Goal: Transaction & Acquisition: Subscribe to service/newsletter

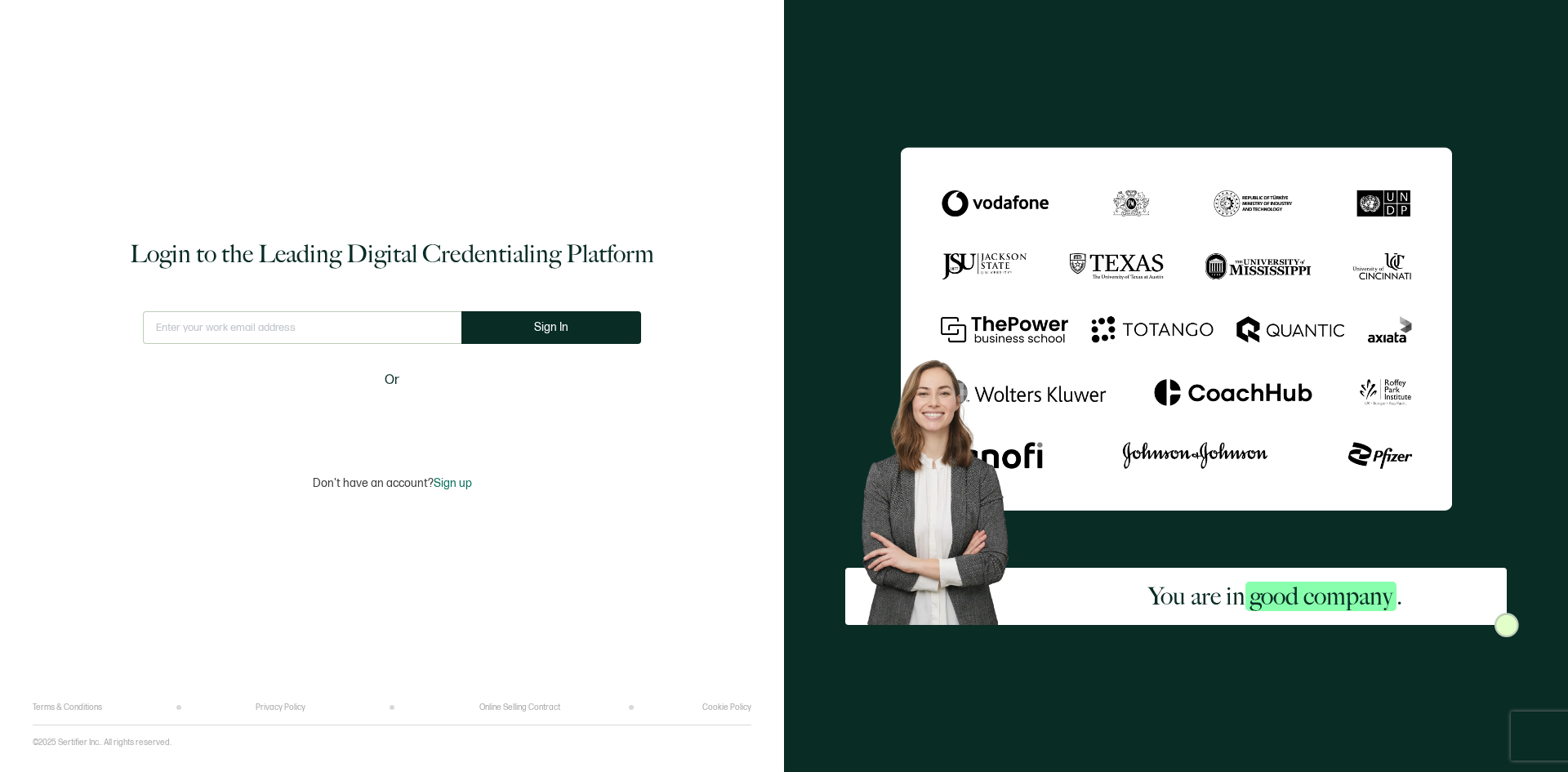
click at [375, 321] on input "text" at bounding box center [302, 328] width 319 height 33
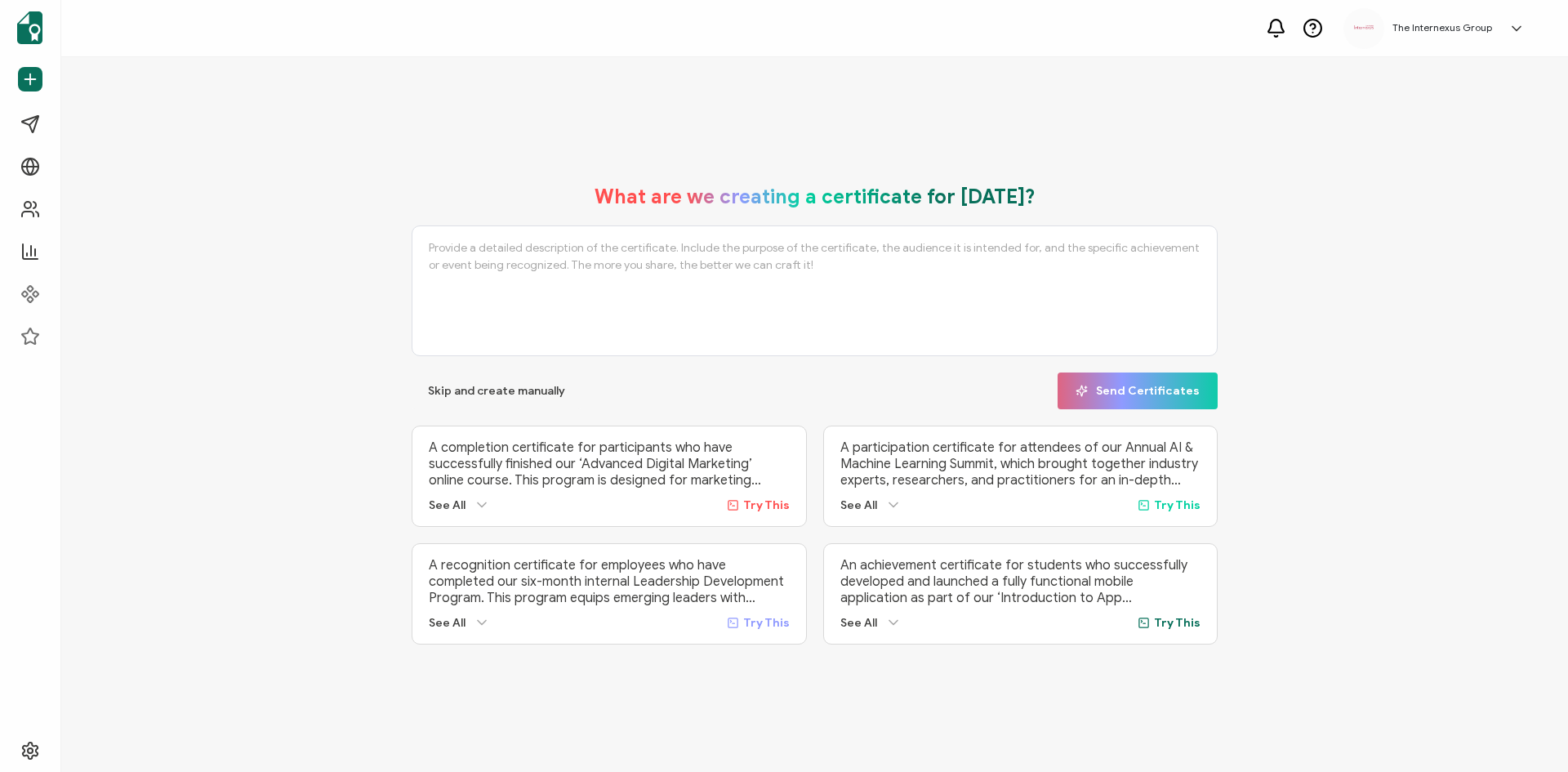
click at [381, 330] on div "What are we creating a certificate for [DATE]? Skip and create manually Send Ce…" at bounding box center [814, 414] width 1425 height 493
click at [113, 87] on link "Send Certificates" at bounding box center [102, 78] width 182 height 37
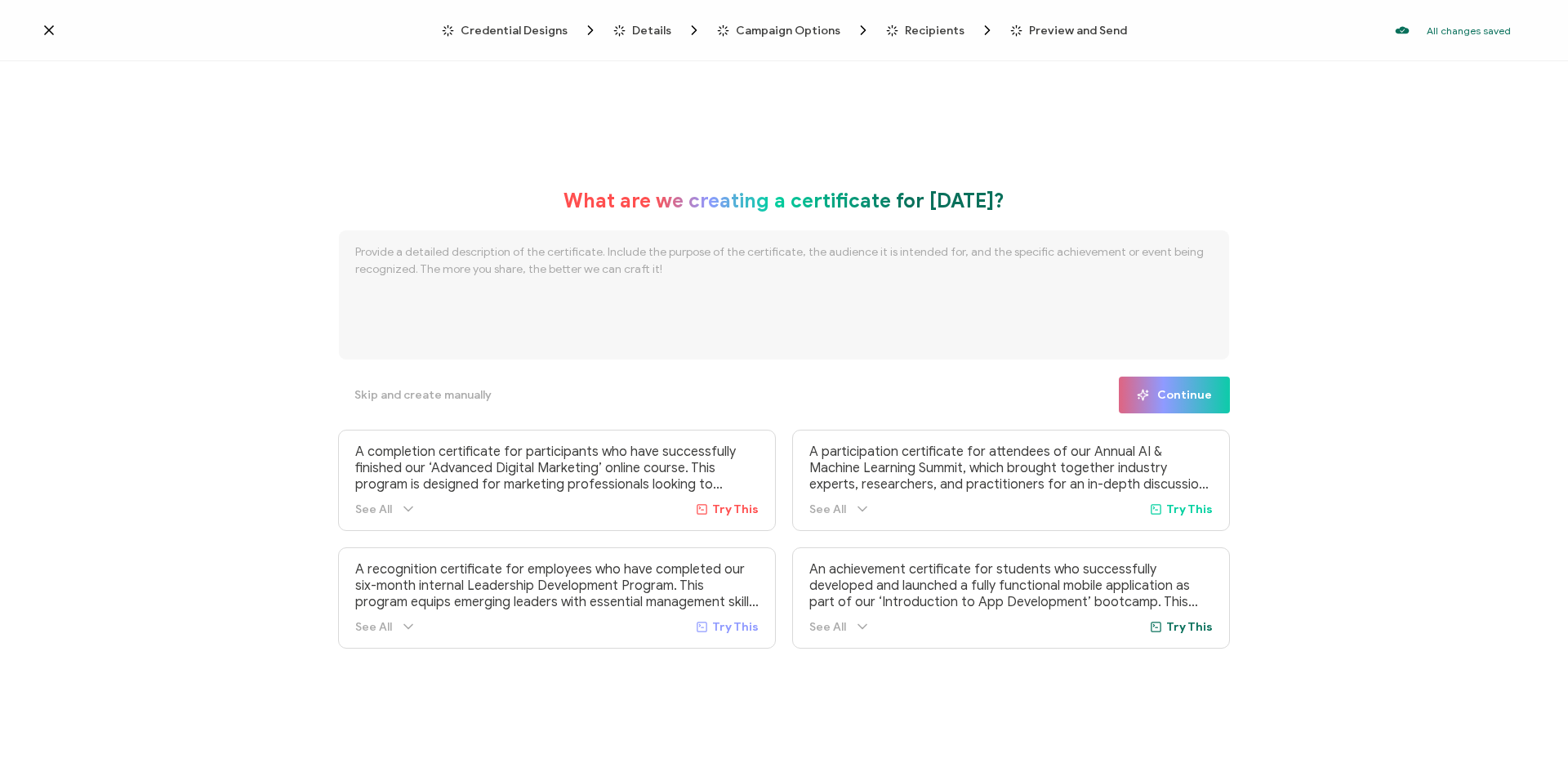
click at [46, 25] on icon at bounding box center [49, 30] width 16 height 16
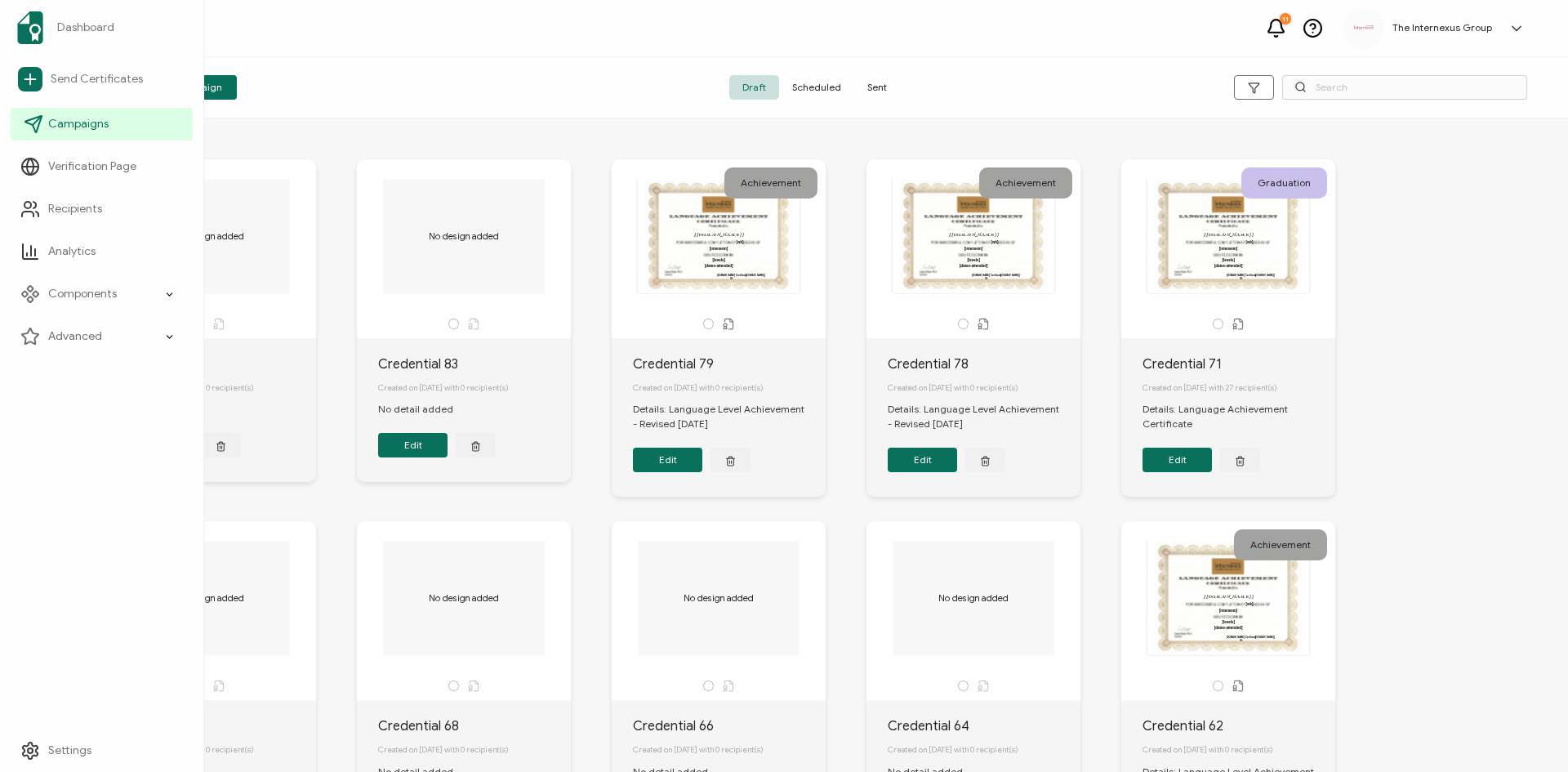
click at [103, 134] on link "Campaigns" at bounding box center [102, 124] width 182 height 33
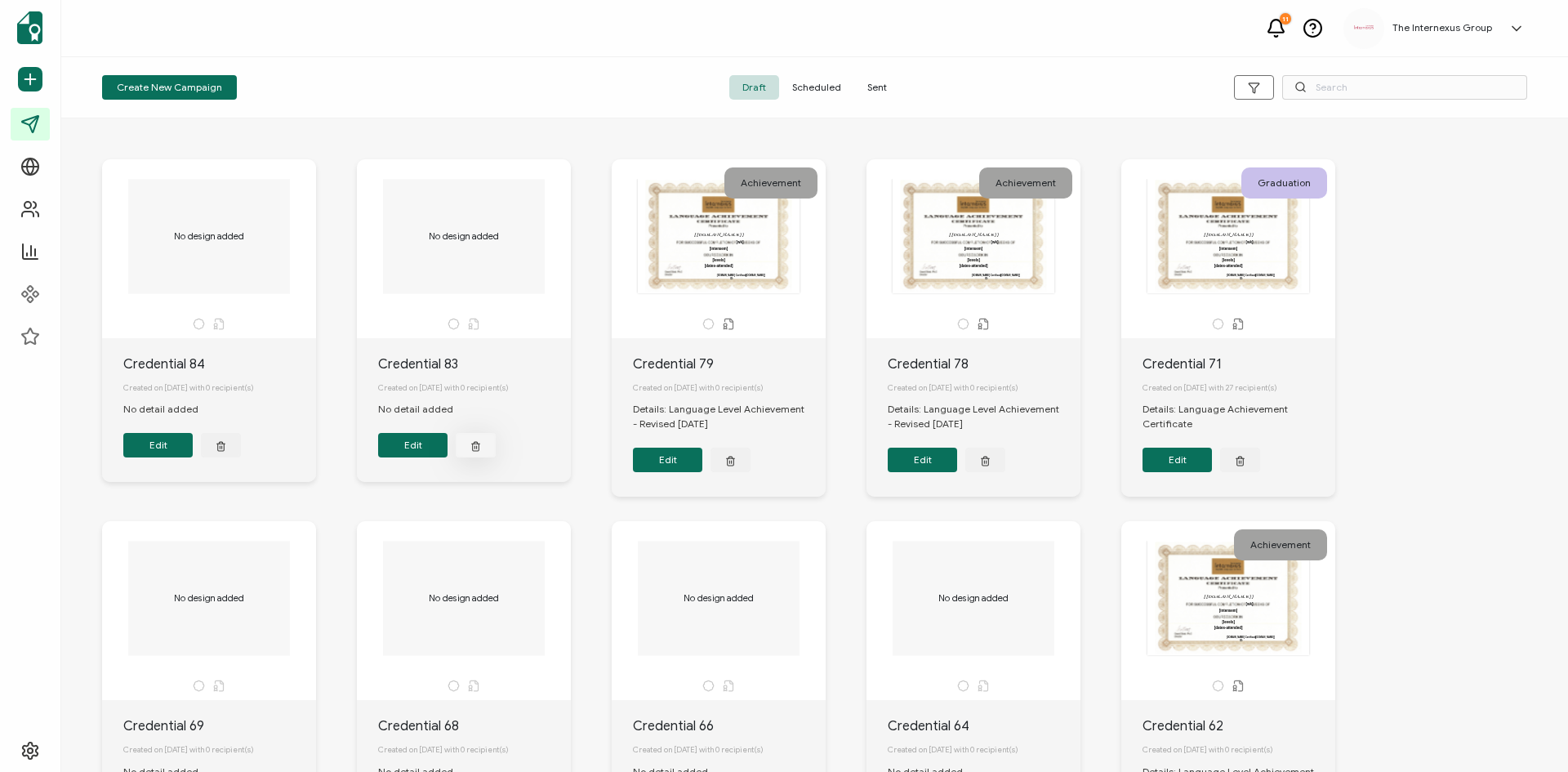
click at [481, 452] on icon "button" at bounding box center [476, 445] width 11 height 12
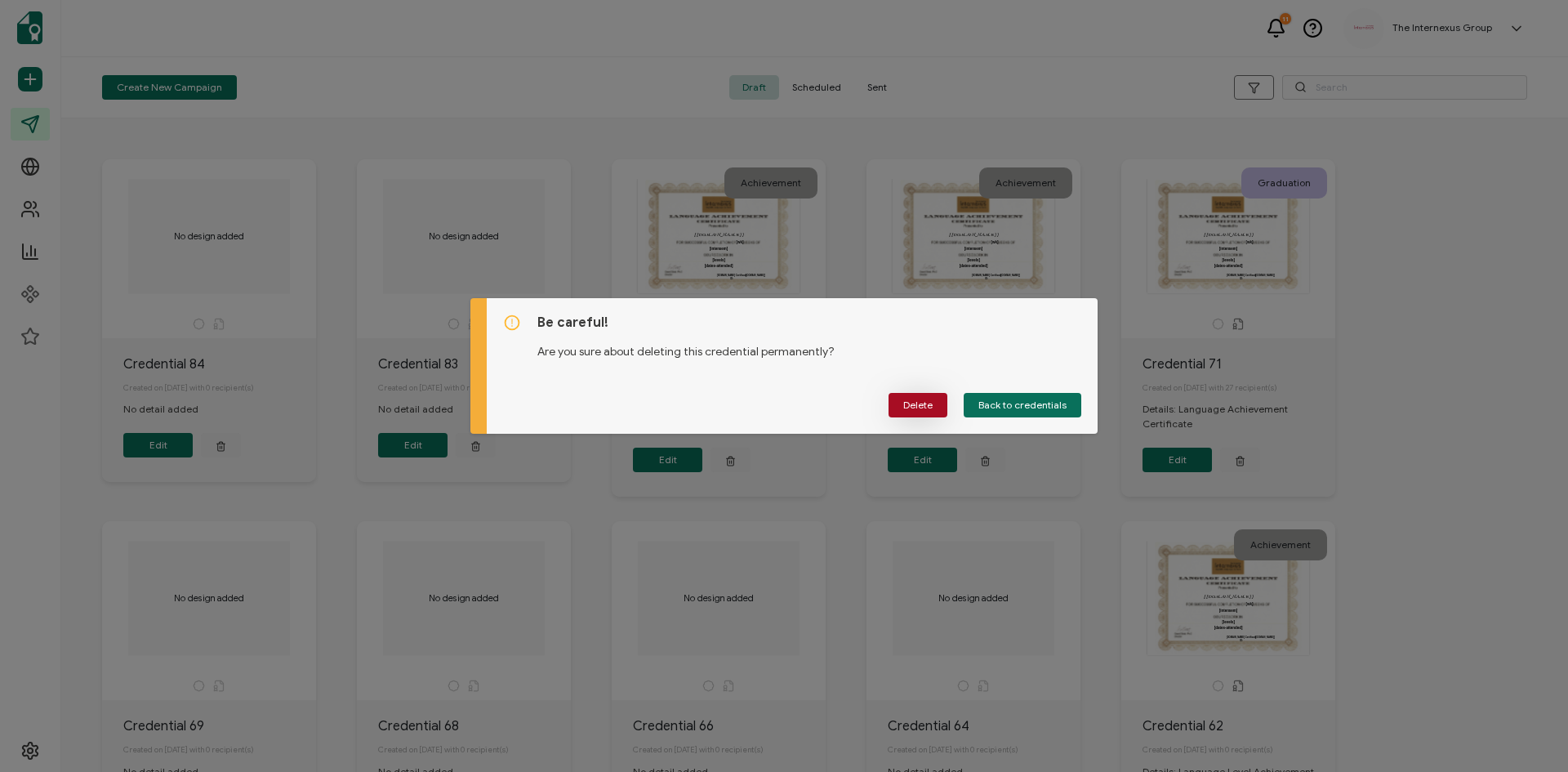
click at [925, 409] on span "Delete" at bounding box center [918, 405] width 29 height 10
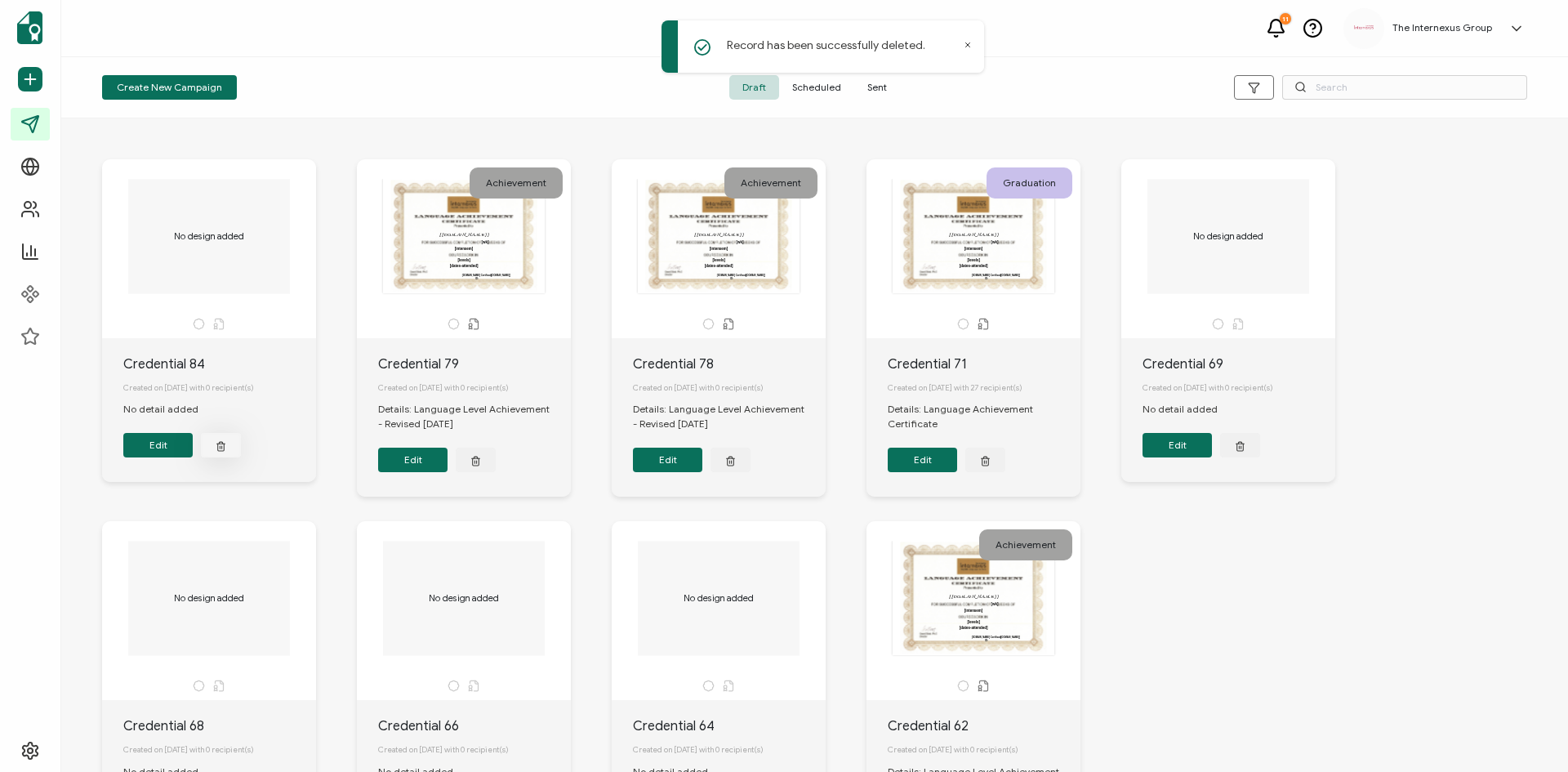
click at [226, 446] on icon "button" at bounding box center [221, 445] width 11 height 12
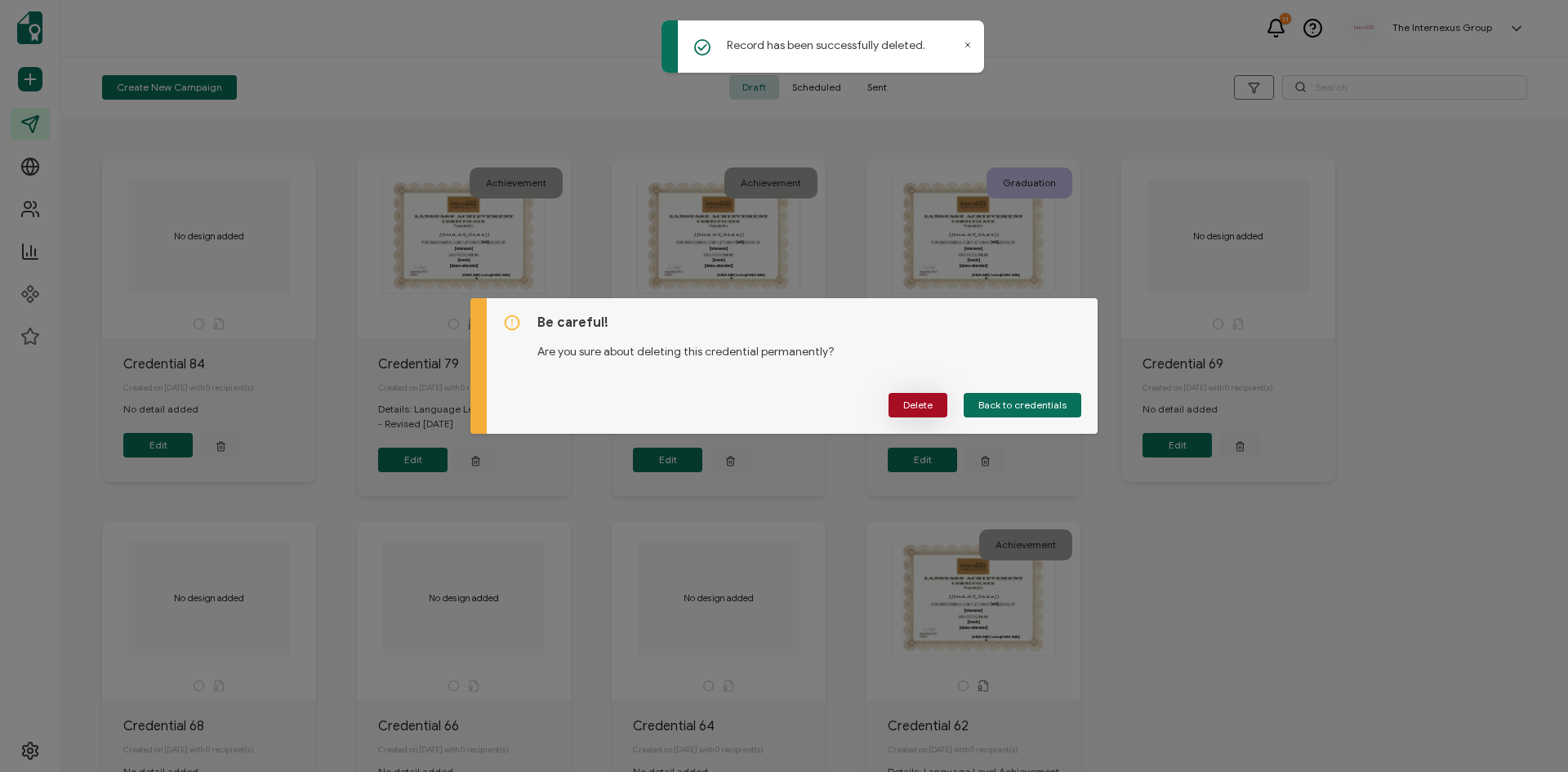
click at [927, 401] on span "Delete" at bounding box center [918, 405] width 29 height 10
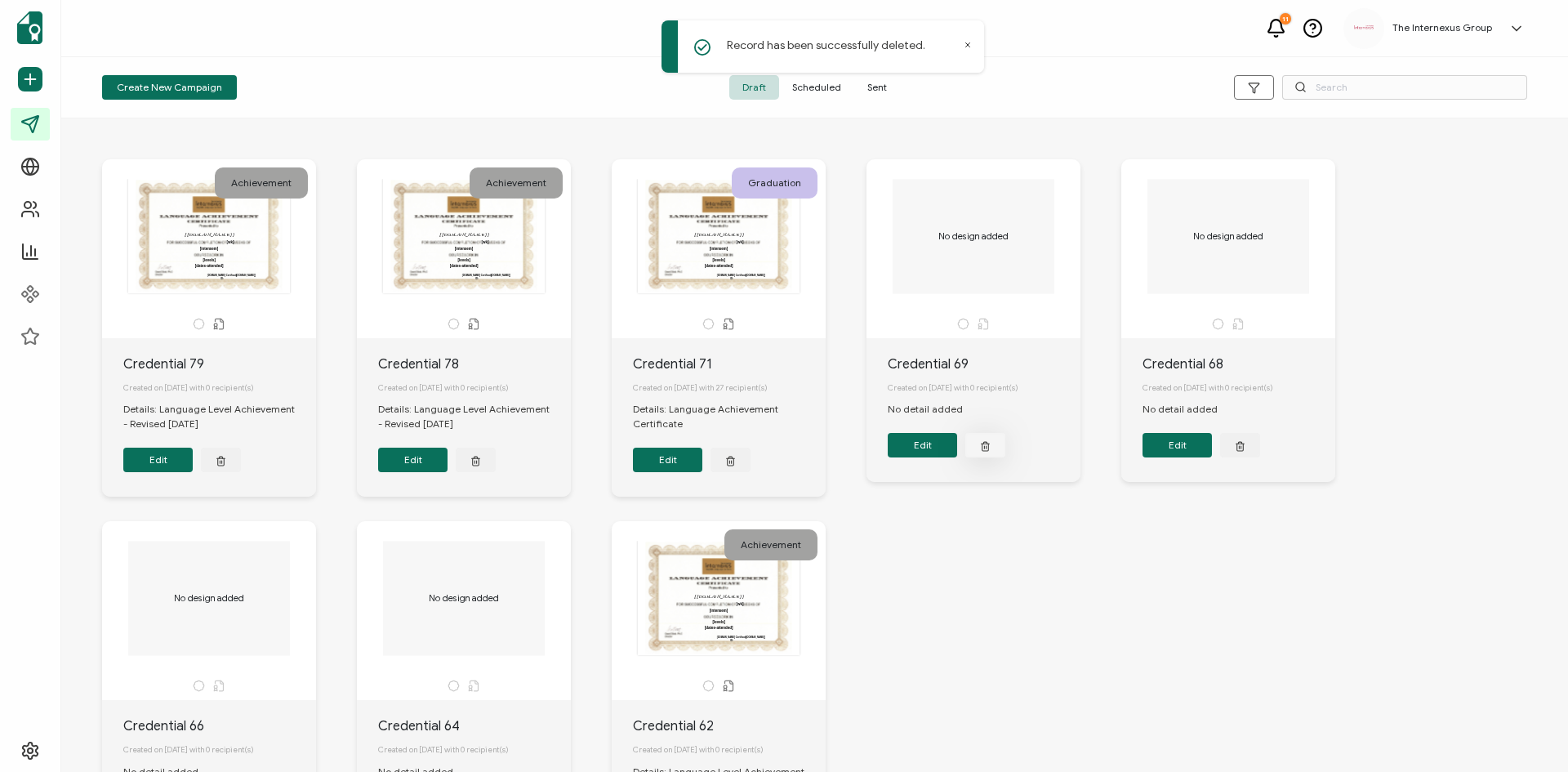
click at [993, 452] on button "button" at bounding box center [985, 444] width 40 height 25
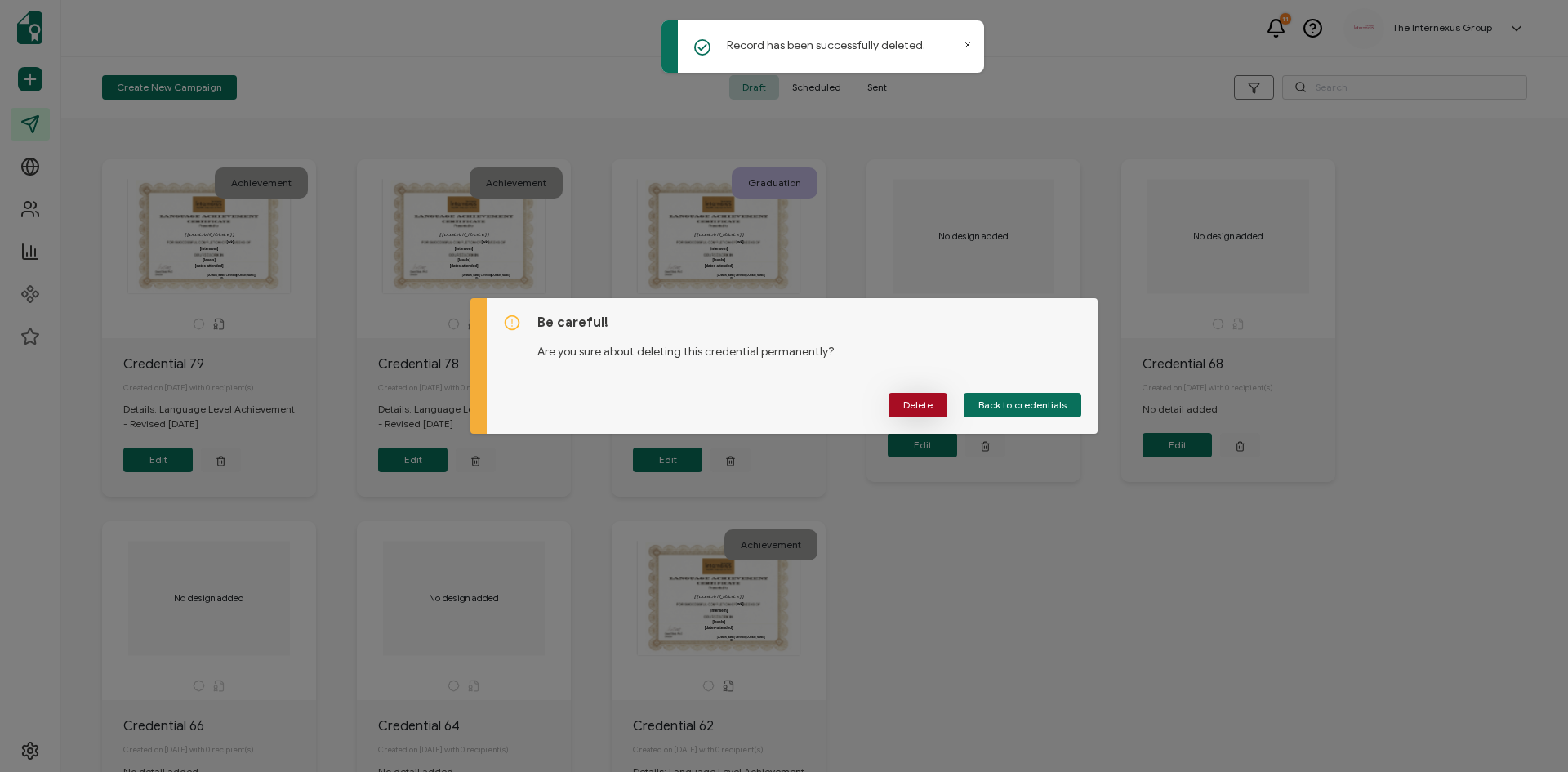
click at [924, 412] on button "Delete" at bounding box center [918, 404] width 59 height 25
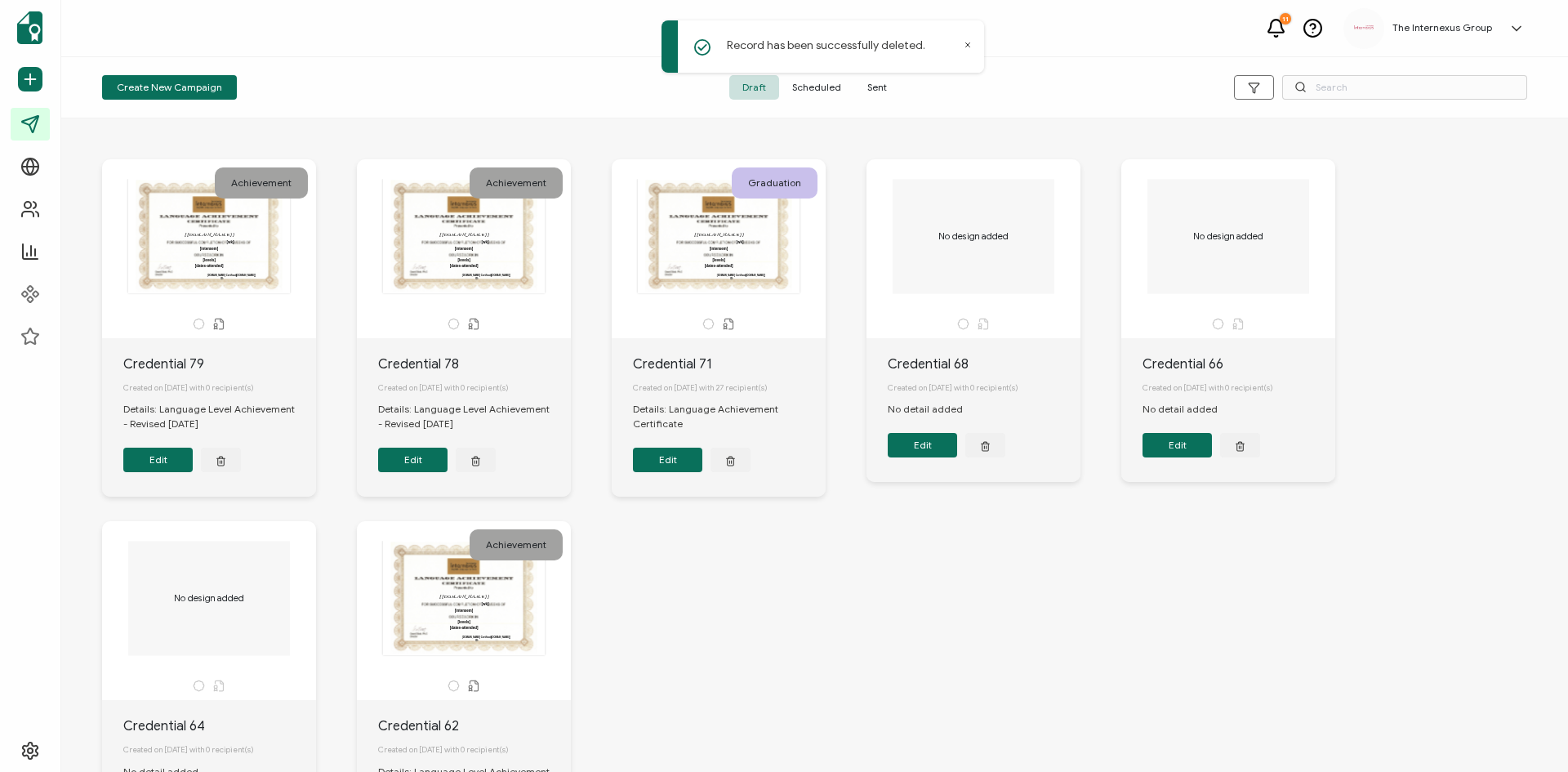
click at [1044, 567] on div "Achievement This box will change accordingly to the corresponding values in the…" at bounding box center [814, 513] width 1458 height 775
click at [150, 472] on button "Edit" at bounding box center [158, 460] width 69 height 25
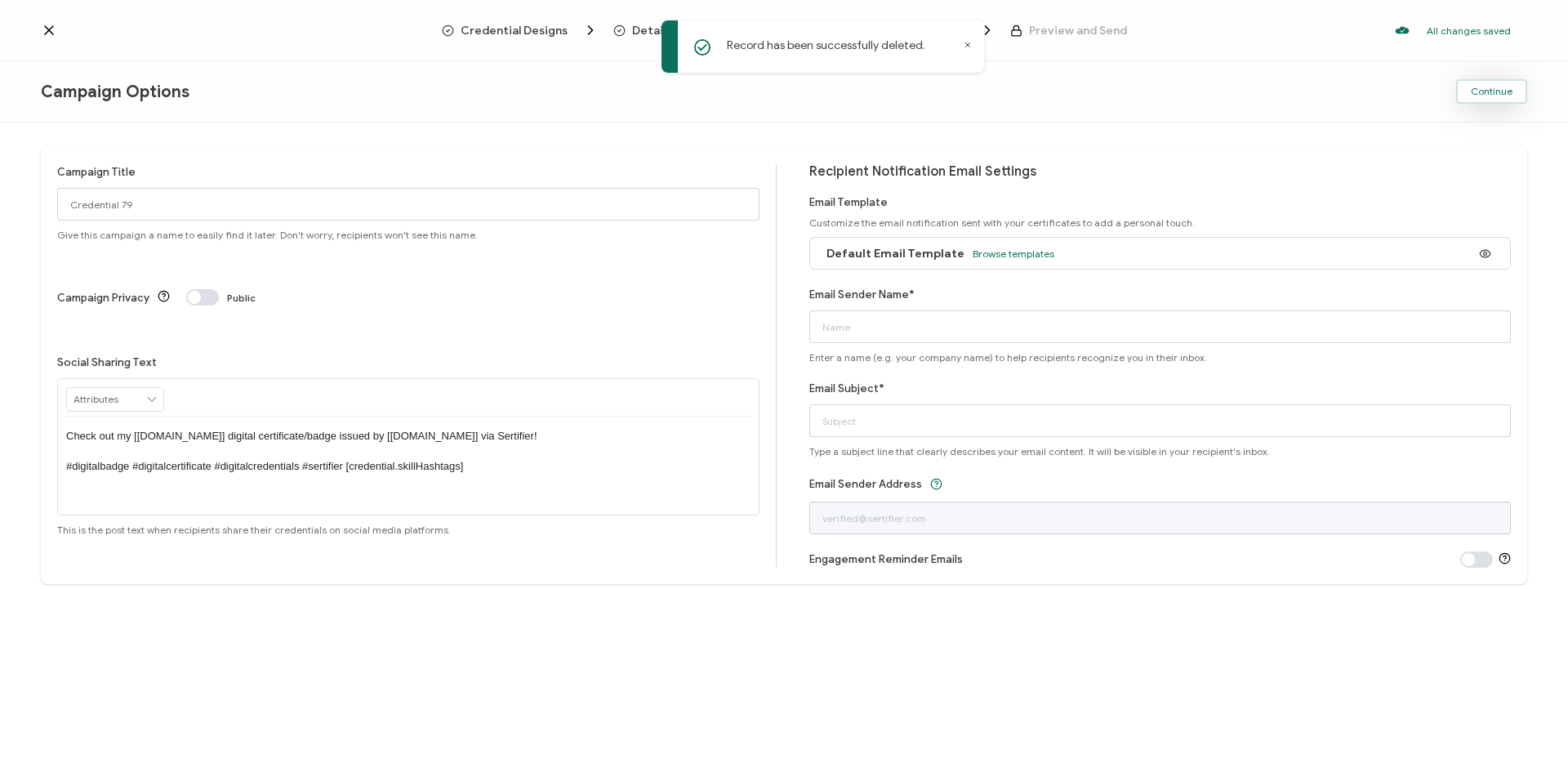
click at [1495, 98] on button "Continue" at bounding box center [1492, 91] width 71 height 25
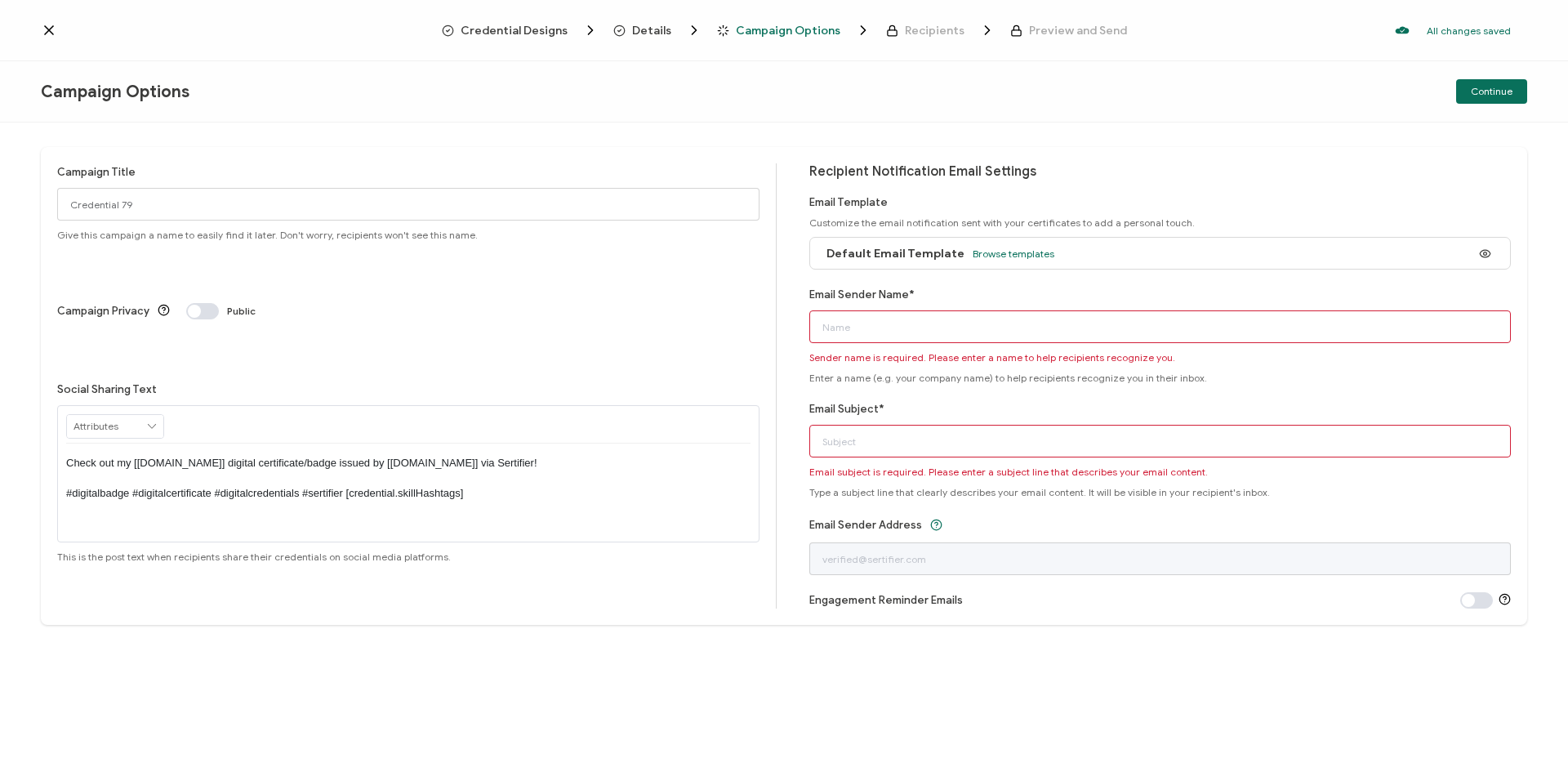
click at [59, 36] on div at bounding box center [241, 30] width 401 height 16
click at [56, 36] on icon at bounding box center [49, 30] width 16 height 16
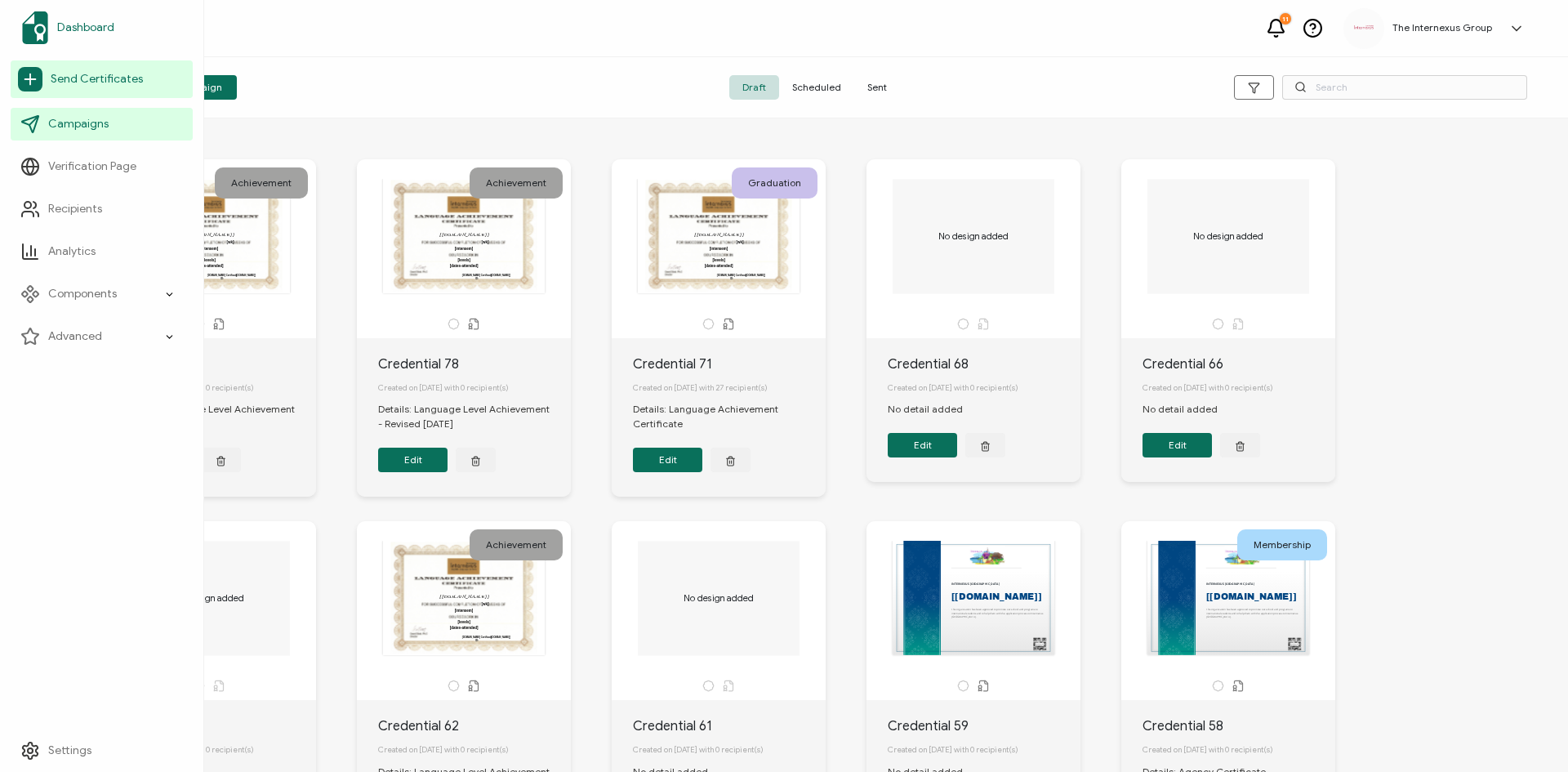
click at [87, 30] on span "Dashboard" at bounding box center [86, 28] width 57 height 16
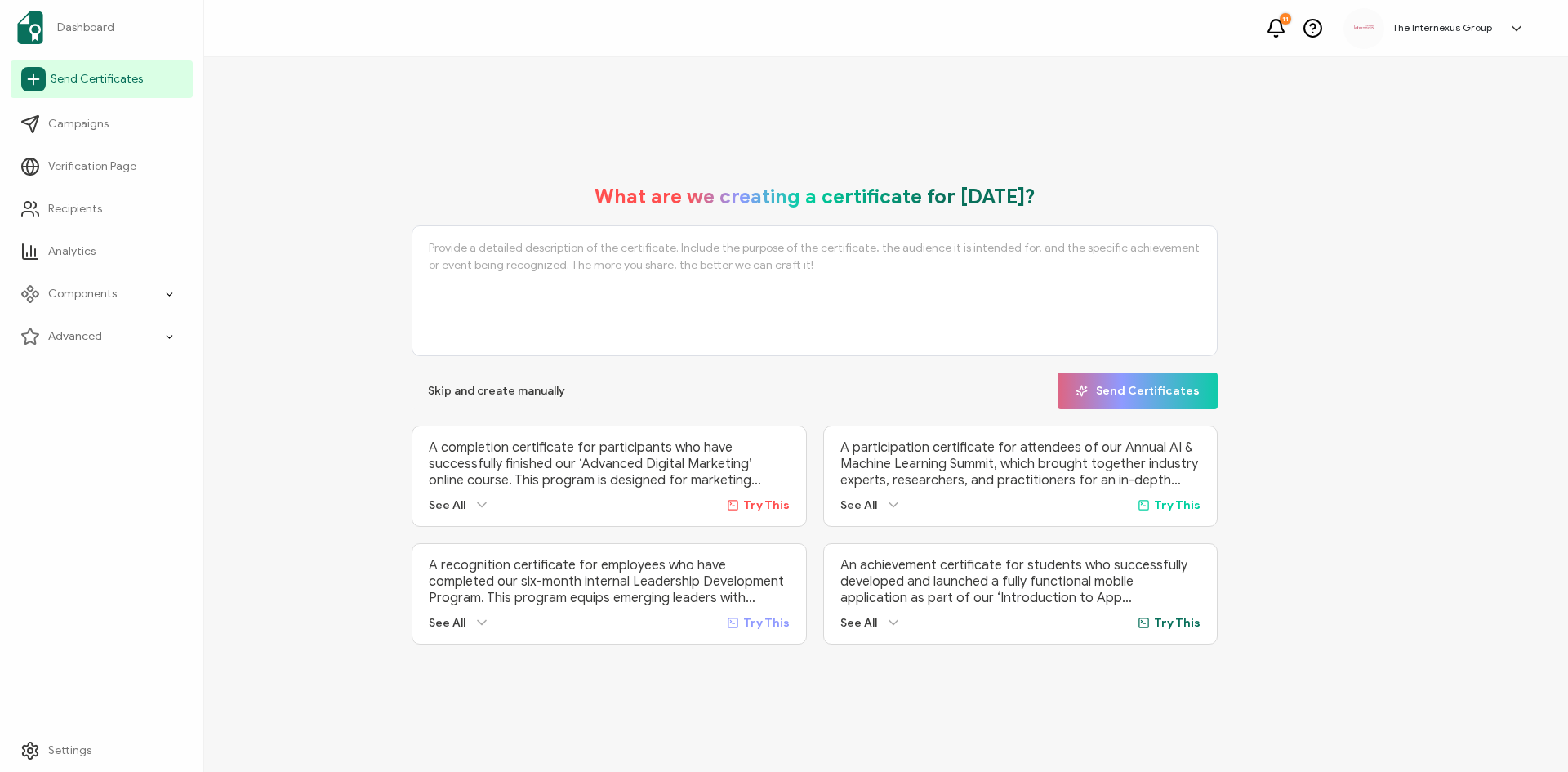
click at [76, 87] on link "Send Certificates" at bounding box center [102, 78] width 182 height 37
click at [29, 82] on icon at bounding box center [33, 79] width 25 height 25
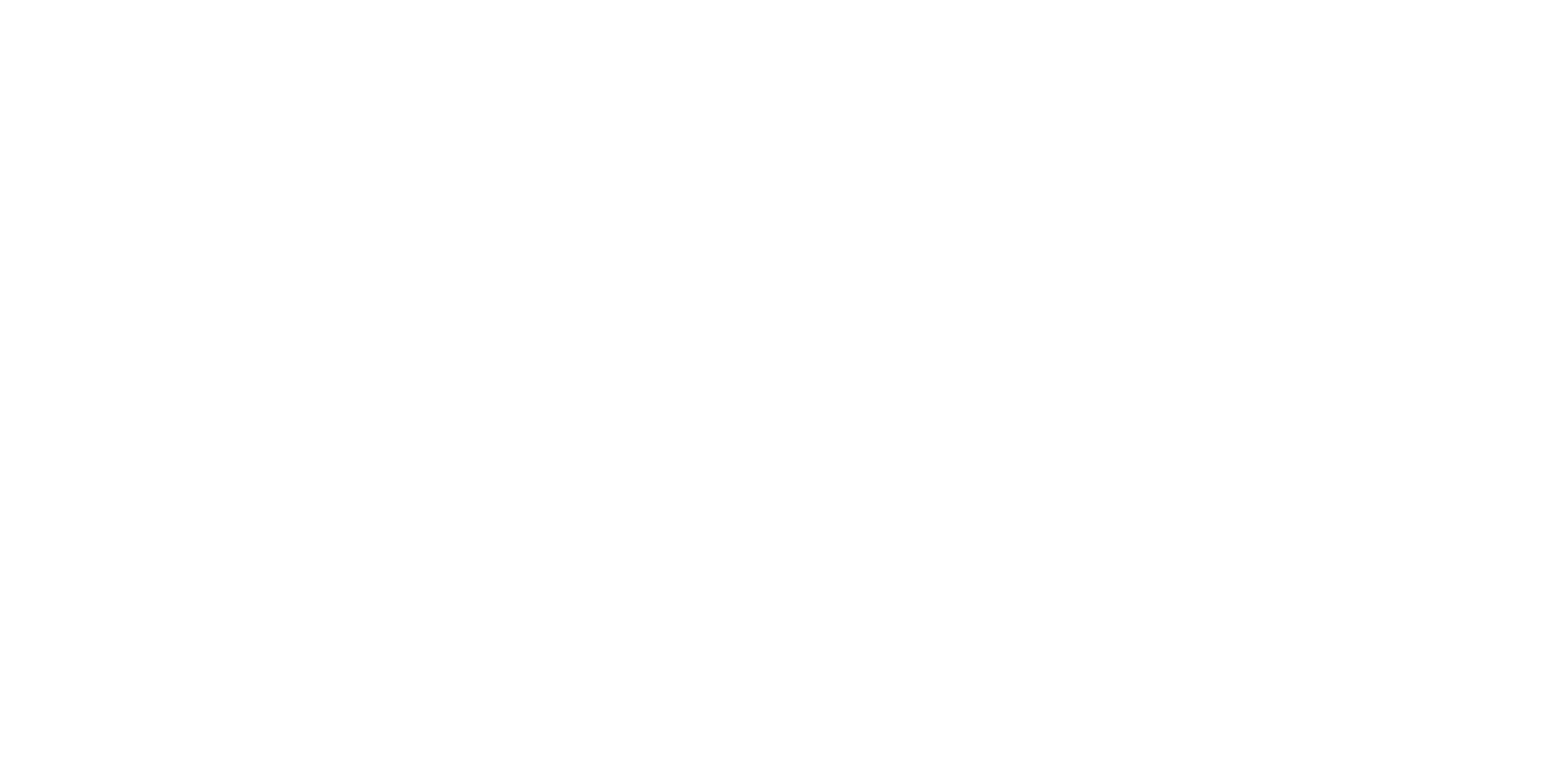
click at [29, 82] on div at bounding box center [784, 386] width 1568 height 772
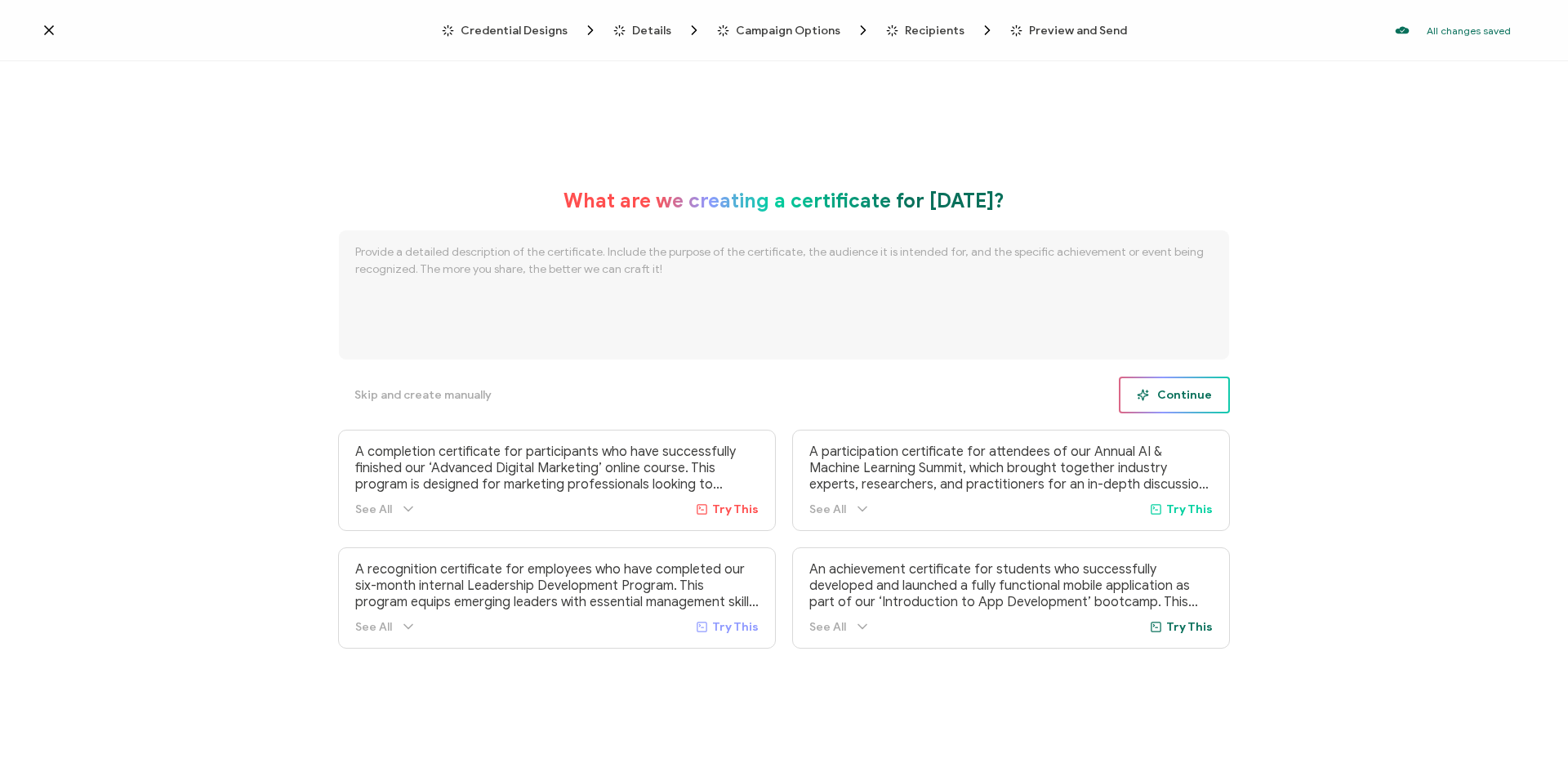
click at [1196, 396] on span "Continue" at bounding box center [1175, 394] width 76 height 12
click at [964, 54] on div "Please fill this area to continue." at bounding box center [823, 46] width 322 height 52
click at [963, 44] on div "Please fill this area to continue." at bounding box center [823, 46] width 322 height 52
click at [631, 302] on textarea at bounding box center [784, 295] width 892 height 131
click at [43, 27] on icon at bounding box center [49, 30] width 16 height 16
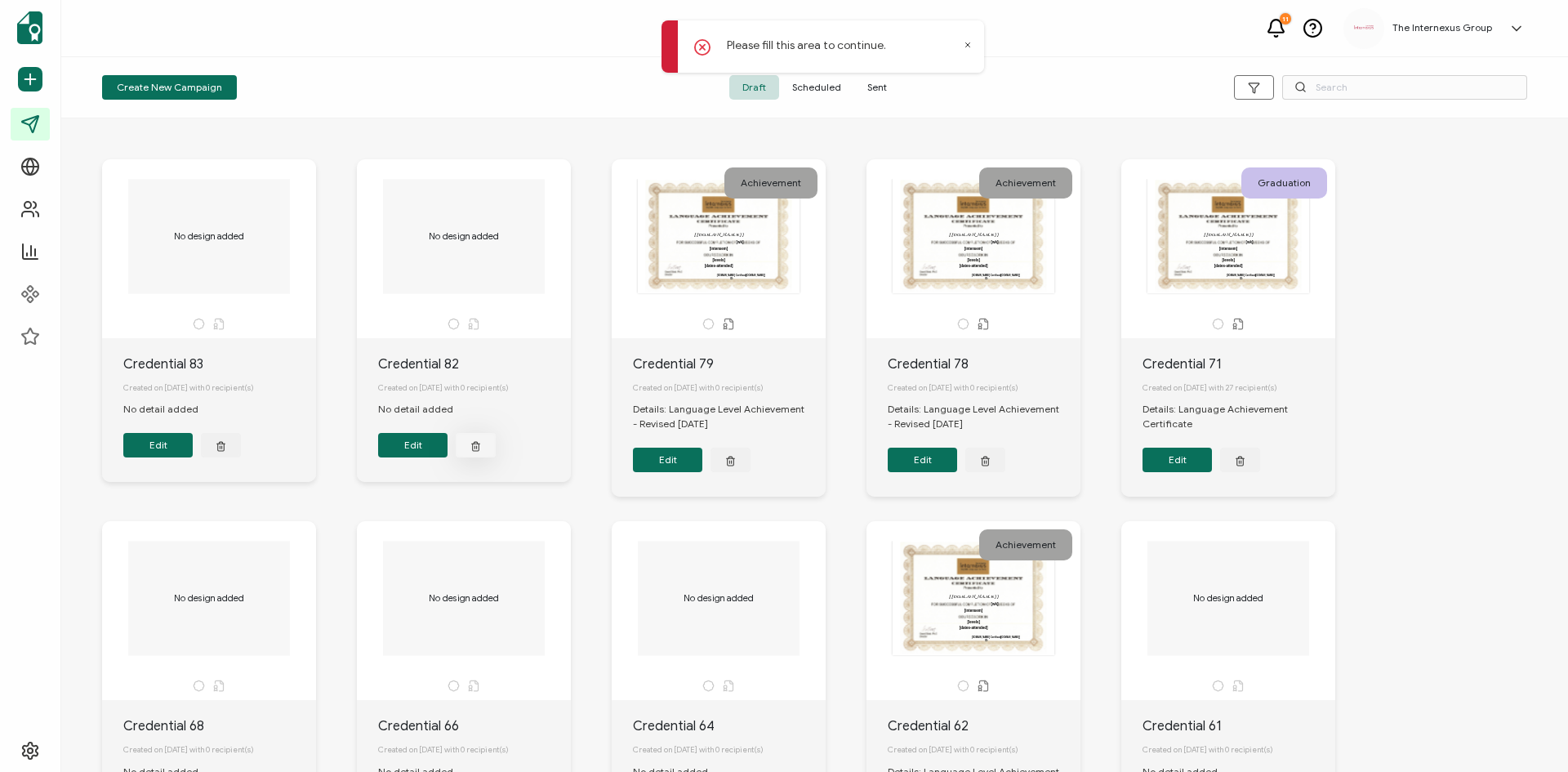
click at [480, 441] on button "button" at bounding box center [476, 444] width 40 height 25
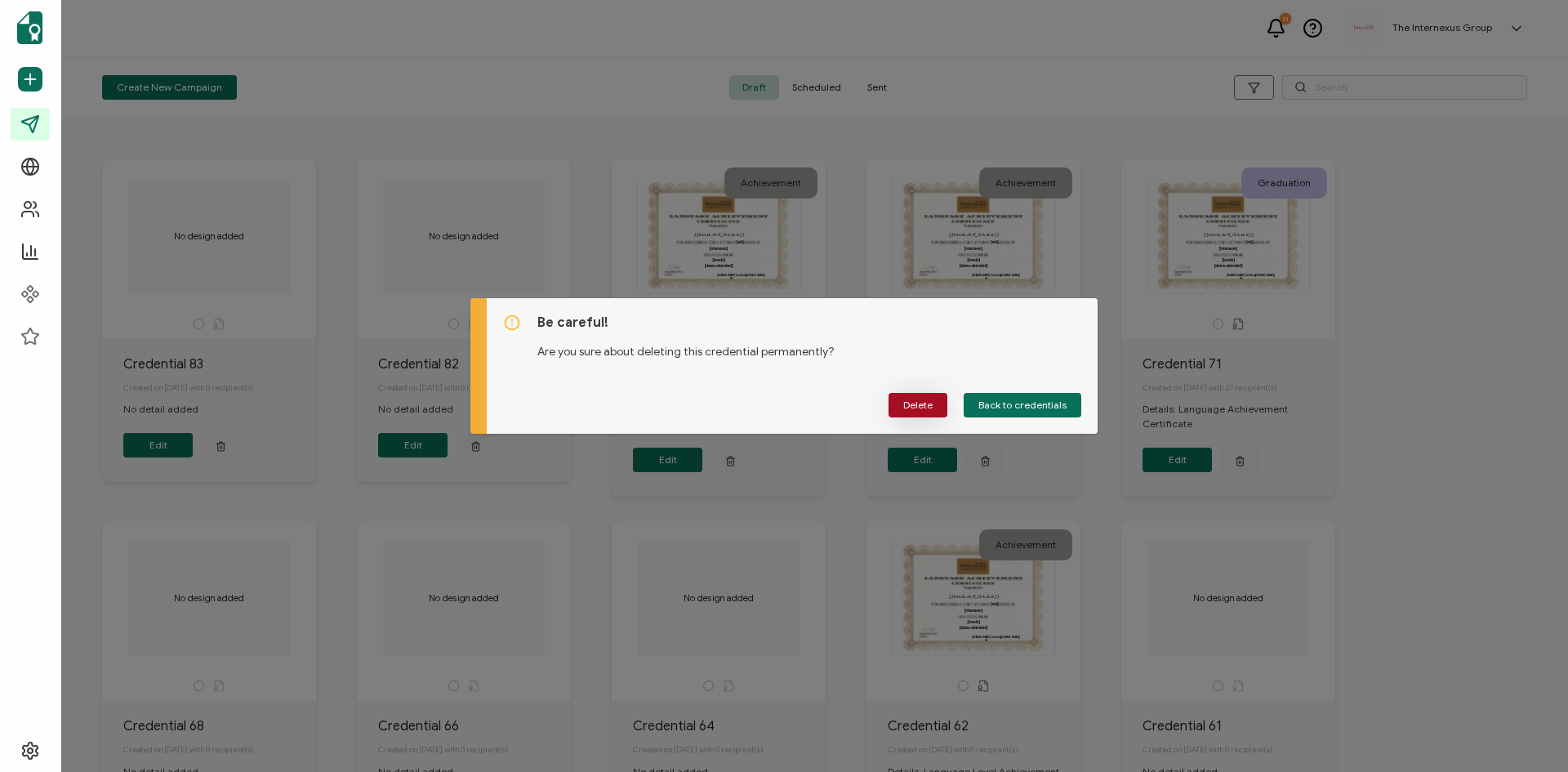
click at [916, 411] on button "Delete" at bounding box center [918, 404] width 59 height 25
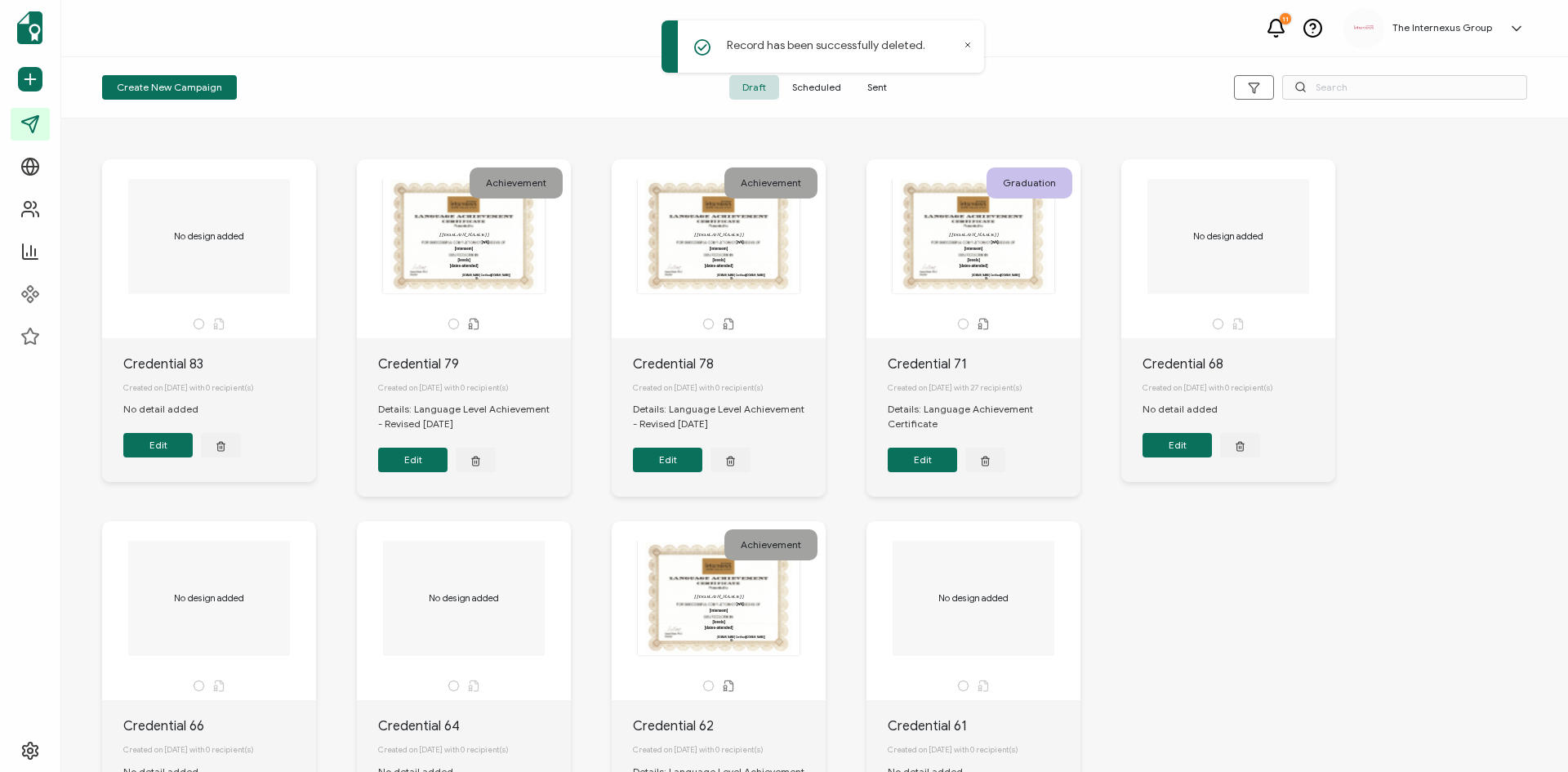
click at [412, 464] on button "Edit" at bounding box center [412, 460] width 69 height 25
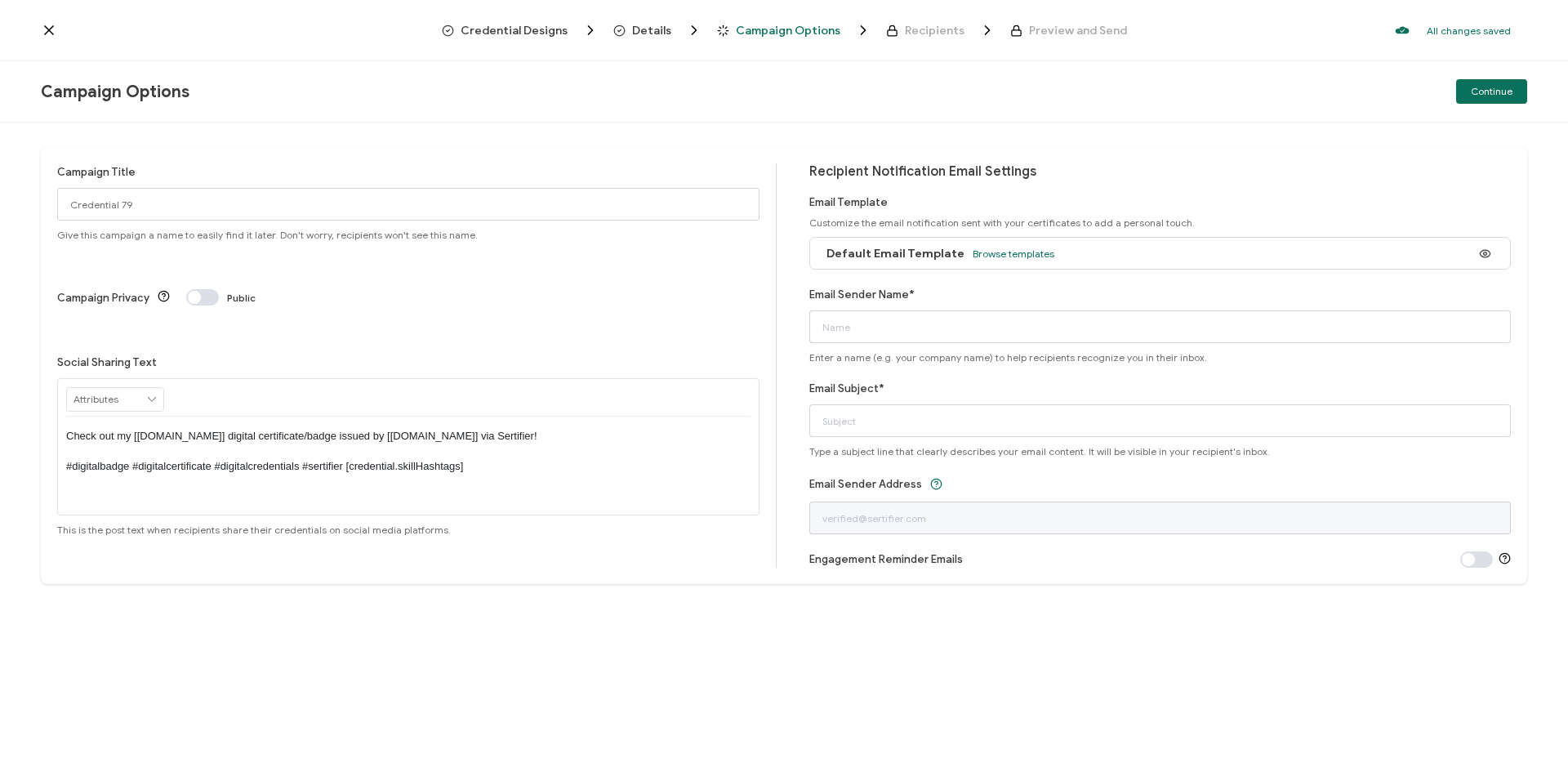
click at [47, 27] on icon at bounding box center [49, 30] width 16 height 16
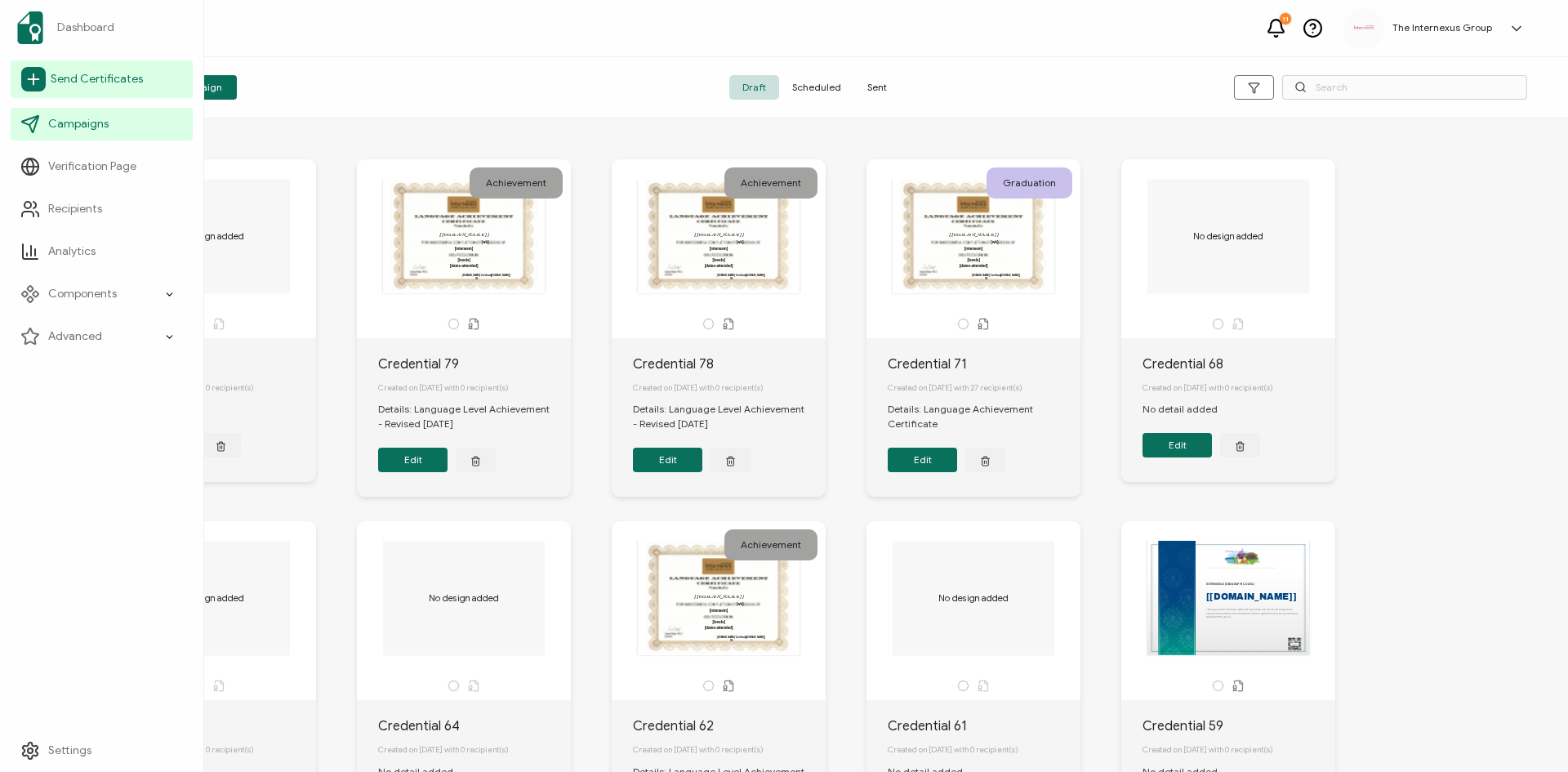
click at [56, 76] on span "Send Certificates" at bounding box center [97, 79] width 92 height 16
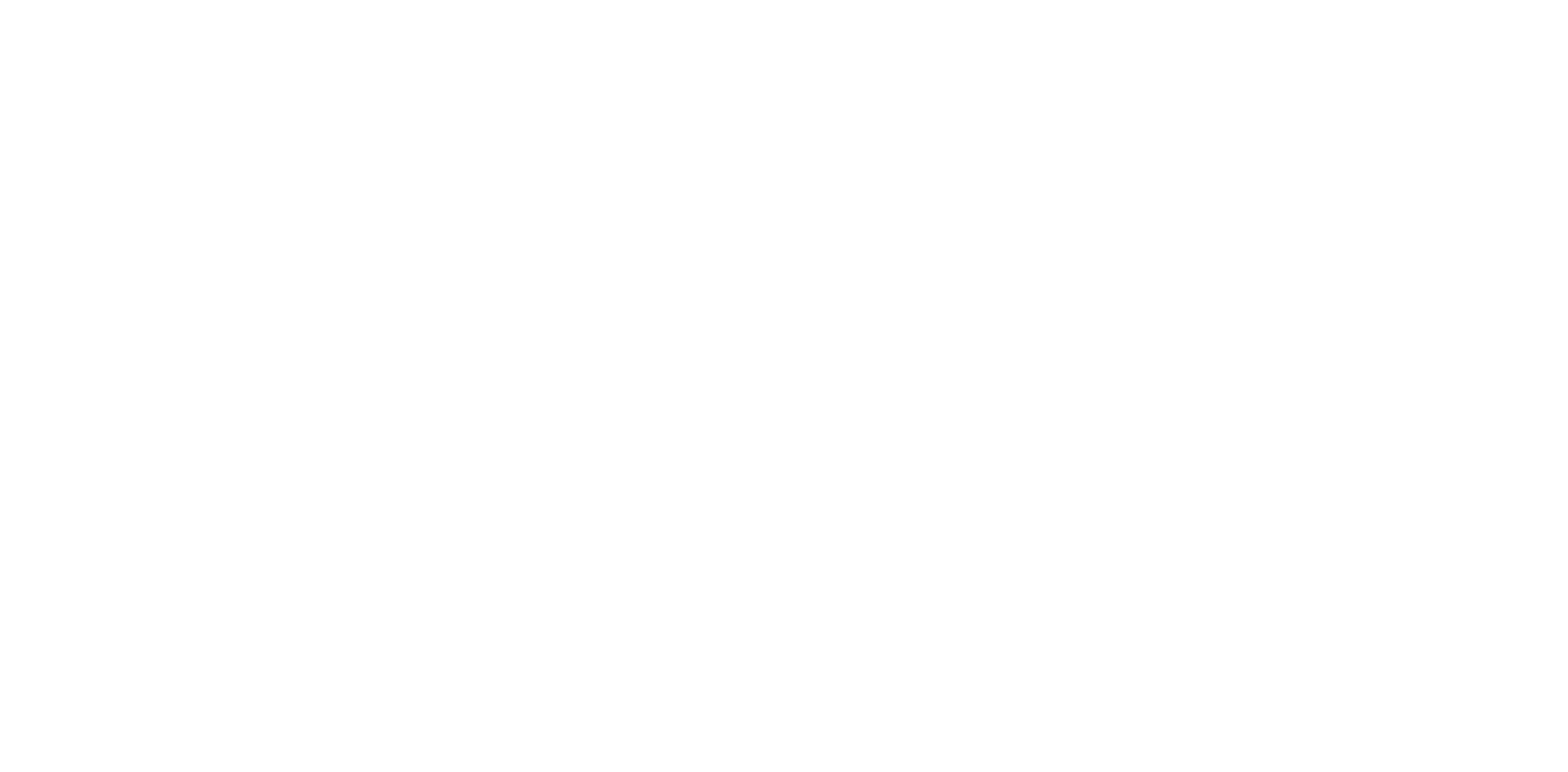
click at [61, 76] on div at bounding box center [784, 386] width 1568 height 772
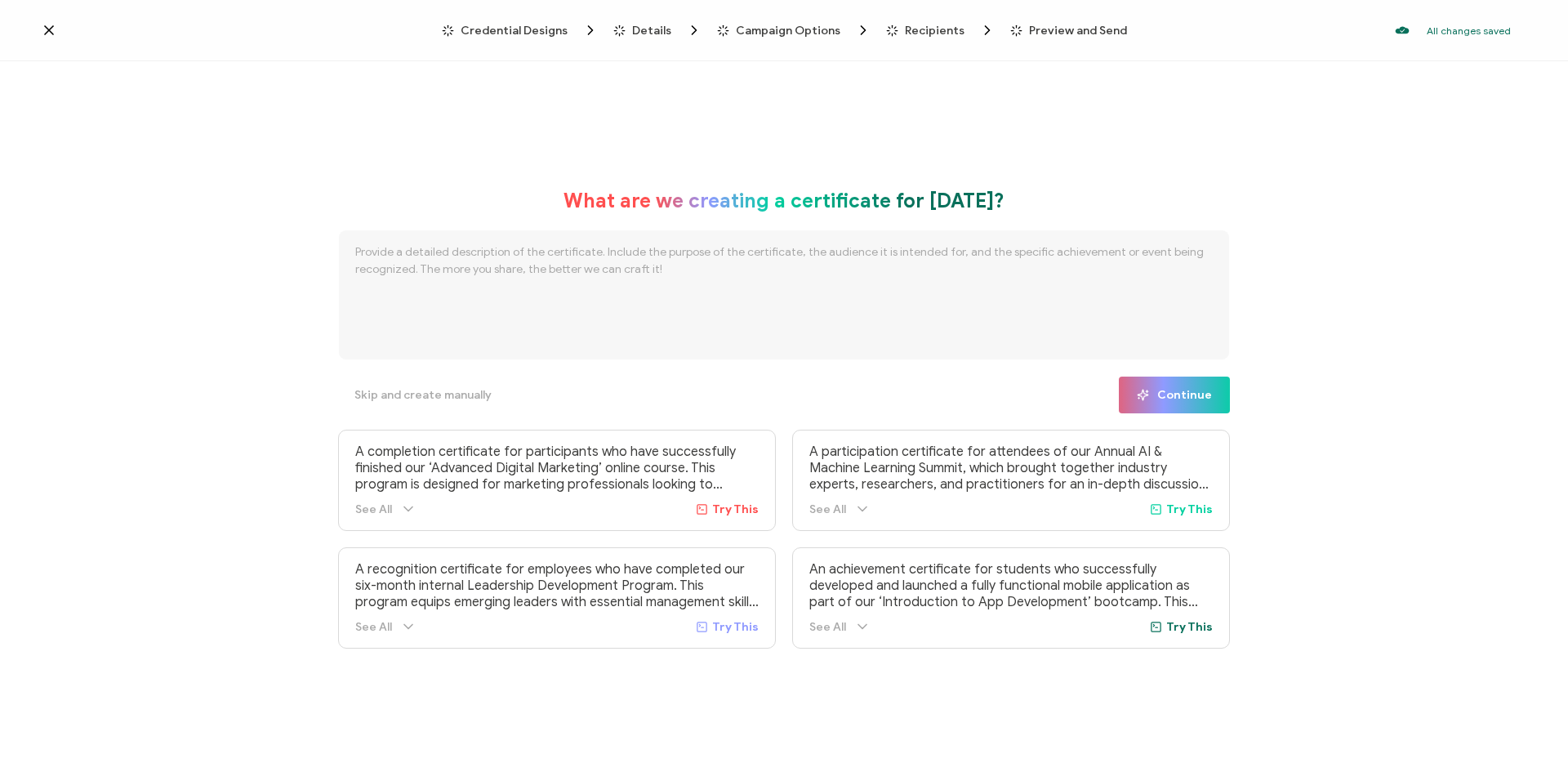
click at [554, 37] on span "Credential Designs" at bounding box center [520, 30] width 157 height 16
click at [49, 42] on div "Credential Designs Details Campaign Options Recipients Preview and Send All cha…" at bounding box center [784, 30] width 1568 height 61
click at [49, 26] on icon at bounding box center [49, 30] width 16 height 16
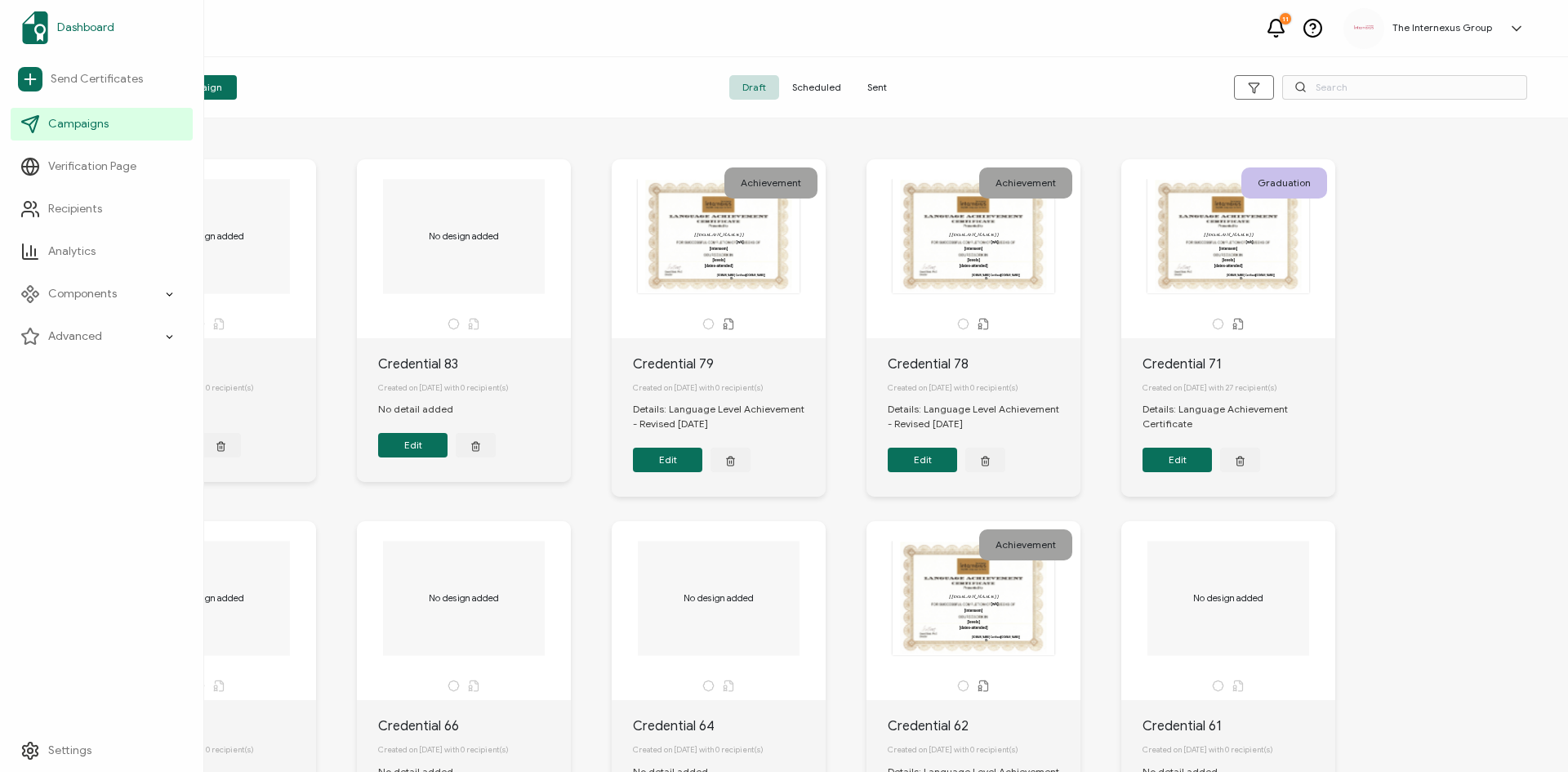
click at [38, 27] on img at bounding box center [35, 28] width 26 height 33
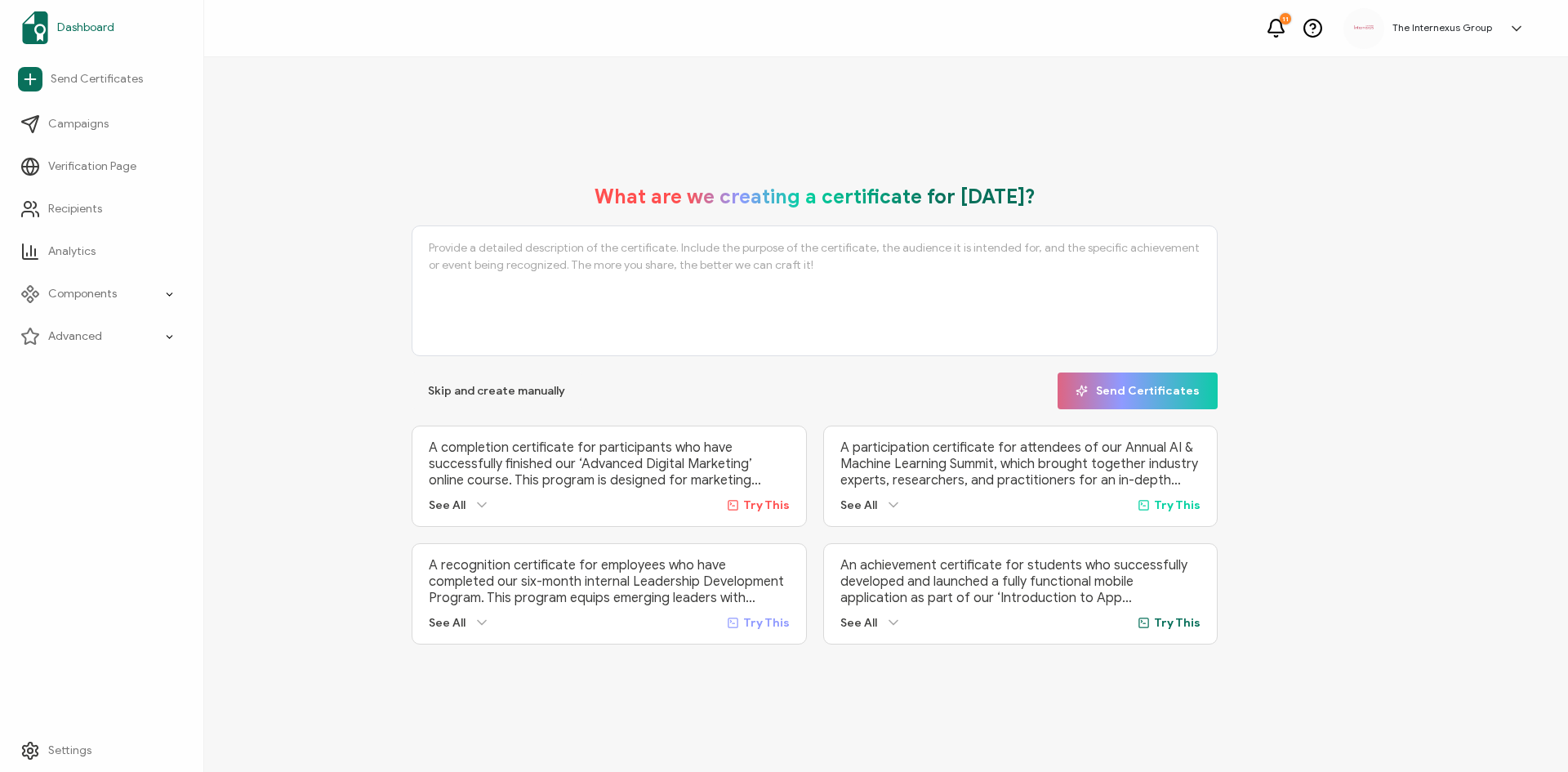
click at [76, 27] on span "Dashboard" at bounding box center [86, 28] width 57 height 16
click at [459, 385] on span "Skip and create manually" at bounding box center [496, 391] width 137 height 12
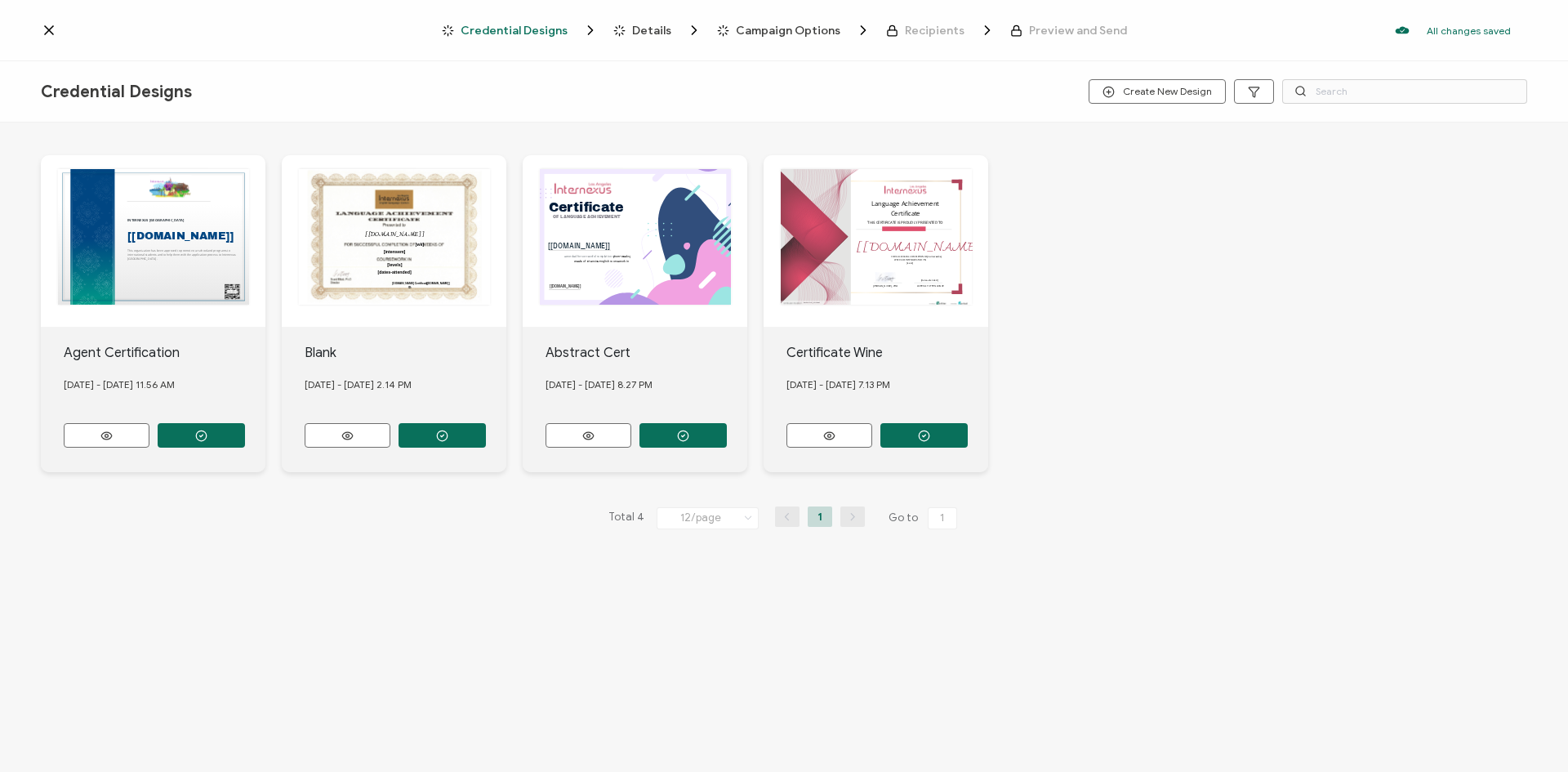
click at [401, 333] on div "Blank [DATE] - [DATE] 2.14 PM" at bounding box center [393, 400] width 225 height 146
click at [380, 361] on div "Blank" at bounding box center [406, 353] width 202 height 20
click at [381, 317] on div "This box will change accordingly to the corresponding values in the recipient l…" at bounding box center [393, 240] width 225 height 171
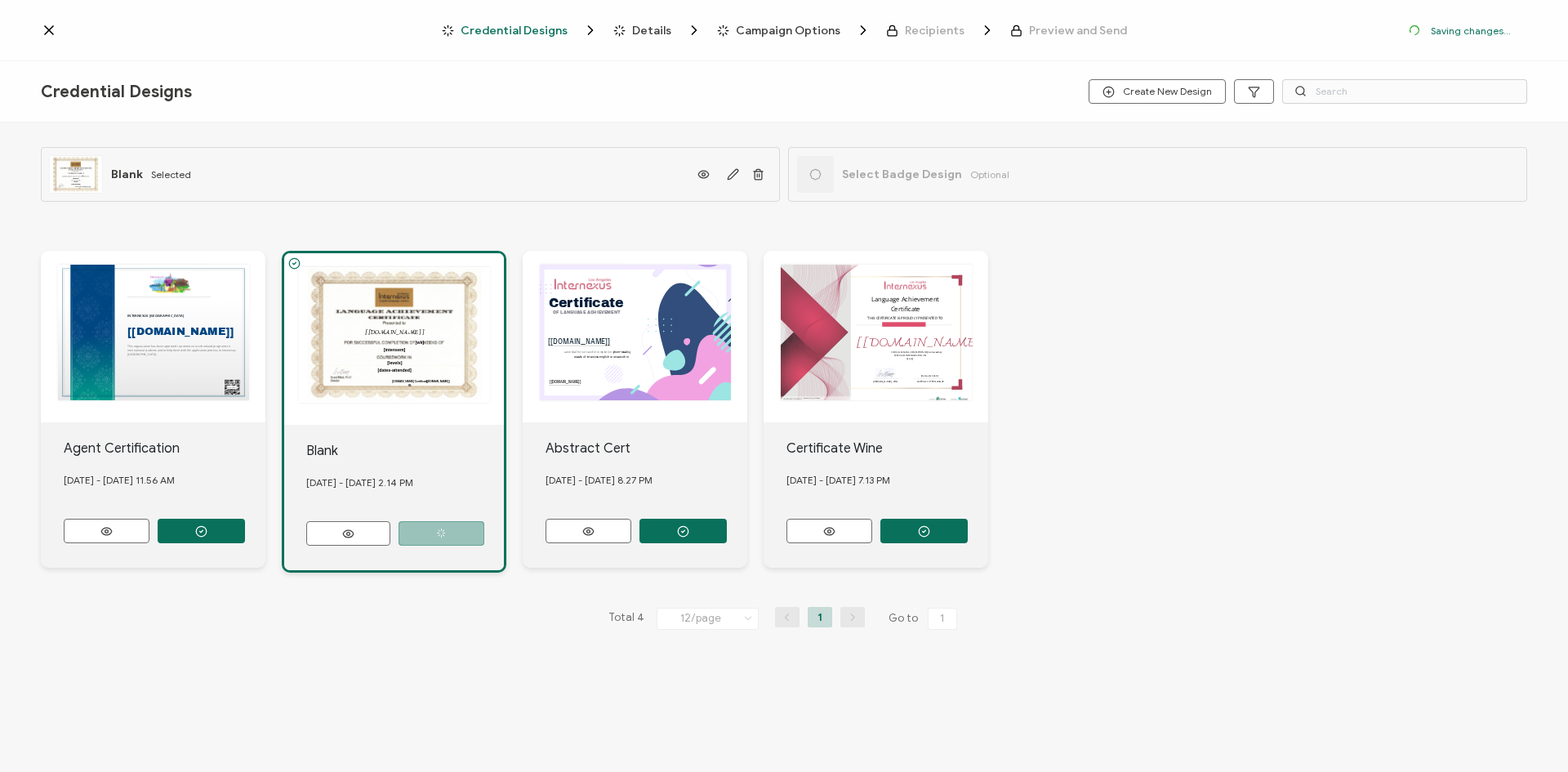
click at [419, 393] on div "This box will change accordingly to the corresponding values in the recipient l…" at bounding box center [393, 339] width 219 height 171
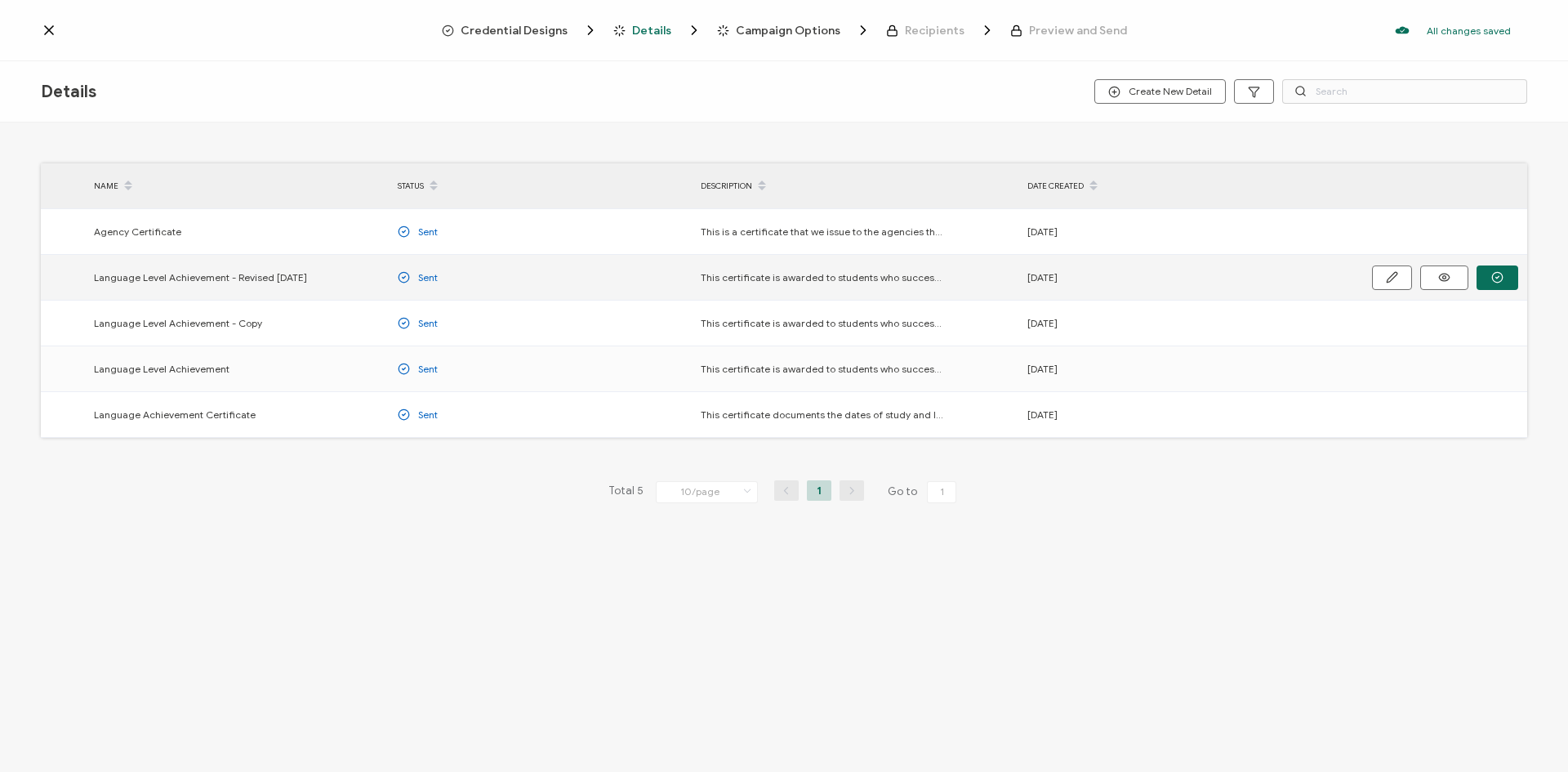
click at [276, 258] on td "Language Level Achievement - Revised [DATE]" at bounding box center [238, 278] width 304 height 46
click at [1501, 279] on icon "button" at bounding box center [1497, 277] width 12 height 12
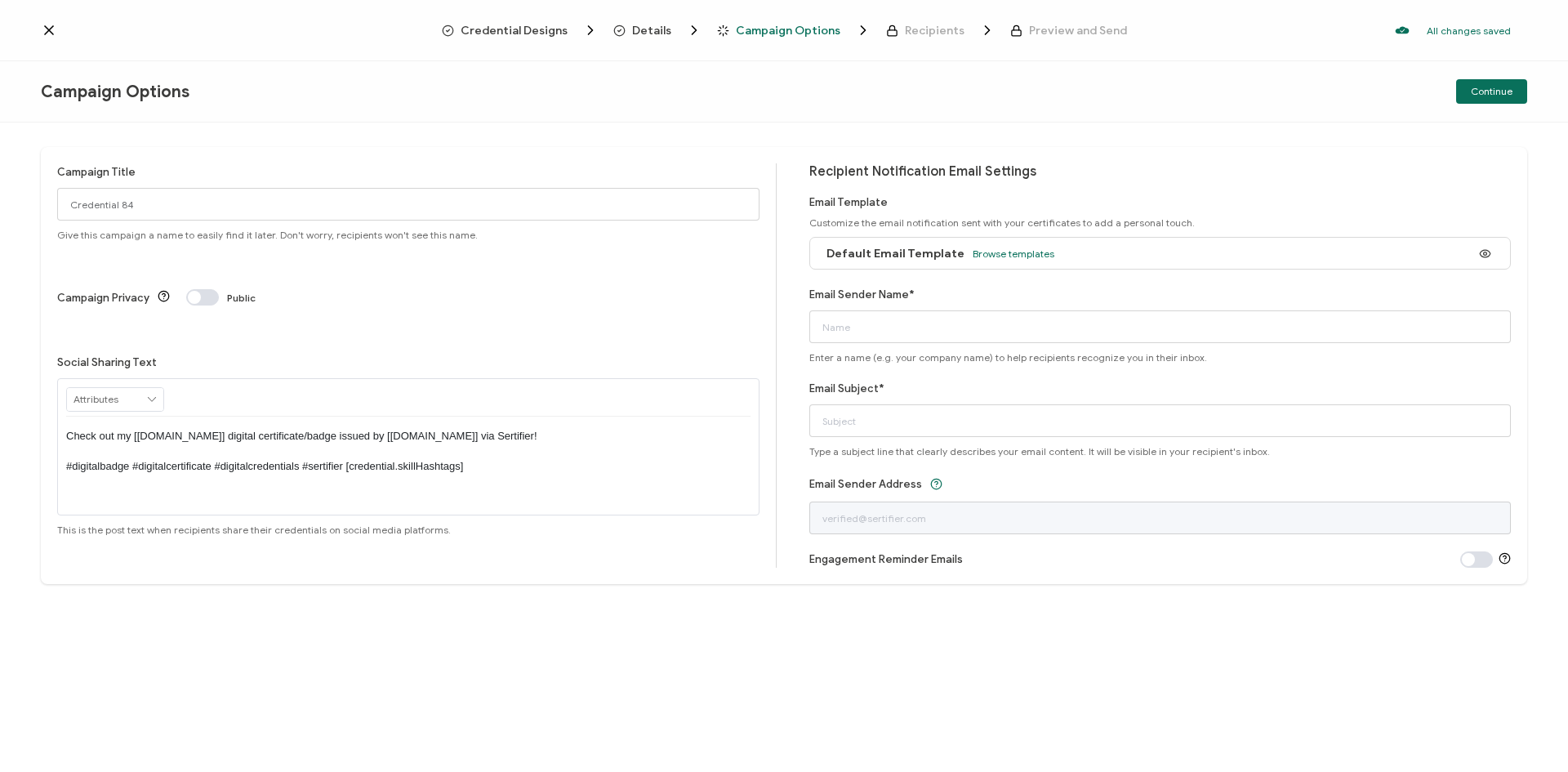
click at [47, 32] on icon at bounding box center [48, 30] width 8 height 8
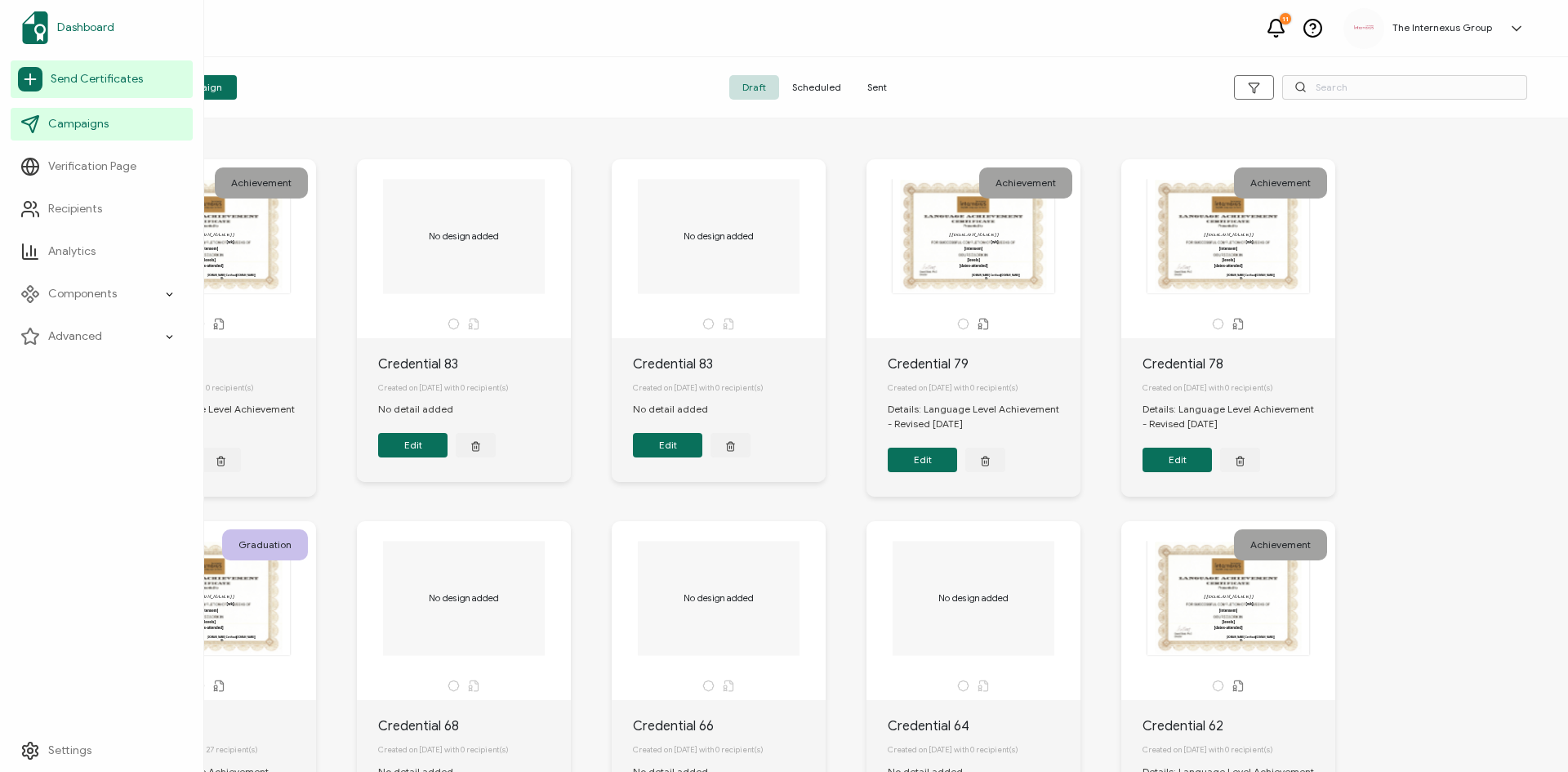
click at [70, 37] on link "Dashboard" at bounding box center [102, 27] width 182 height 46
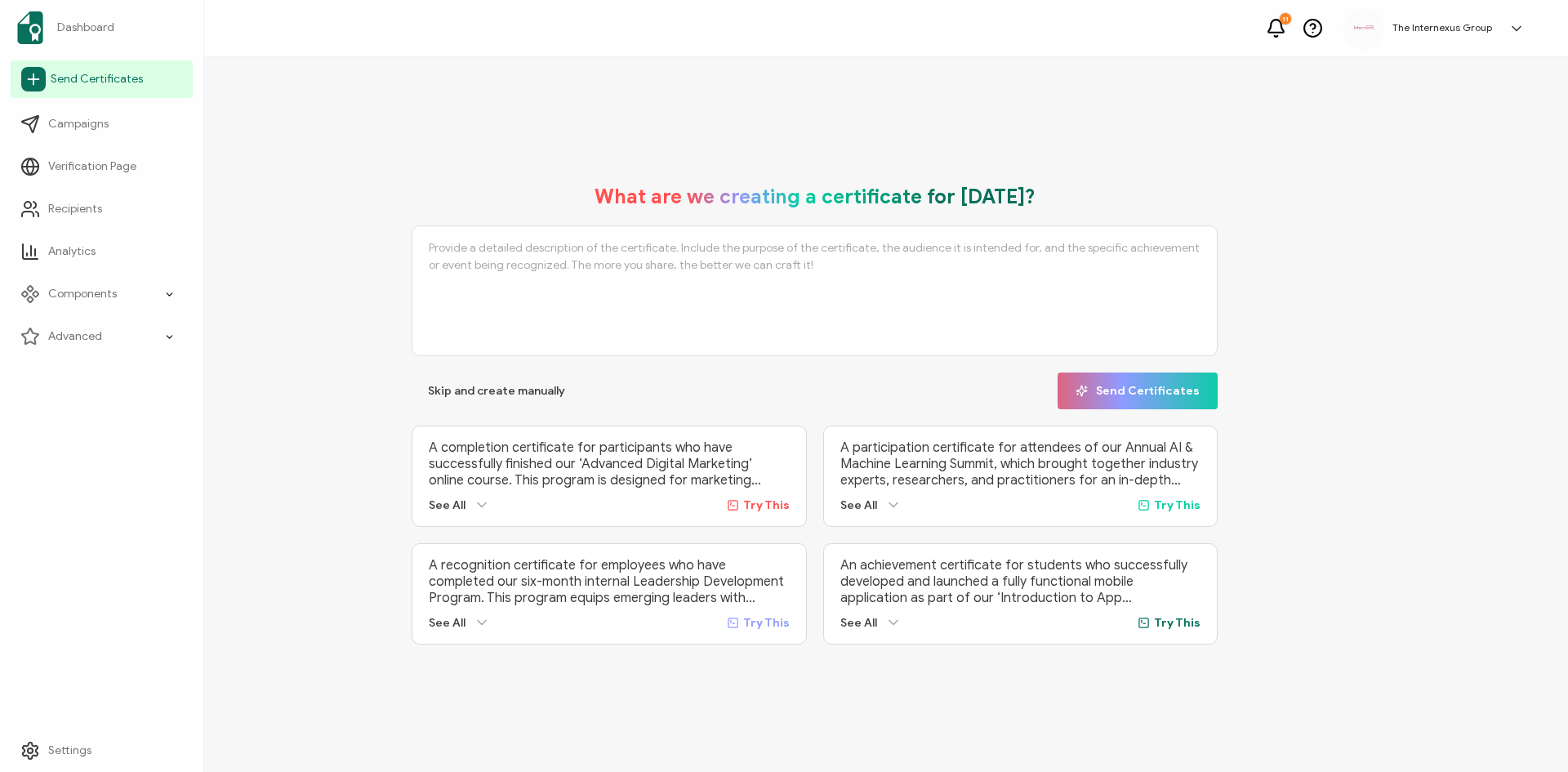
click at [78, 82] on span "Send Certificates" at bounding box center [97, 79] width 92 height 16
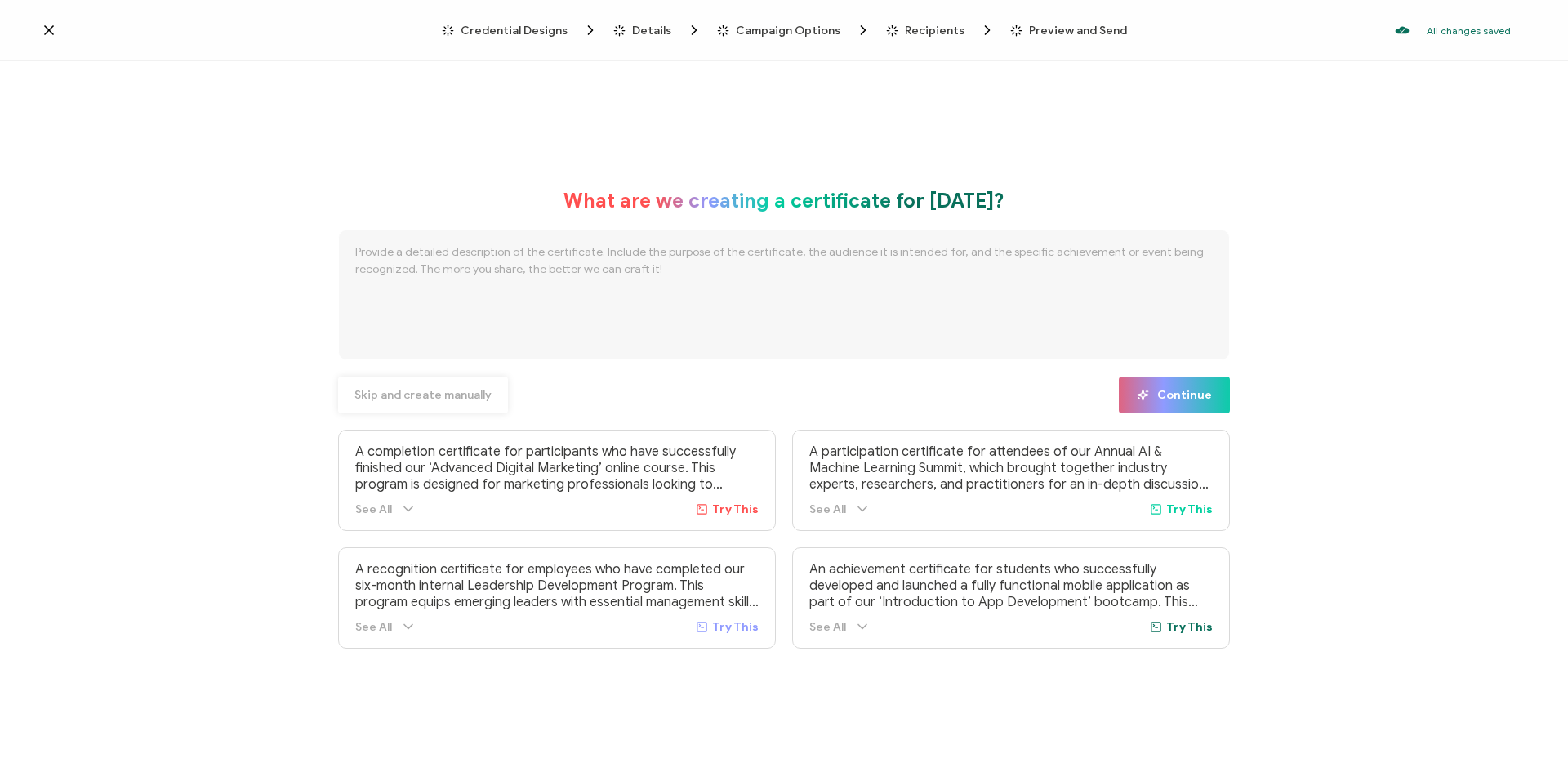
click at [460, 401] on span "Skip and create manually" at bounding box center [423, 395] width 137 height 12
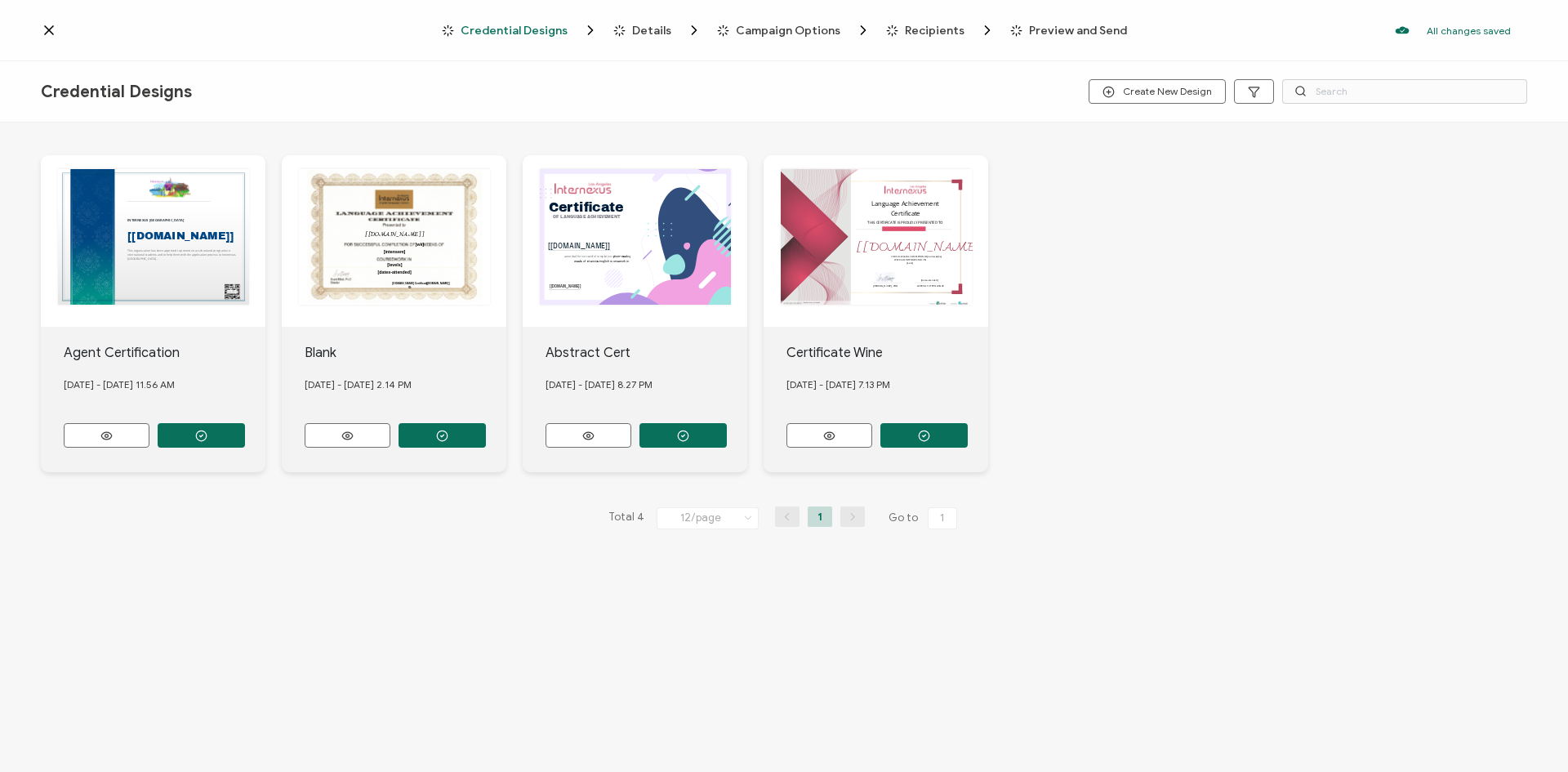
click at [97, 99] on span "Credential Designs" at bounding box center [117, 92] width 151 height 20
click at [46, 25] on icon at bounding box center [49, 30] width 16 height 16
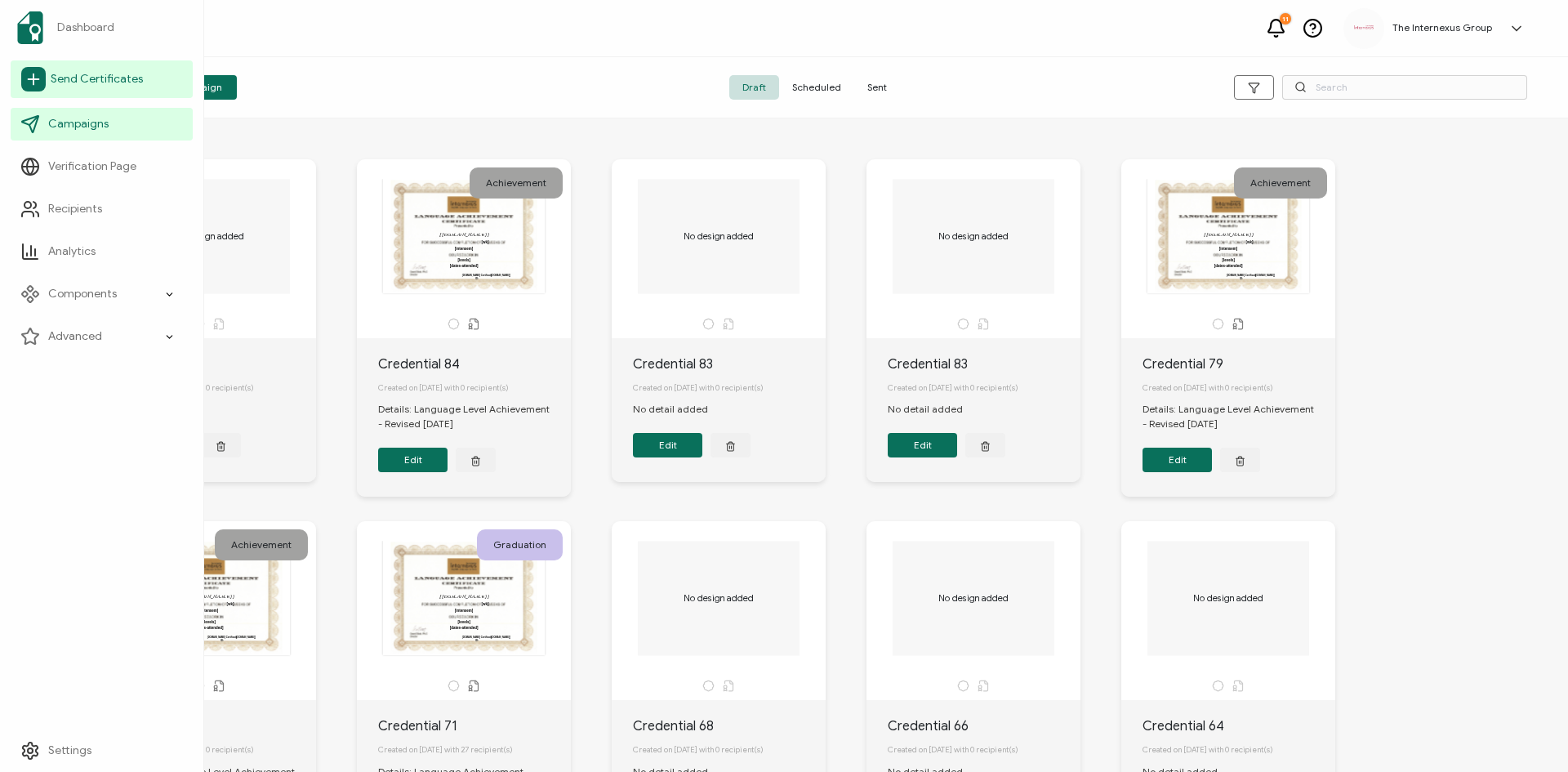
click at [81, 78] on span "Send Certificates" at bounding box center [97, 79] width 92 height 16
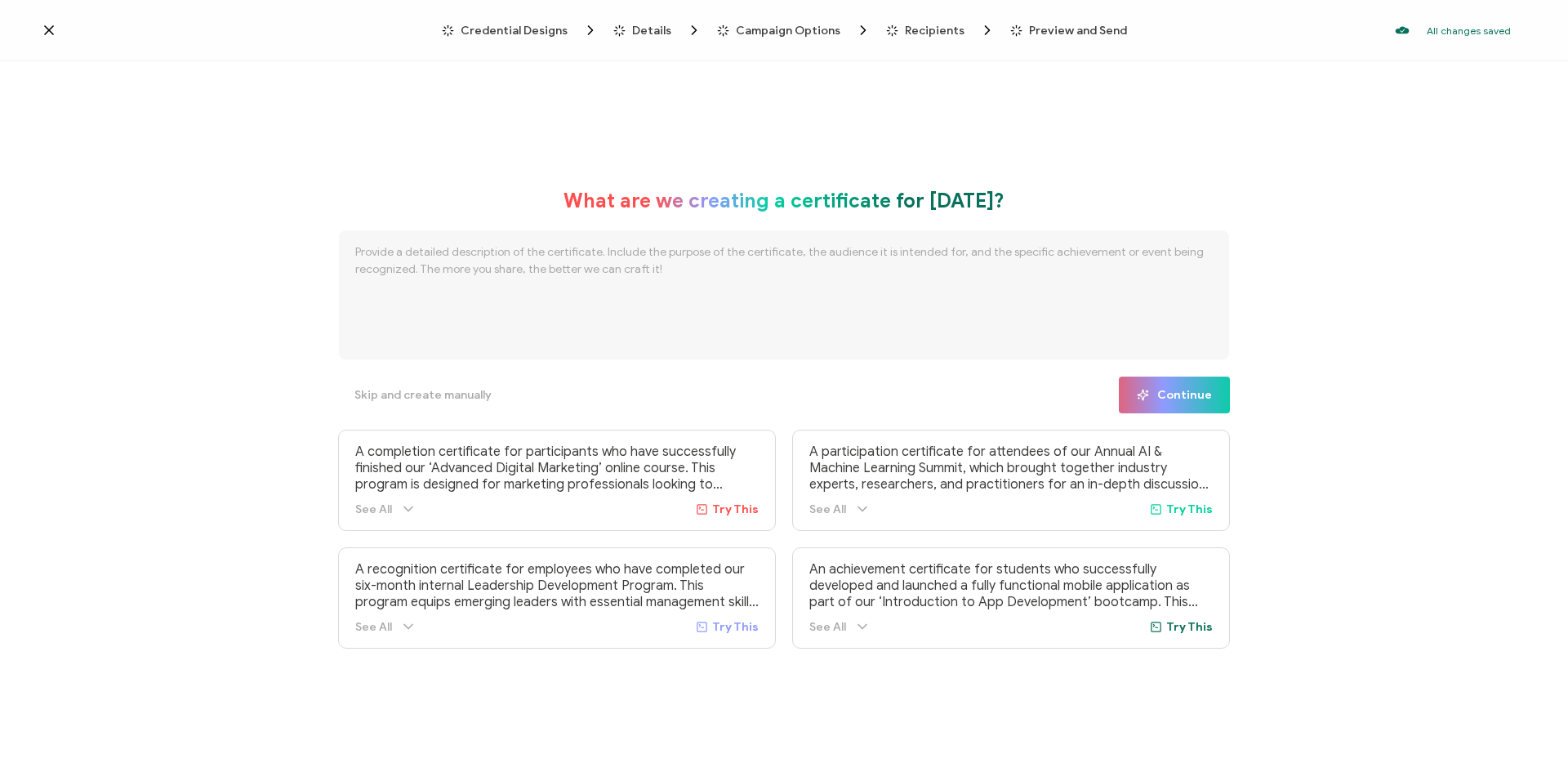
click at [543, 35] on span "Credential Designs" at bounding box center [514, 30] width 107 height 12
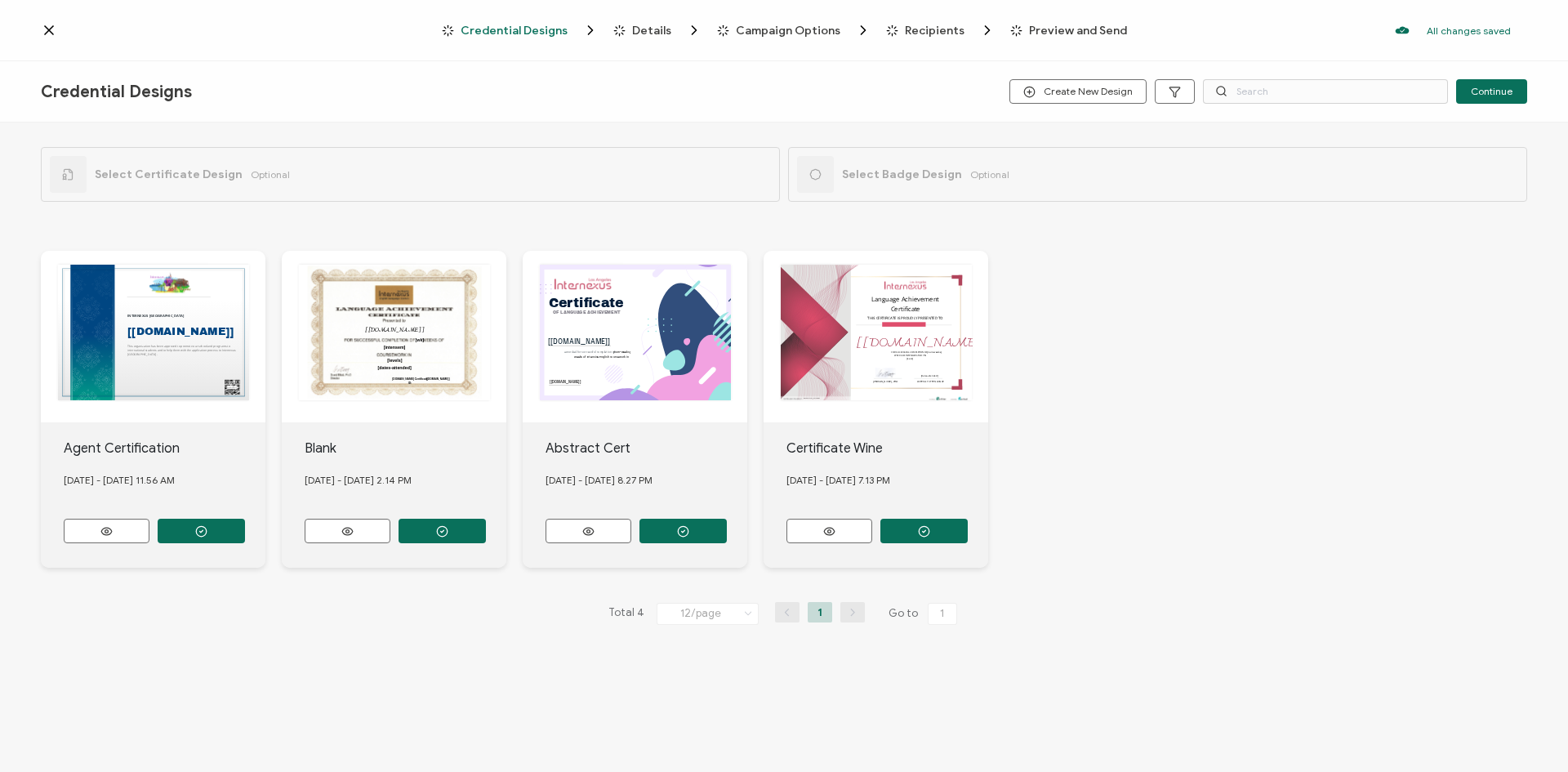
click at [448, 282] on div "This box will change accordingly to the corresponding values in the recipient l…" at bounding box center [393, 336] width 225 height 171
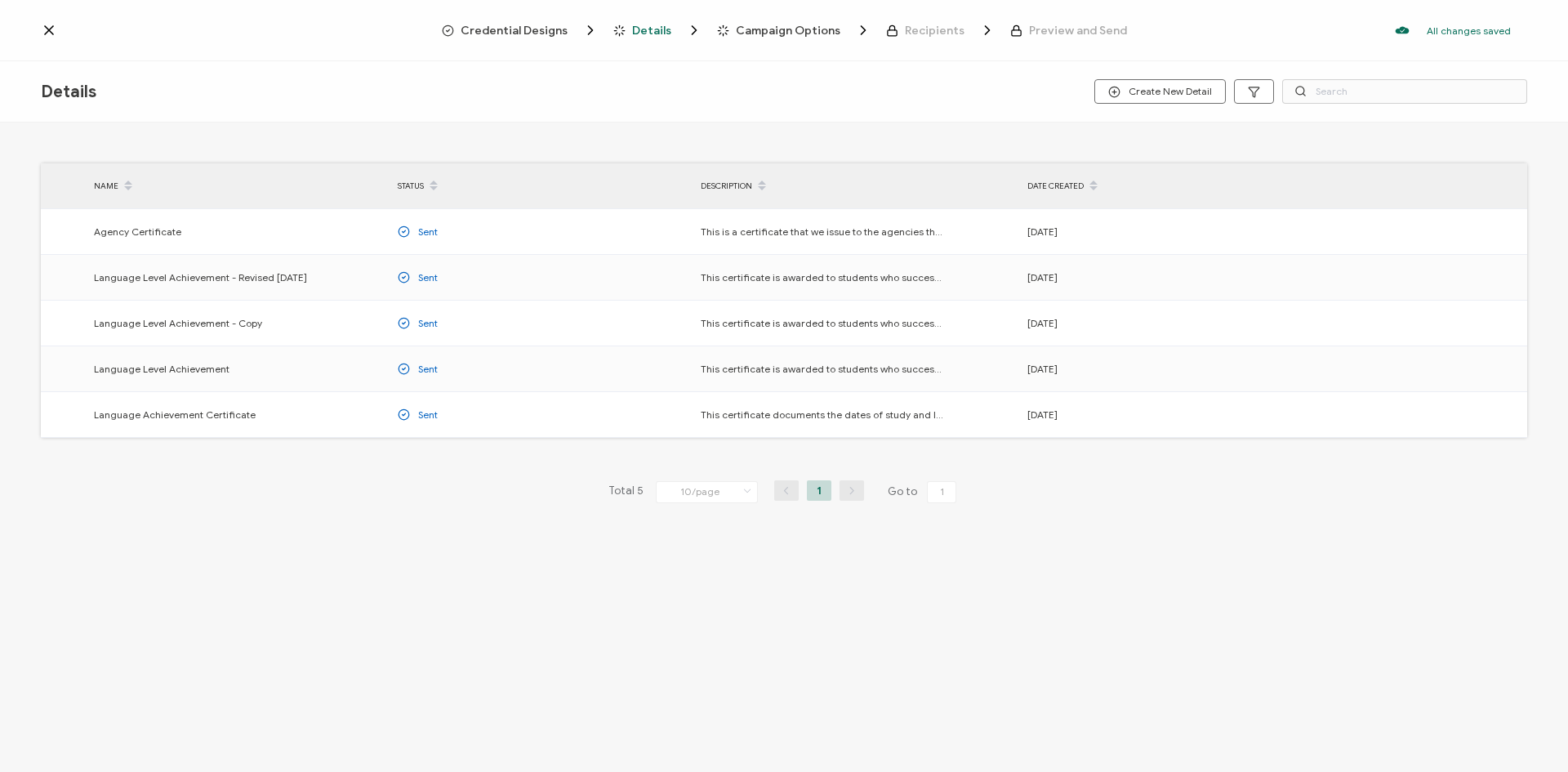
click at [448, 291] on td "Sent" at bounding box center [541, 278] width 303 height 46
click at [1488, 278] on button "button" at bounding box center [1498, 278] width 42 height 25
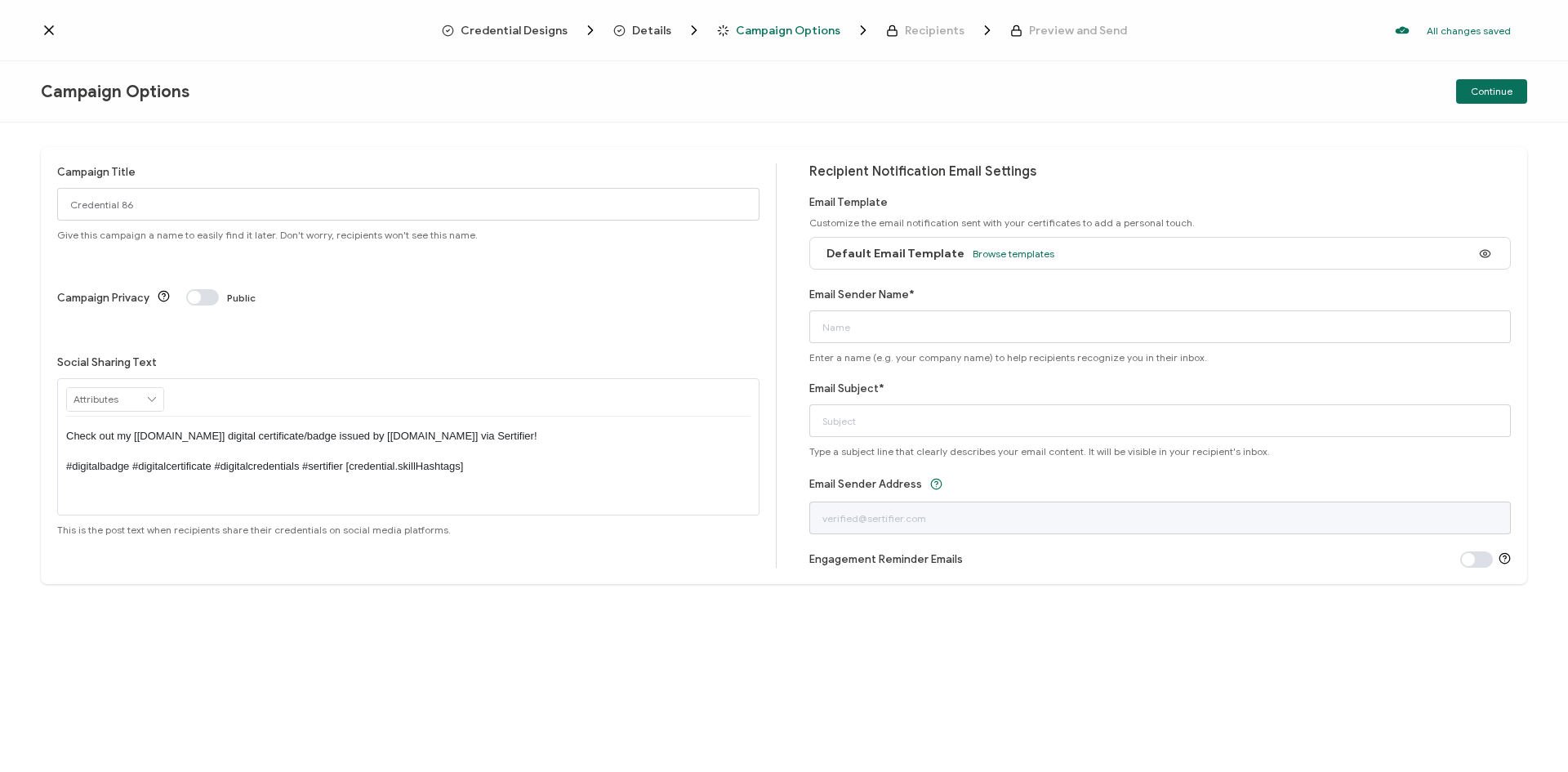
click at [44, 33] on icon at bounding box center [49, 30] width 16 height 16
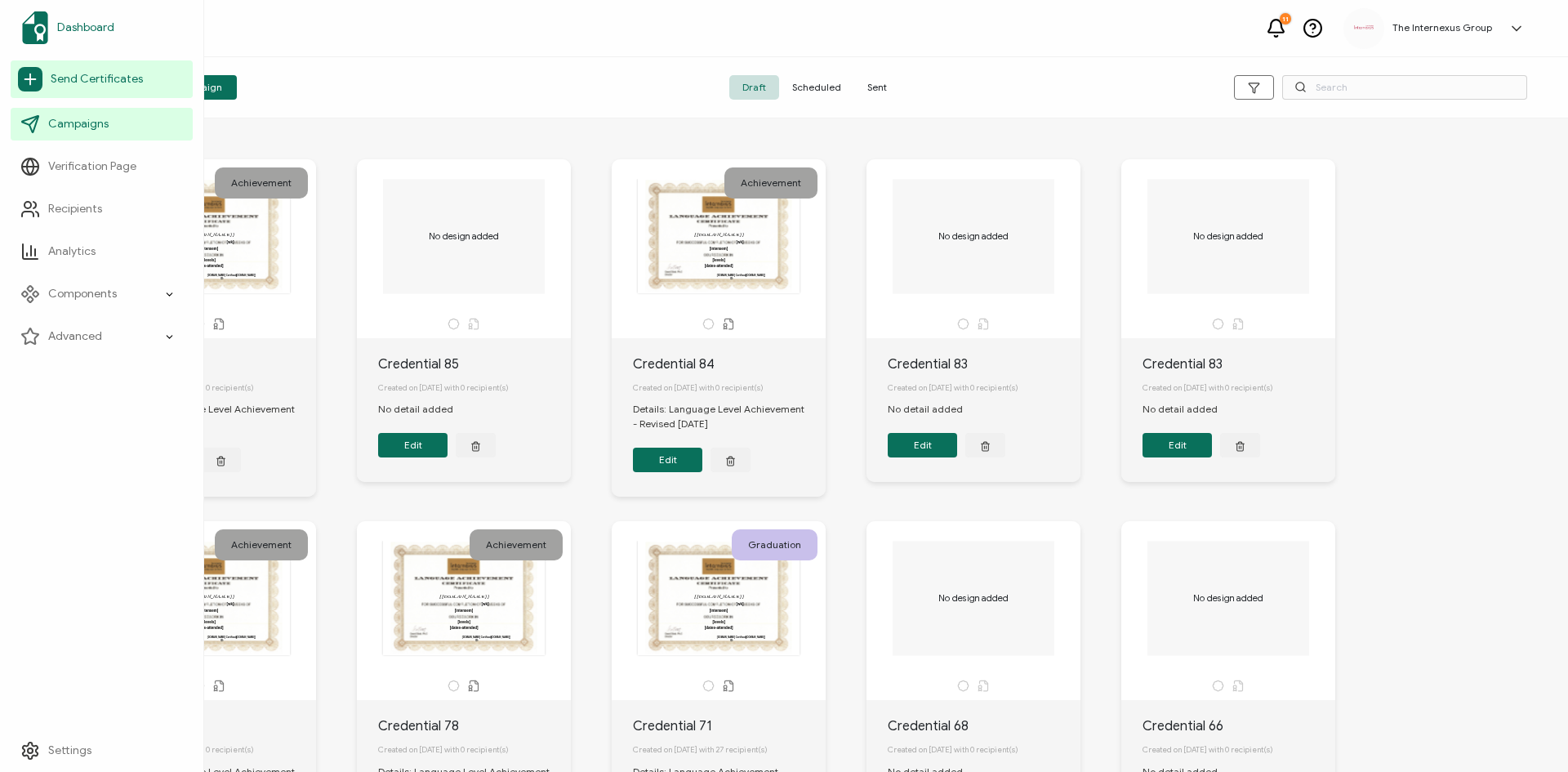
click at [72, 39] on link "Dashboard" at bounding box center [102, 27] width 182 height 46
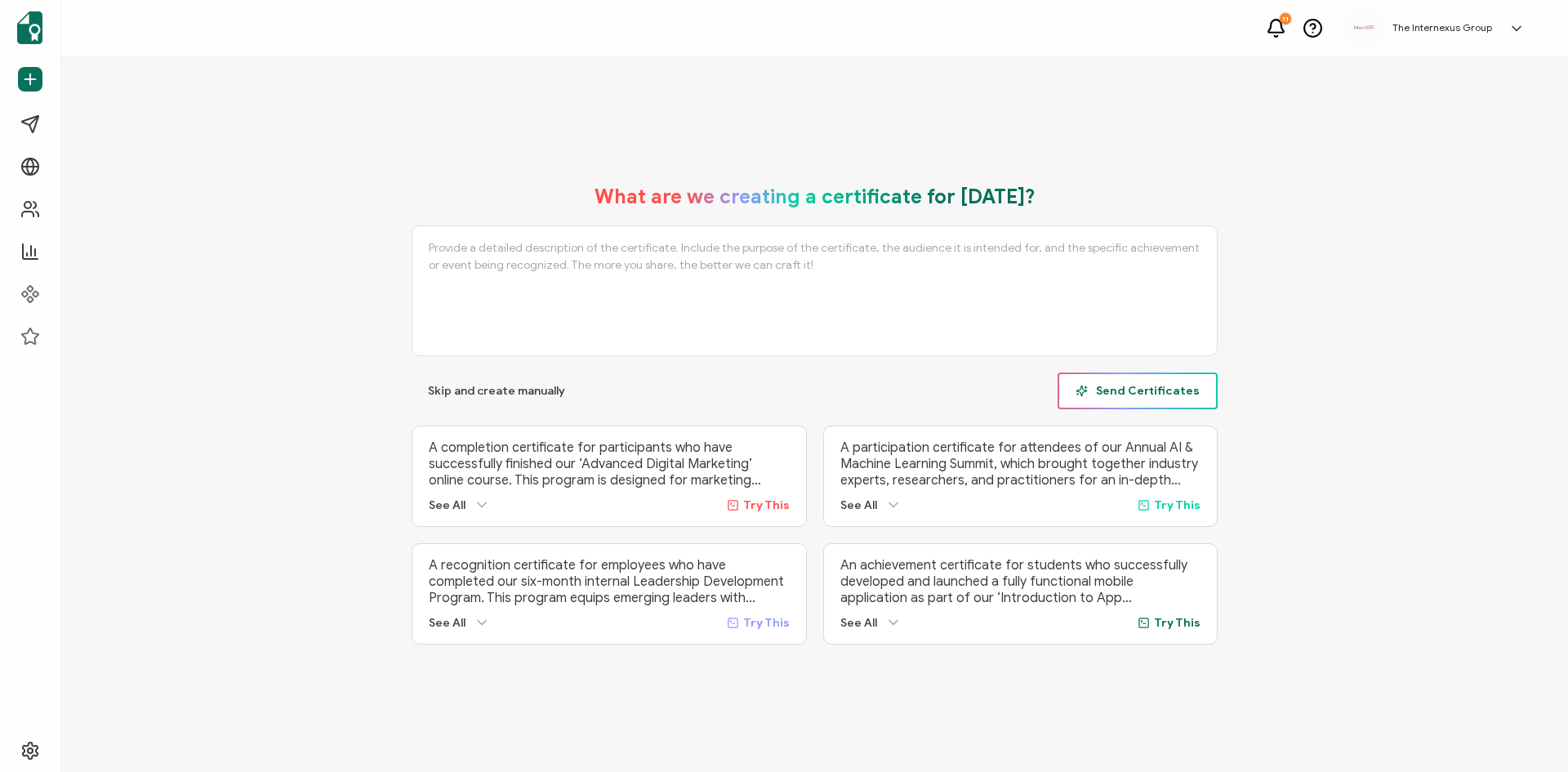
click at [1179, 395] on button "Send Certificates" at bounding box center [1138, 391] width 160 height 36
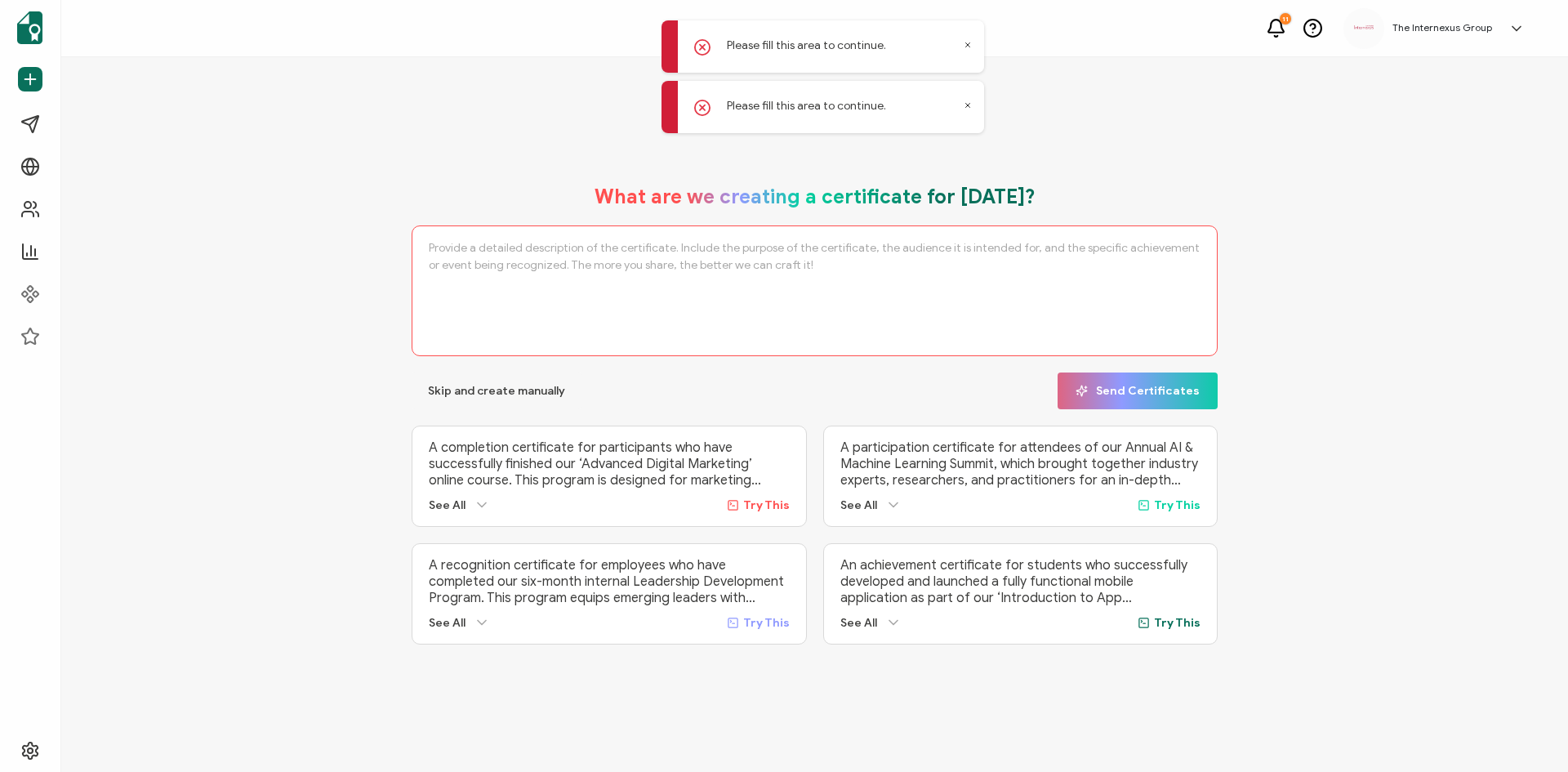
click at [643, 265] on textarea at bounding box center [814, 291] width 806 height 131
click at [1106, 391] on span "Send Certificates" at bounding box center [1137, 391] width 124 height 12
click at [535, 290] on textarea at bounding box center [814, 291] width 806 height 131
type textarea "L"
type textarea "achivement langauge certificate"
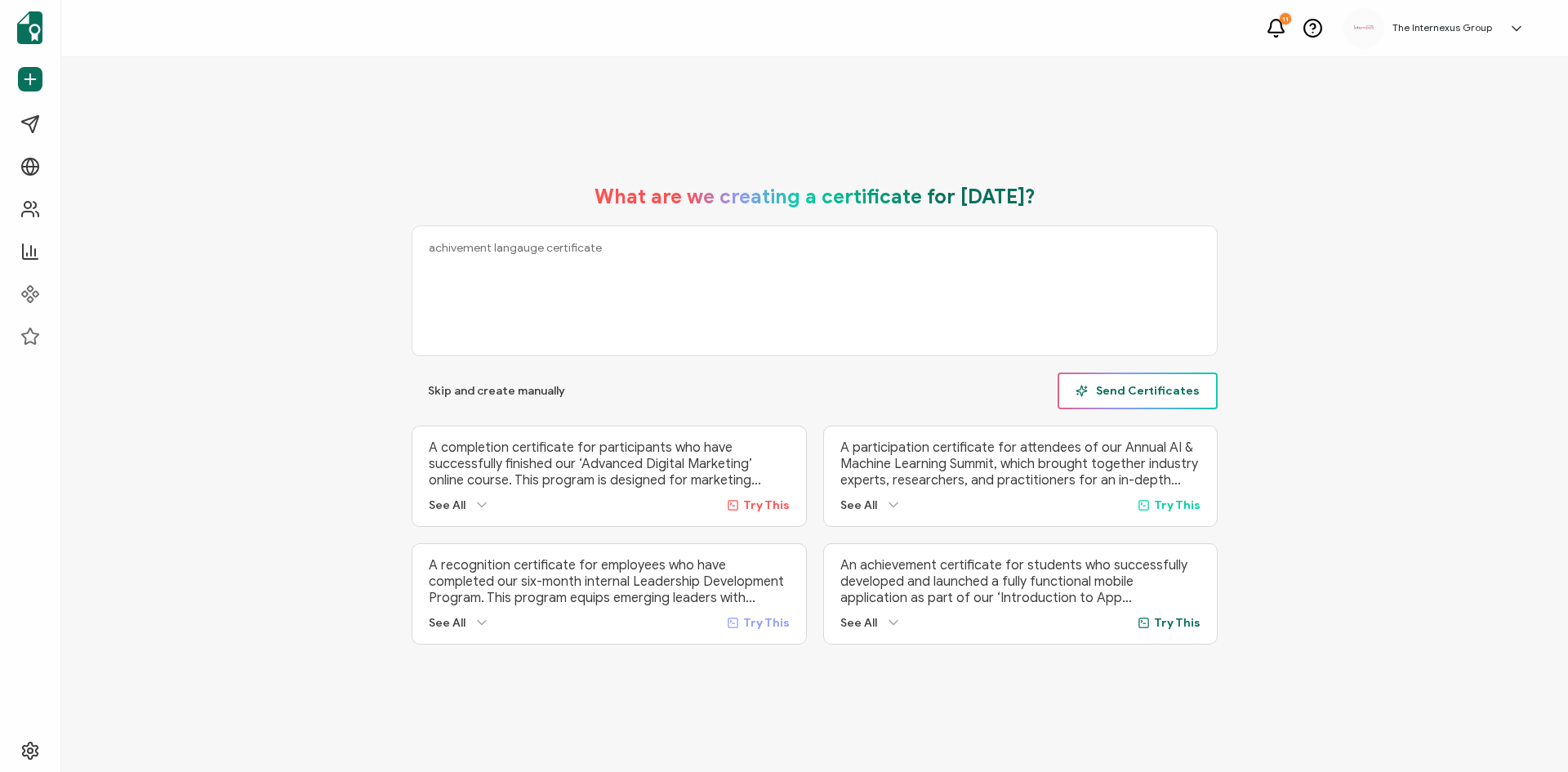
click at [1132, 401] on div "What are we creating a certificate for [DATE]? achivement langauge certificate …" at bounding box center [814, 414] width 806 height 460
click at [1113, 392] on span "Send Certificates" at bounding box center [1137, 391] width 124 height 12
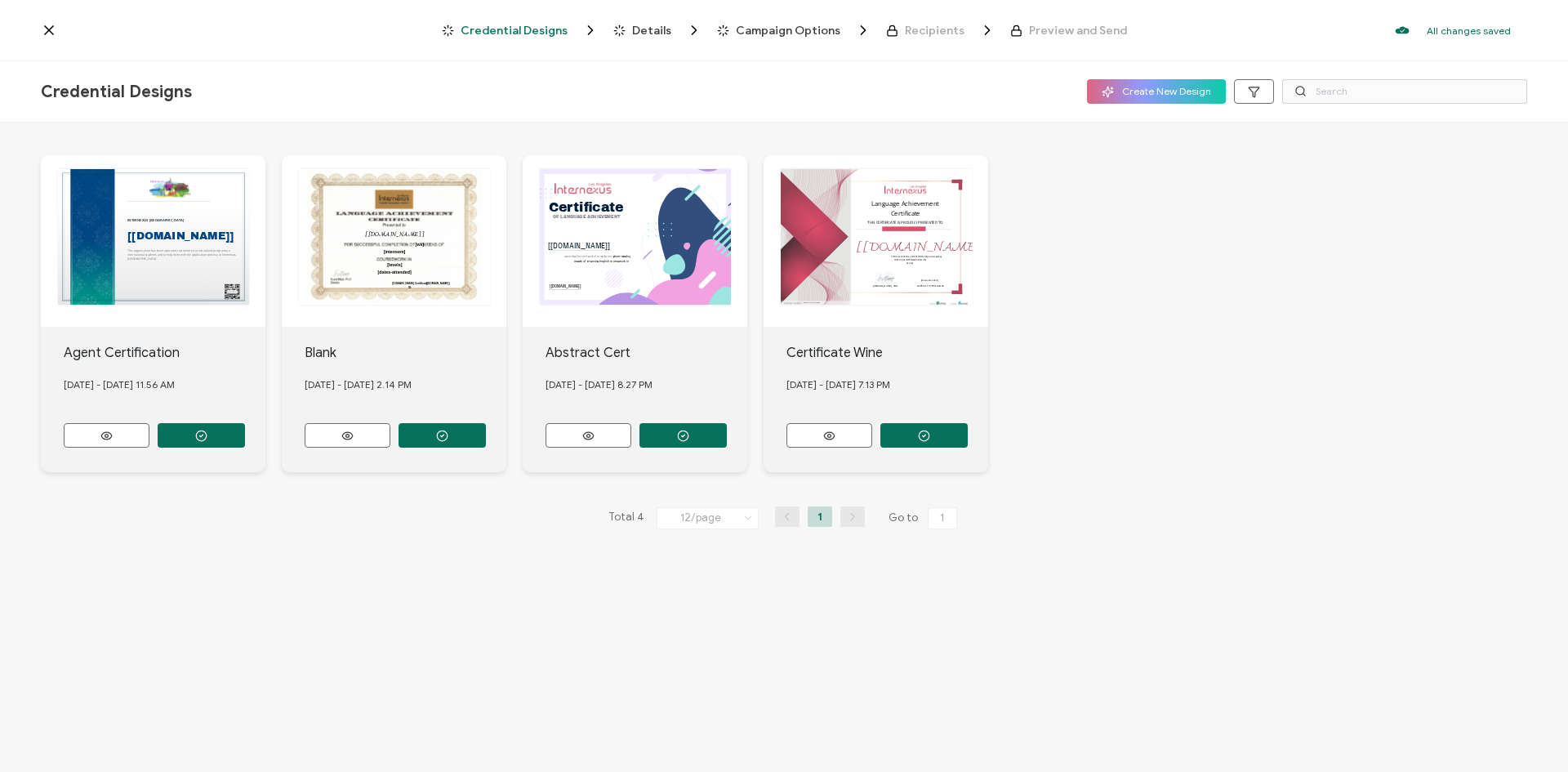
click at [451, 288] on div "This box will change accordingly to the corresponding values in the recipient l…" at bounding box center [393, 240] width 225 height 171
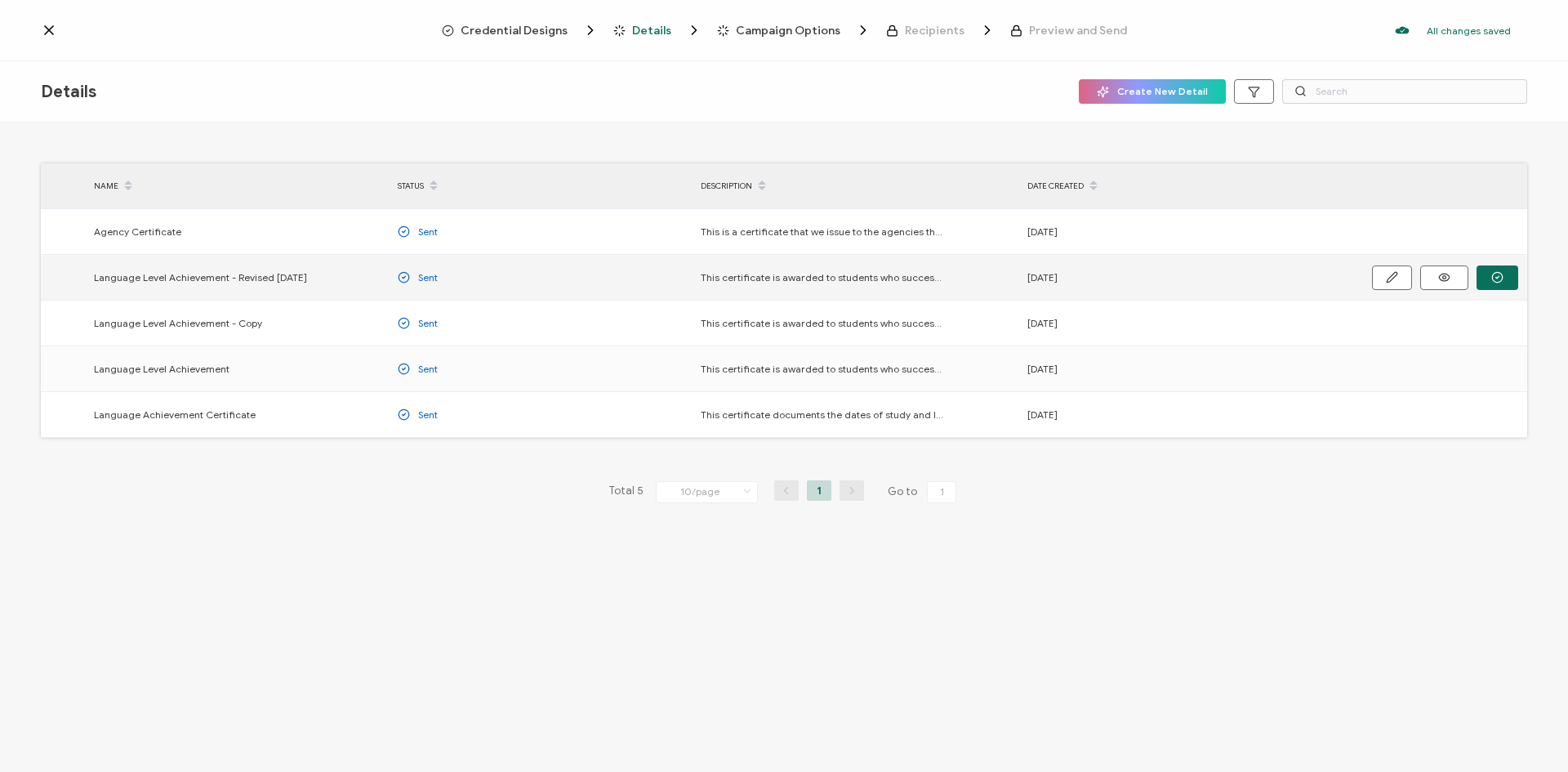
click at [316, 282] on div "Language Level Achievement - Revised [DATE]" at bounding box center [238, 277] width 304 height 19
click at [1493, 272] on icon "button" at bounding box center [1497, 277] width 12 height 12
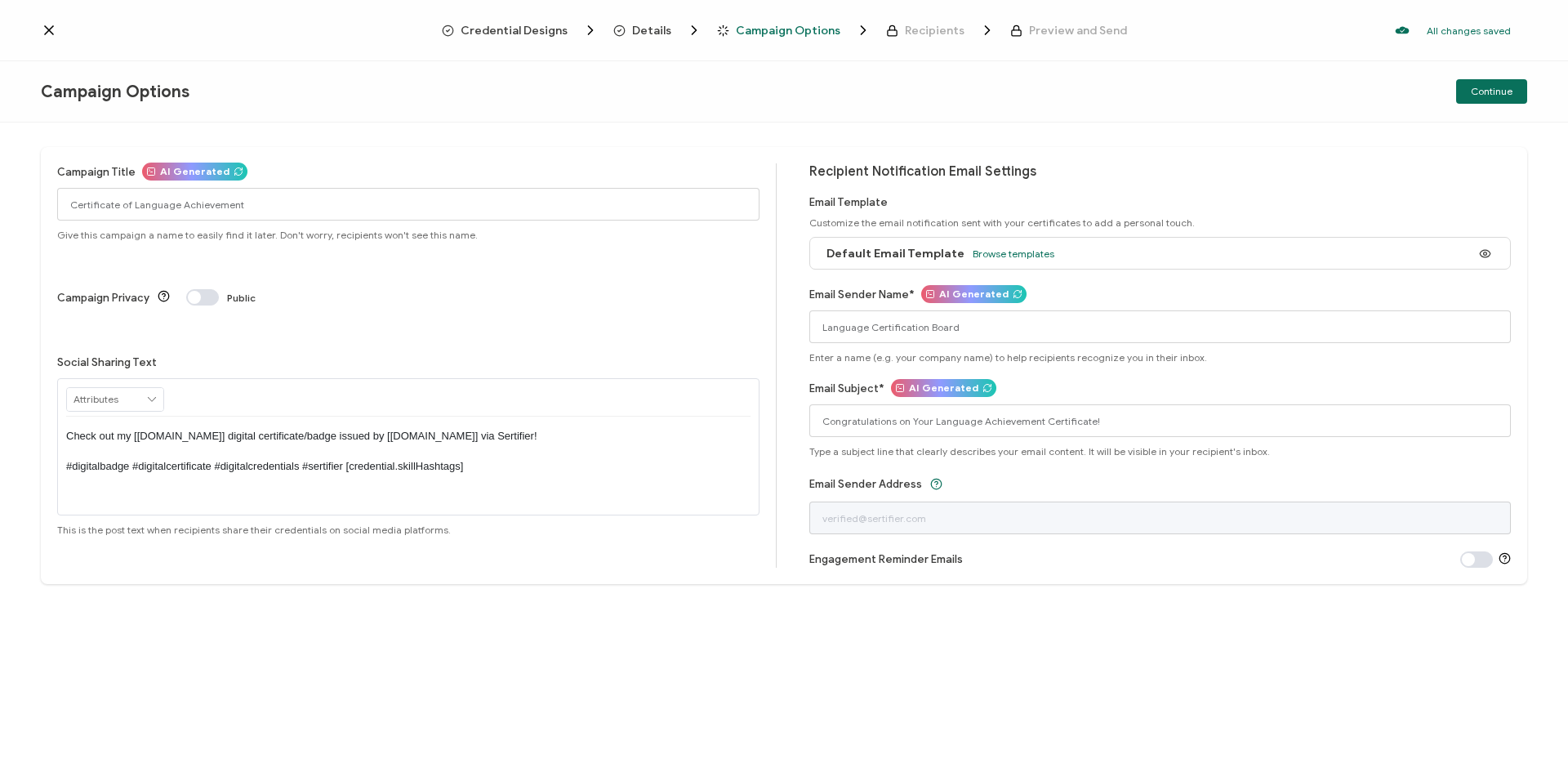
click at [149, 388] on icon at bounding box center [152, 399] width 15 height 23
click at [989, 321] on input "Language Certification Board" at bounding box center [1160, 327] width 702 height 33
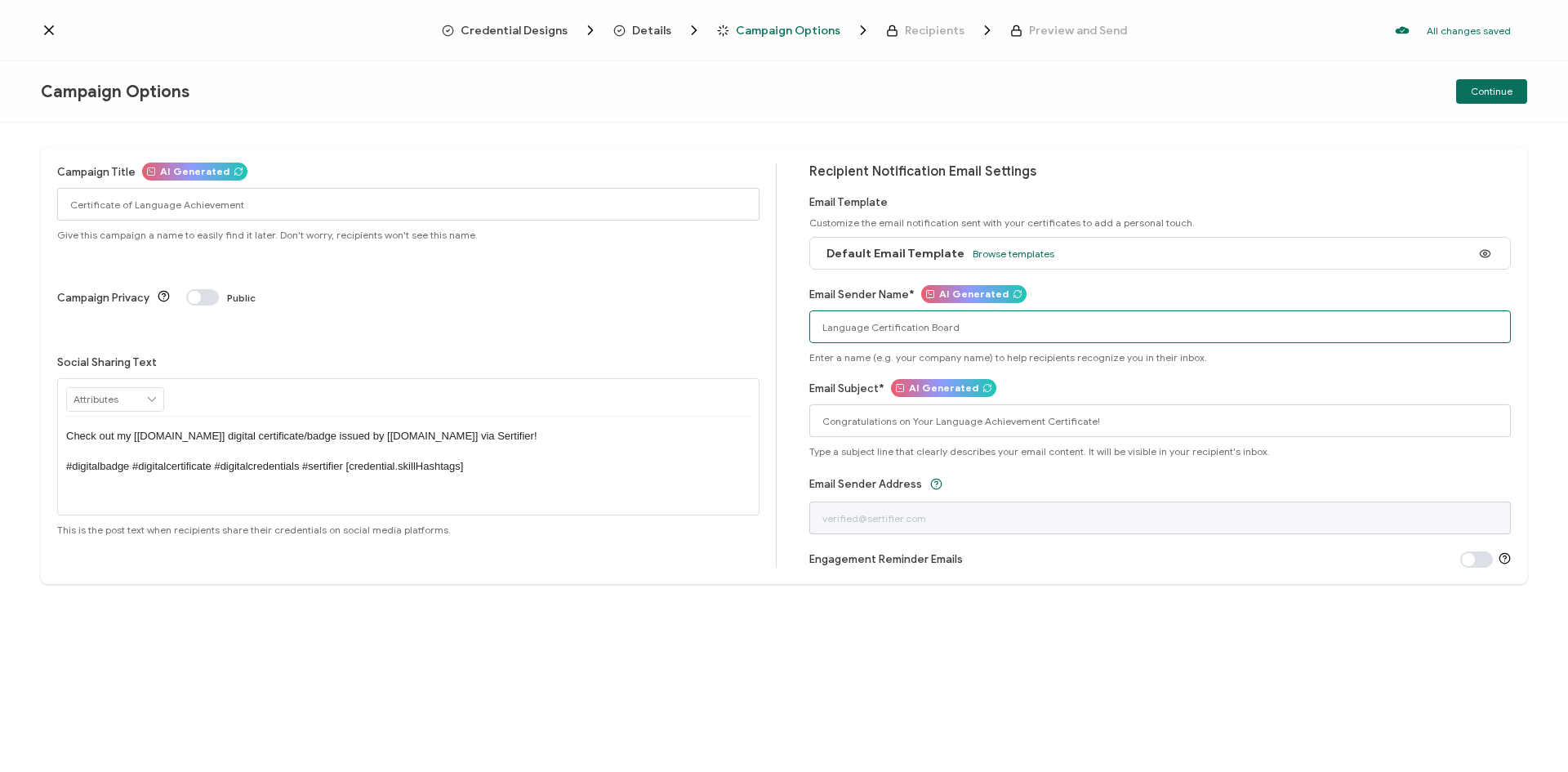
click at [989, 321] on input "Language Certification Board" at bounding box center [1160, 327] width 702 height 33
click at [877, 292] on label "Email Sender Name*" at bounding box center [862, 294] width 106 height 12
click at [877, 310] on input "Language Certification Board" at bounding box center [1160, 327] width 702 height 33
click at [978, 295] on span "AI Generated" at bounding box center [974, 294] width 69 height 18
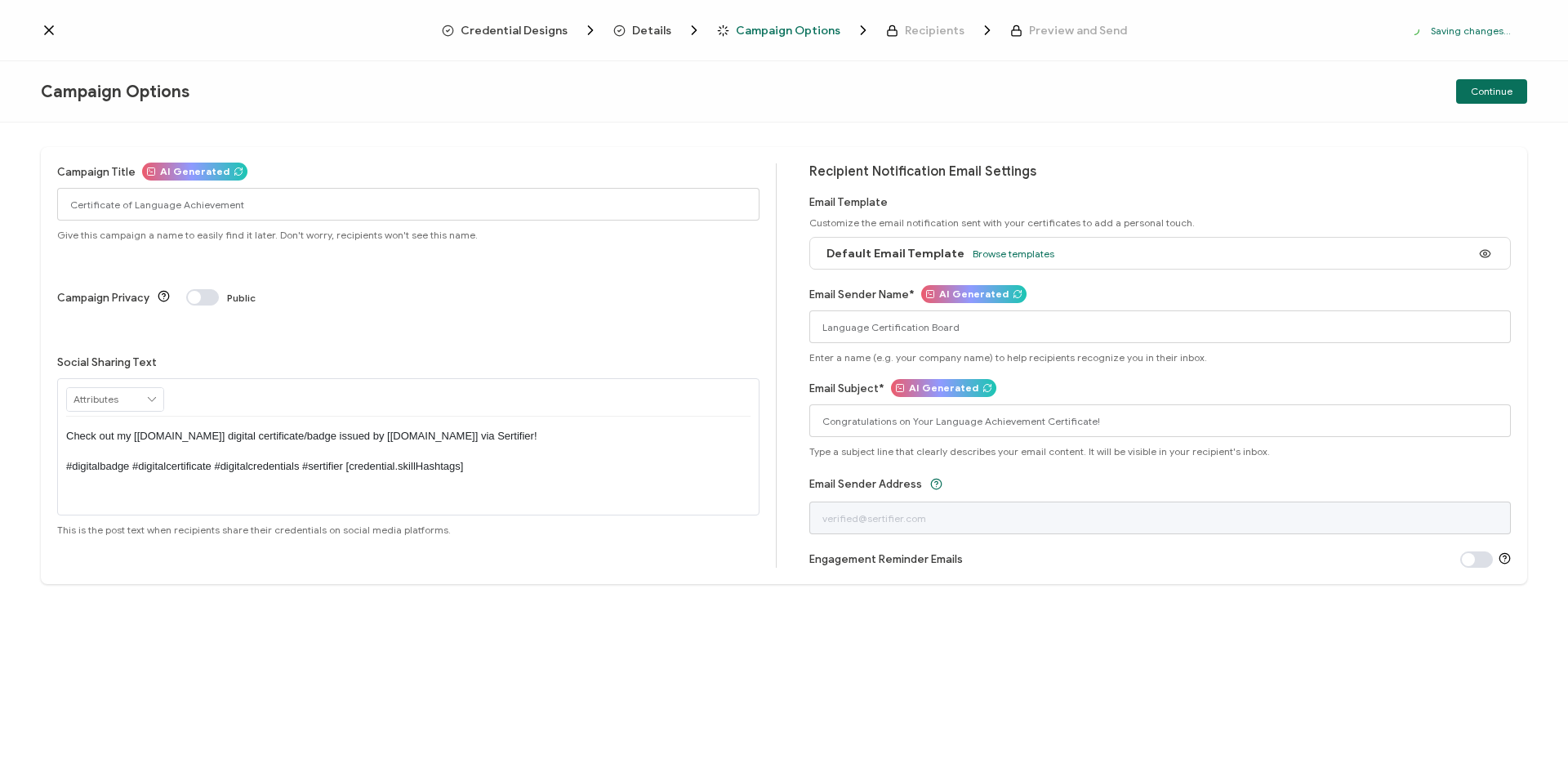
click at [1020, 292] on icon at bounding box center [1021, 291] width 3 height 3
type input "Language Achievement Center"
click at [52, 38] on div "Credential Designs Details Campaign Options Recipients Preview and Send All cha…" at bounding box center [784, 30] width 1568 height 61
click at [52, 36] on icon at bounding box center [49, 30] width 16 height 16
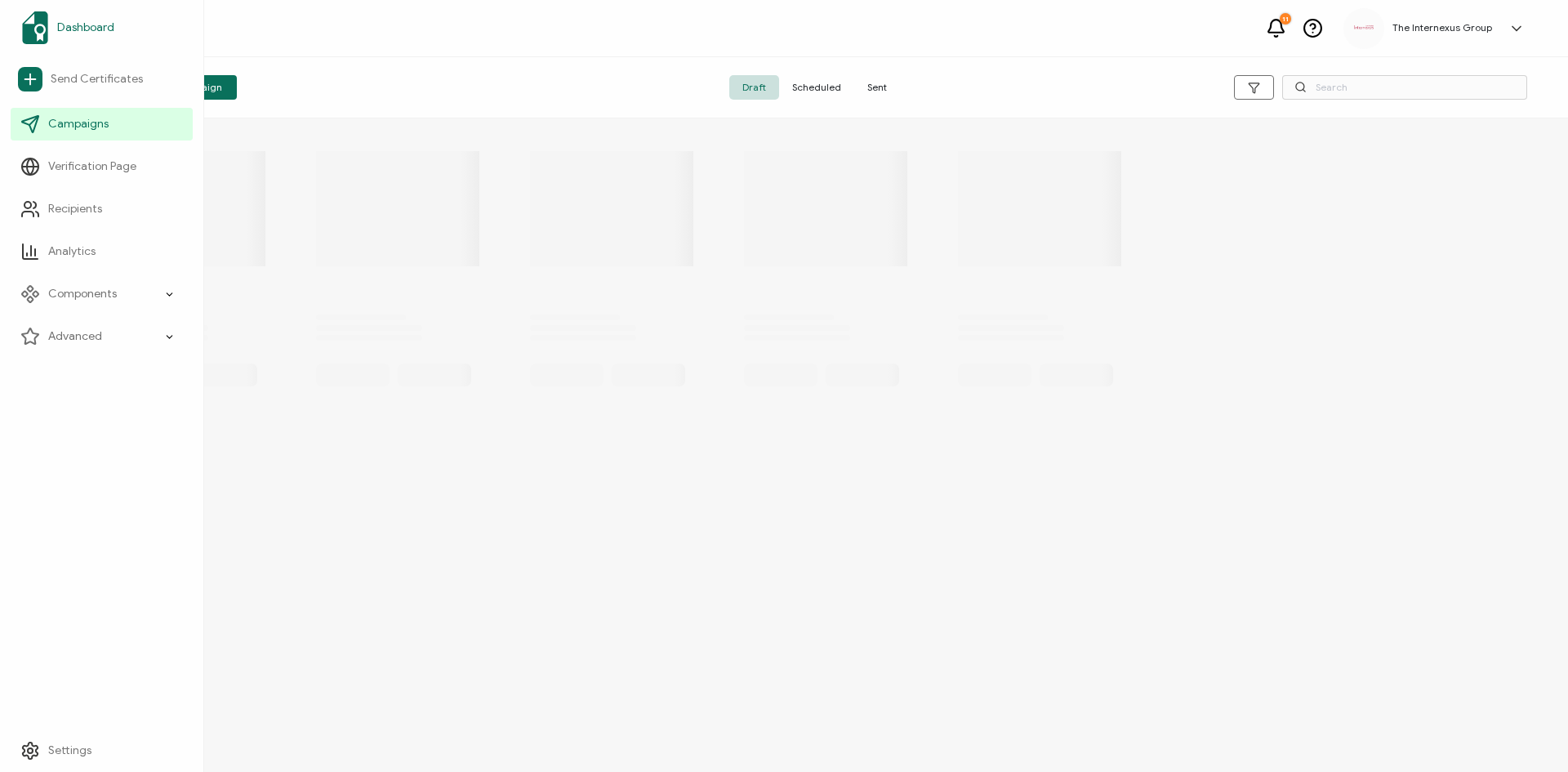
click at [52, 32] on link "Dashboard" at bounding box center [102, 27] width 182 height 46
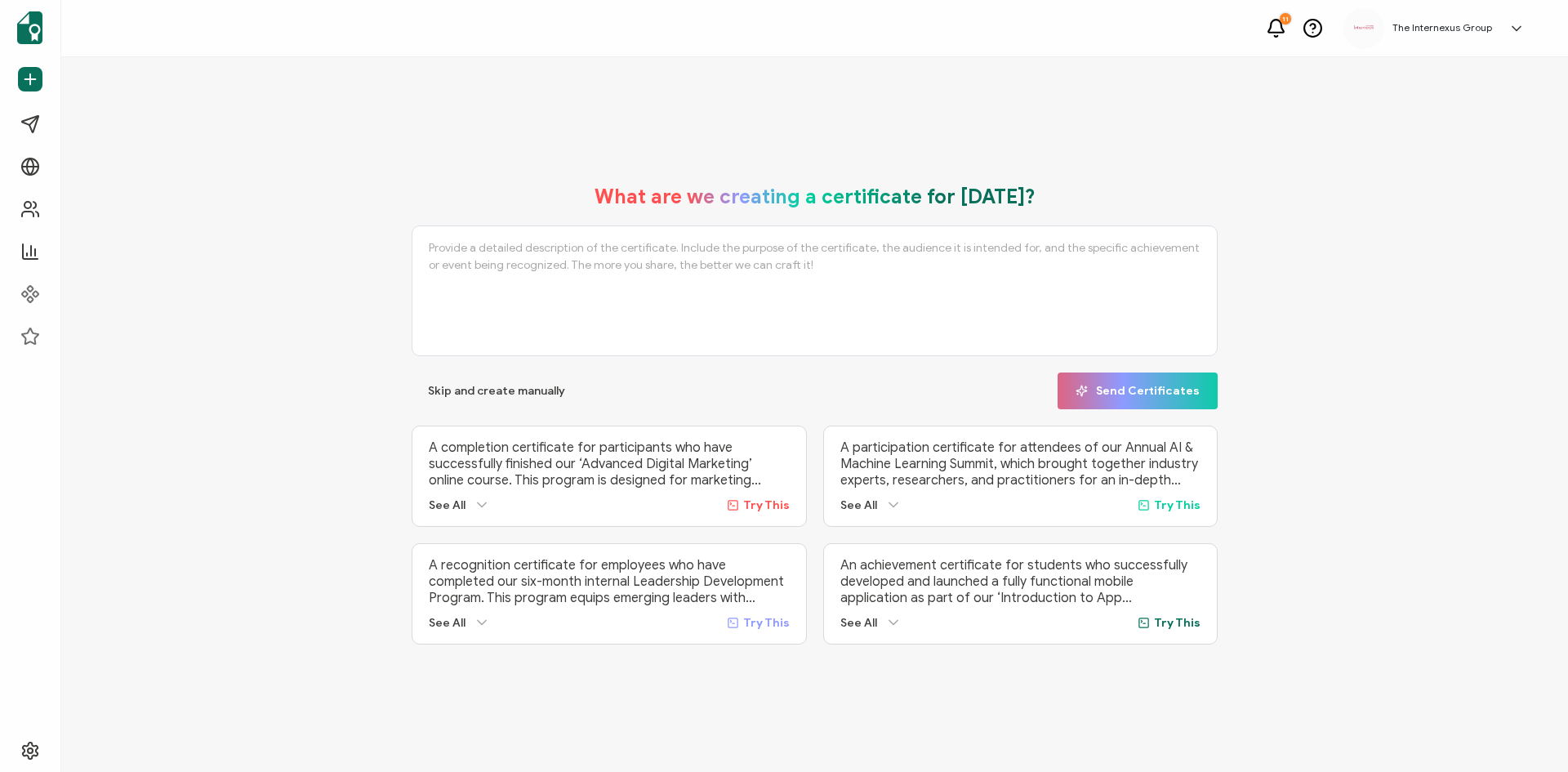
click at [856, 138] on div "What are we creating a certificate for [DATE]? Skip and create manually Send Ce…" at bounding box center [814, 414] width 1507 height 715
click at [1483, 36] on div "The Internexus Group [PERSON_NAME] [EMAIL_ADDRESS][DOMAIN_NAME] ID: 05202480 M …" at bounding box center [1439, 28] width 189 height 41
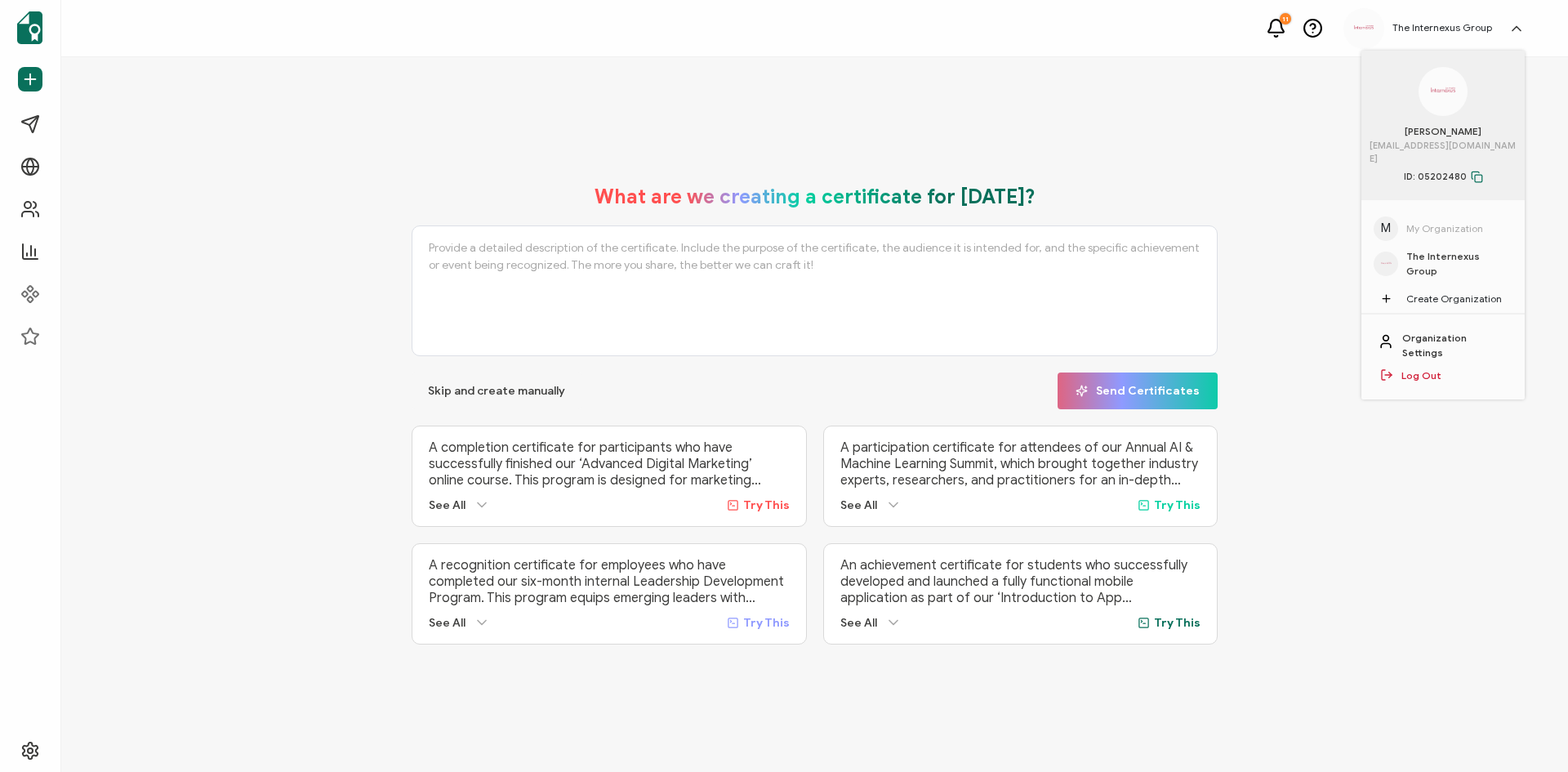
click at [1470, 256] on div "The Internexus Group" at bounding box center [1443, 264] width 138 height 29
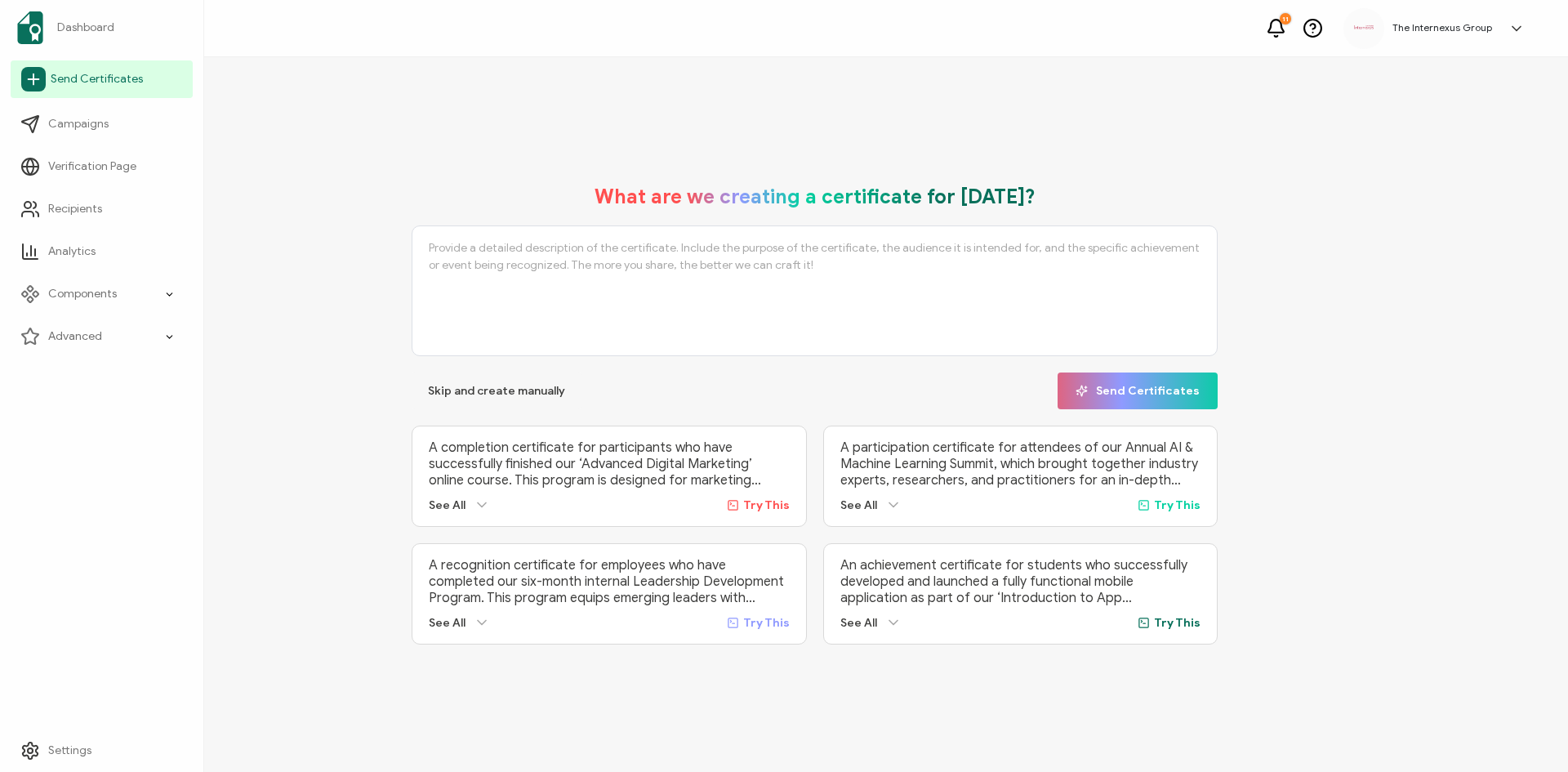
click at [64, 86] on span "Send Certificates" at bounding box center [97, 79] width 92 height 16
click at [89, 27] on span "Dashboard" at bounding box center [86, 28] width 57 height 16
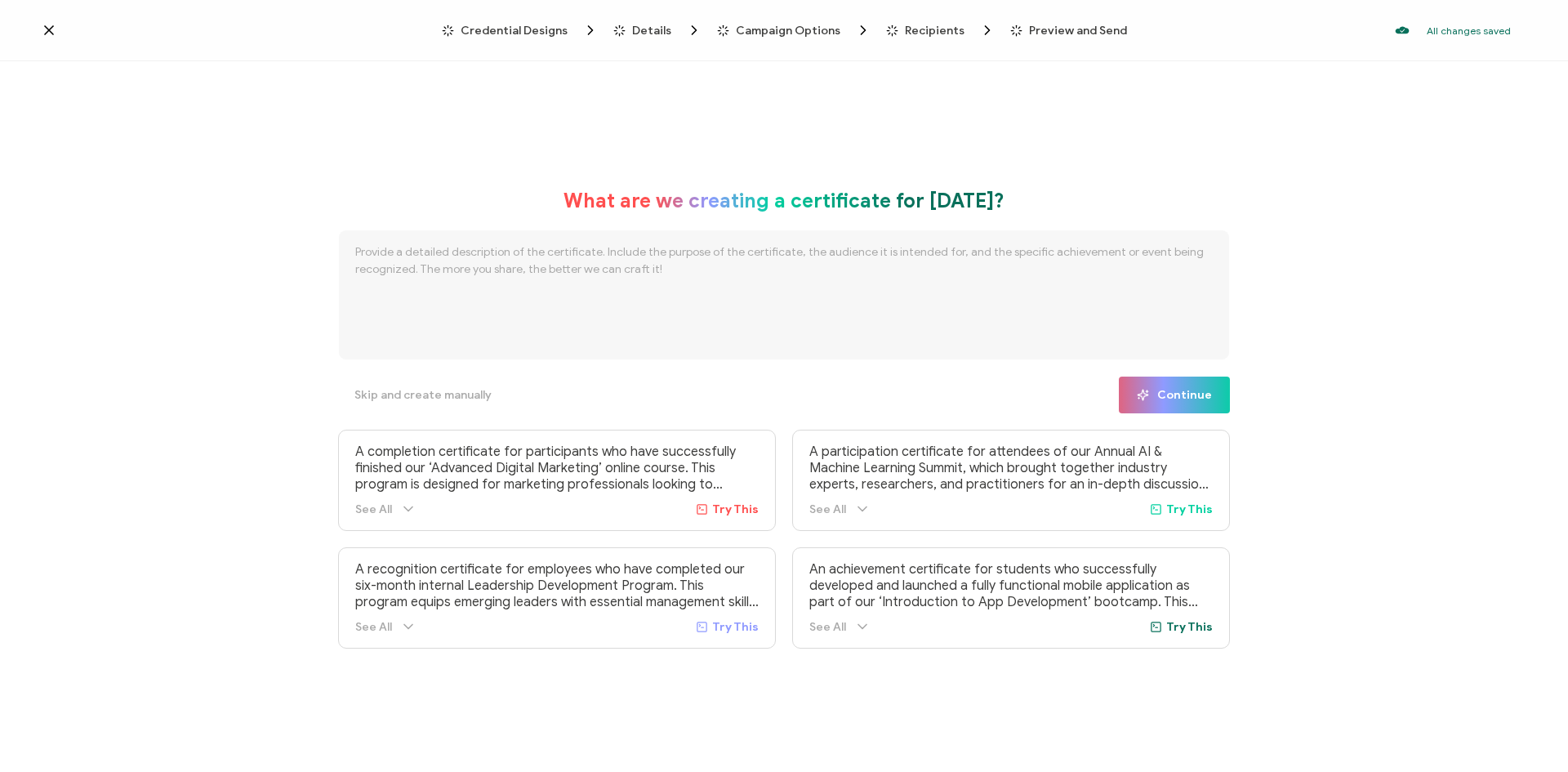
click at [520, 23] on div "Credential Designs" at bounding box center [488, 30] width 94 height 16
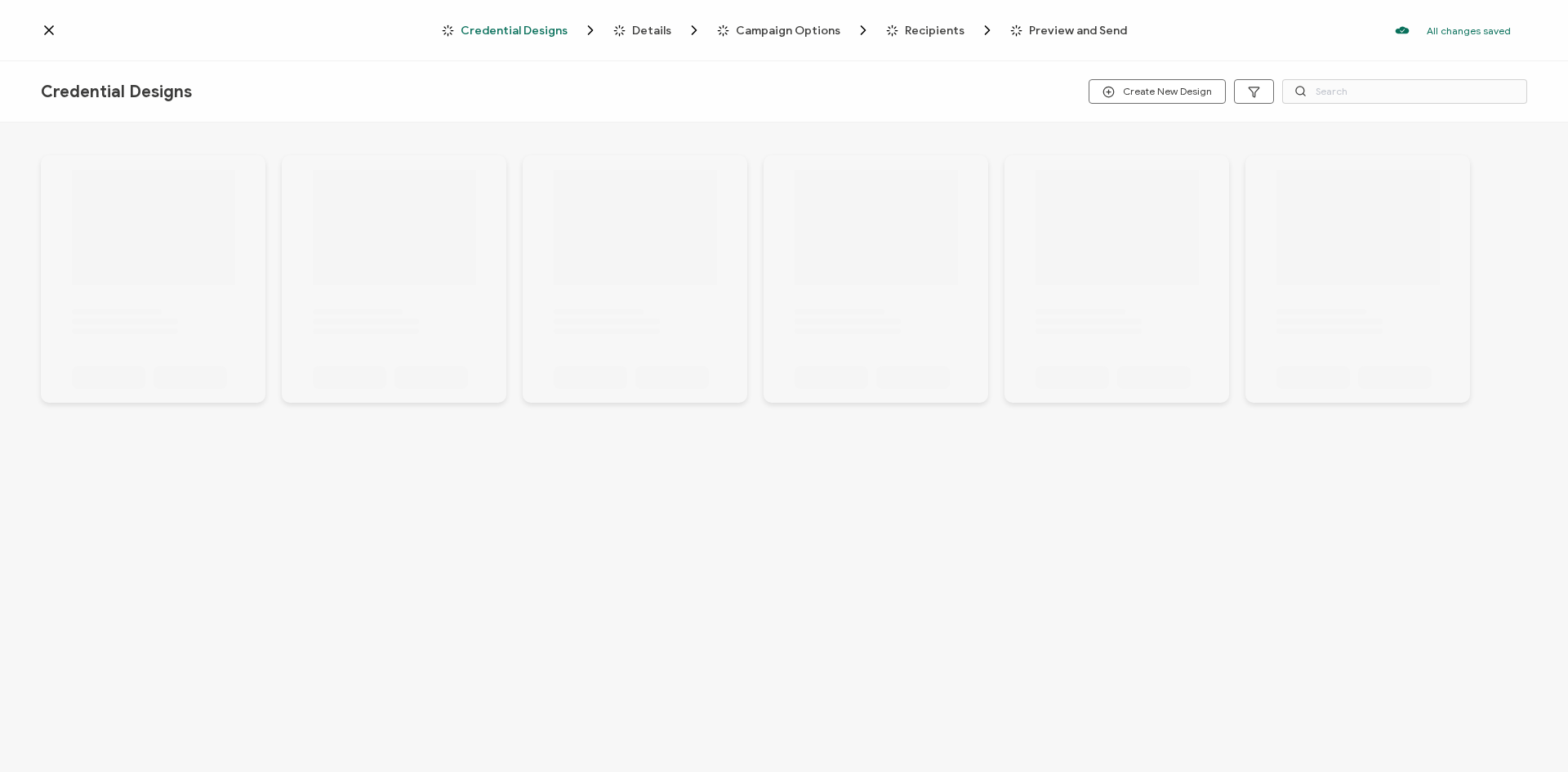
click at [520, 23] on div "Credential Designs" at bounding box center [488, 30] width 94 height 16
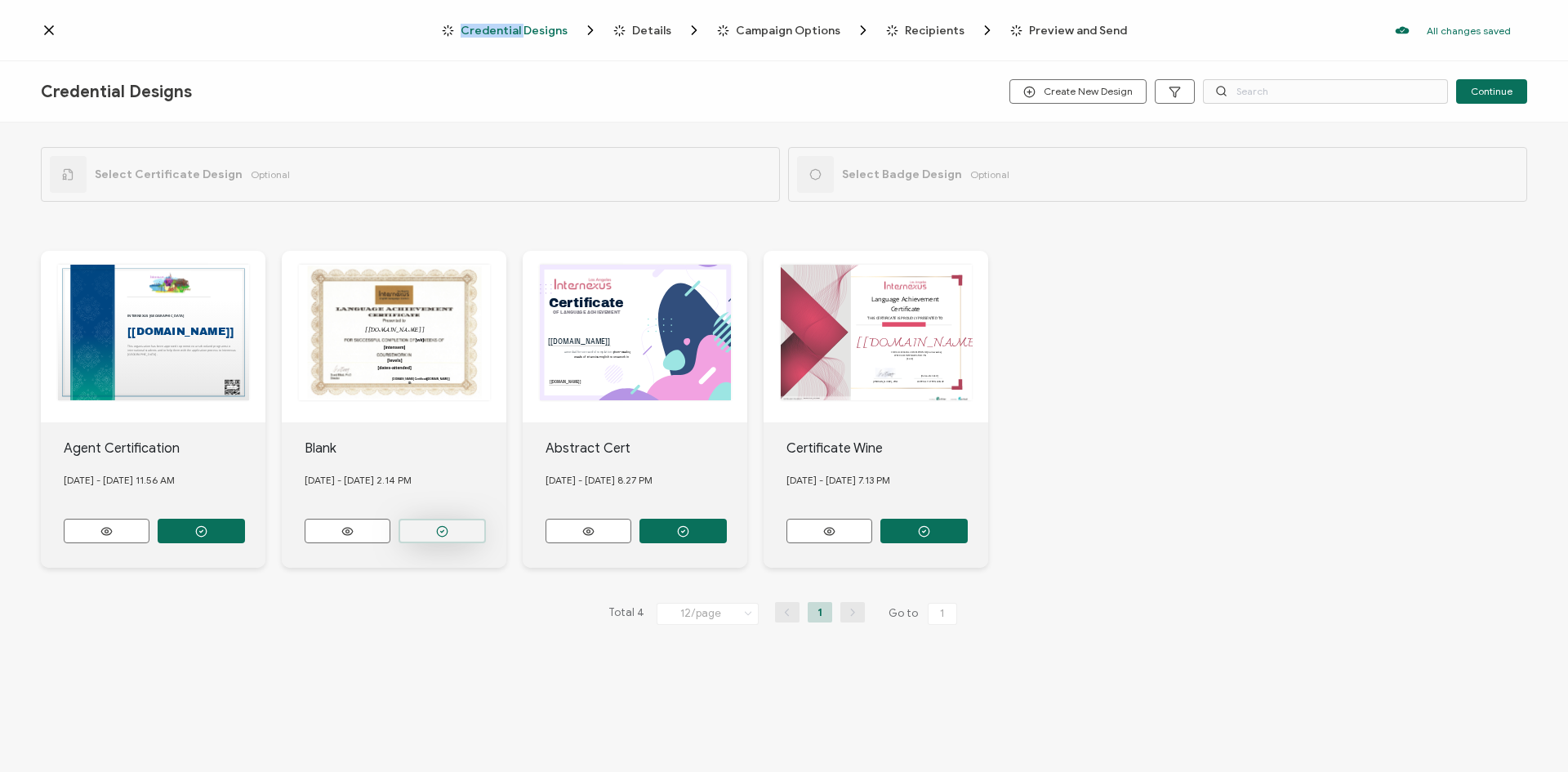
click at [433, 520] on button "button" at bounding box center [443, 531] width 87 height 25
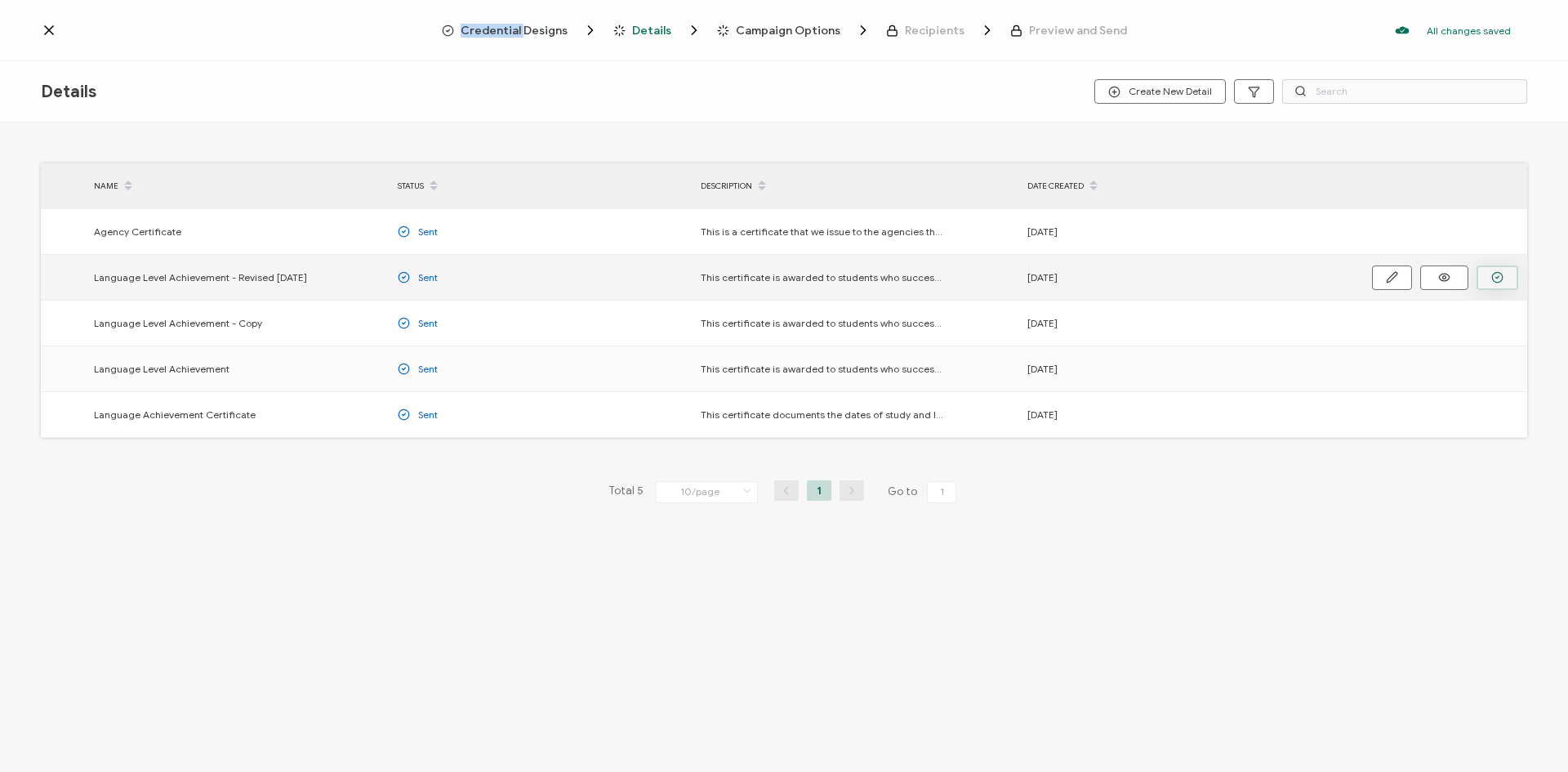
click at [1500, 275] on icon "button" at bounding box center [1497, 277] width 12 height 12
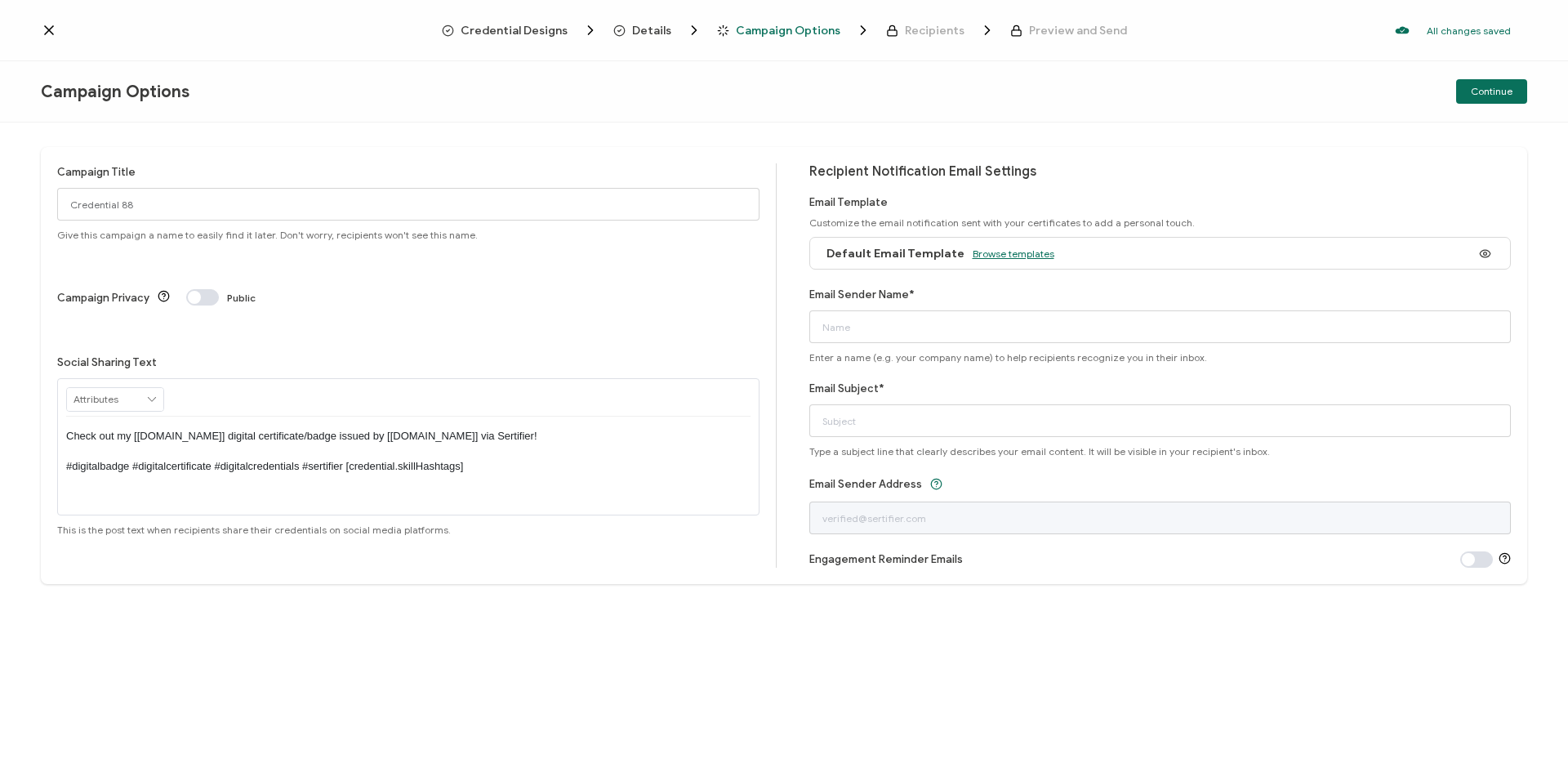
click at [1014, 256] on span "Browse templates" at bounding box center [1013, 253] width 82 height 12
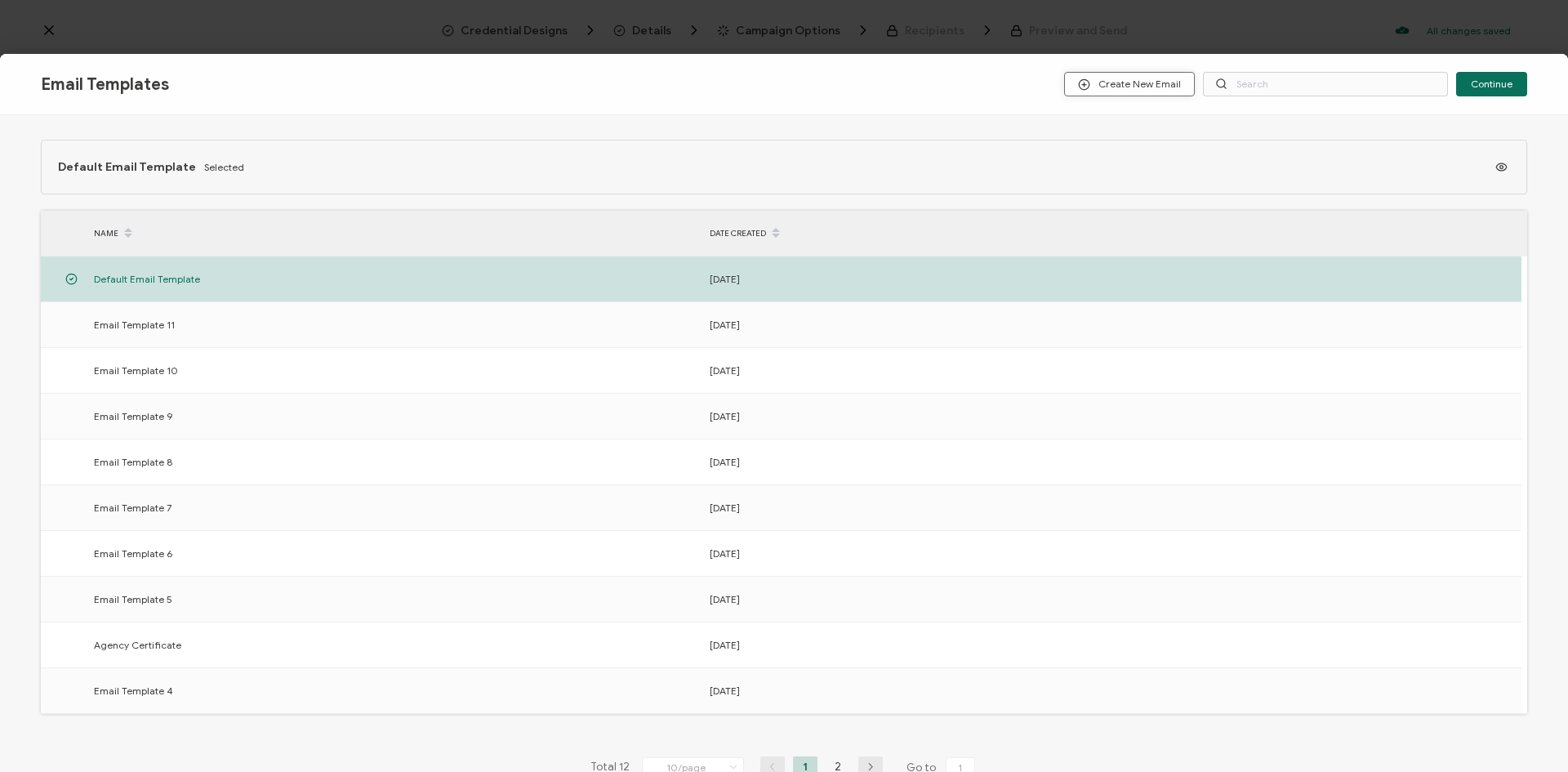
click at [1127, 76] on button "Create New Email" at bounding box center [1130, 84] width 131 height 25
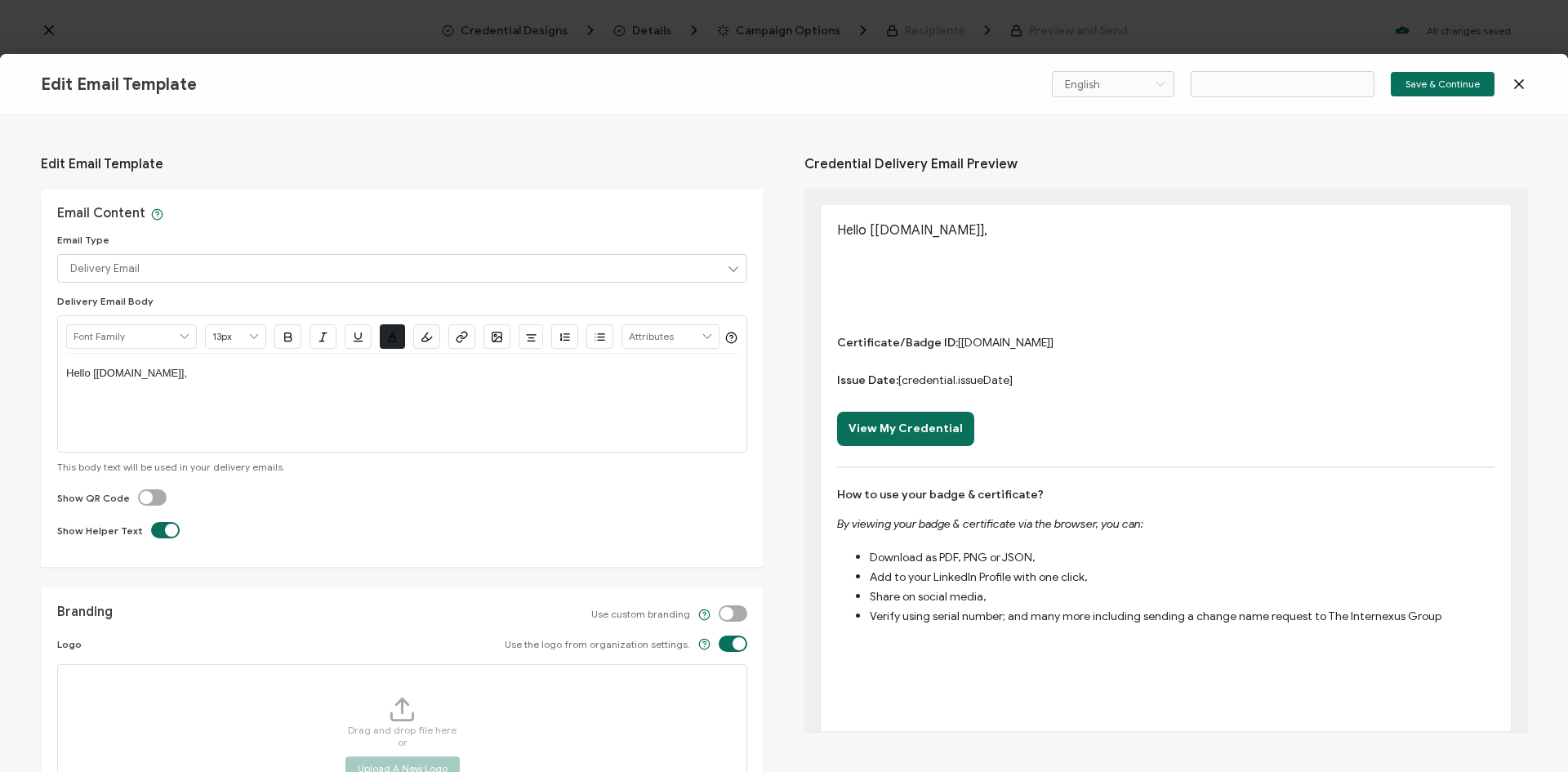
type input "Email Template 13"
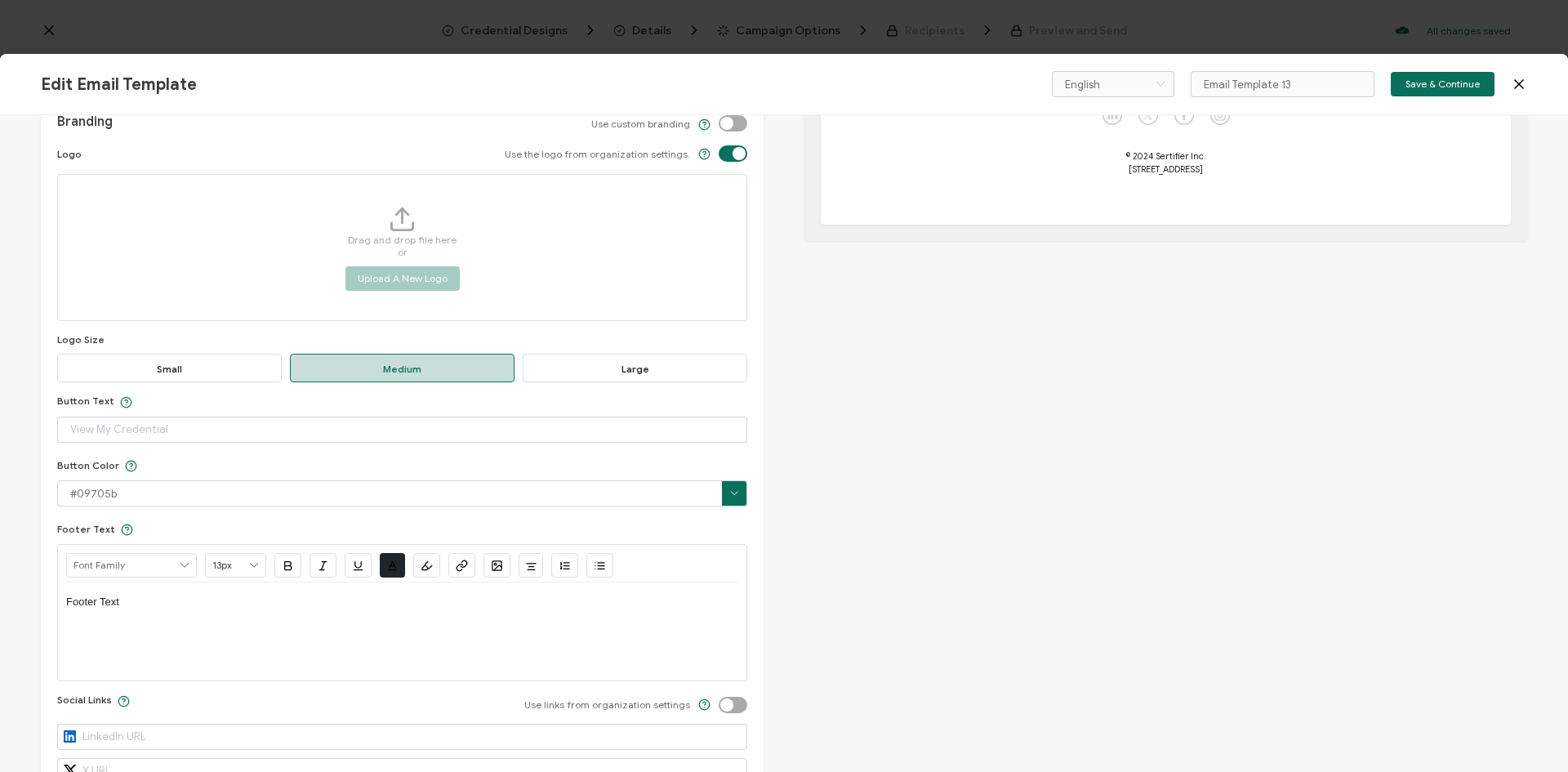
scroll to position [648, 0]
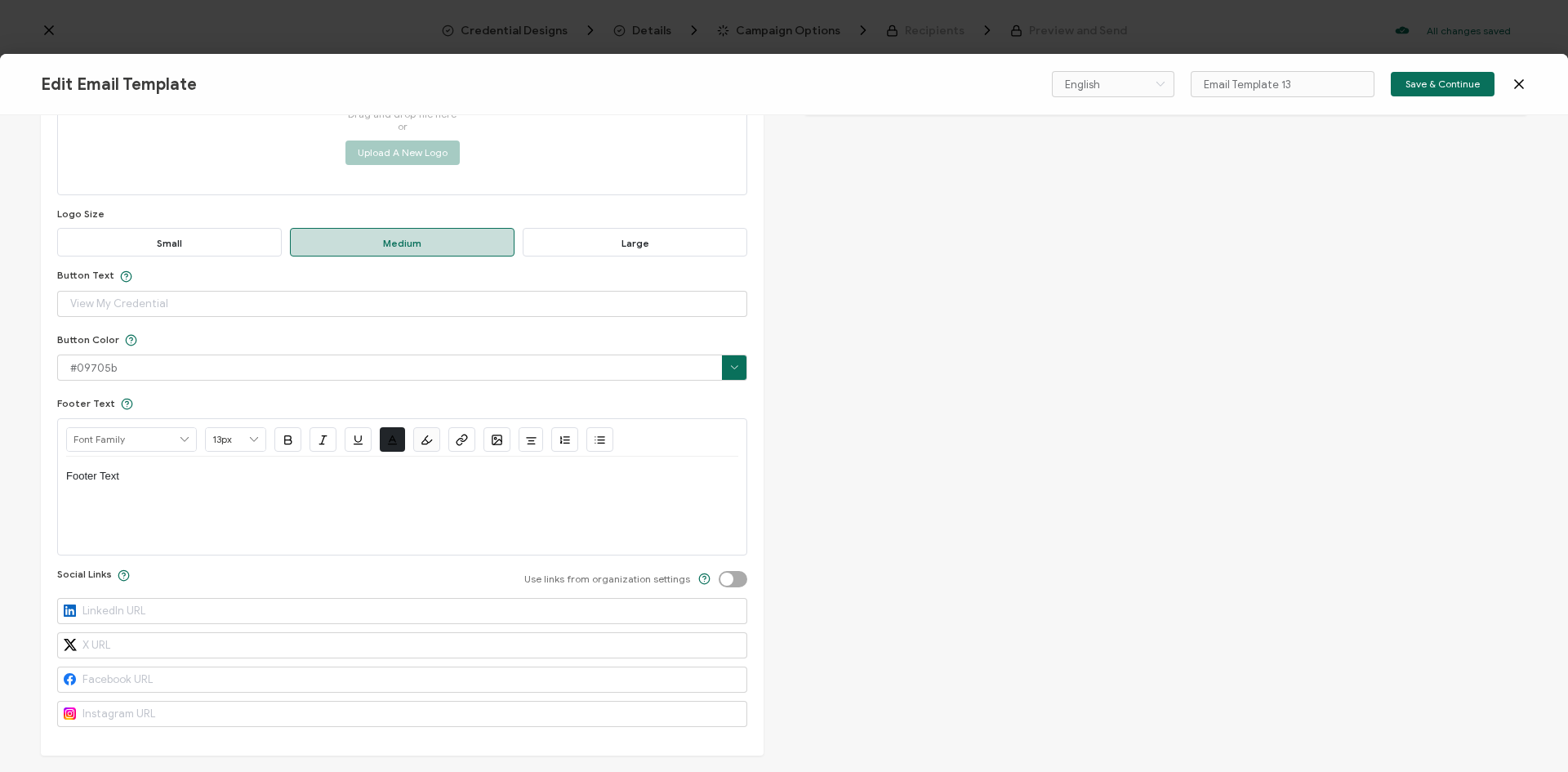
click at [1519, 78] on icon at bounding box center [1520, 84] width 16 height 16
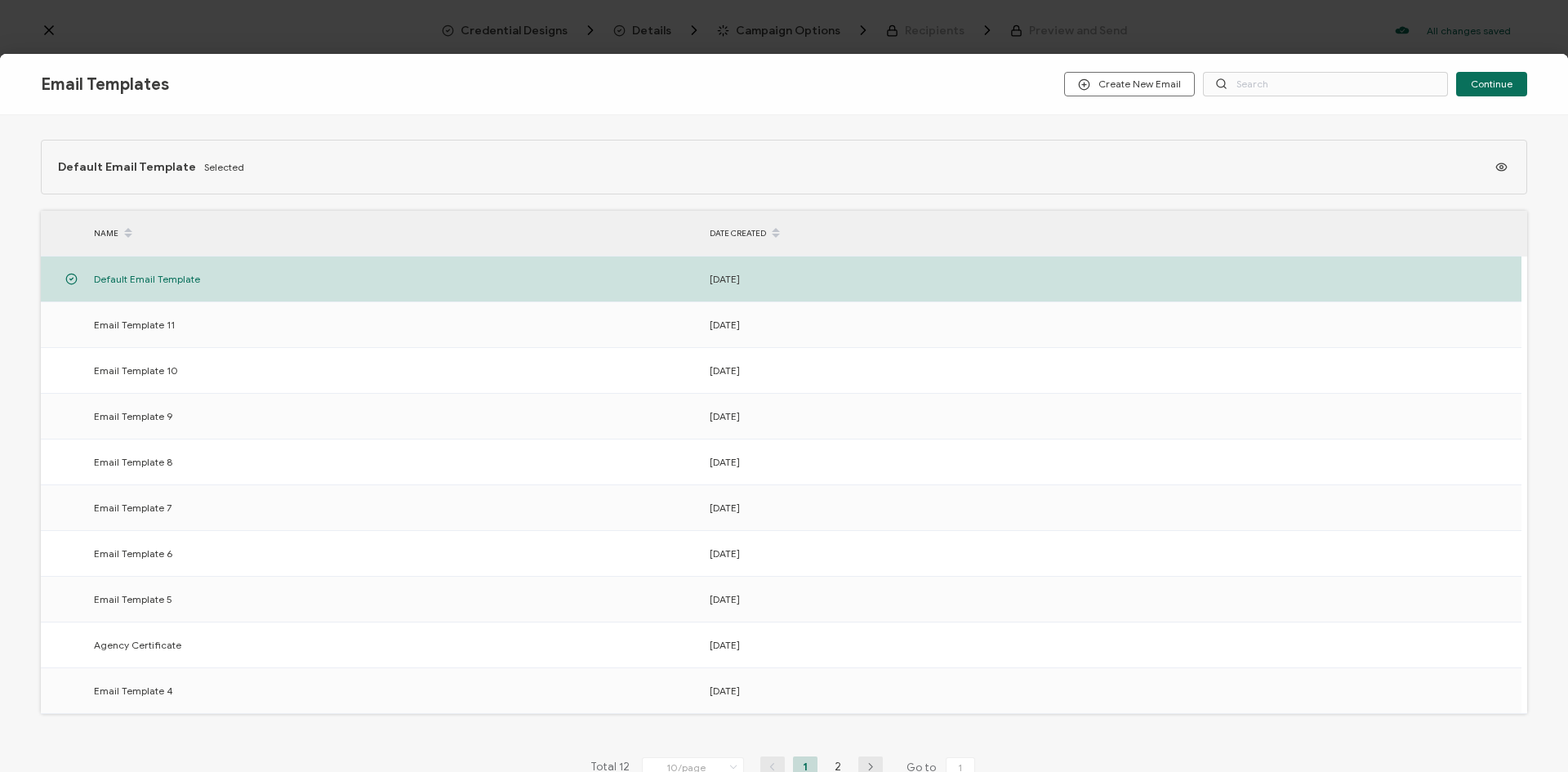
click at [89, 43] on div "Email Templates Create New Email Continue Default Email Template Selected NAME …" at bounding box center [784, 386] width 1568 height 772
drag, startPoint x: 730, startPoint y: 231, endPoint x: 768, endPoint y: 242, distance: 39.6
click at [734, 231] on div "DATE CREATED" at bounding box center [1010, 233] width 616 height 27
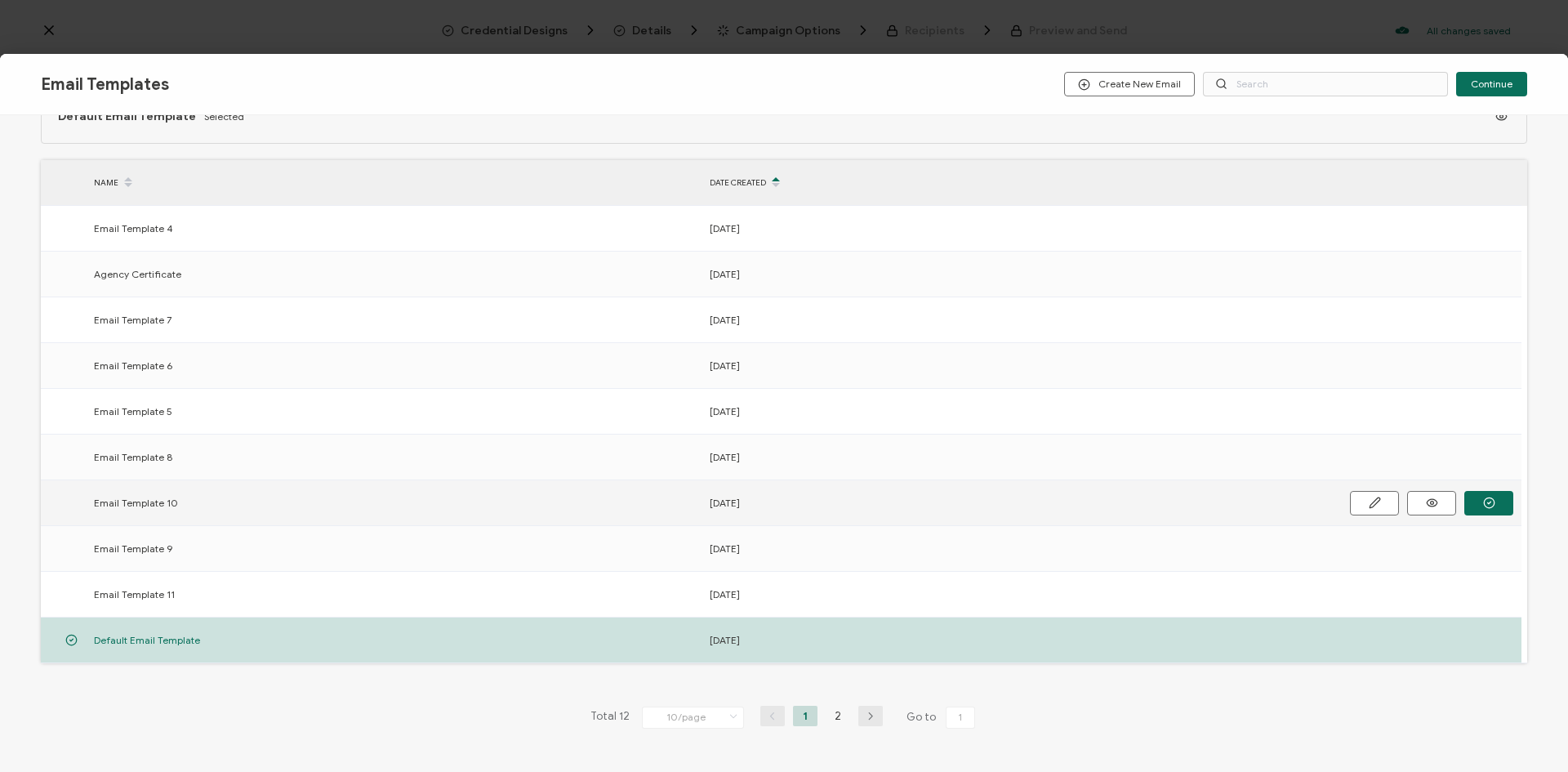
scroll to position [99, 0]
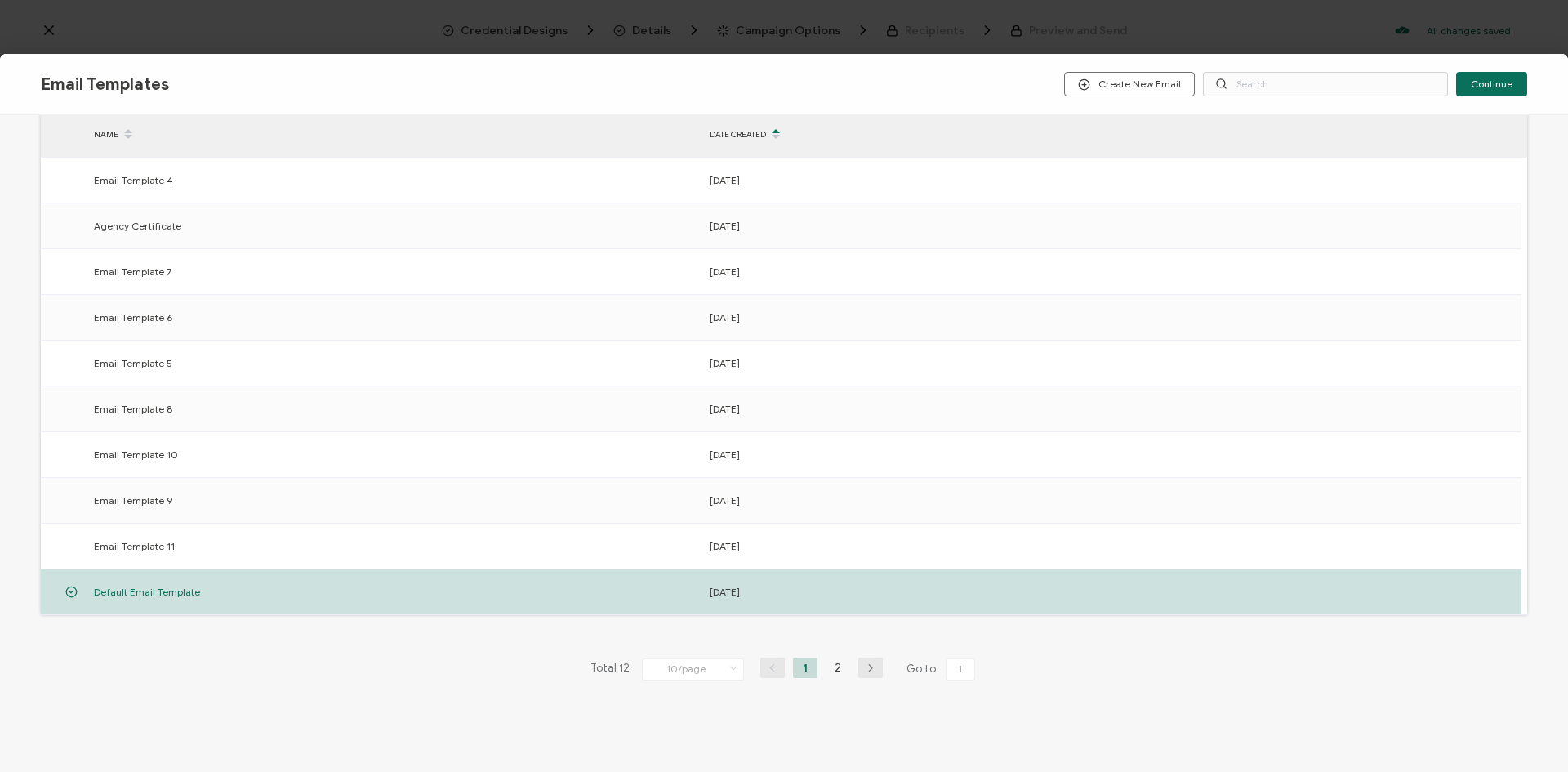
click at [1534, 64] on div "Email Templates Create New Email Continue" at bounding box center [784, 84] width 1568 height 61
click at [1546, 38] on div "Email Templates Create New Email Continue Default Email Template Selected NAME …" at bounding box center [784, 386] width 1568 height 772
drag, startPoint x: 1546, startPoint y: 38, endPoint x: 416, endPoint y: 36, distance: 1130.0
click at [1542, 36] on div "Email Templates Create New Email Continue Default Email Template Selected NAME …" at bounding box center [784, 386] width 1568 height 772
click at [47, 20] on div "Email Templates Create New Email Continue Default Email Template Selected NAME …" at bounding box center [784, 386] width 1568 height 772
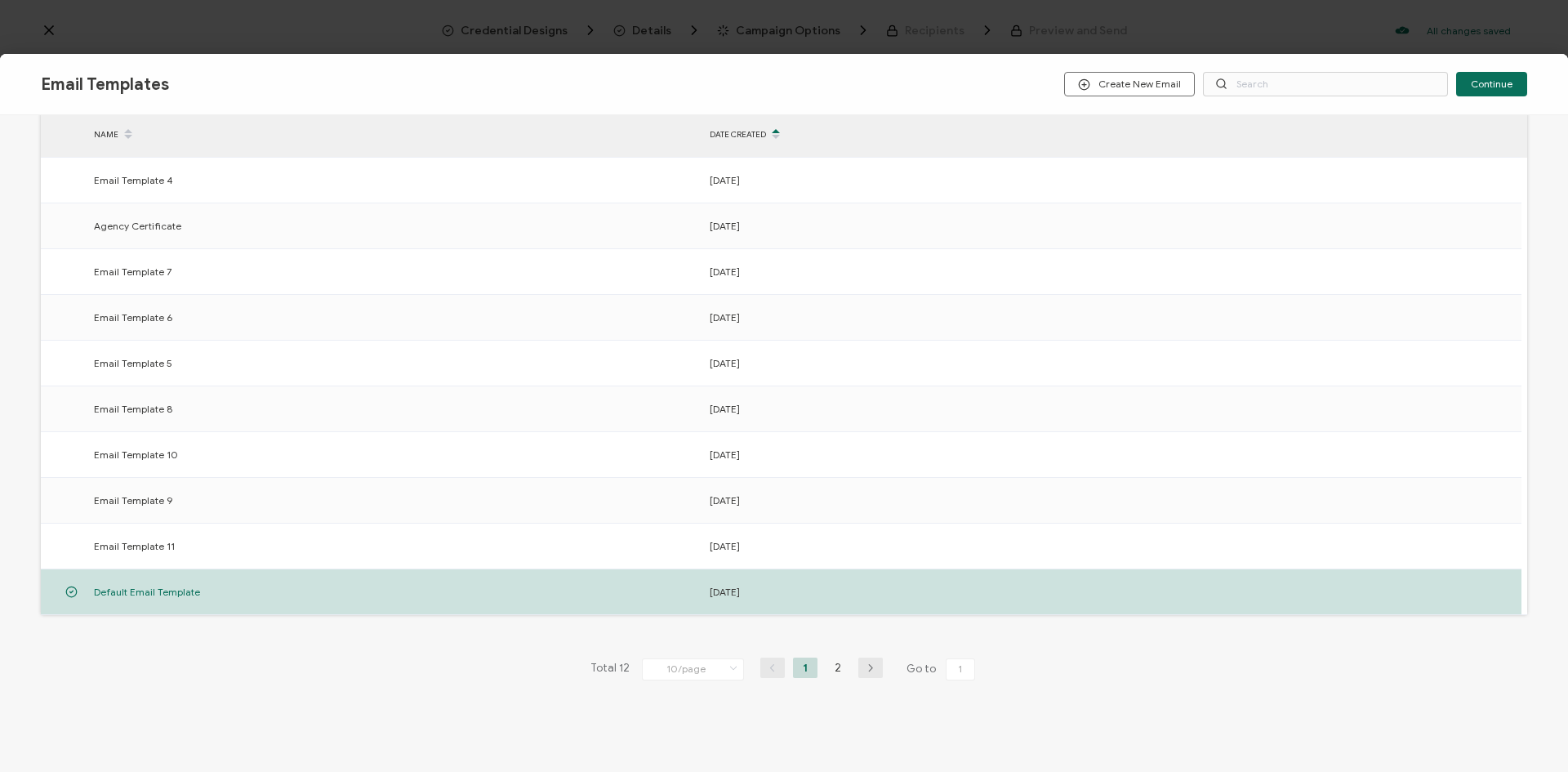
click at [49, 25] on div "Email Templates Create New Email Continue Default Email Template Selected NAME …" at bounding box center [784, 386] width 1568 height 772
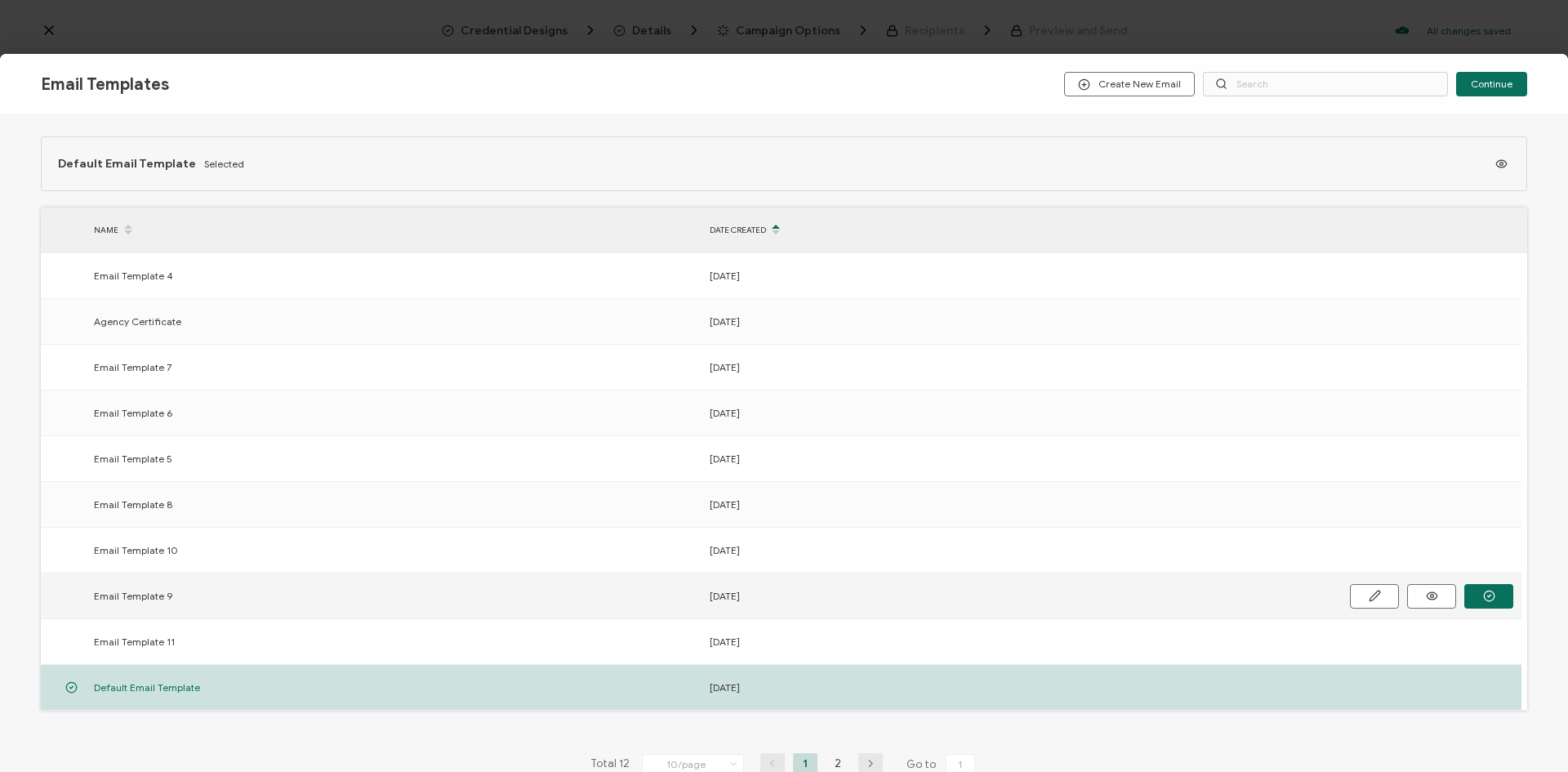
scroll to position [0, 0]
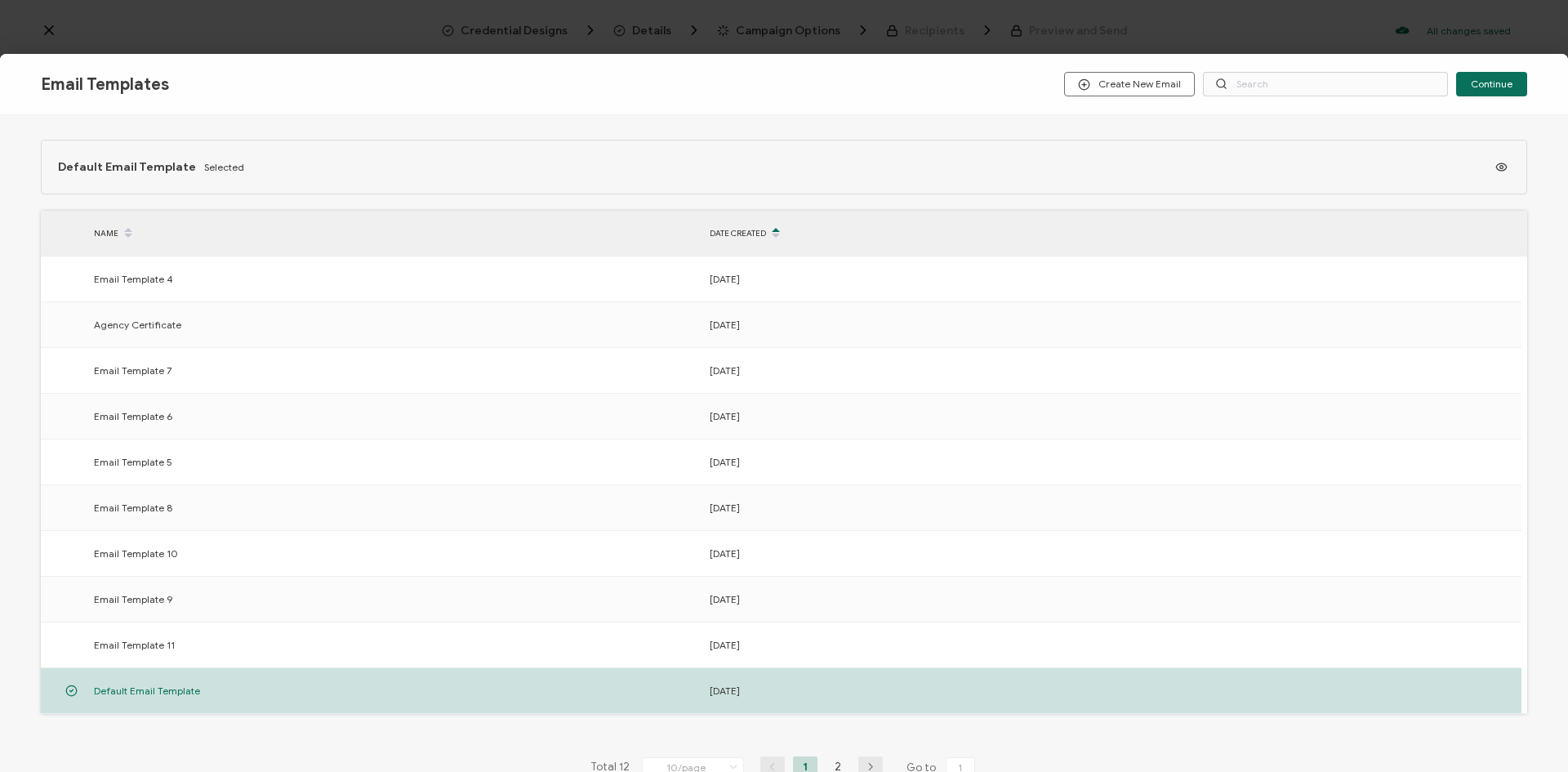
click at [1530, 62] on div "Email Templates Create New Email Continue" at bounding box center [784, 84] width 1568 height 61
click at [1551, 87] on div "Email Templates Create New Email Continue" at bounding box center [784, 84] width 1568 height 61
click at [1509, 94] on button "Continue" at bounding box center [1492, 84] width 71 height 25
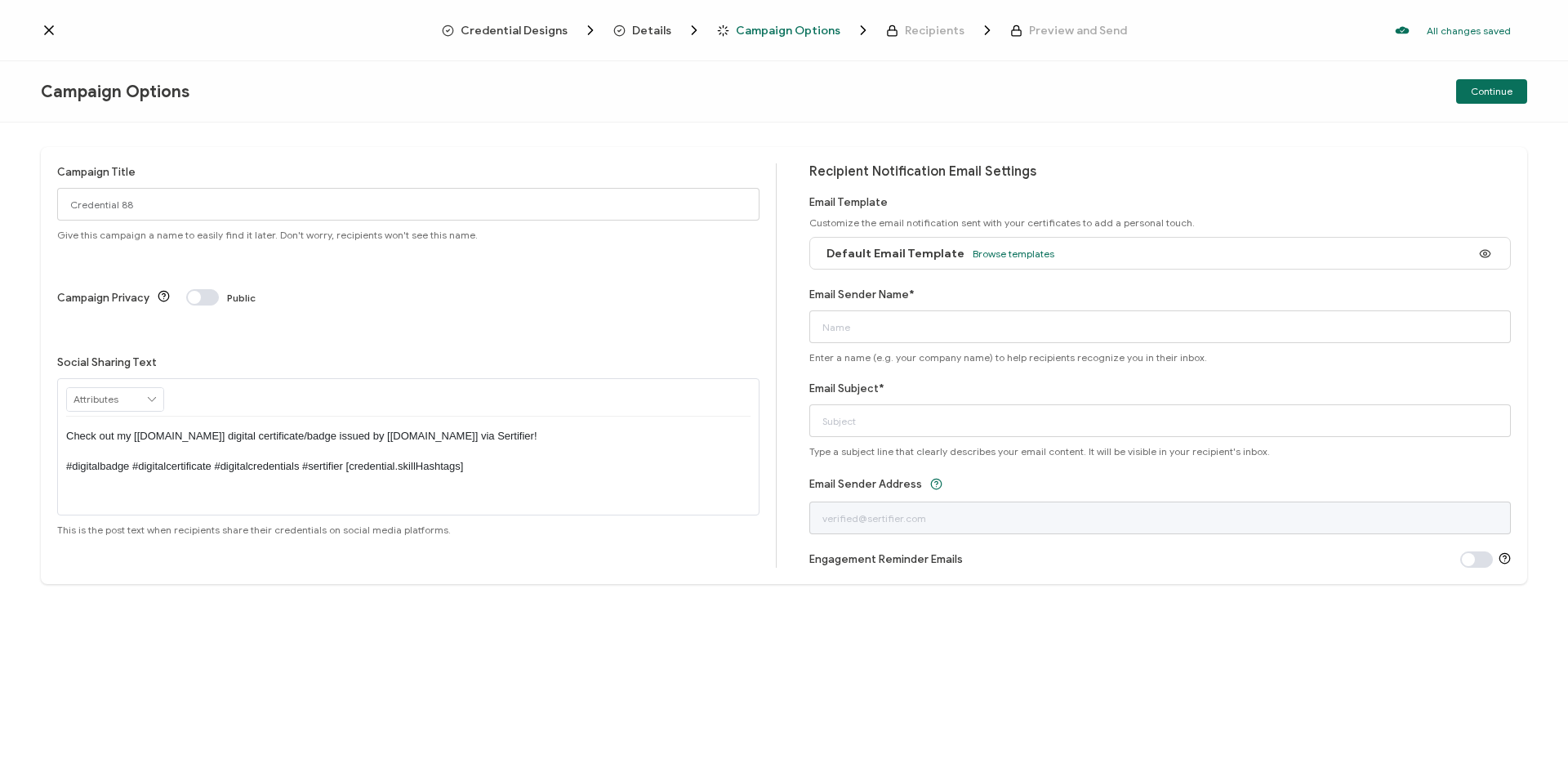
click at [503, 19] on div "Credential Designs Details Campaign Options Recipients Preview and Send All cha…" at bounding box center [784, 30] width 1568 height 61
click at [1001, 257] on span "Browse templates" at bounding box center [1013, 253] width 82 height 12
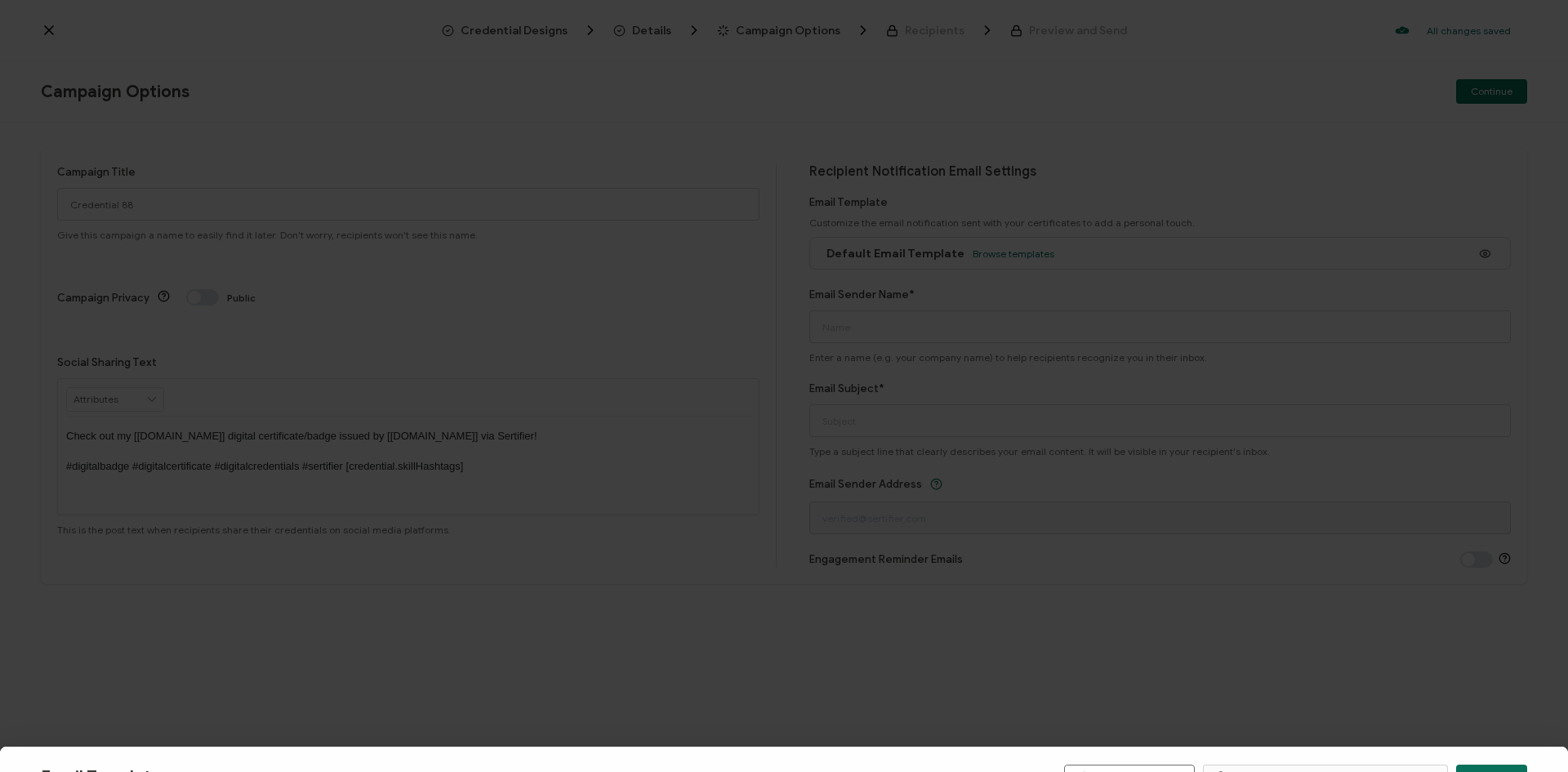
scroll to position [99, 0]
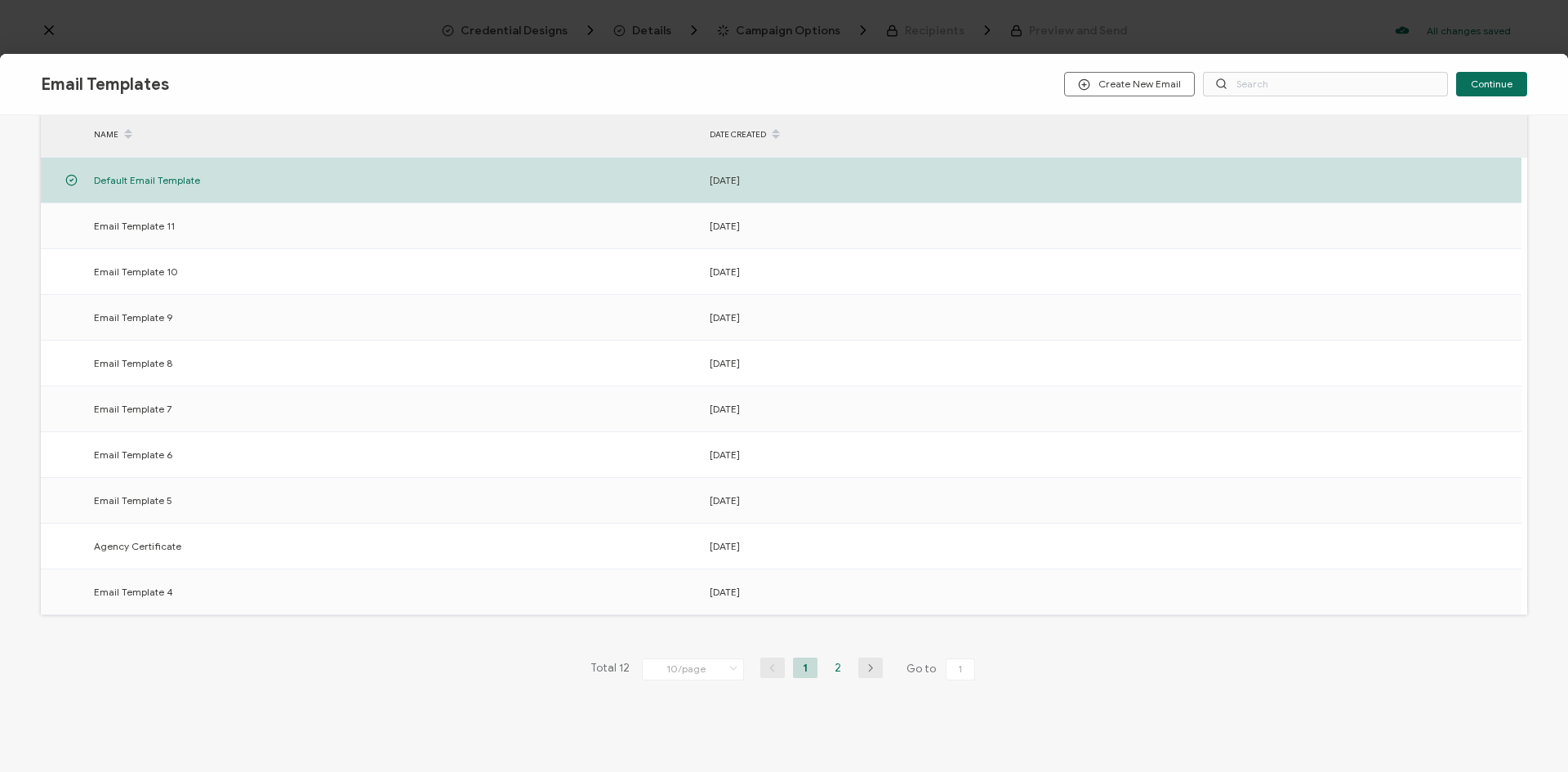
click at [828, 668] on li "2" at bounding box center [838, 667] width 25 height 20
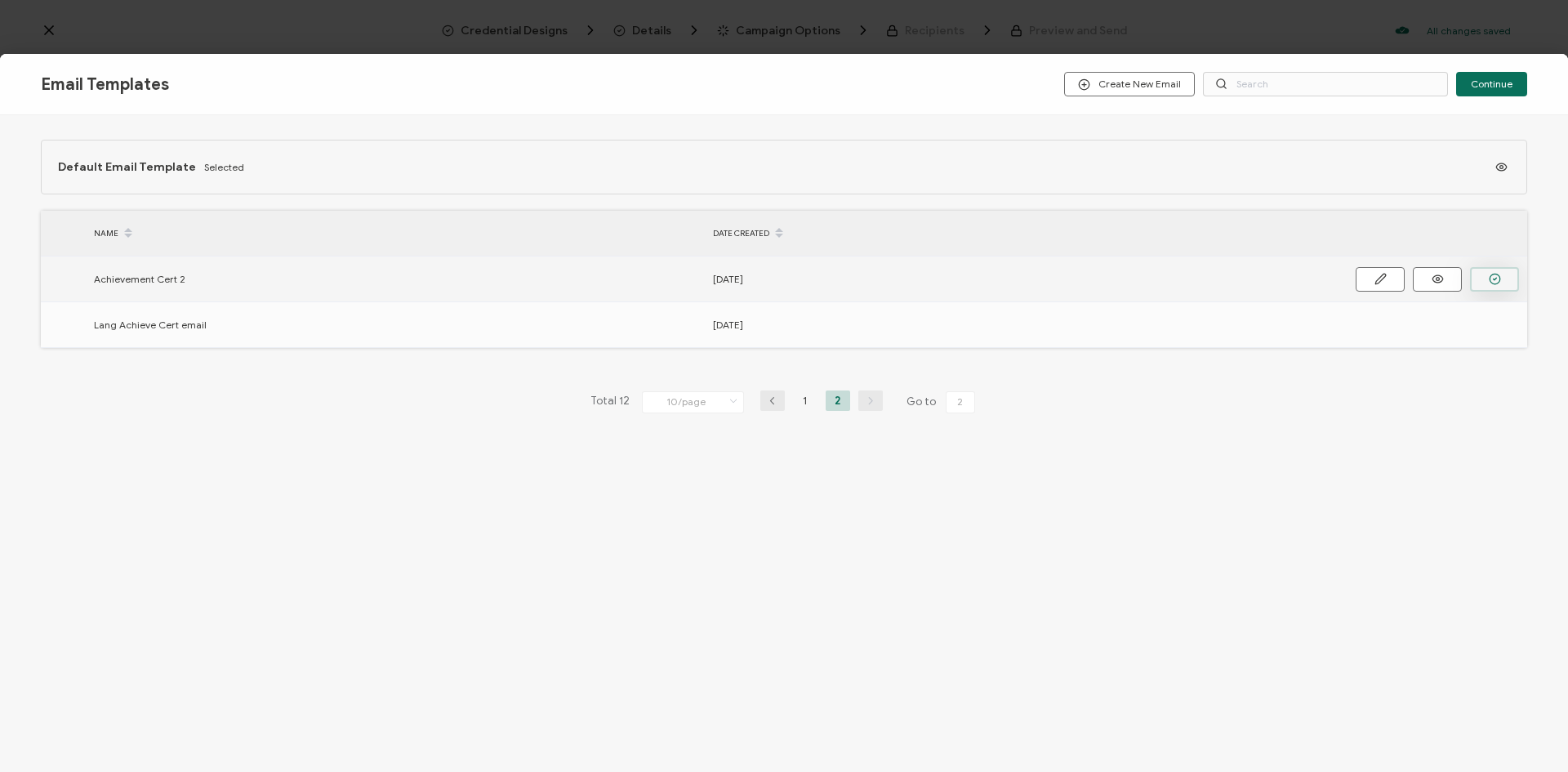
click at [1492, 289] on button "button" at bounding box center [1495, 279] width 49 height 25
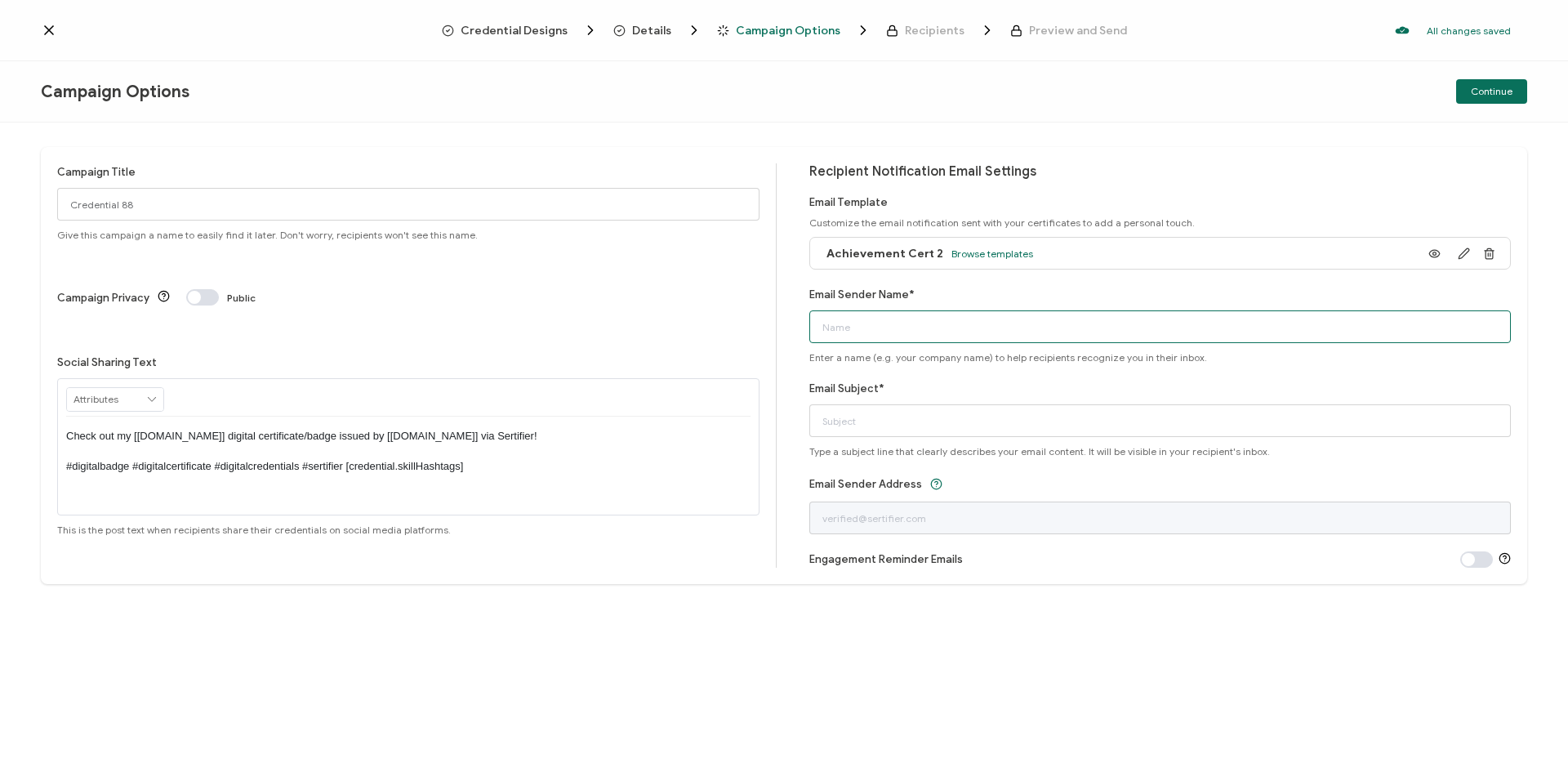
click at [897, 338] on input "Email Sender Name*" at bounding box center [1160, 327] width 702 height 33
click at [1025, 324] on input "Email Sender Name*" at bounding box center [1160, 327] width 702 height 33
click at [963, 335] on input "Your" at bounding box center [1160, 327] width 702 height 33
type input "Your Internexus Los Angeles Team"
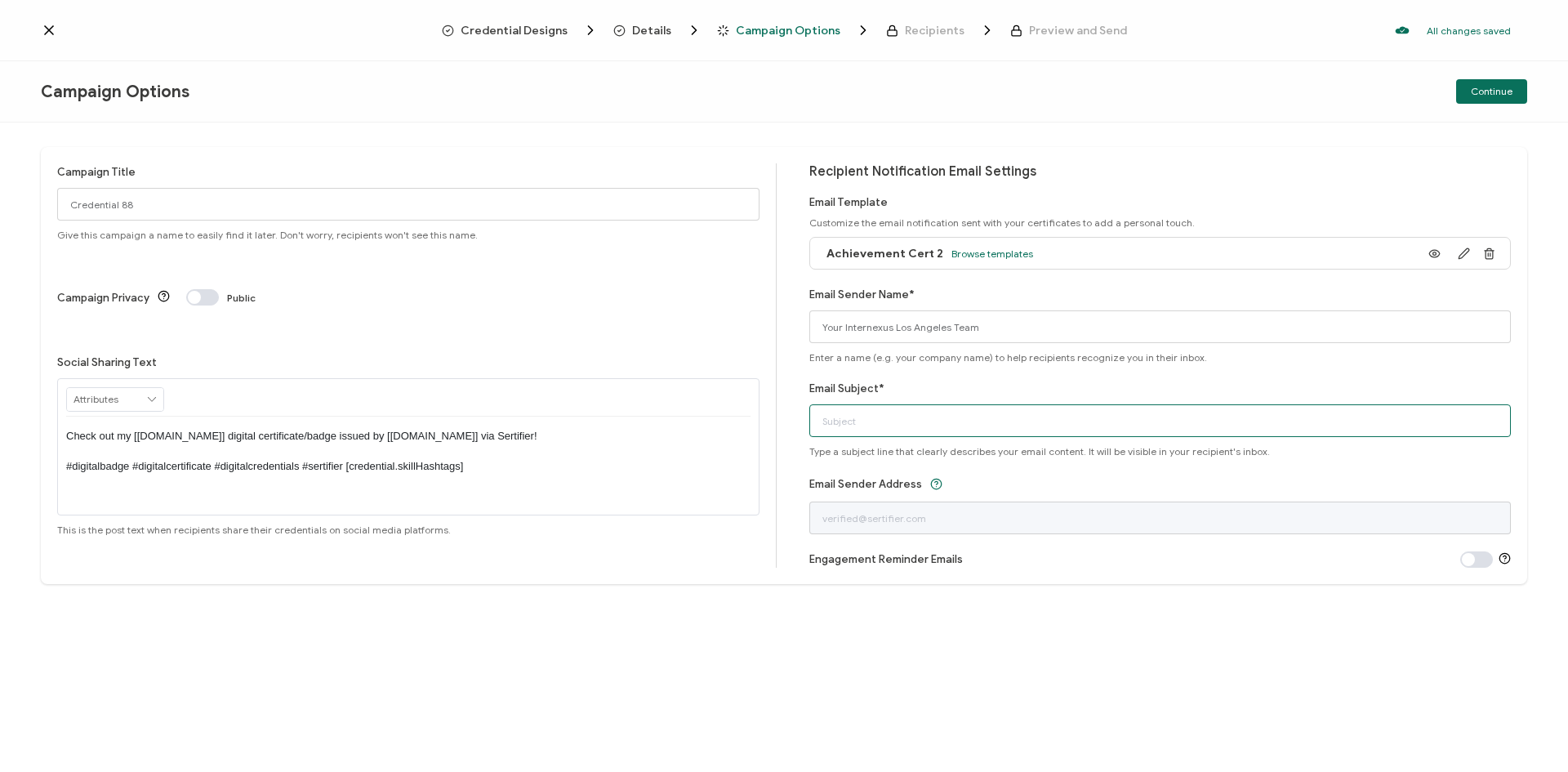
click at [917, 424] on input "Email Subject*" at bounding box center [1160, 421] width 702 height 33
click at [874, 424] on input "Email Subject*" at bounding box center [1160, 421] width 702 height 33
click at [874, 424] on input "Here is your Language Certificate" at bounding box center [1160, 421] width 702 height 33
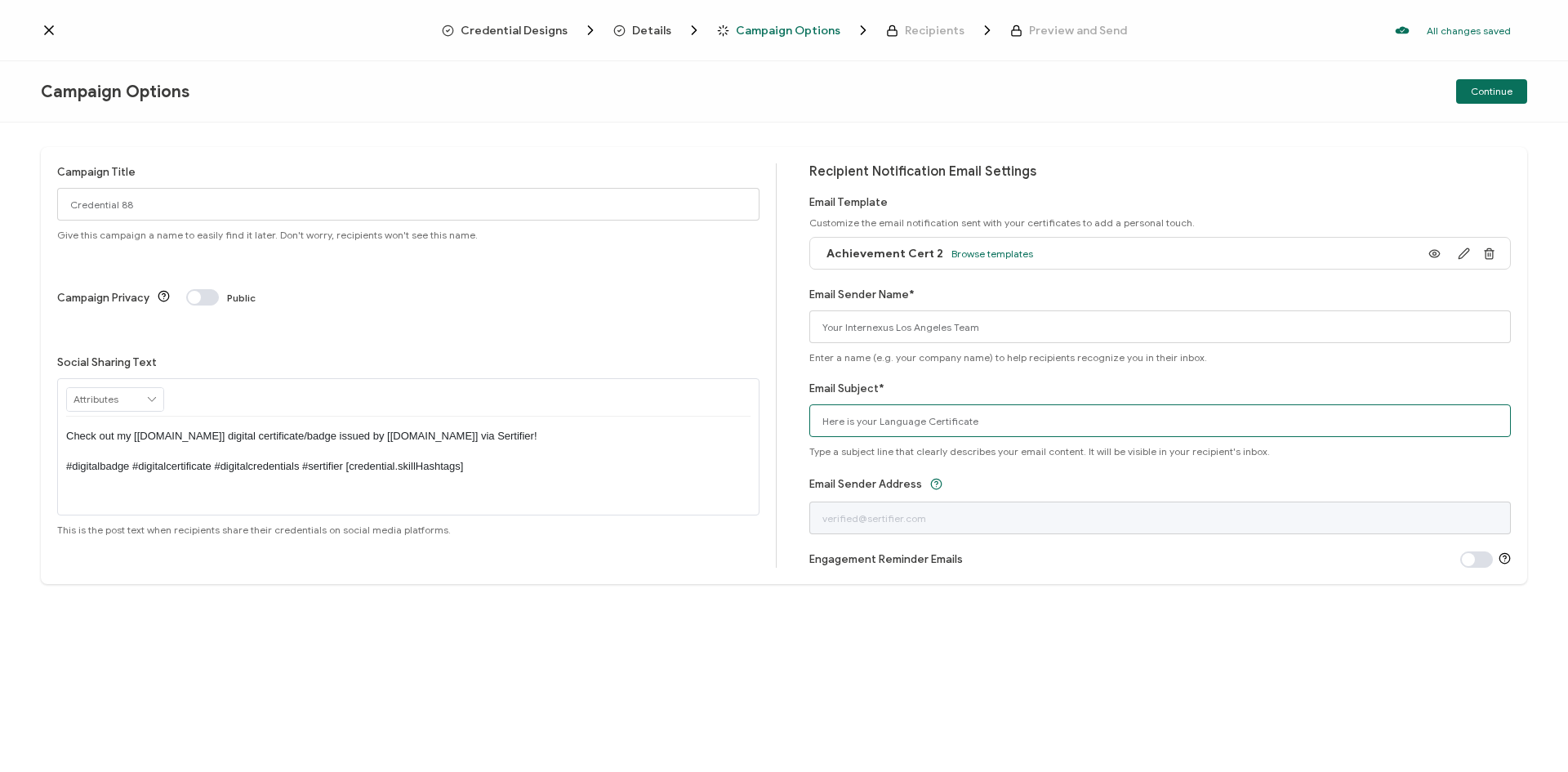
type input "Here is your Language Certificate"
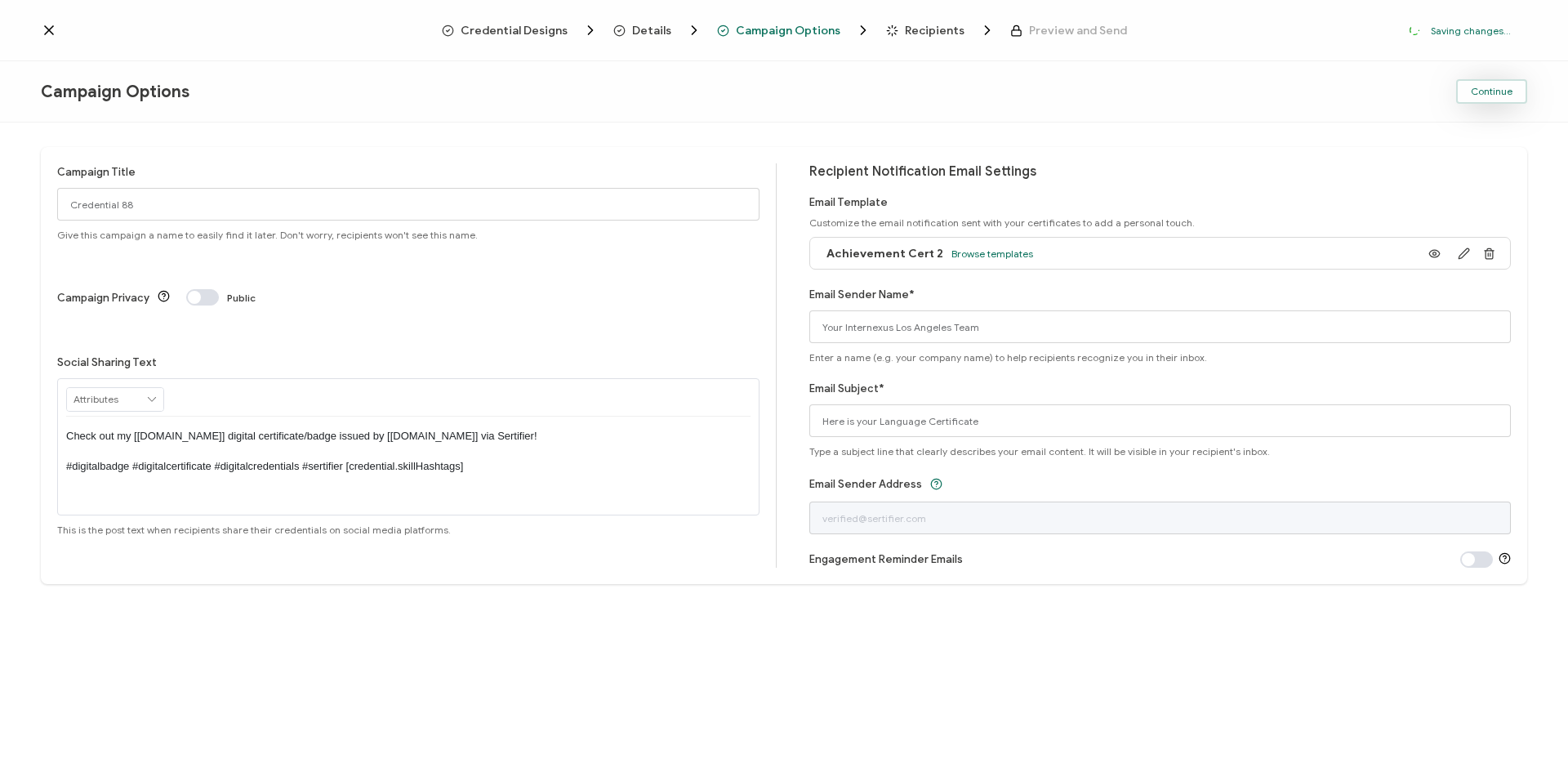
click at [1492, 96] on span "Continue" at bounding box center [1492, 91] width 42 height 10
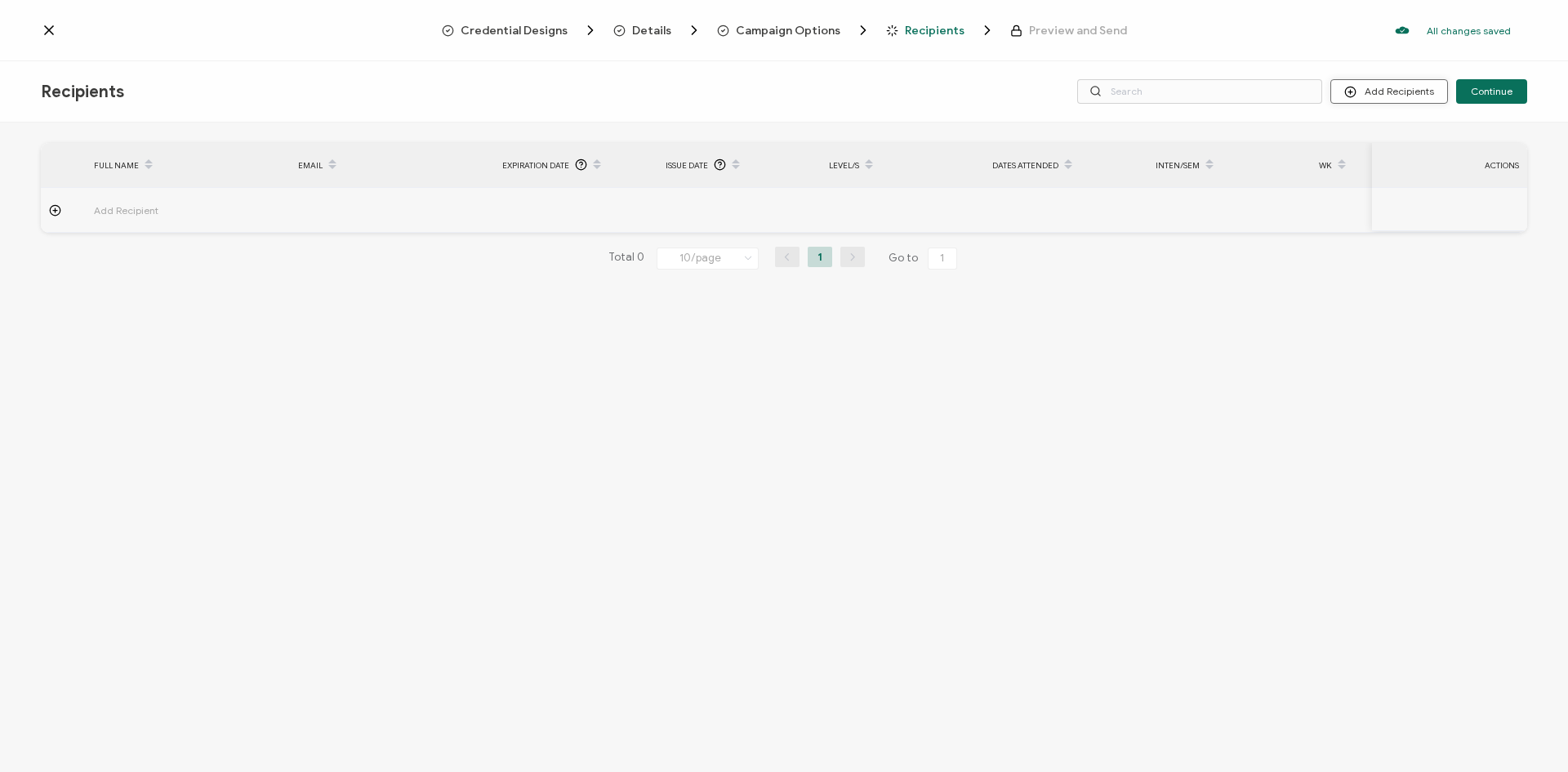
click at [1392, 93] on button "Add Recipients" at bounding box center [1389, 91] width 117 height 25
click at [1405, 133] on span "Upload Recipients" at bounding box center [1410, 135] width 83 height 12
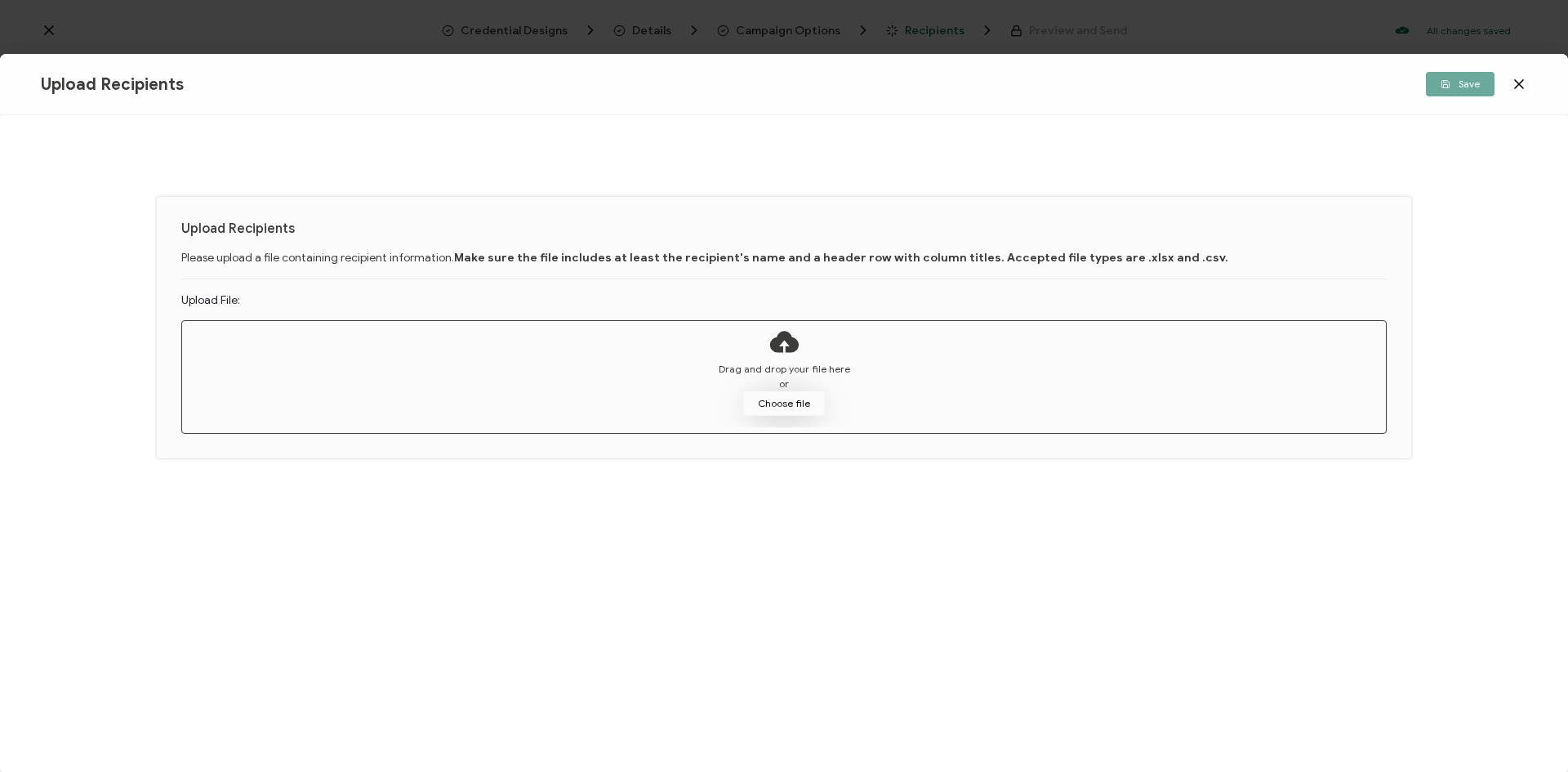
click at [794, 396] on button "Choose file" at bounding box center [784, 403] width 82 height 25
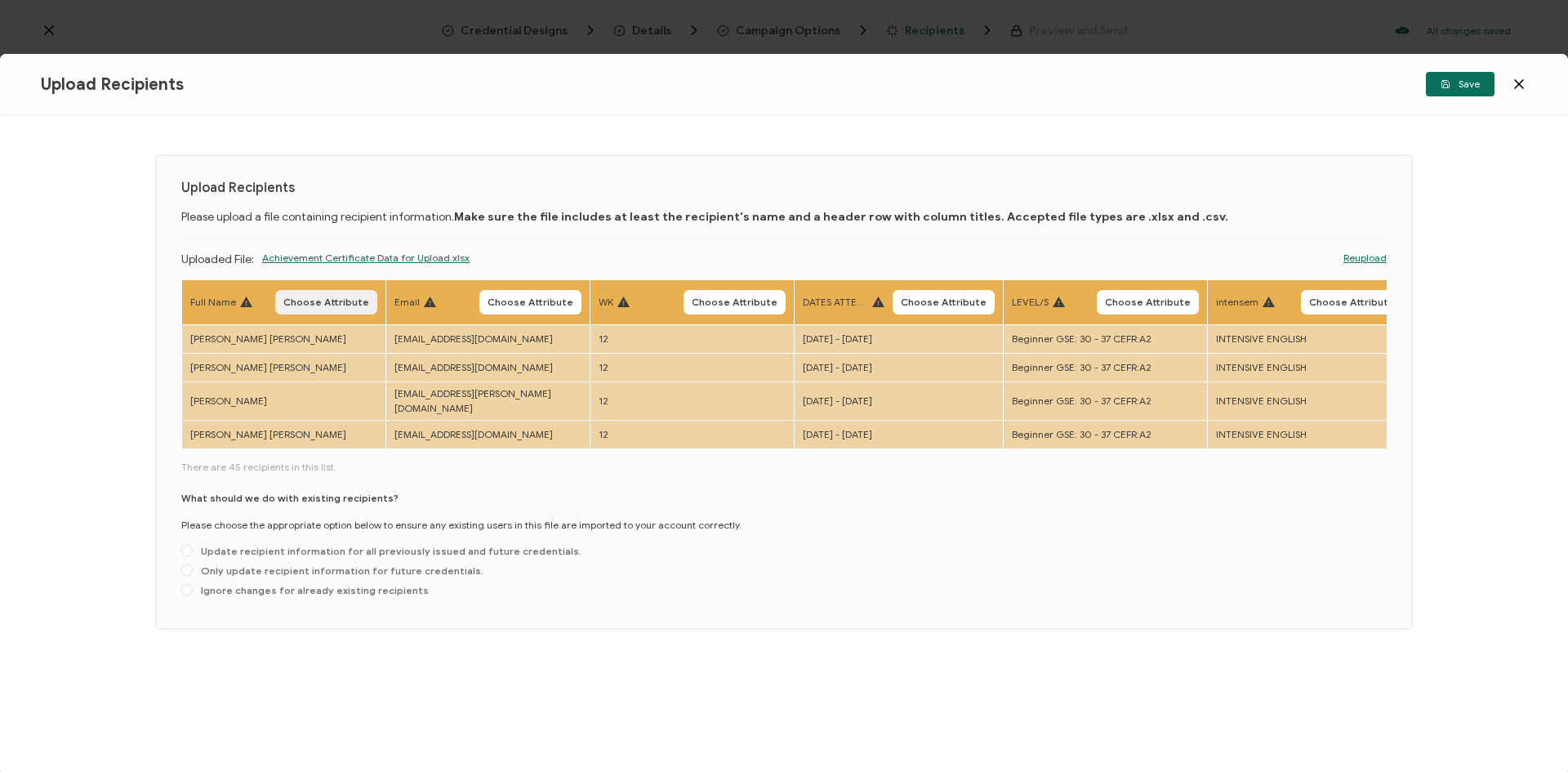
click at [321, 298] on span "Choose Attribute" at bounding box center [326, 302] width 86 height 10
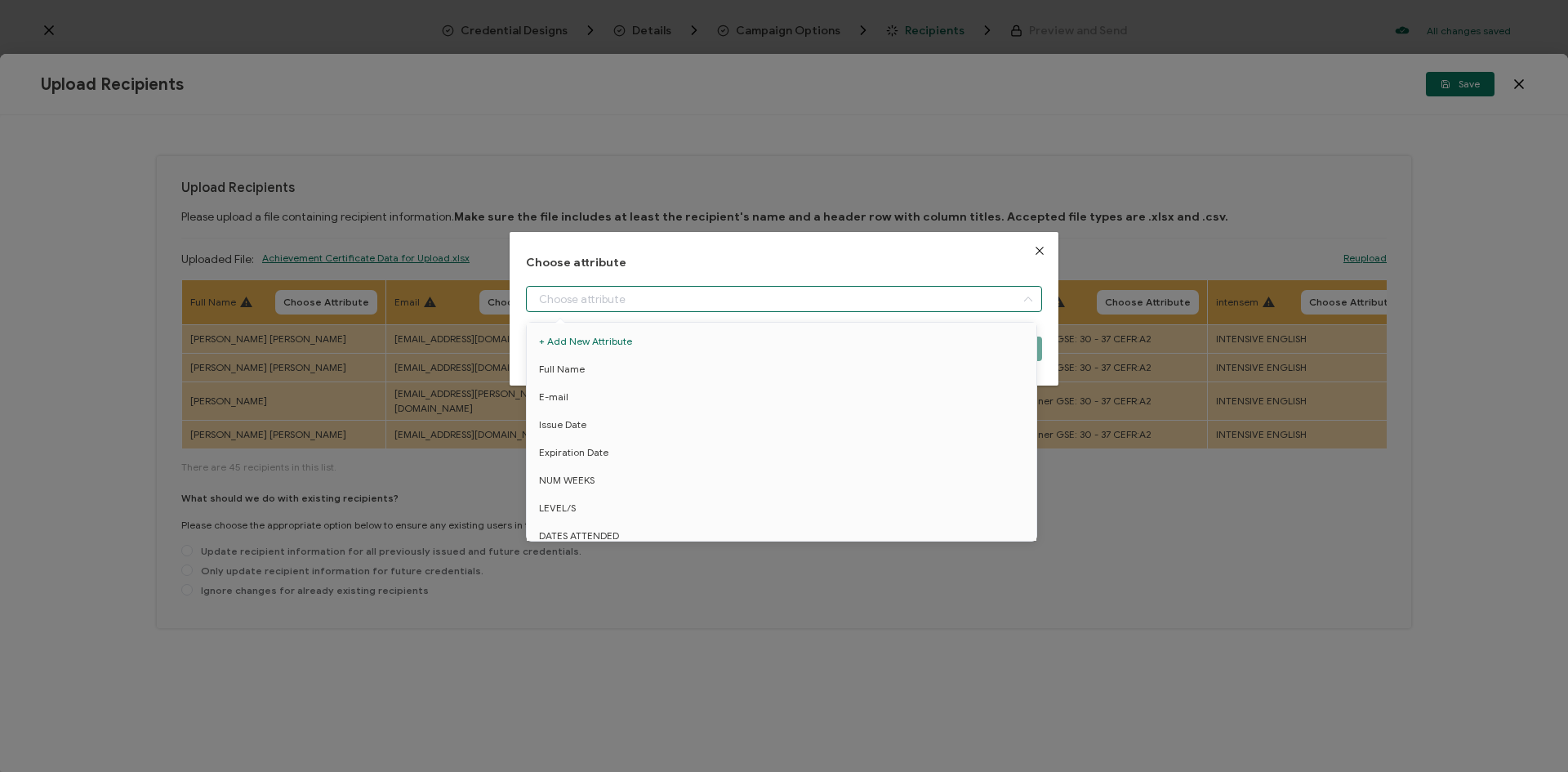
click at [574, 293] on input "dialog" at bounding box center [784, 299] width 516 height 26
click at [596, 370] on li "Full Name" at bounding box center [784, 369] width 524 height 27
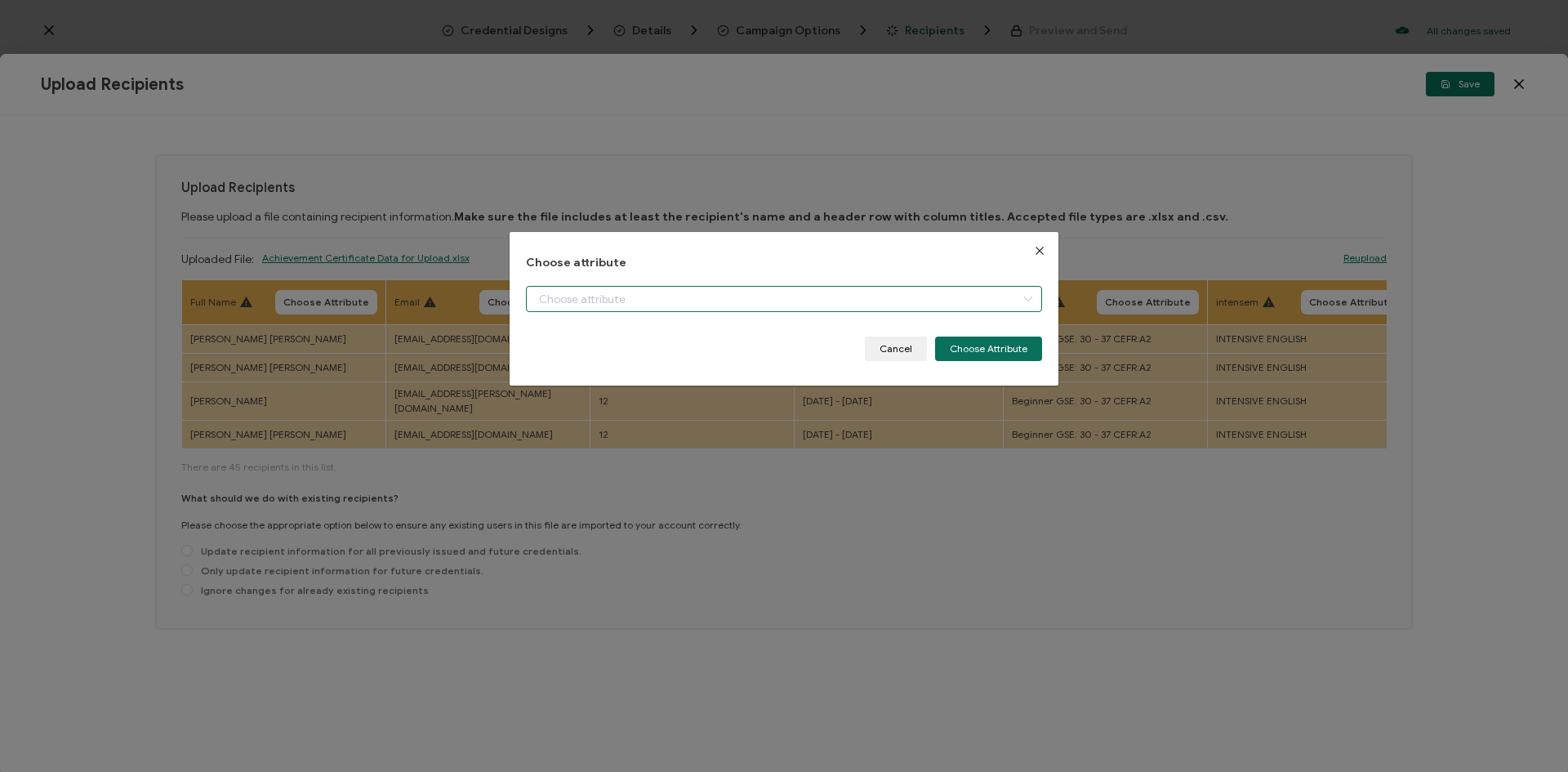
type input "Full Name"
click at [979, 353] on button "Choose Attribute" at bounding box center [989, 349] width 107 height 25
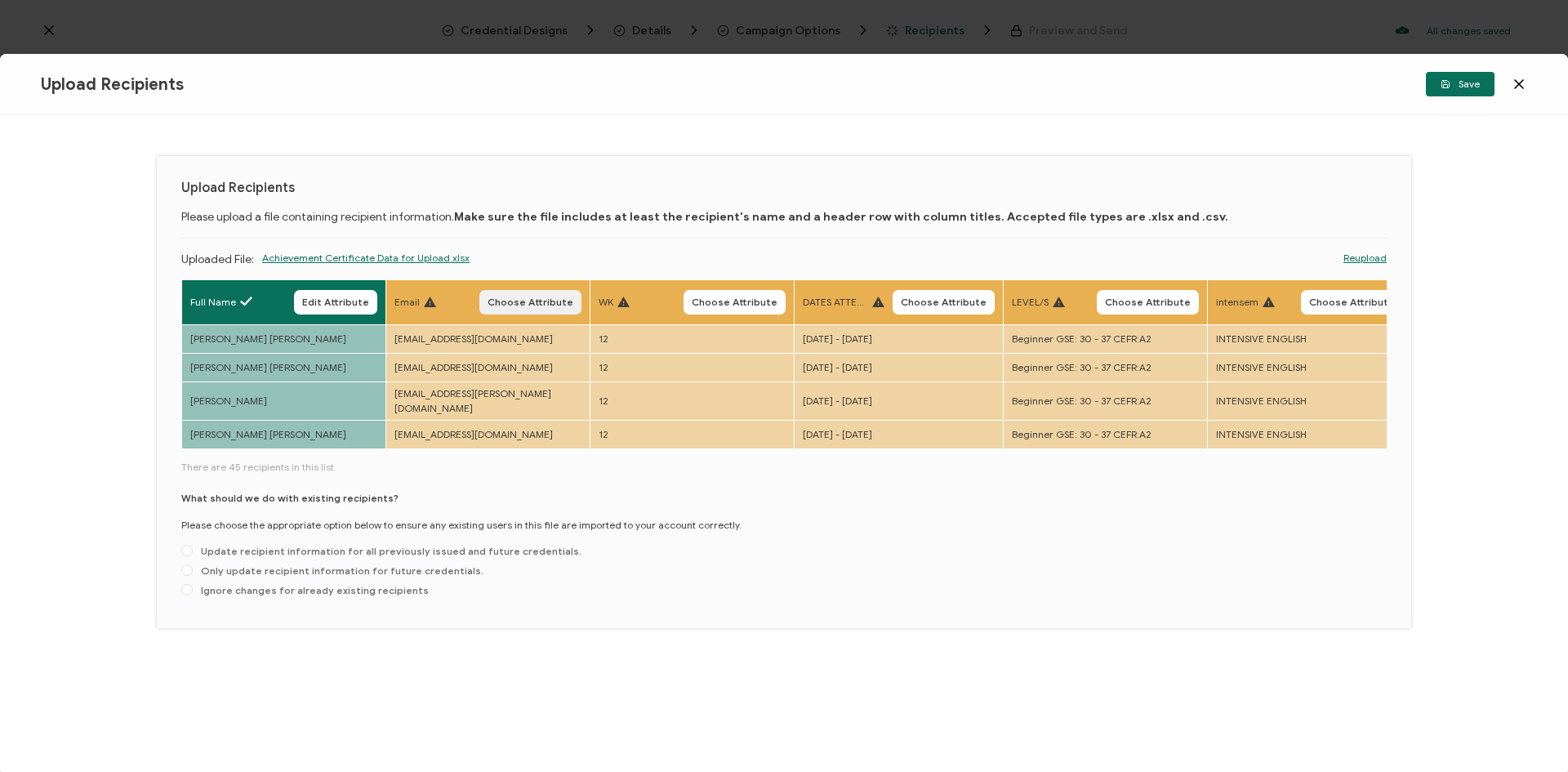
click at [564, 310] on button "Choose Attribute" at bounding box center [531, 301] width 102 height 25
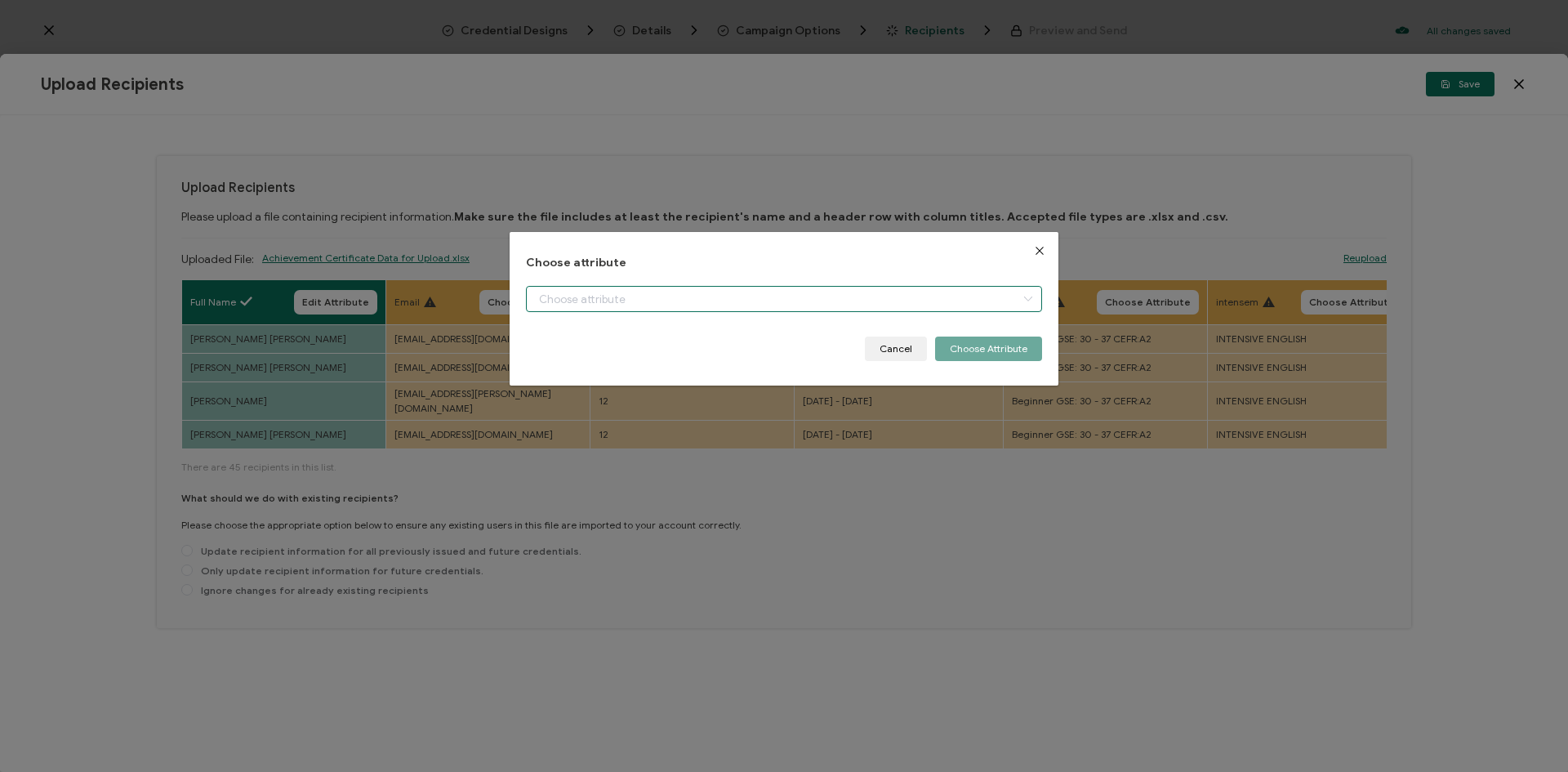
click at [600, 301] on input "dialog" at bounding box center [784, 299] width 516 height 26
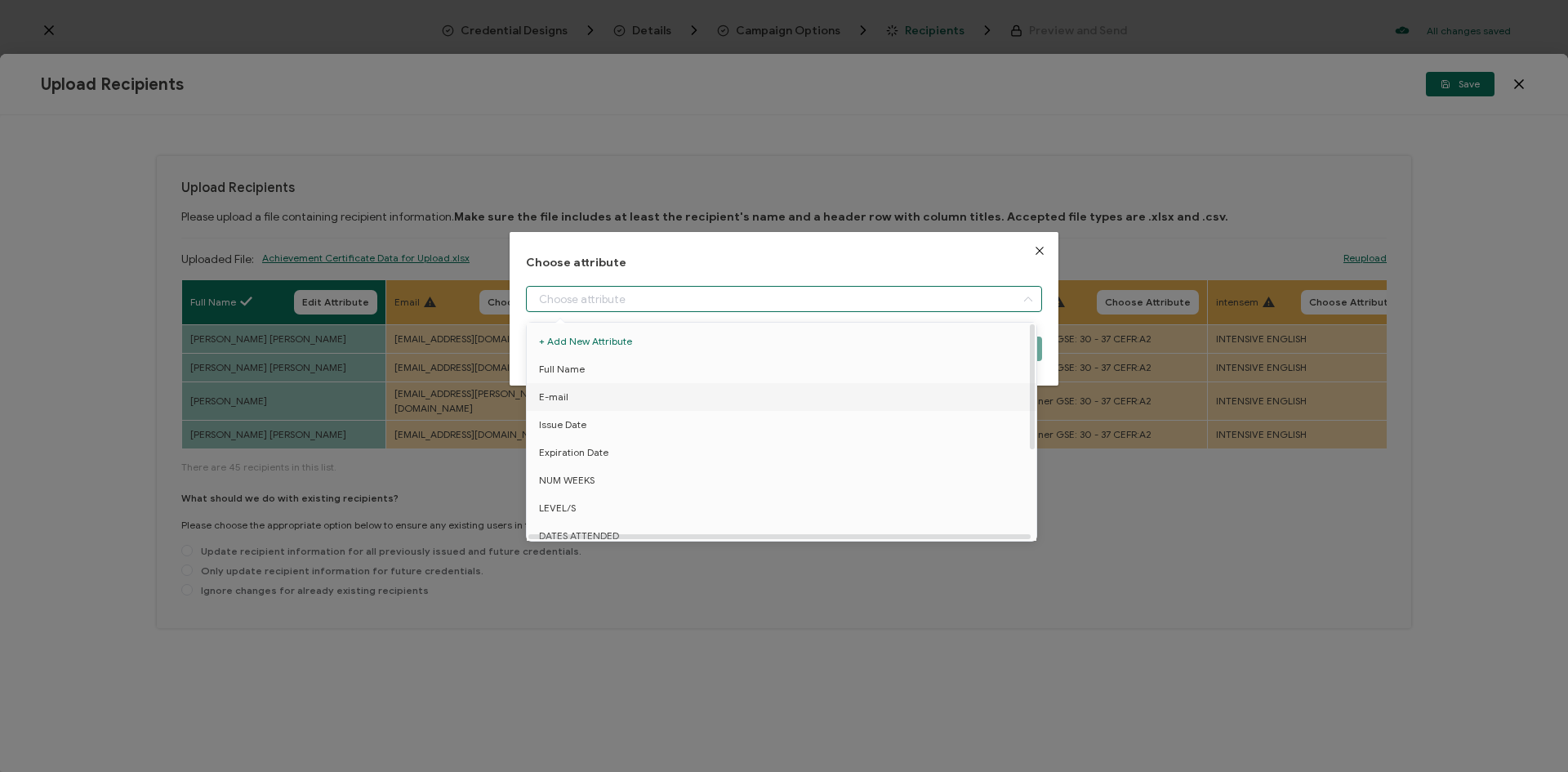
click at [598, 401] on li "E-mail" at bounding box center [784, 397] width 524 height 27
type input "E-mail"
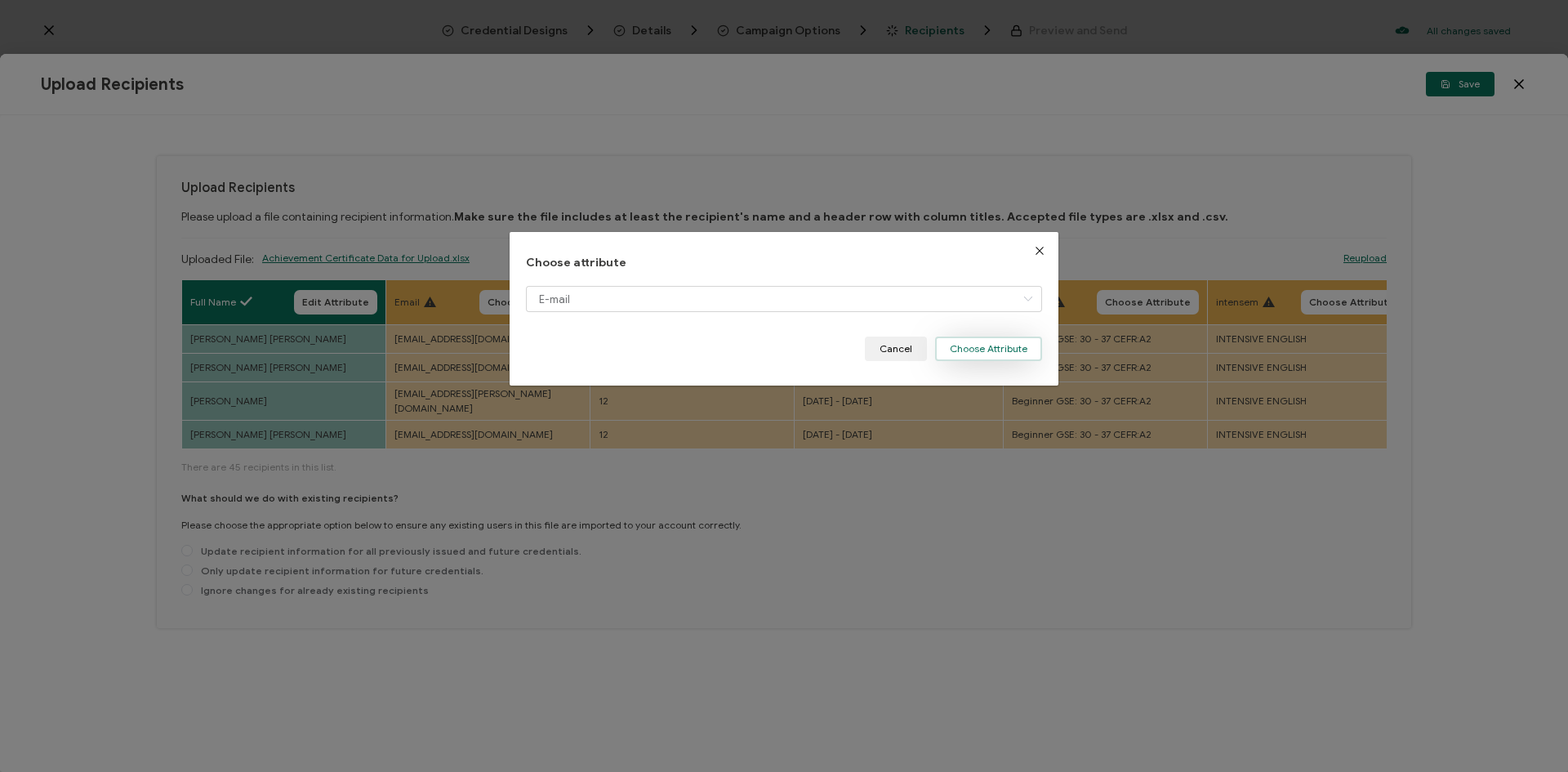
click at [983, 356] on button "Choose Attribute" at bounding box center [989, 349] width 107 height 25
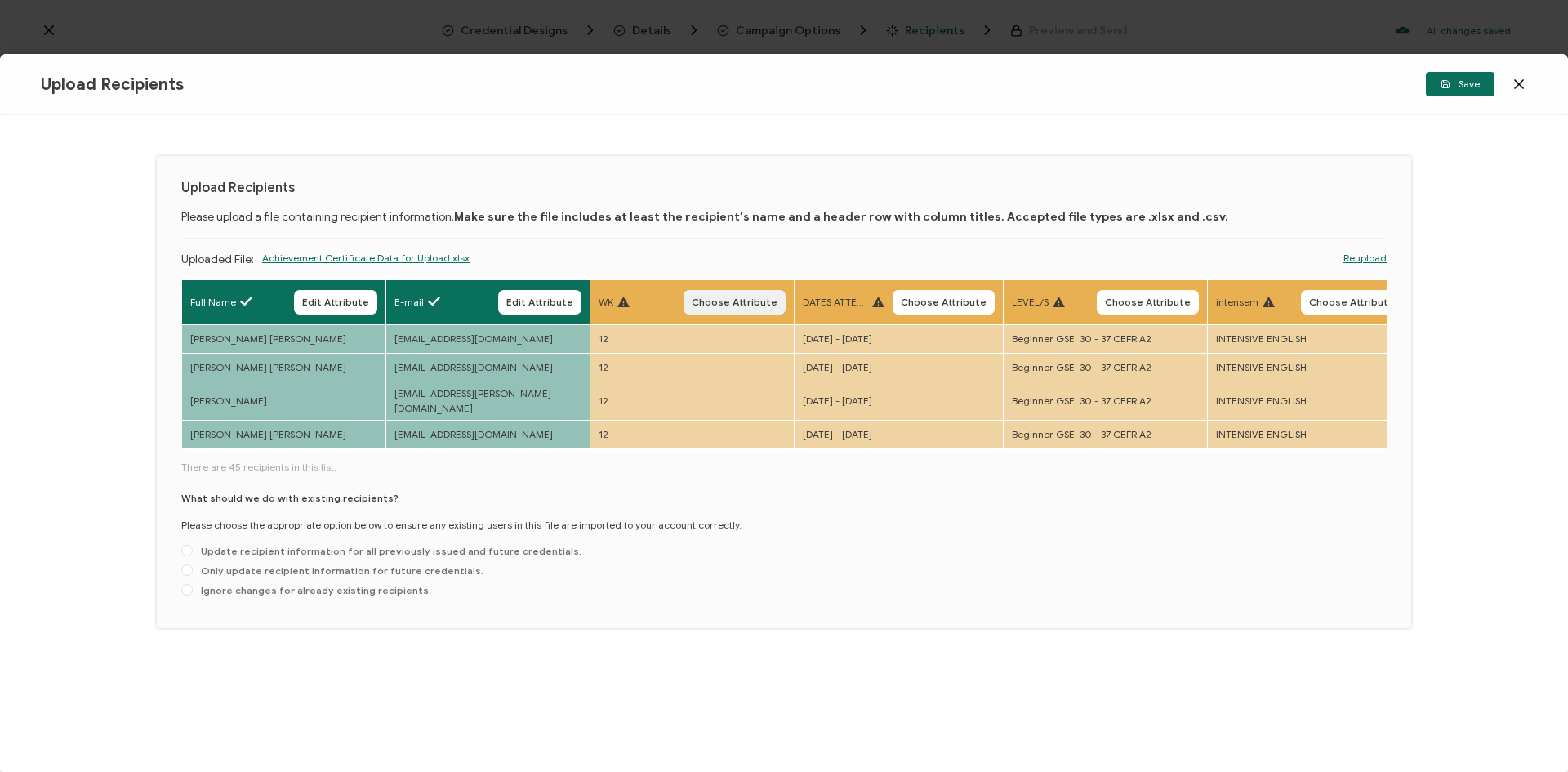
click at [740, 301] on span "Choose Attribute" at bounding box center [735, 302] width 86 height 10
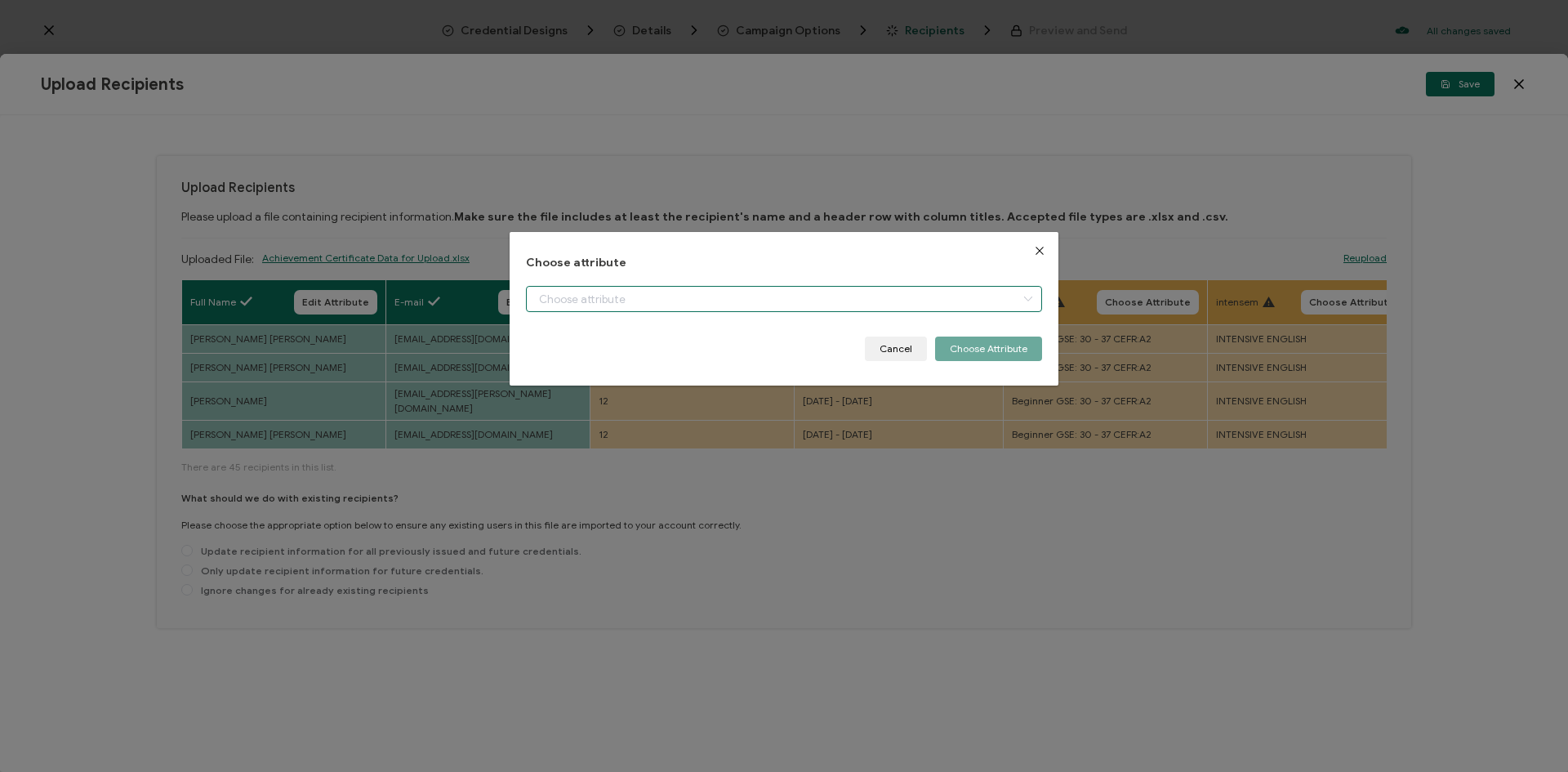
click at [789, 305] on input "dialog" at bounding box center [784, 299] width 516 height 26
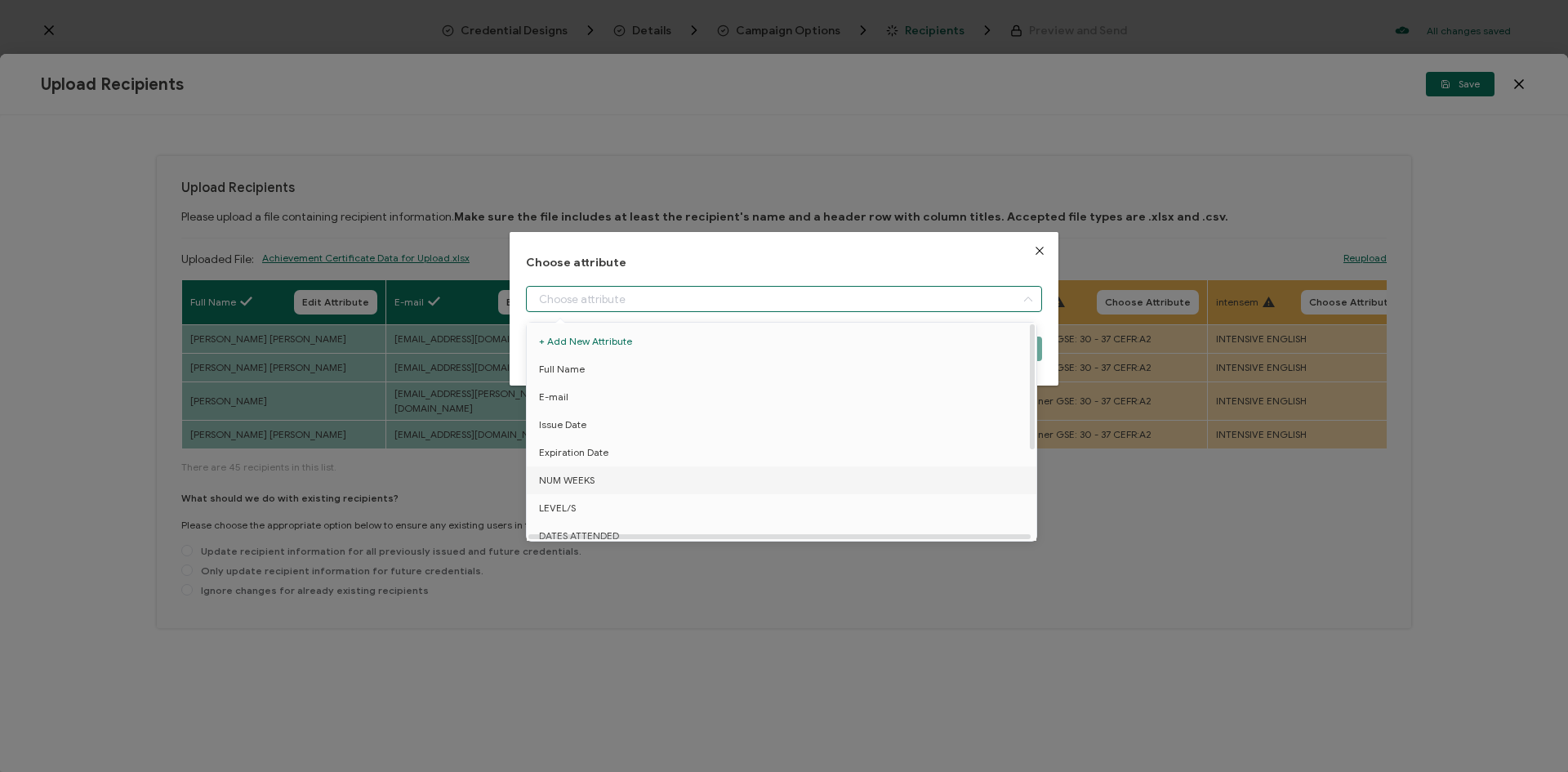
click at [627, 479] on li "NUM WEEKS" at bounding box center [784, 480] width 524 height 27
type input "NUM WEEKS"
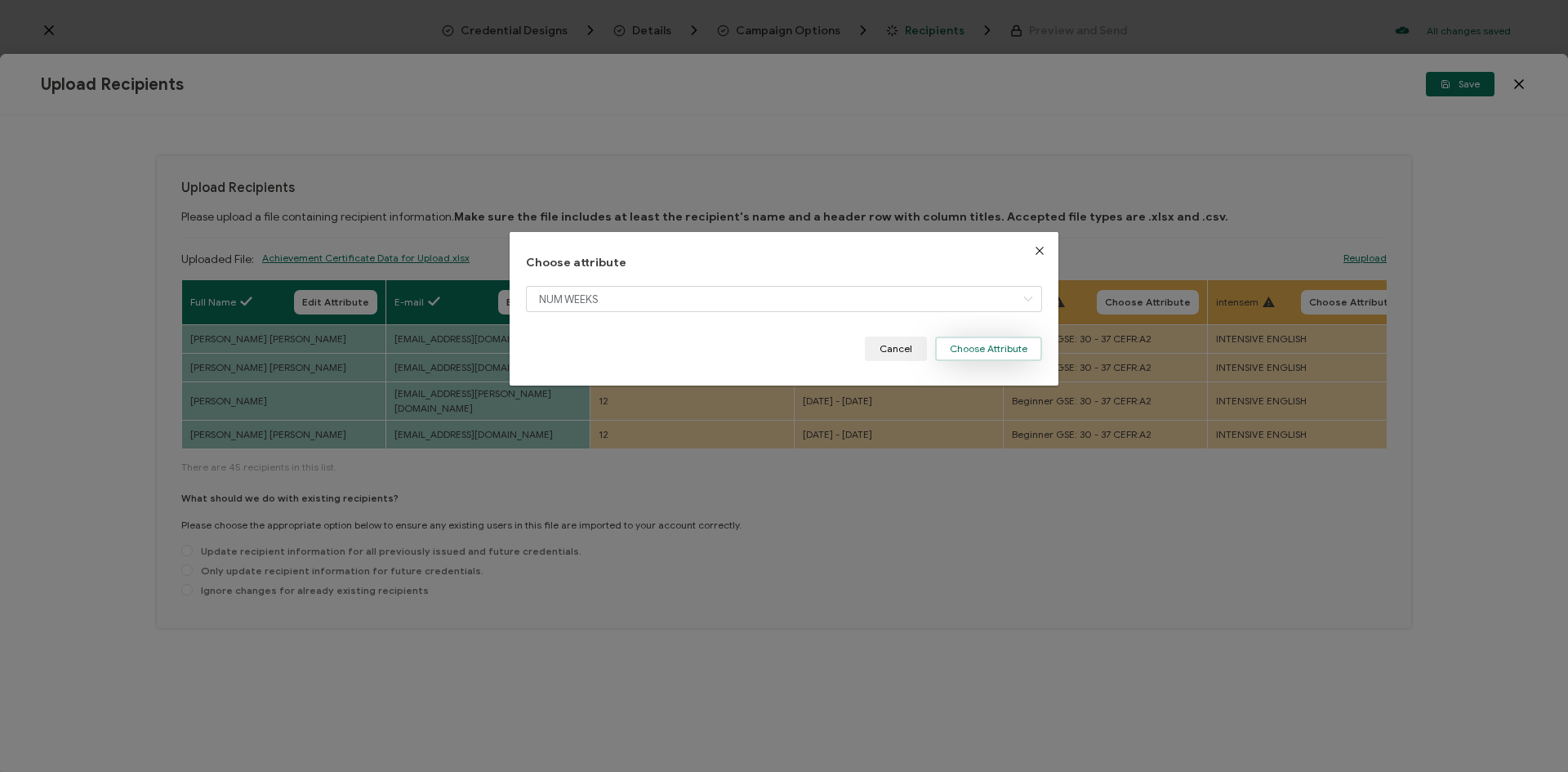
click at [970, 348] on button "Choose Attribute" at bounding box center [989, 349] width 107 height 25
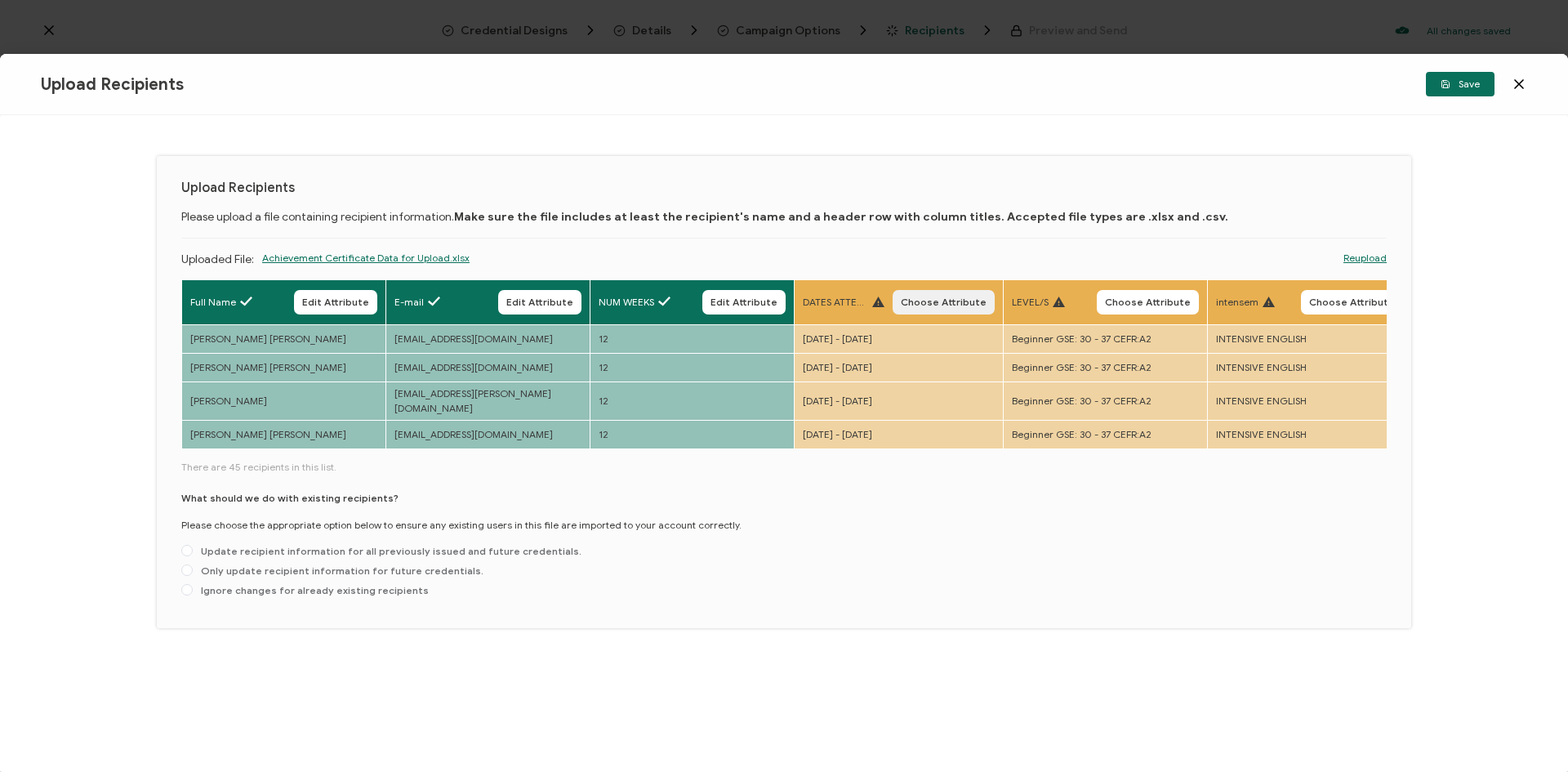
click at [950, 303] on span "Choose Attribute" at bounding box center [943, 302] width 86 height 10
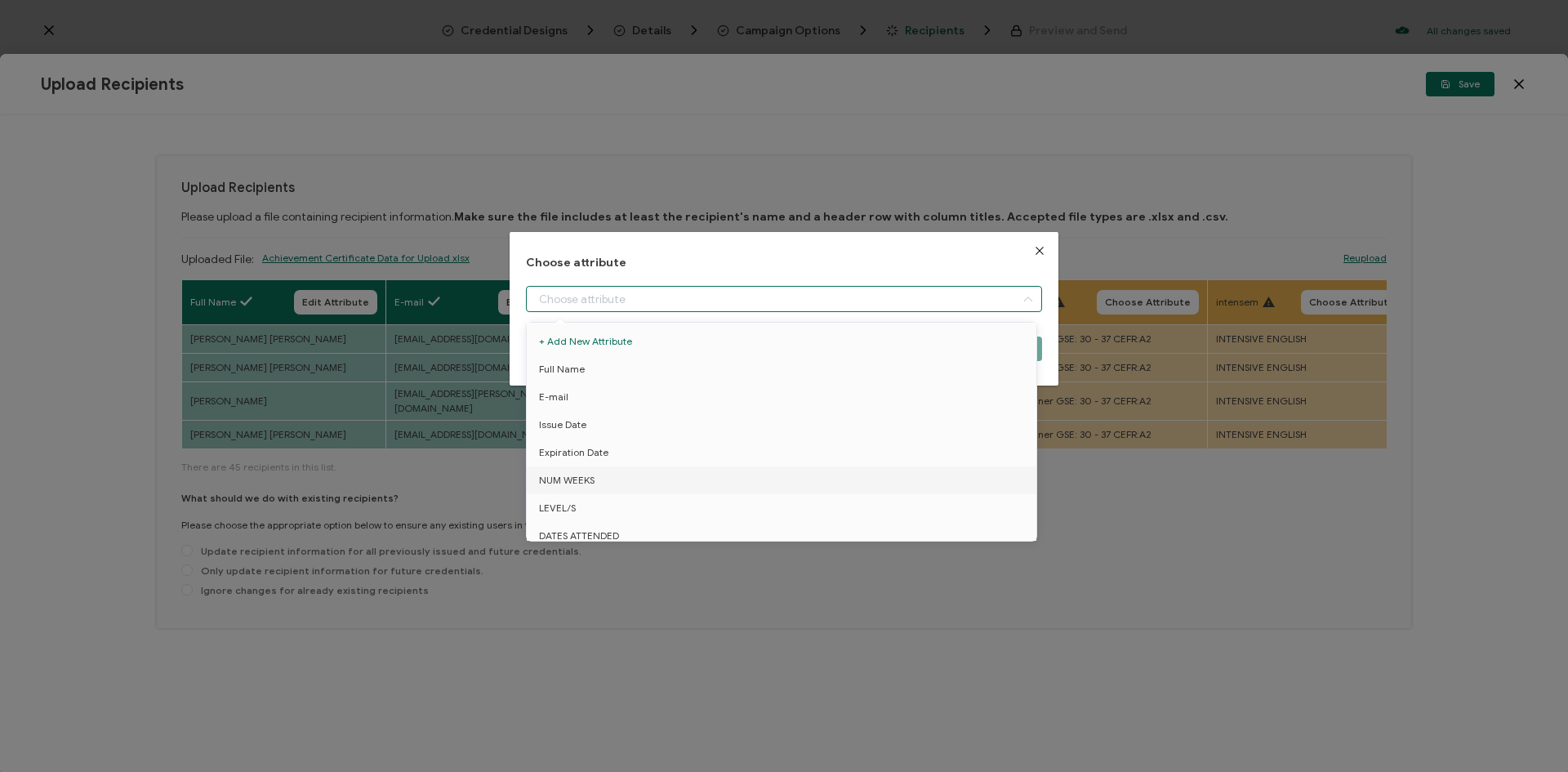
click at [915, 310] on input "dialog" at bounding box center [784, 299] width 516 height 26
click at [636, 385] on li "DATES ATTENDED" at bounding box center [784, 389] width 524 height 27
type input "DATES ATTENDED"
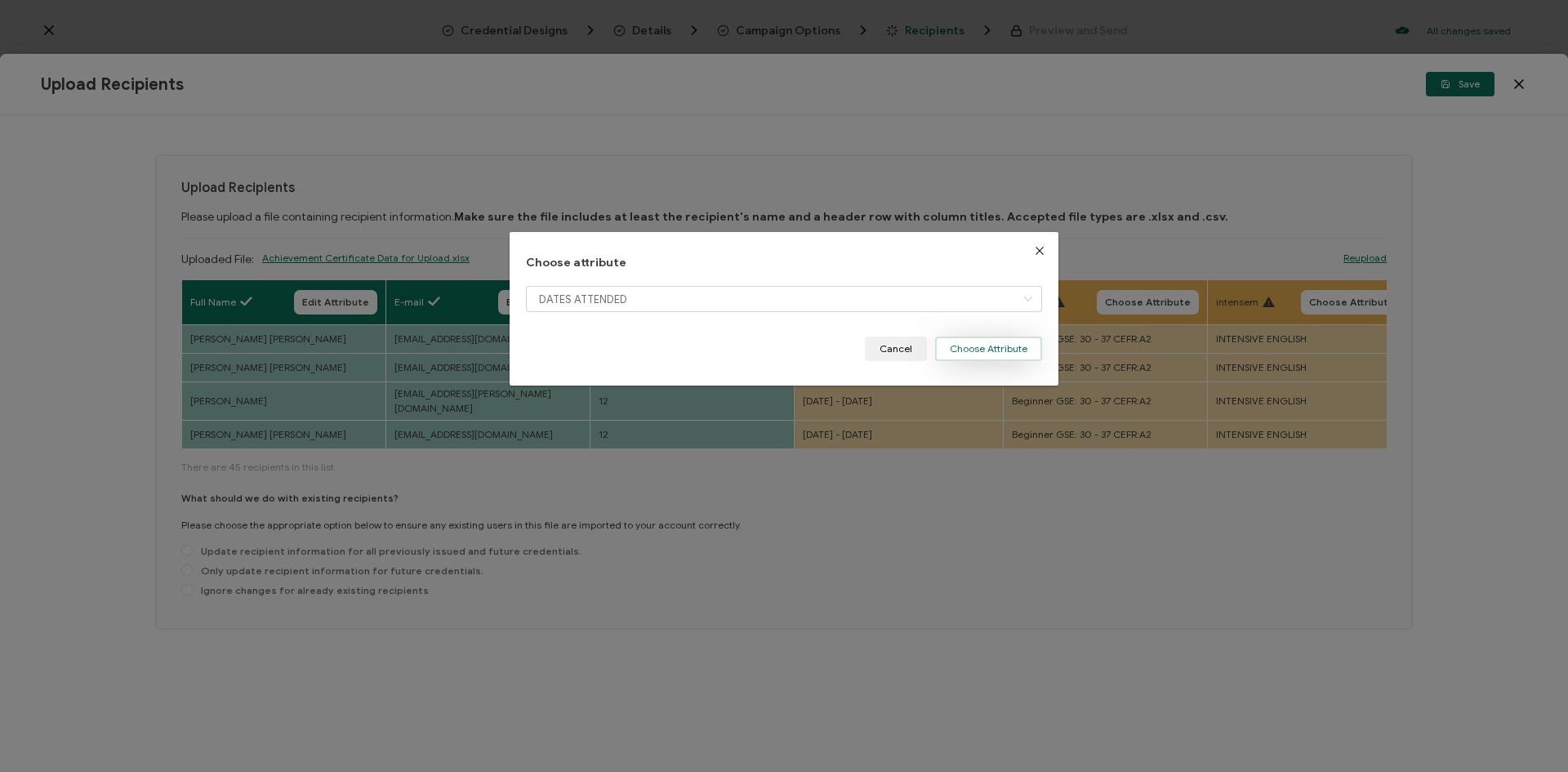
click at [1001, 350] on button "Choose Attribute" at bounding box center [989, 349] width 107 height 25
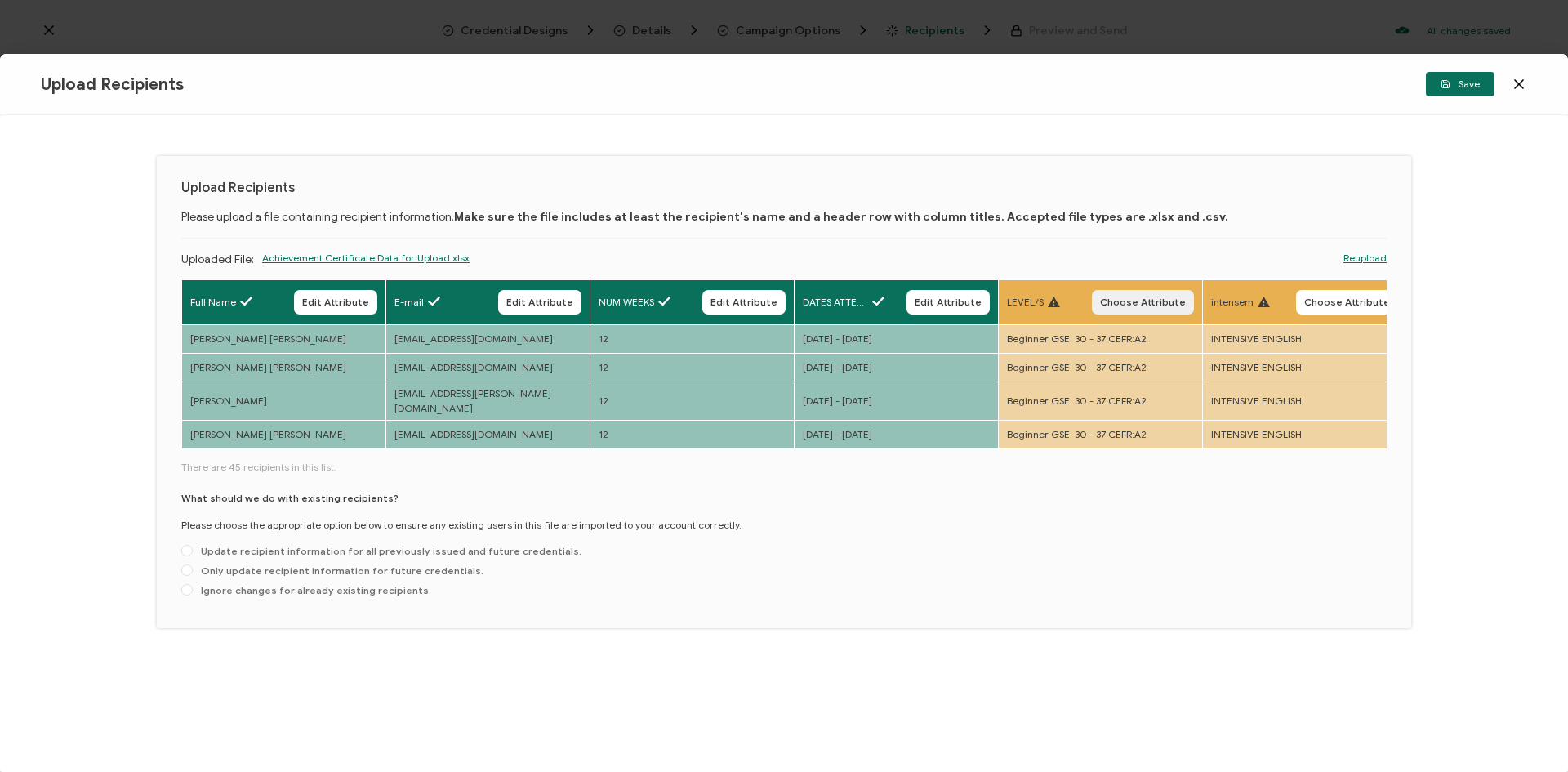
click at [1135, 303] on span "Choose Attribute" at bounding box center [1143, 302] width 86 height 10
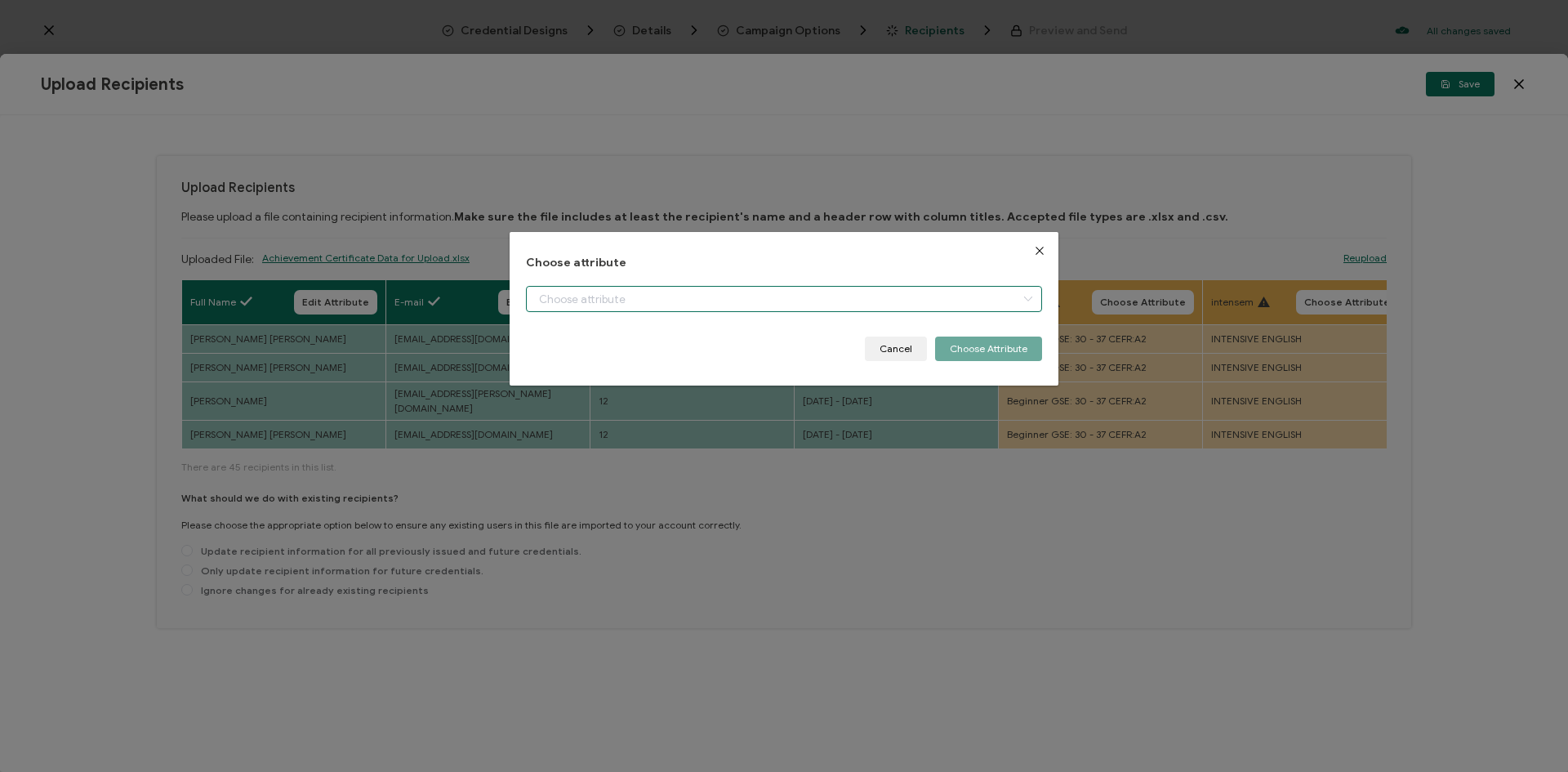
click at [944, 299] on input "dialog" at bounding box center [784, 299] width 516 height 26
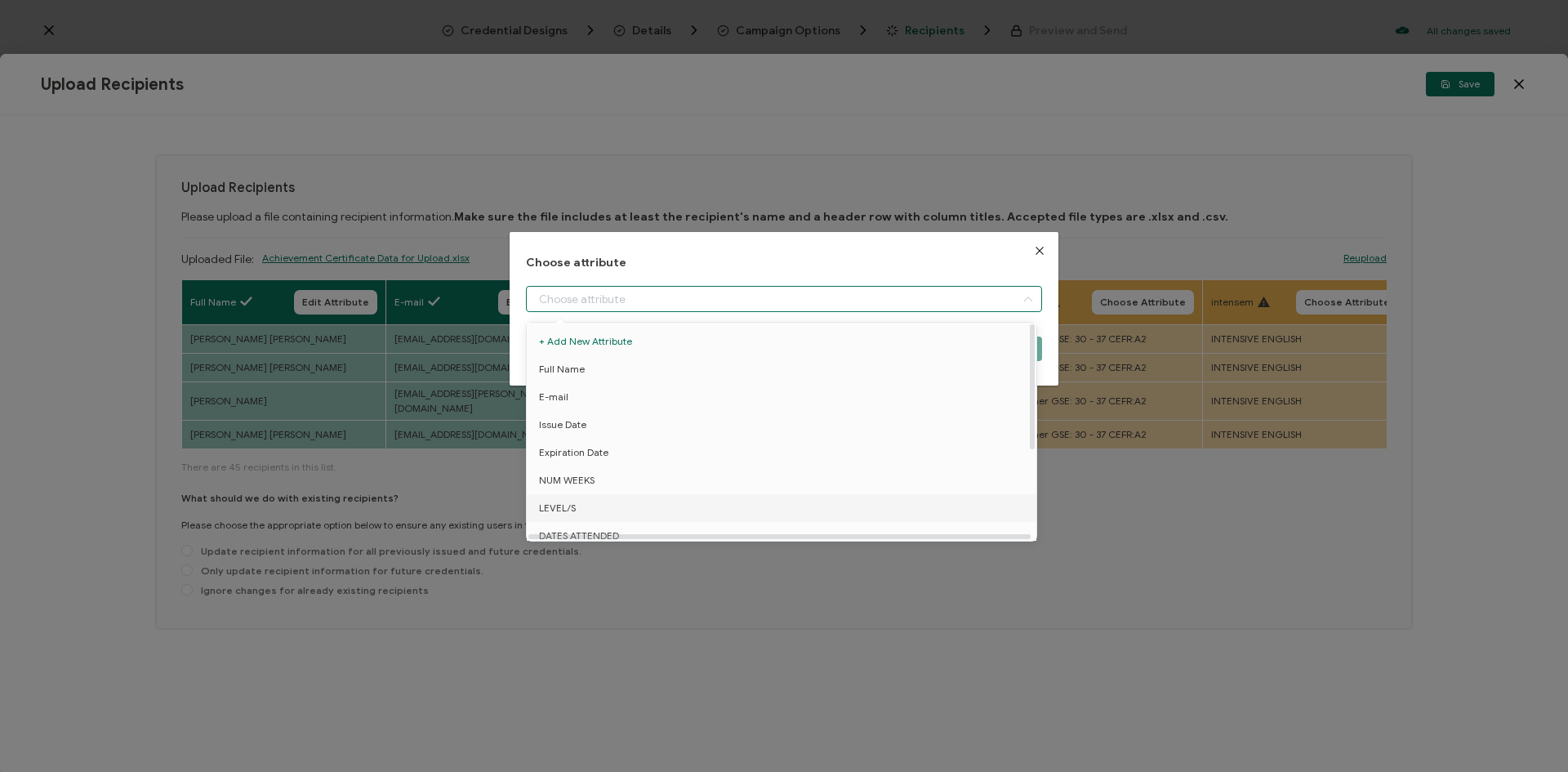
click at [602, 505] on li "LEVEL/S" at bounding box center [784, 508] width 524 height 27
type input "LEVEL/S"
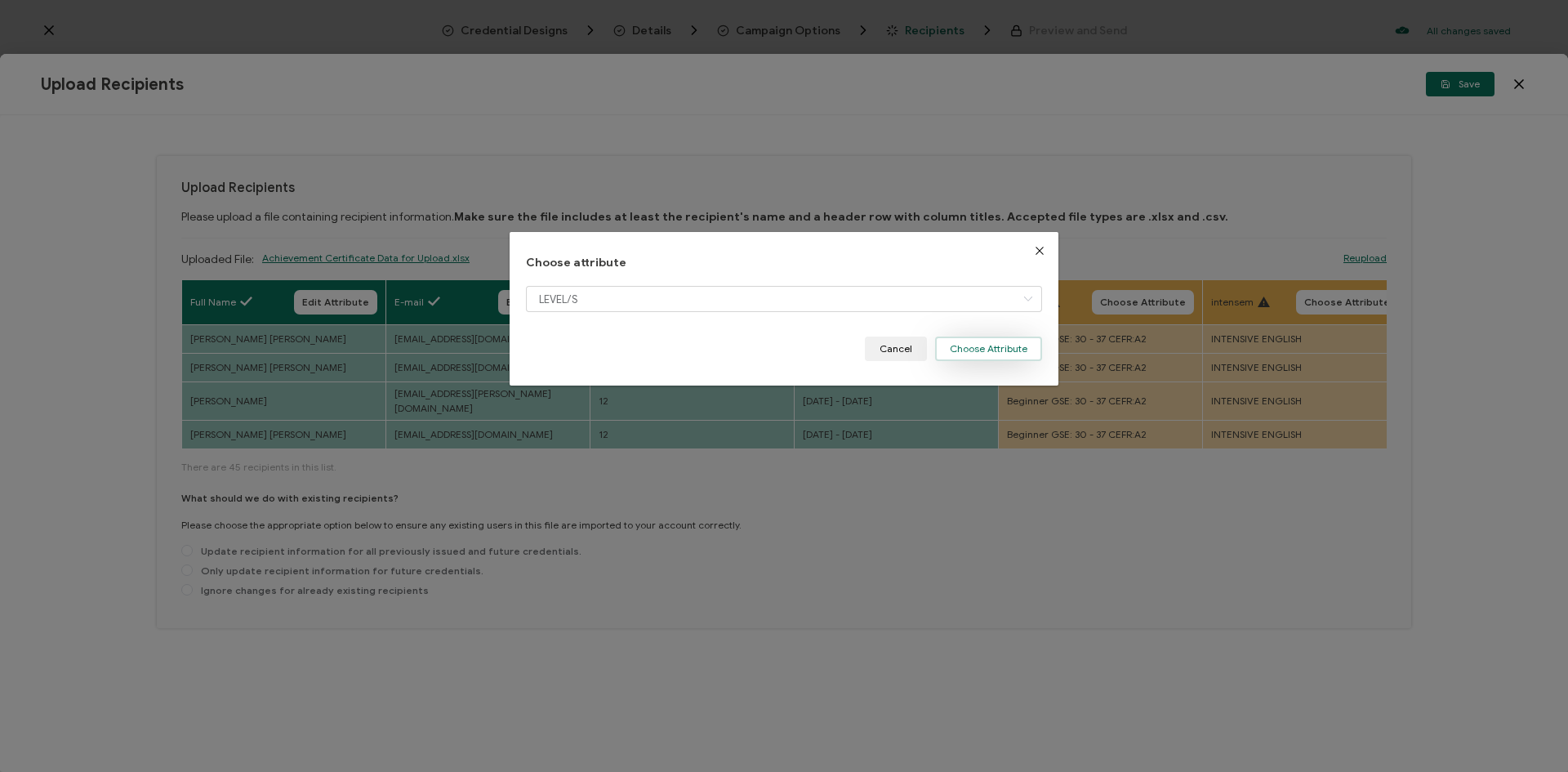
click at [1001, 358] on button "Choose Attribute" at bounding box center [989, 349] width 107 height 25
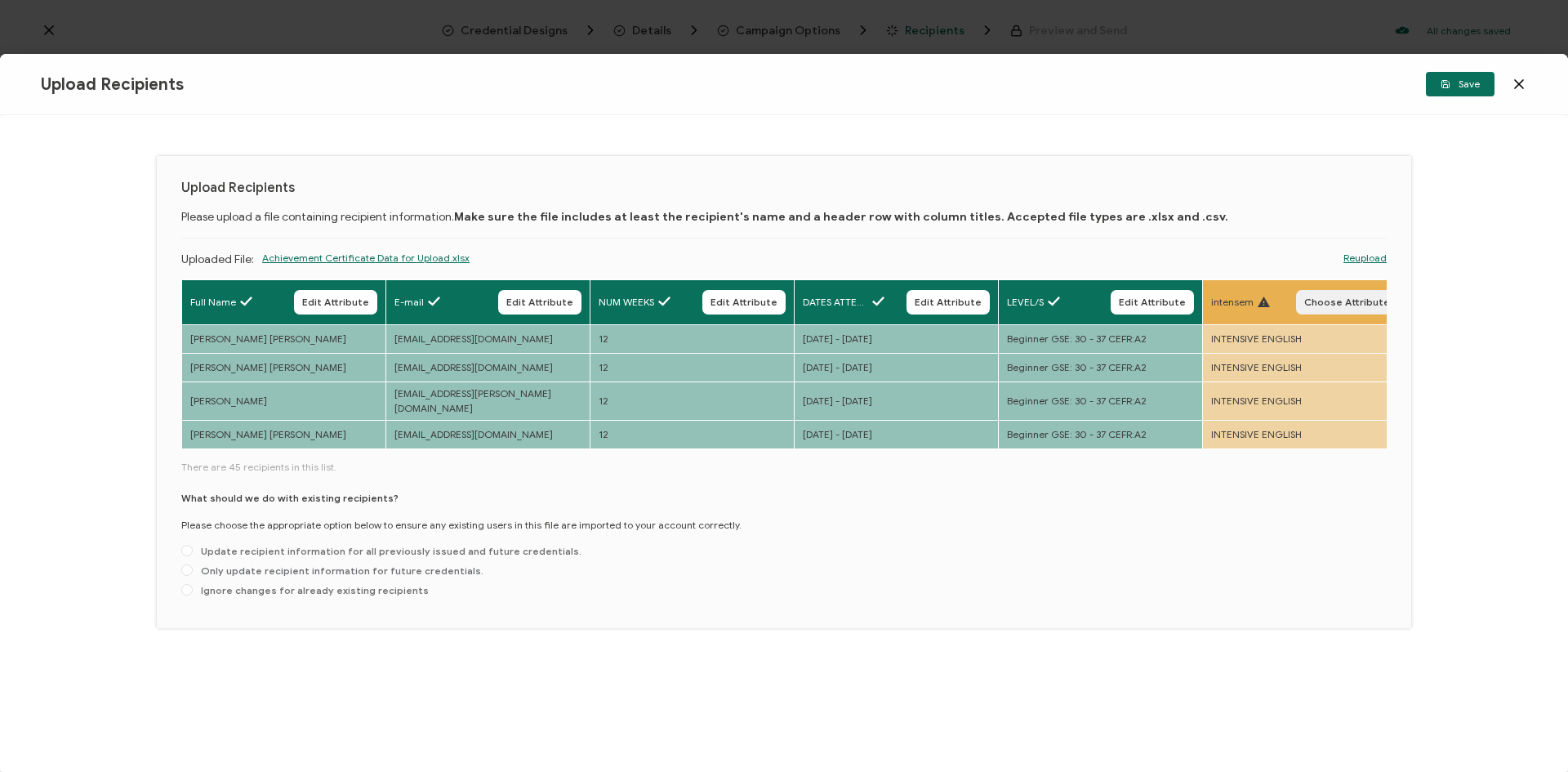
click at [1353, 300] on span "Choose Attribute" at bounding box center [1348, 302] width 86 height 10
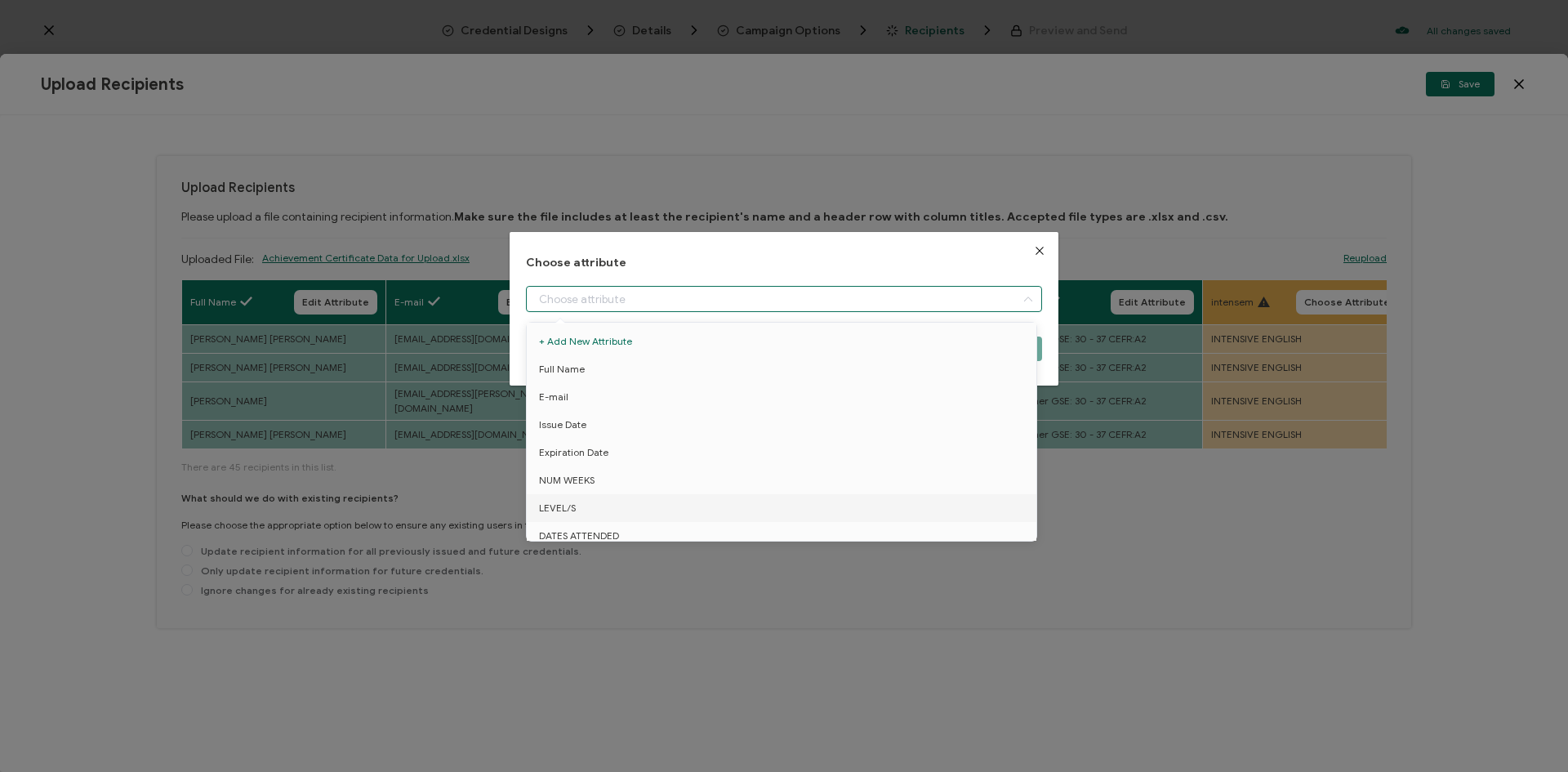
click at [942, 297] on input "dialog" at bounding box center [784, 299] width 516 height 26
click at [631, 442] on li "Inten/Sem" at bounding box center [784, 444] width 524 height 27
type input "Inten/Sem"
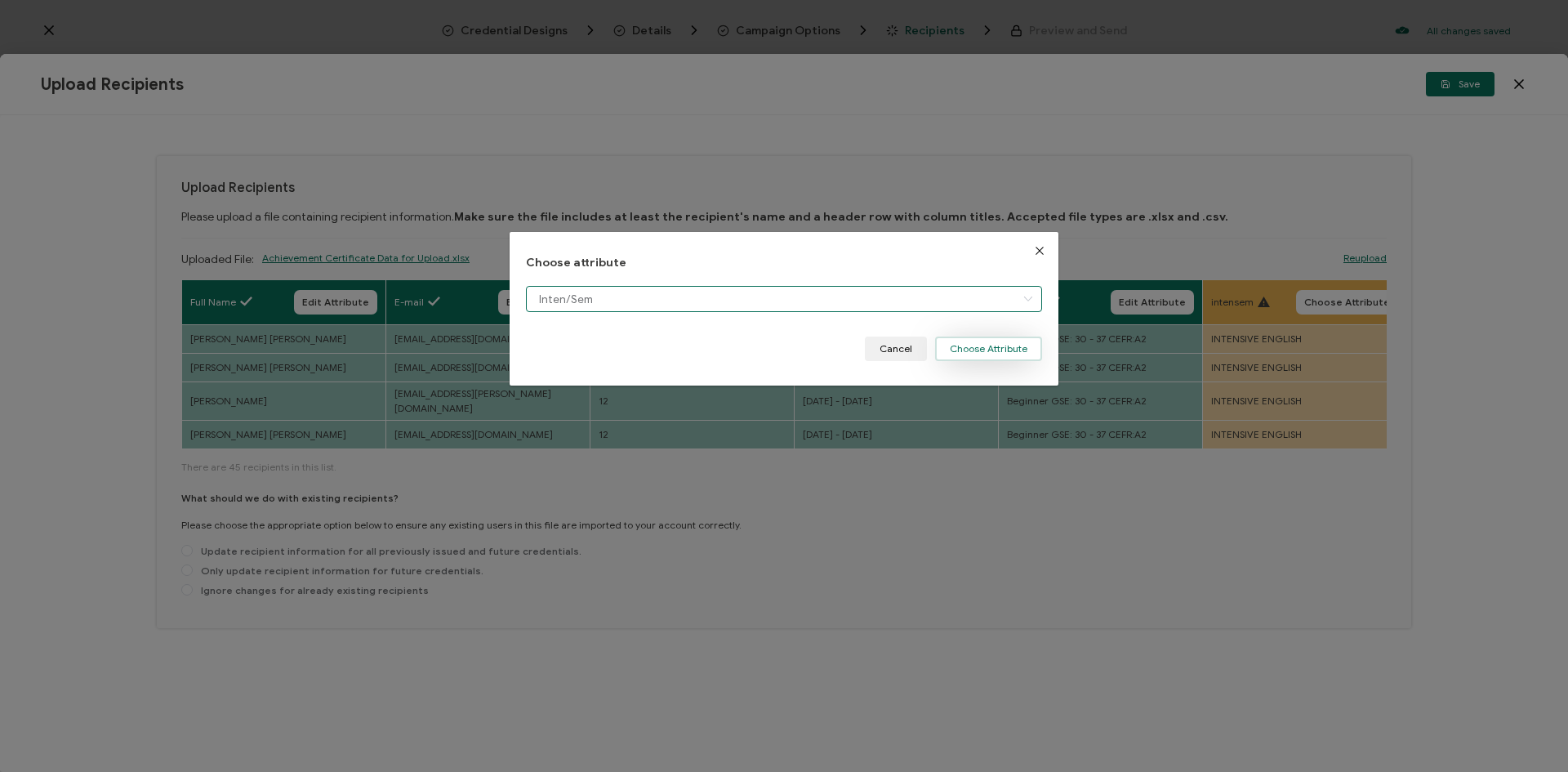
click at [955, 352] on button "Choose Attribute" at bounding box center [989, 349] width 107 height 25
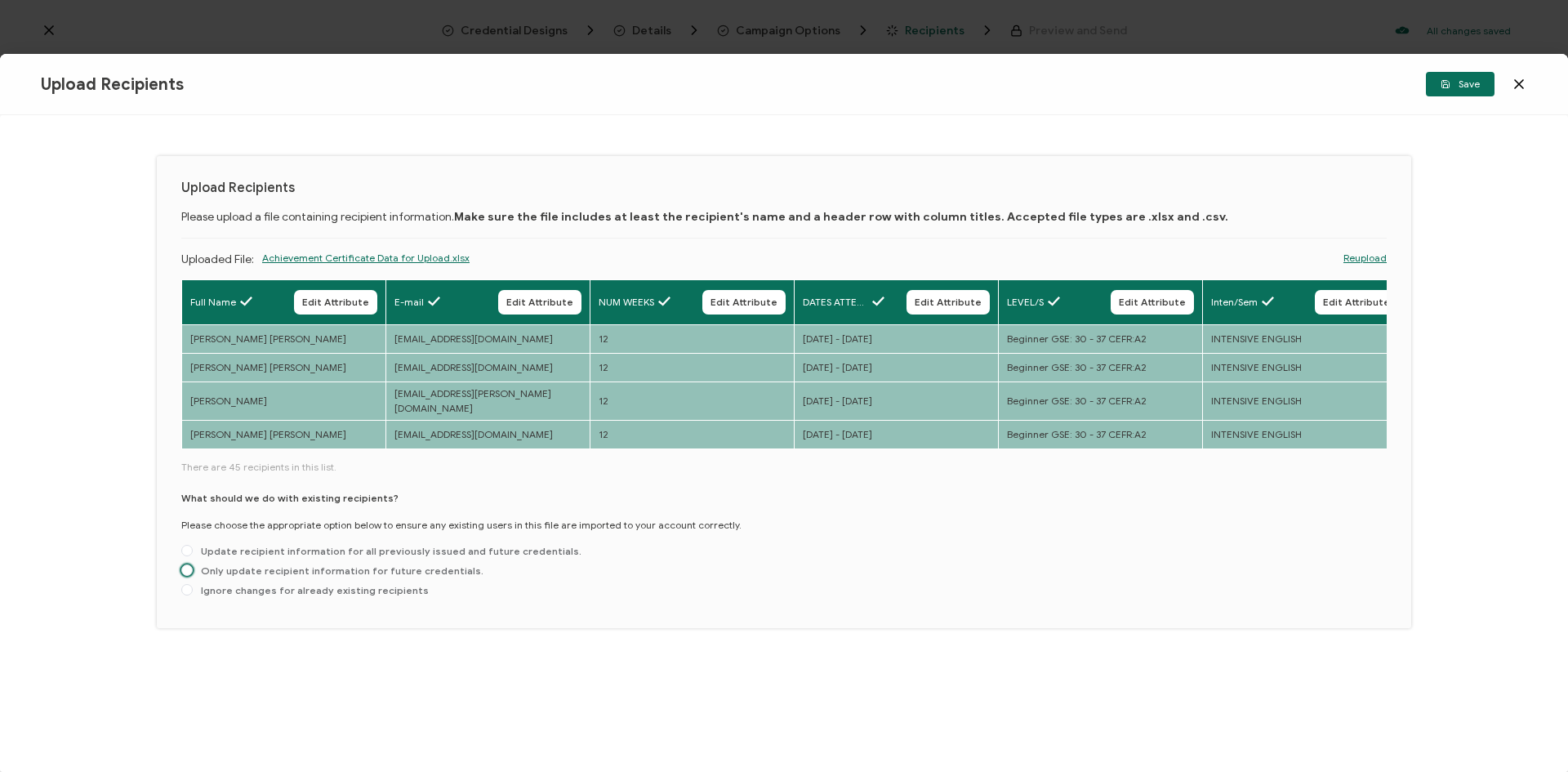
click at [236, 567] on span "Only update recipient information for future credentials." at bounding box center [338, 570] width 290 height 12
click at [193, 567] on input "Only update recipient information for future credentials." at bounding box center [187, 571] width 12 height 13
radio input "true"
click at [1479, 83] on span "Save" at bounding box center [1460, 84] width 39 height 10
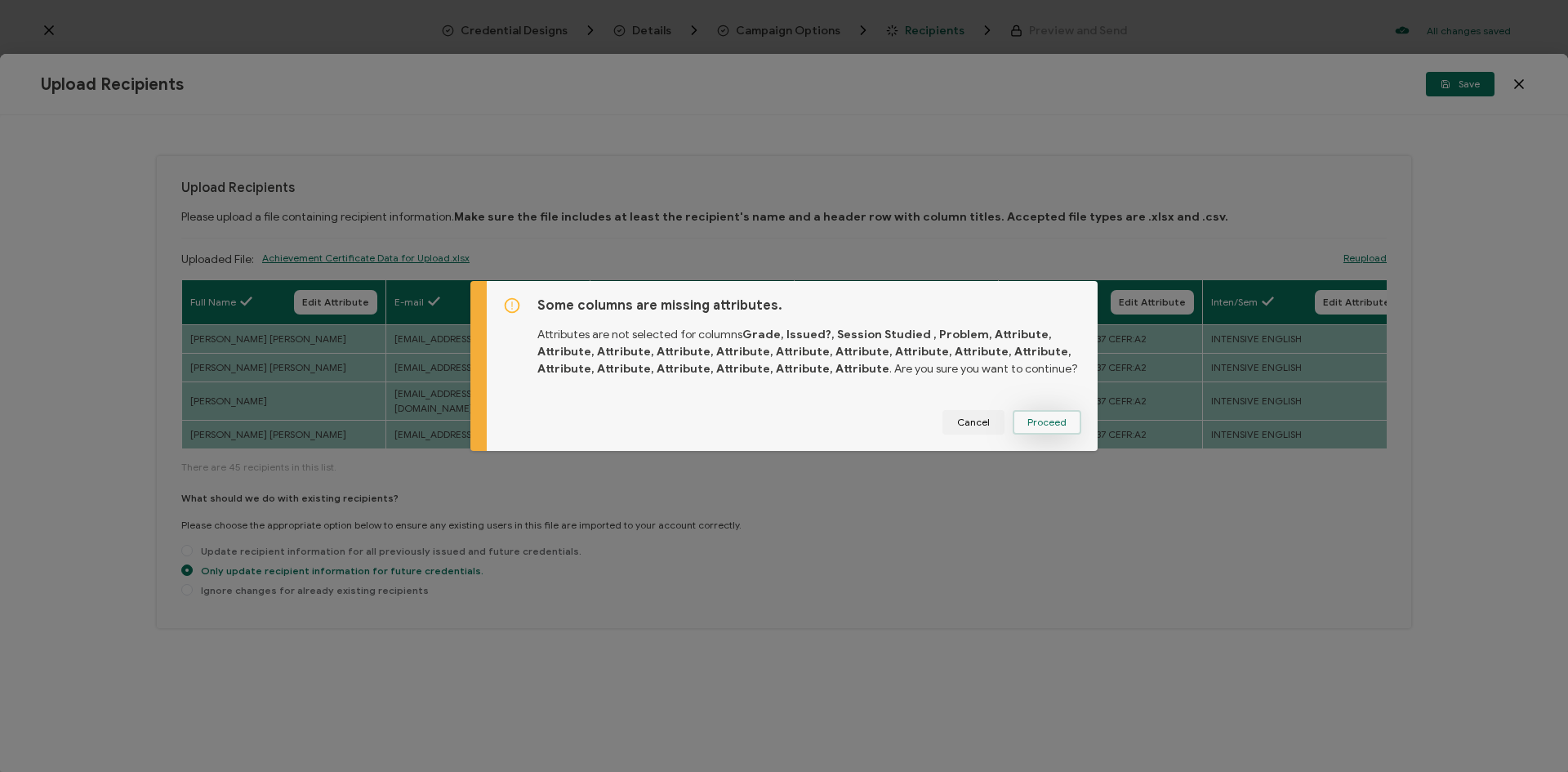
click at [1055, 419] on span "Proceed" at bounding box center [1046, 422] width 39 height 10
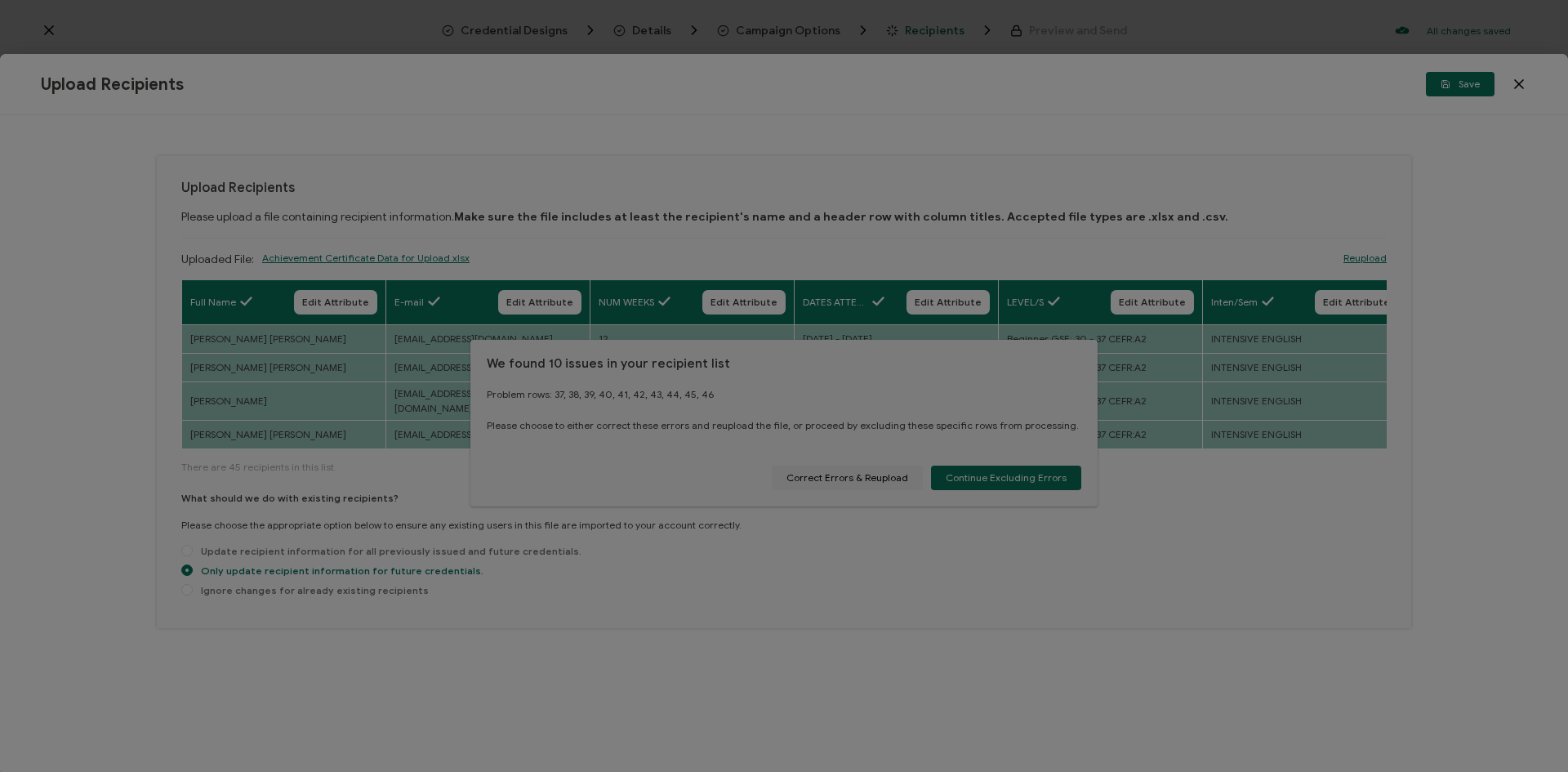
click at [882, 484] on div at bounding box center [784, 386] width 1568 height 772
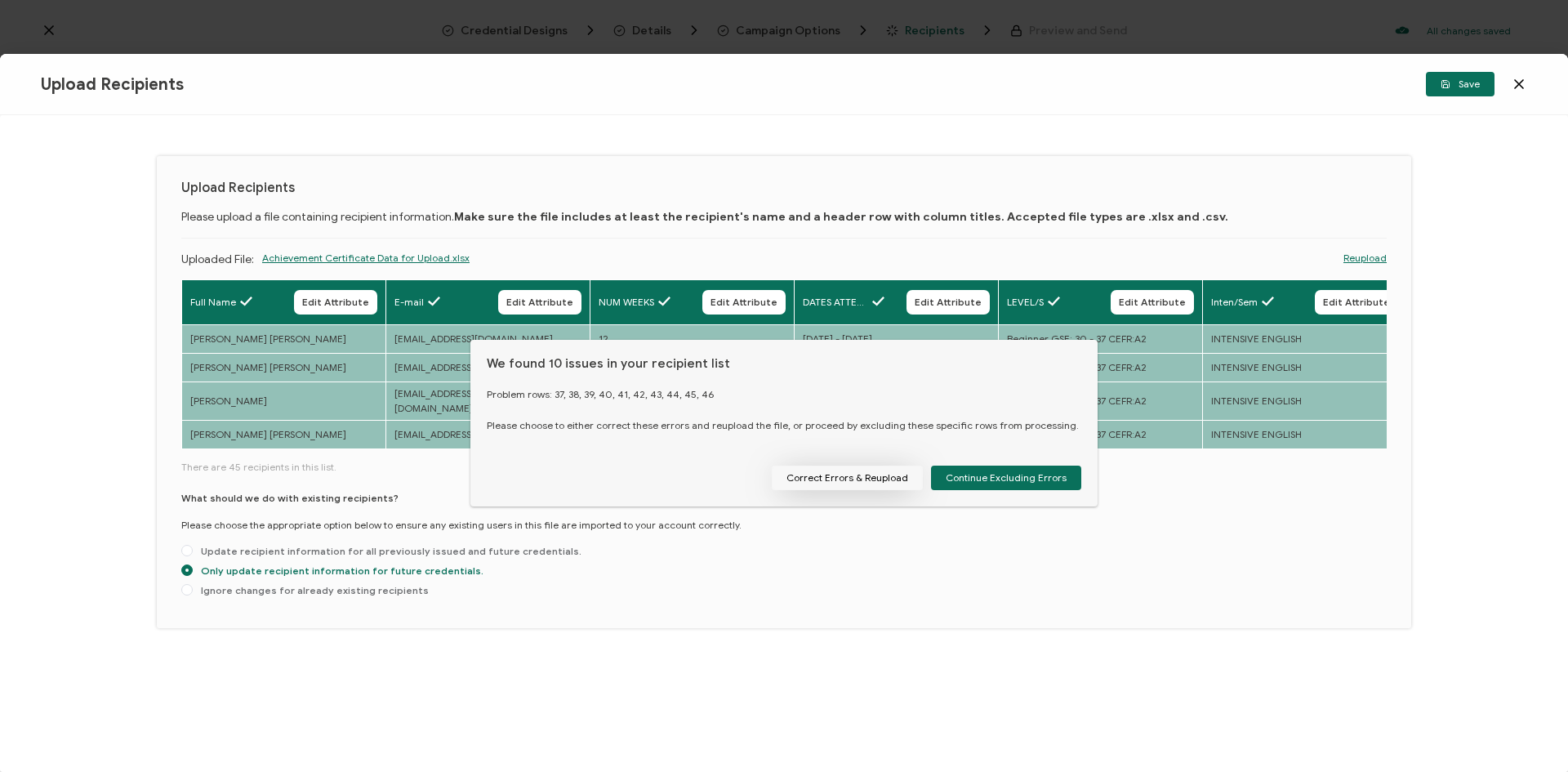
click at [869, 481] on button "Correct Errors & Reupload" at bounding box center [848, 477] width 151 height 25
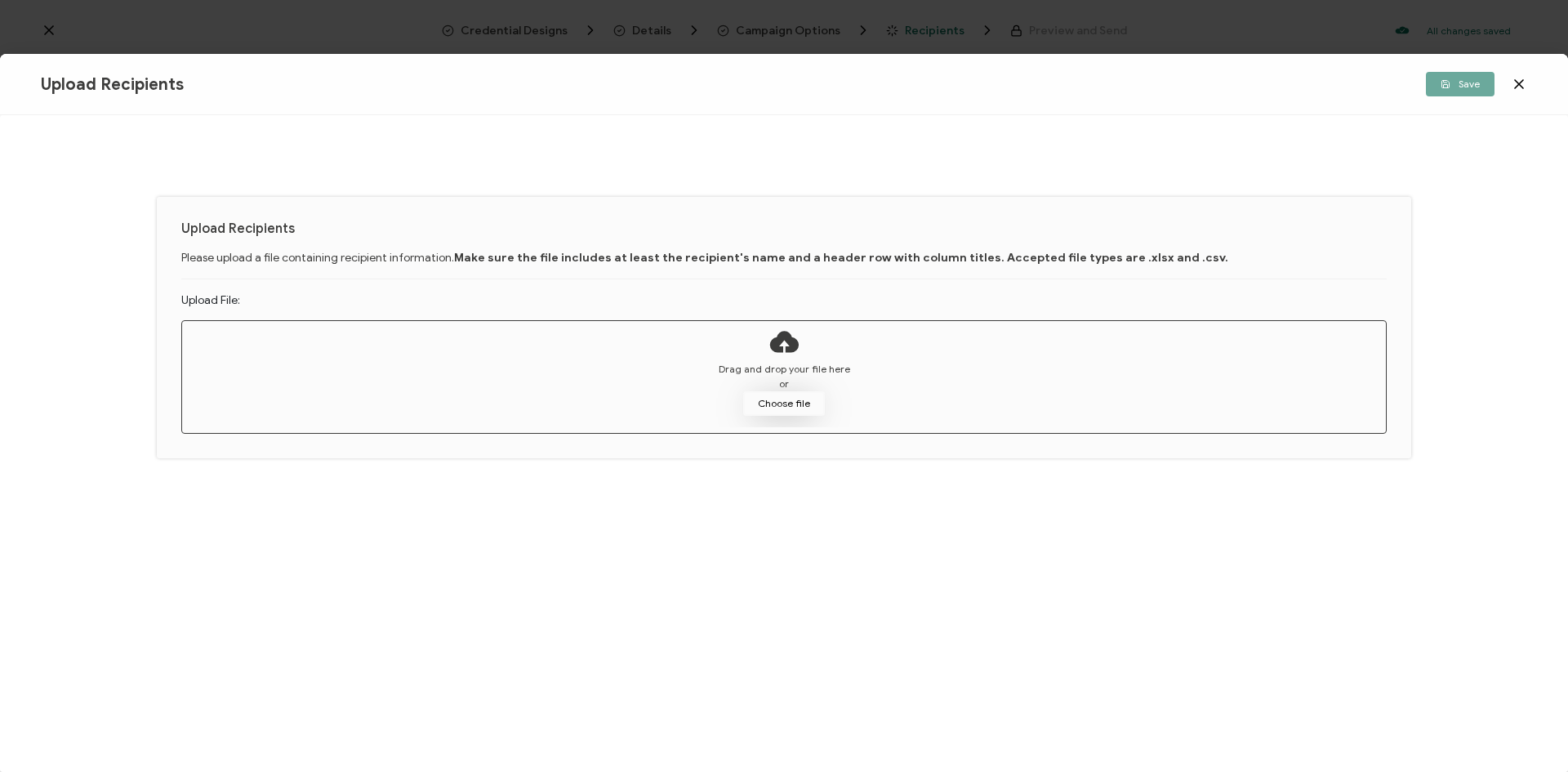
click at [779, 412] on button "Choose file" at bounding box center [784, 403] width 82 height 25
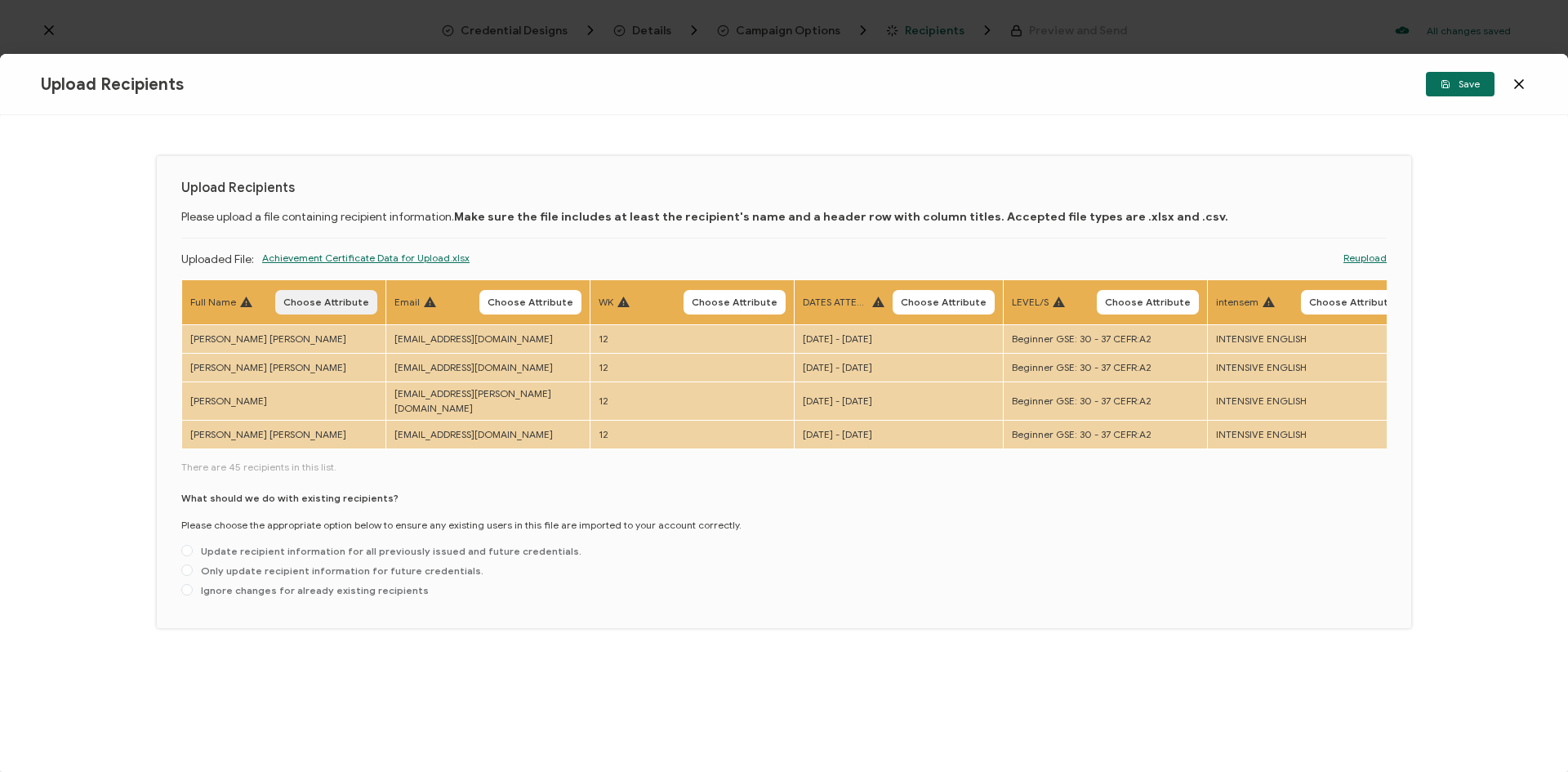
click at [335, 298] on span "Choose Attribute" at bounding box center [326, 302] width 86 height 10
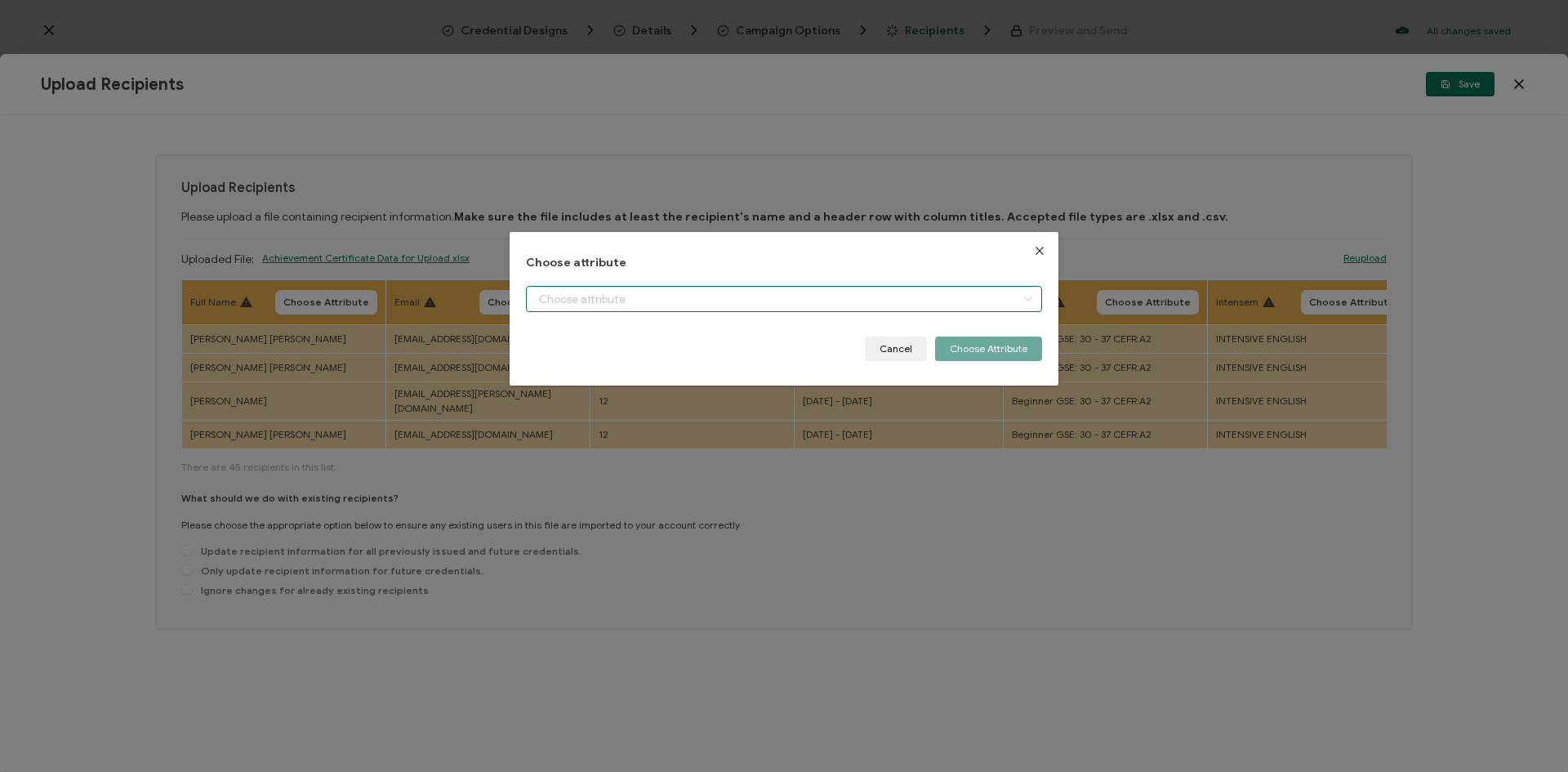
click at [623, 305] on input "dialog" at bounding box center [784, 299] width 516 height 26
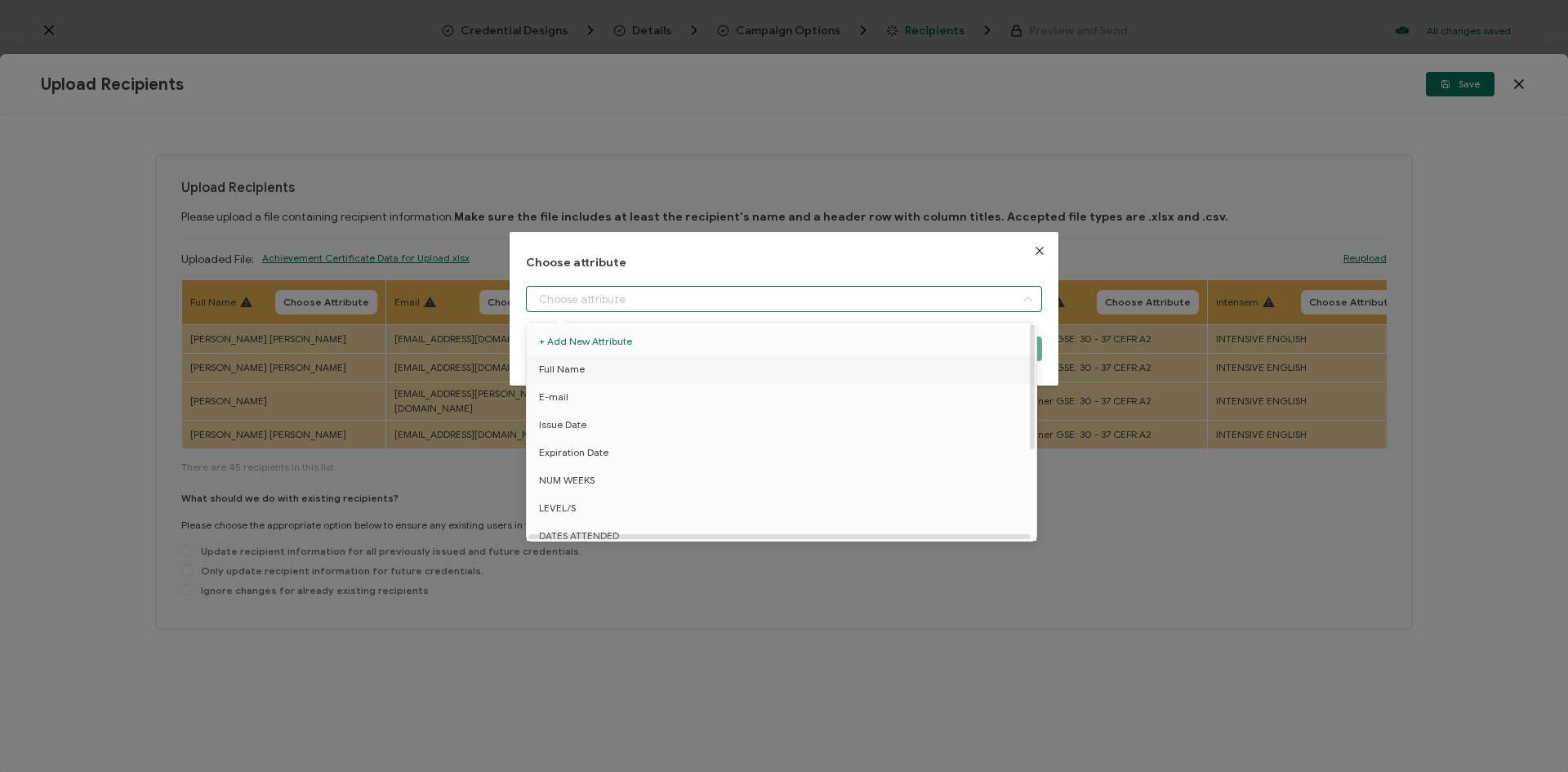
click at [607, 364] on li "Full Name" at bounding box center [784, 369] width 524 height 27
type input "Full Name"
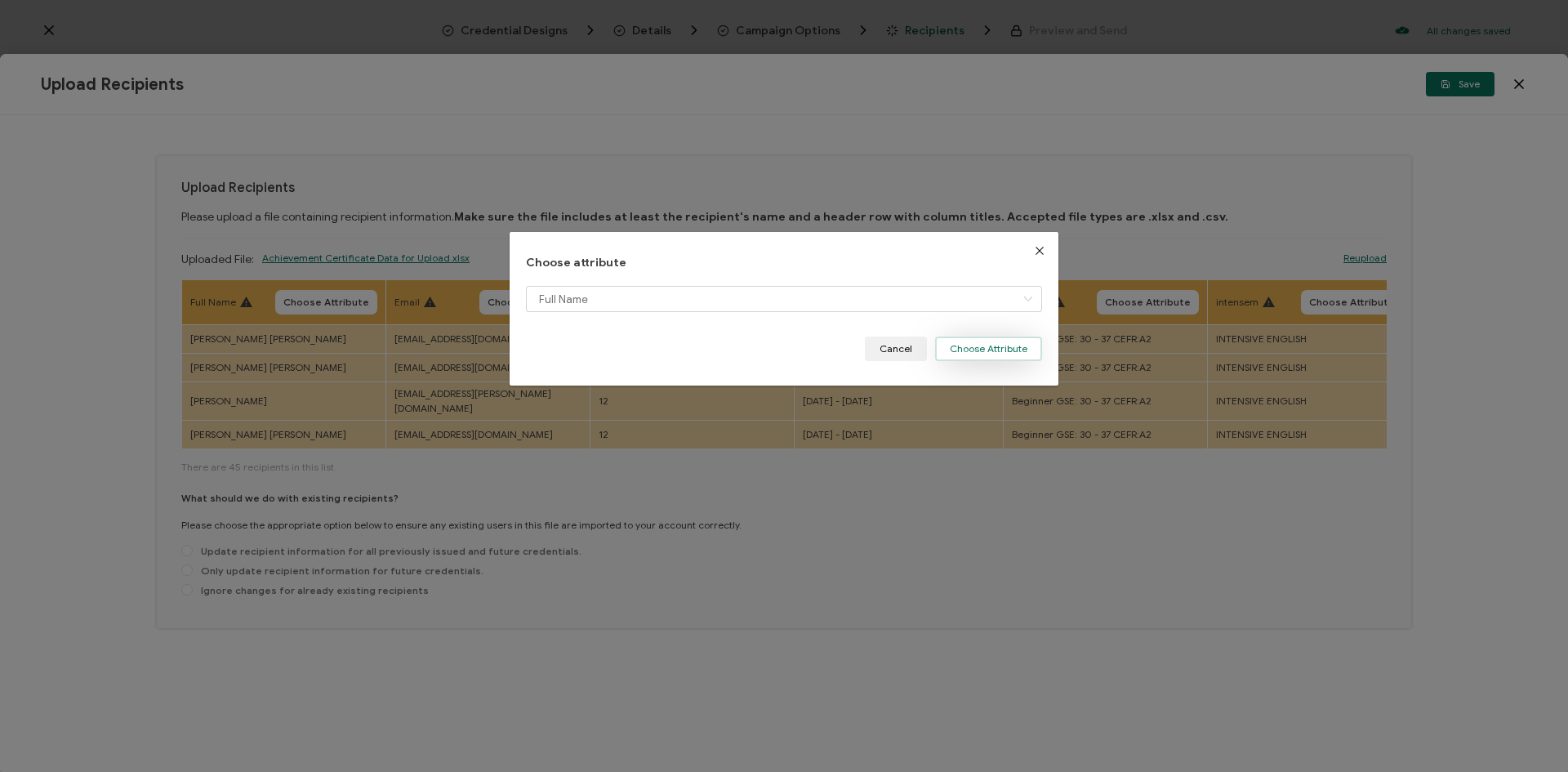
click at [994, 350] on button "Choose Attribute" at bounding box center [989, 349] width 107 height 25
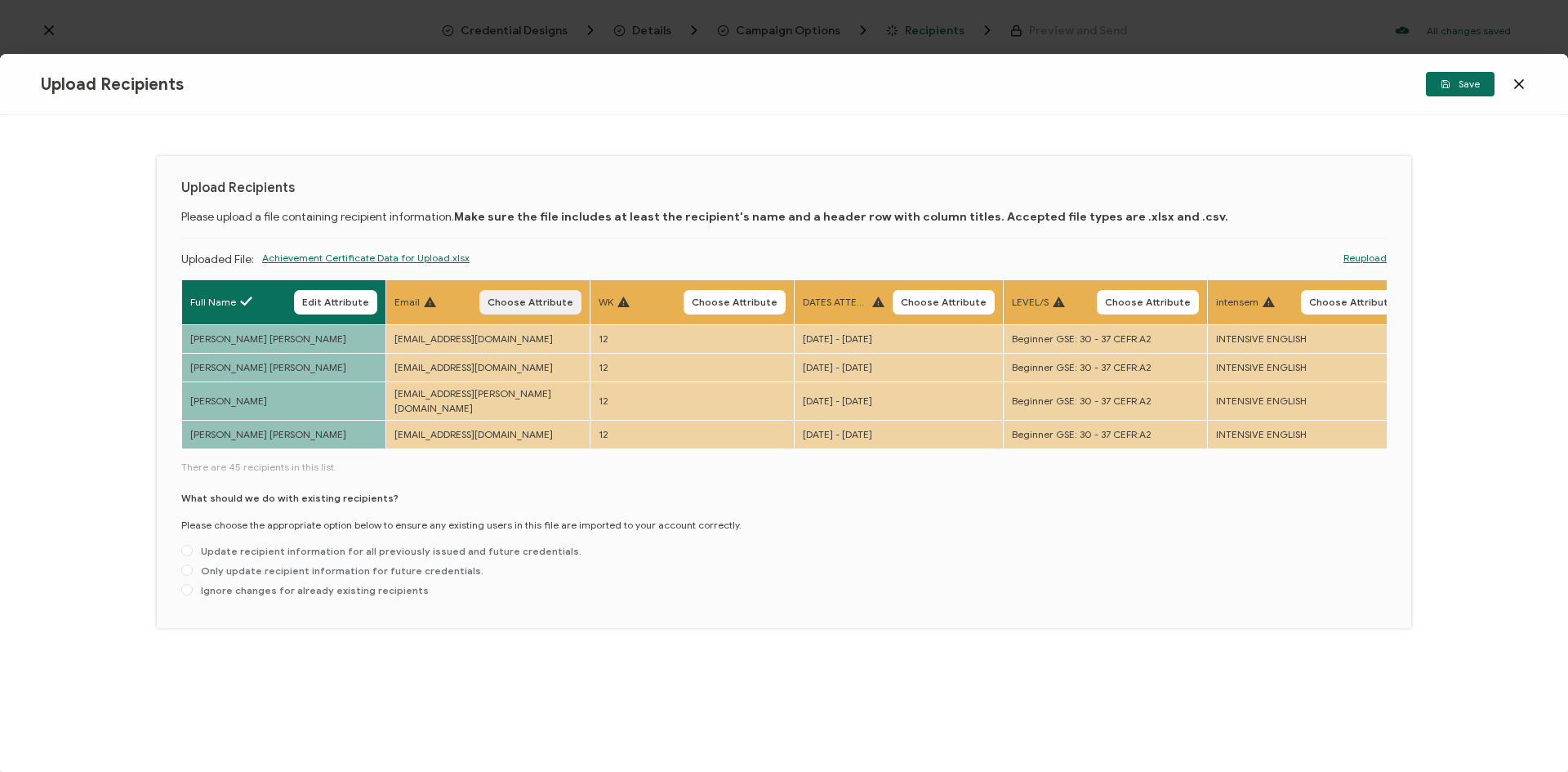
click at [564, 290] on th "Email Choose Attribute" at bounding box center [488, 302] width 204 height 45
click at [561, 298] on span "Choose Attribute" at bounding box center [531, 302] width 86 height 10
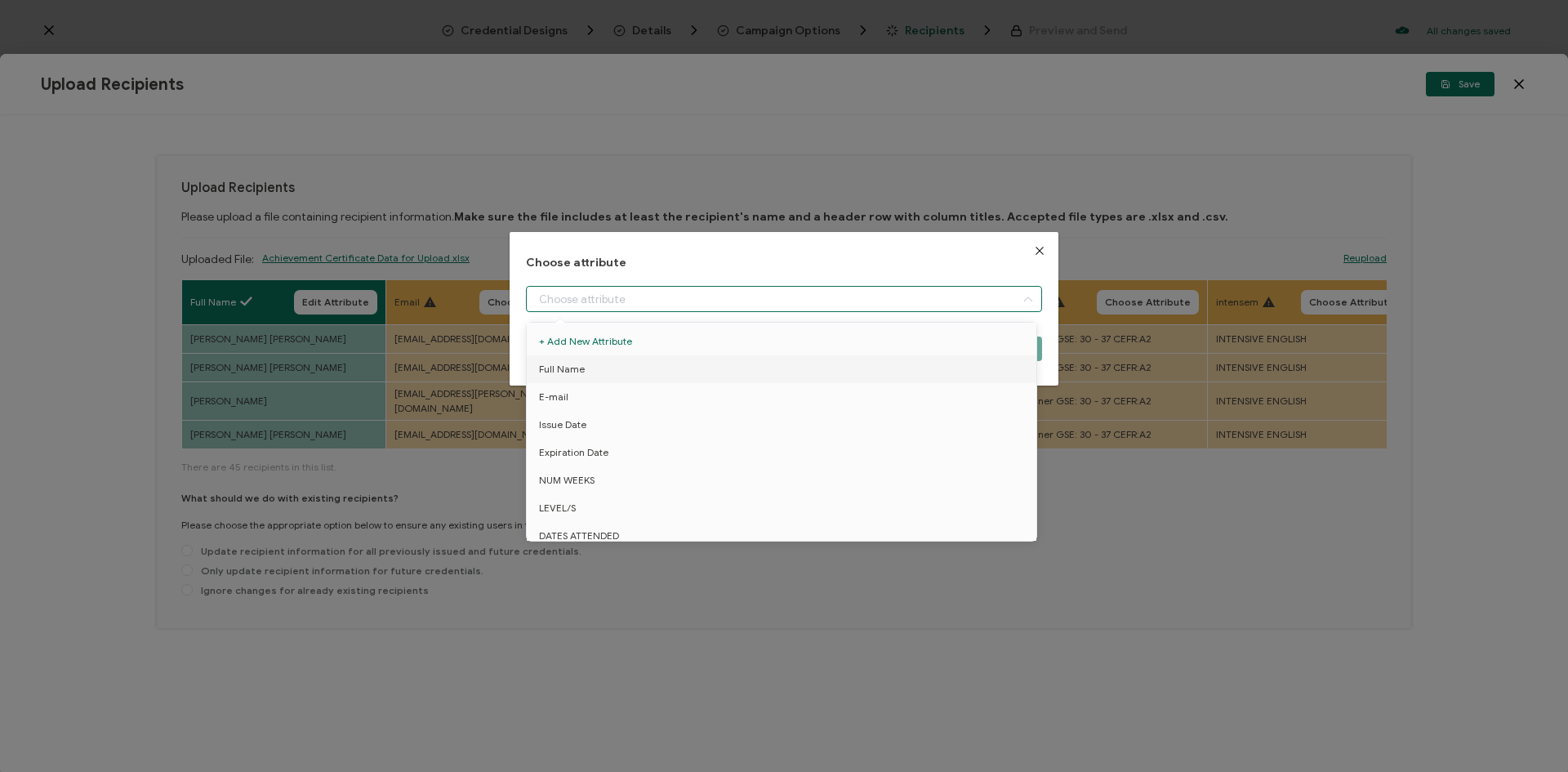
click at [581, 307] on input "dialog" at bounding box center [784, 299] width 516 height 26
click at [574, 400] on li "E-mail" at bounding box center [784, 397] width 524 height 27
type input "E-mail"
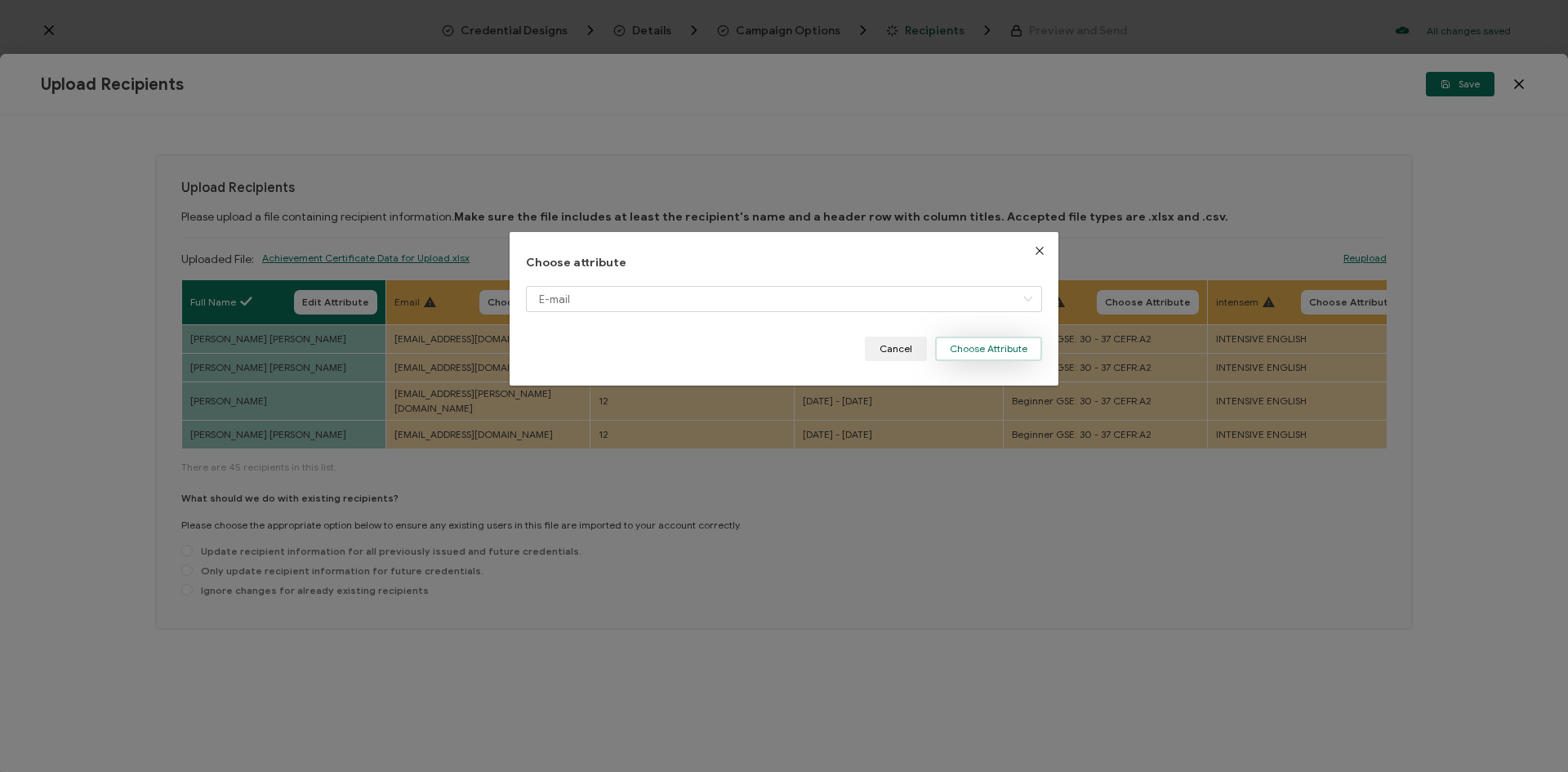
click at [968, 353] on button "Choose Attribute" at bounding box center [989, 349] width 107 height 25
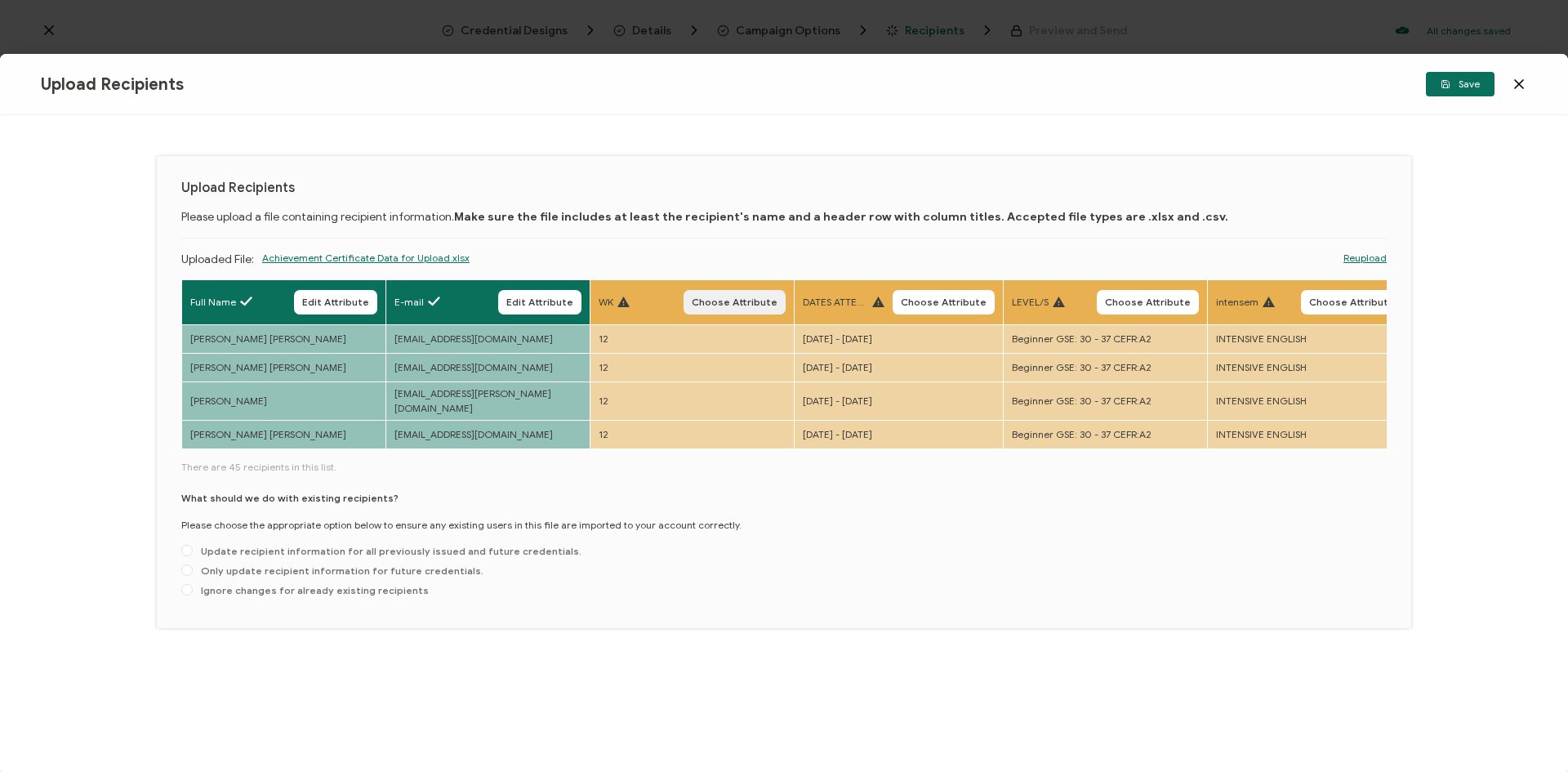
click at [724, 304] on span "Choose Attribute" at bounding box center [735, 302] width 86 height 10
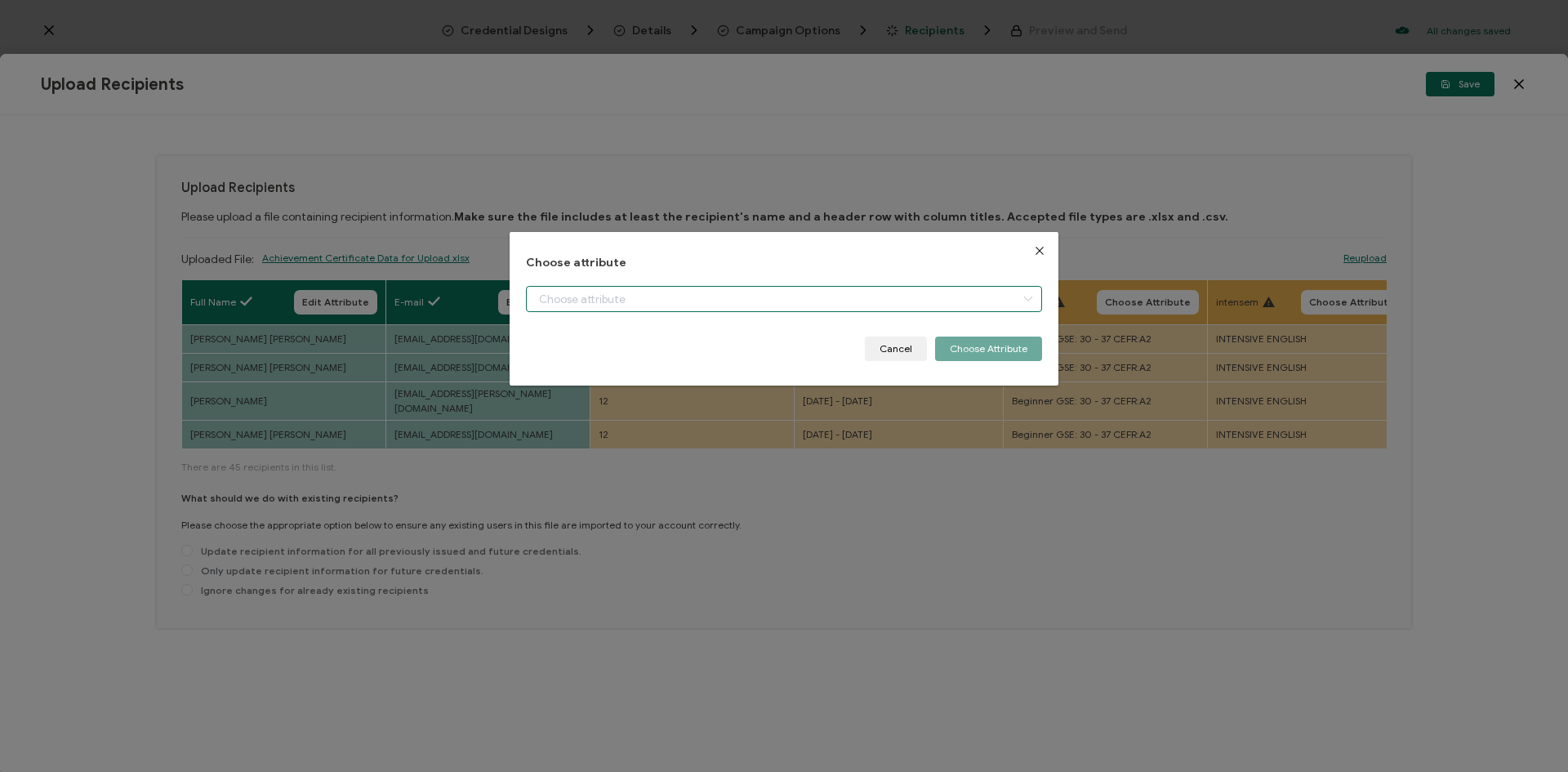
click at [691, 302] on input "dialog" at bounding box center [784, 299] width 516 height 26
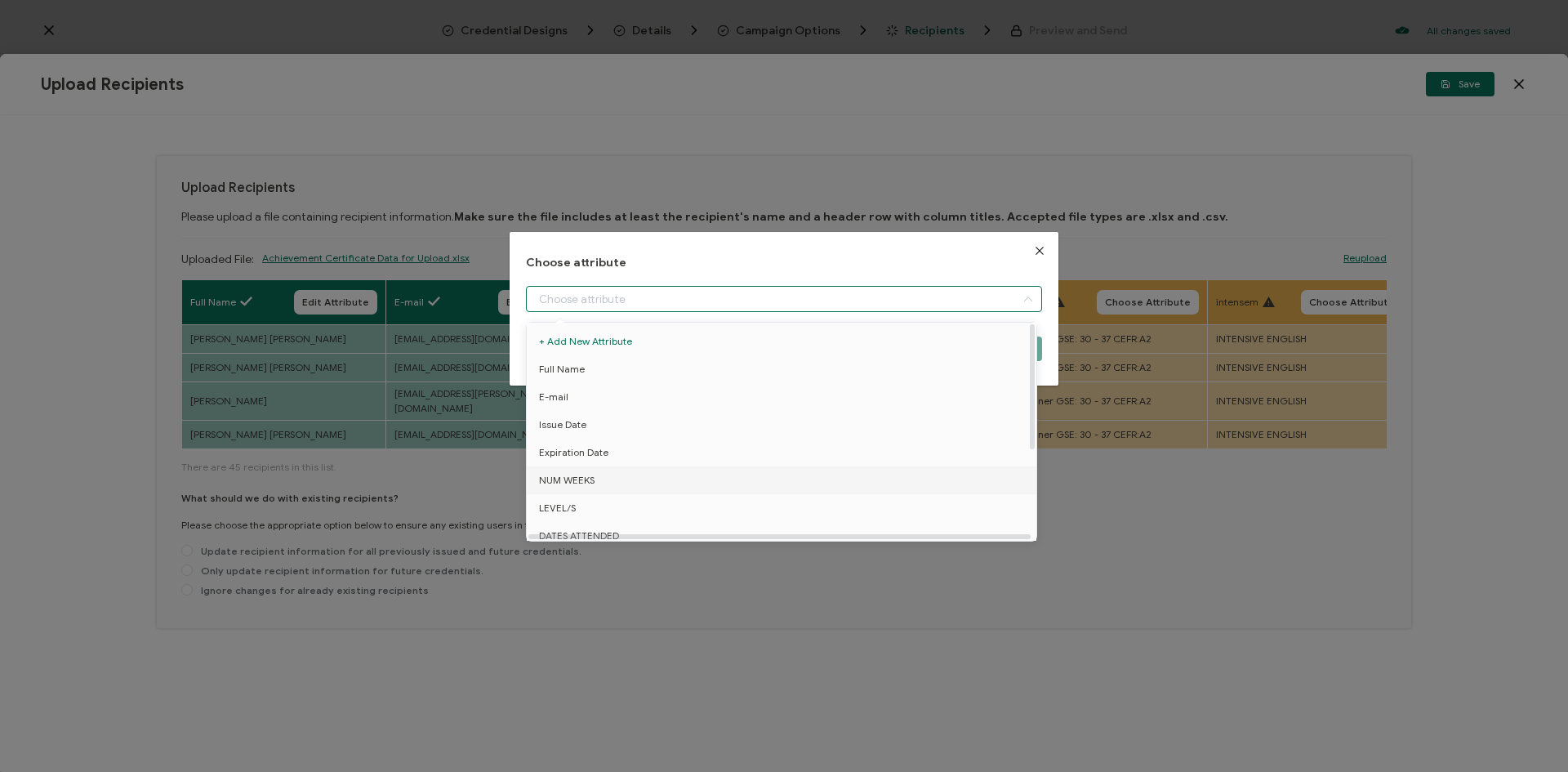
click at [604, 484] on li "NUM WEEKS" at bounding box center [784, 480] width 524 height 27
type input "NUM WEEKS"
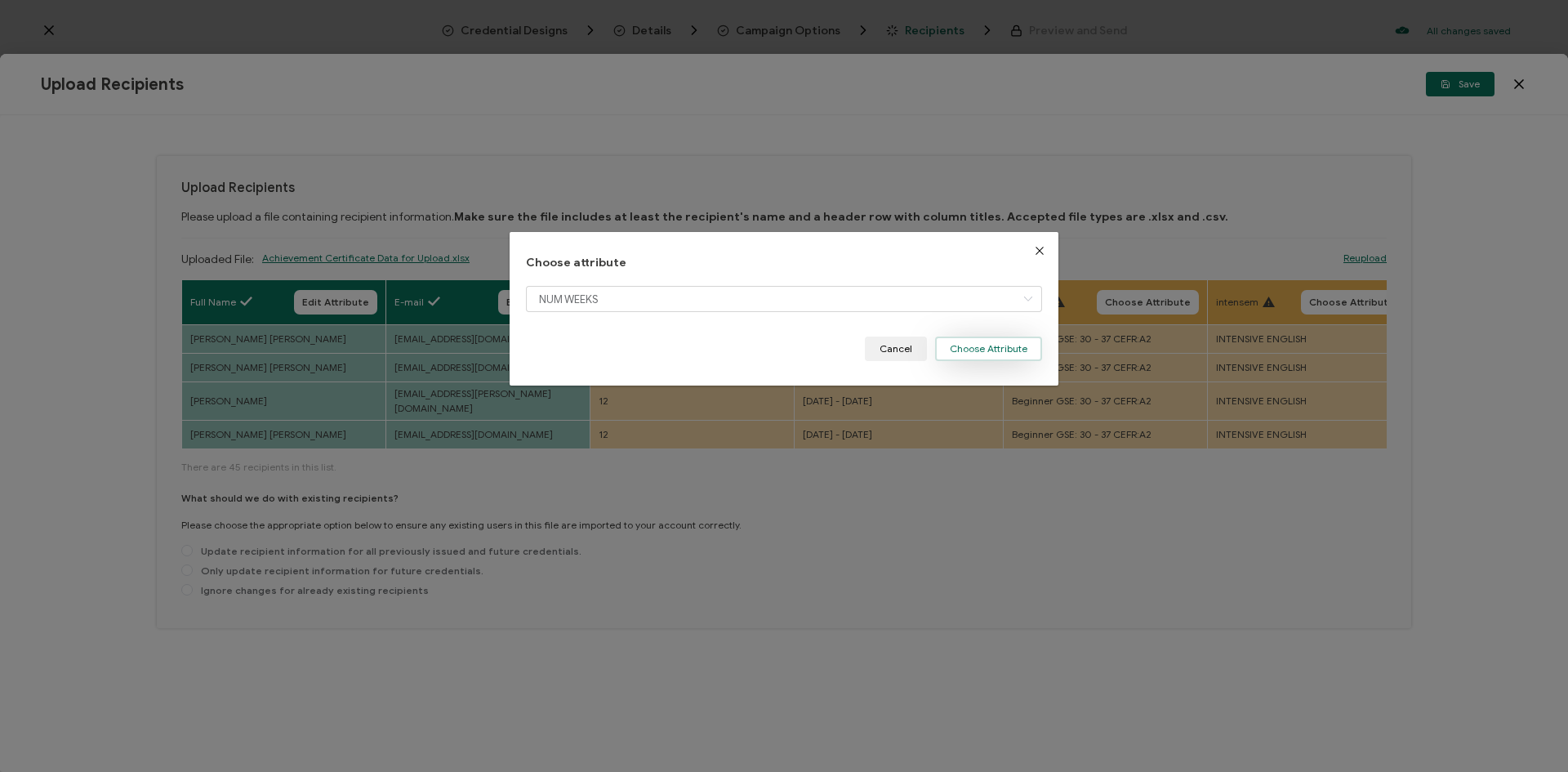
click at [941, 357] on button "Choose Attribute" at bounding box center [989, 349] width 107 height 25
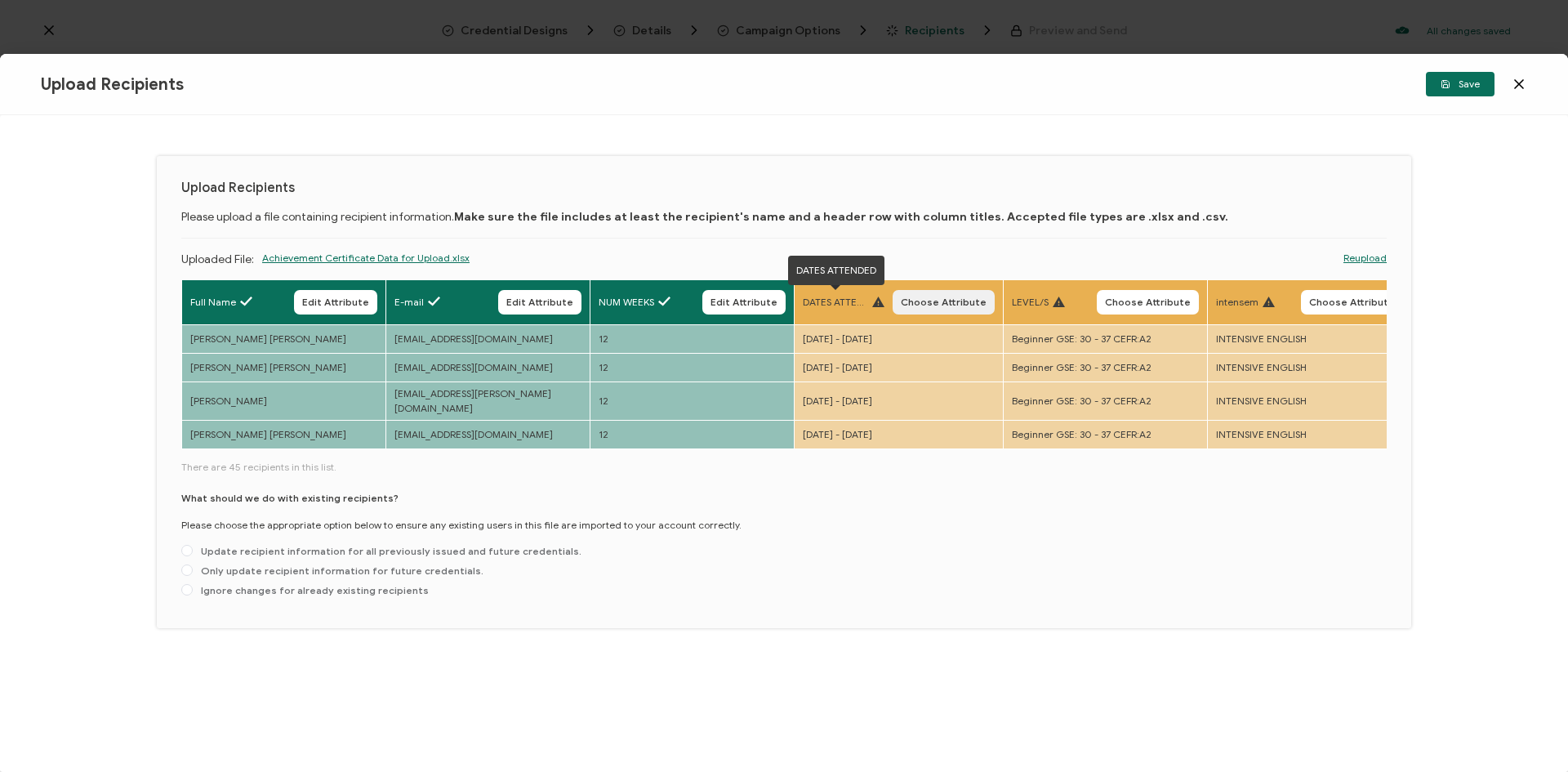
click at [926, 306] on span "Choose Attribute" at bounding box center [943, 302] width 86 height 10
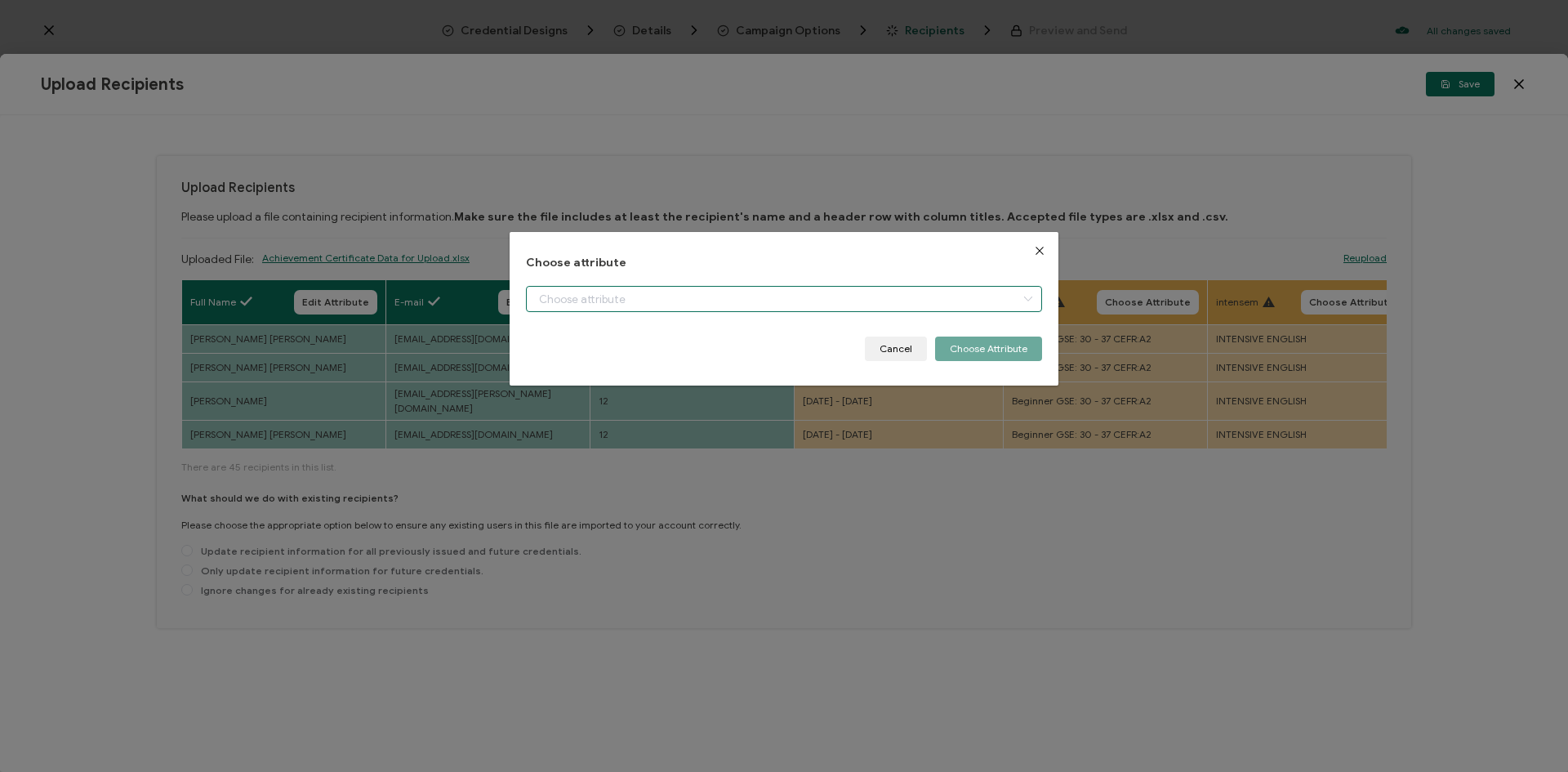
click at [813, 305] on input "dialog" at bounding box center [784, 299] width 516 height 26
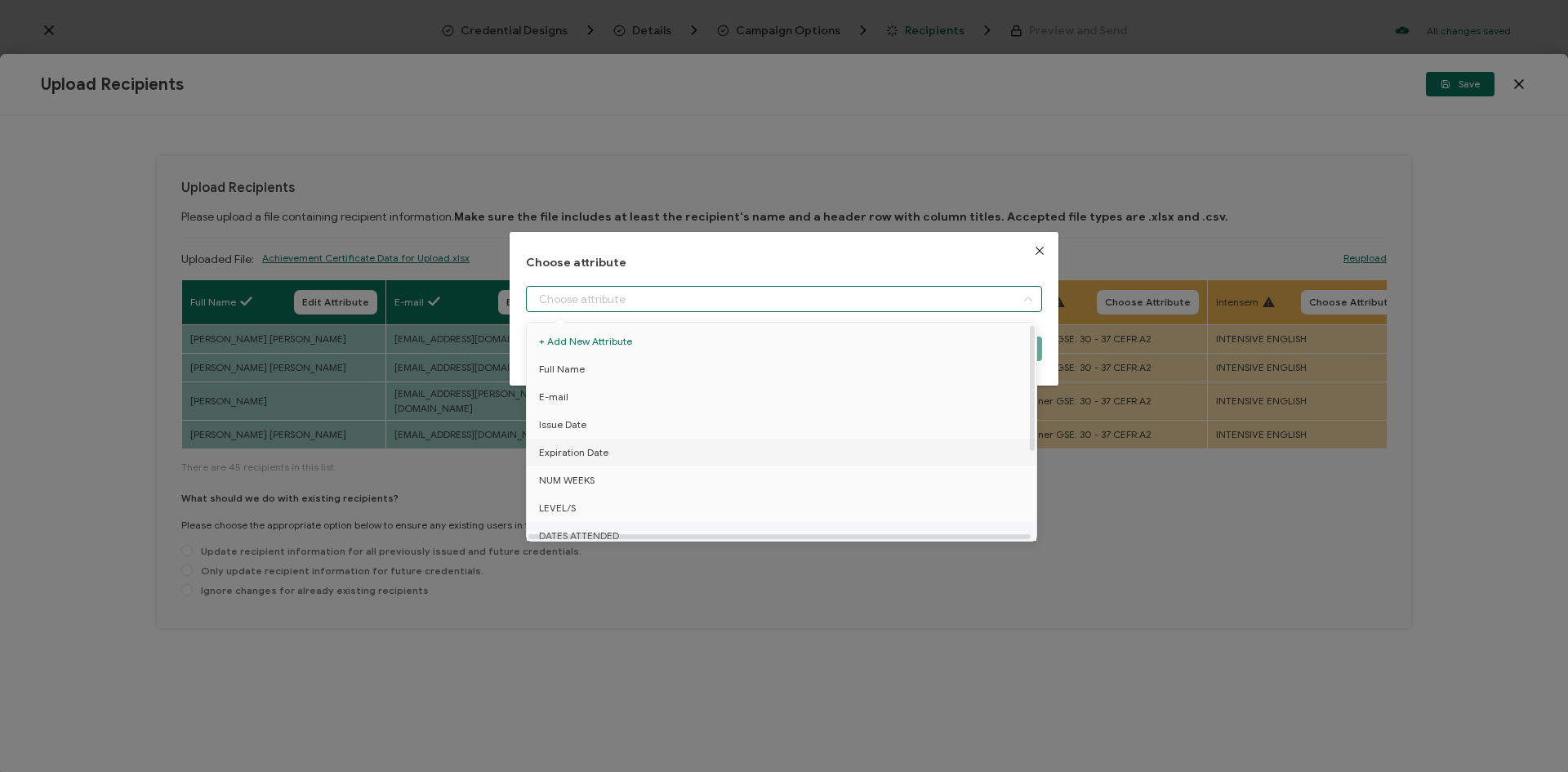
scroll to position [82, 0]
click at [607, 457] on span "DATES ATTENDED" at bounding box center [579, 454] width 80 height 27
type input "DATES ATTENDED"
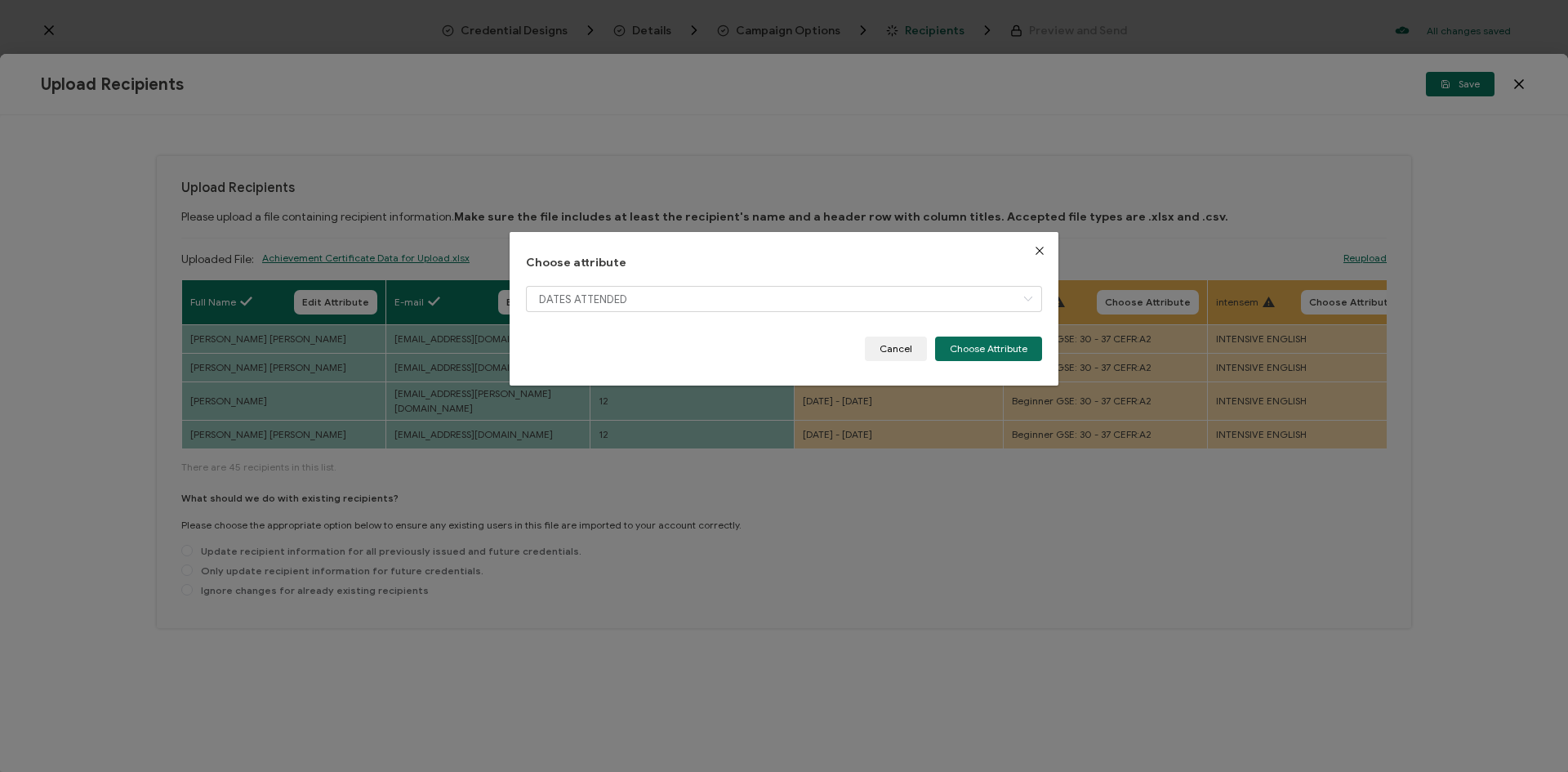
click at [991, 334] on div "DATES ATTENDED" at bounding box center [784, 311] width 516 height 51
click at [992, 348] on button "Choose Attribute" at bounding box center [989, 349] width 107 height 25
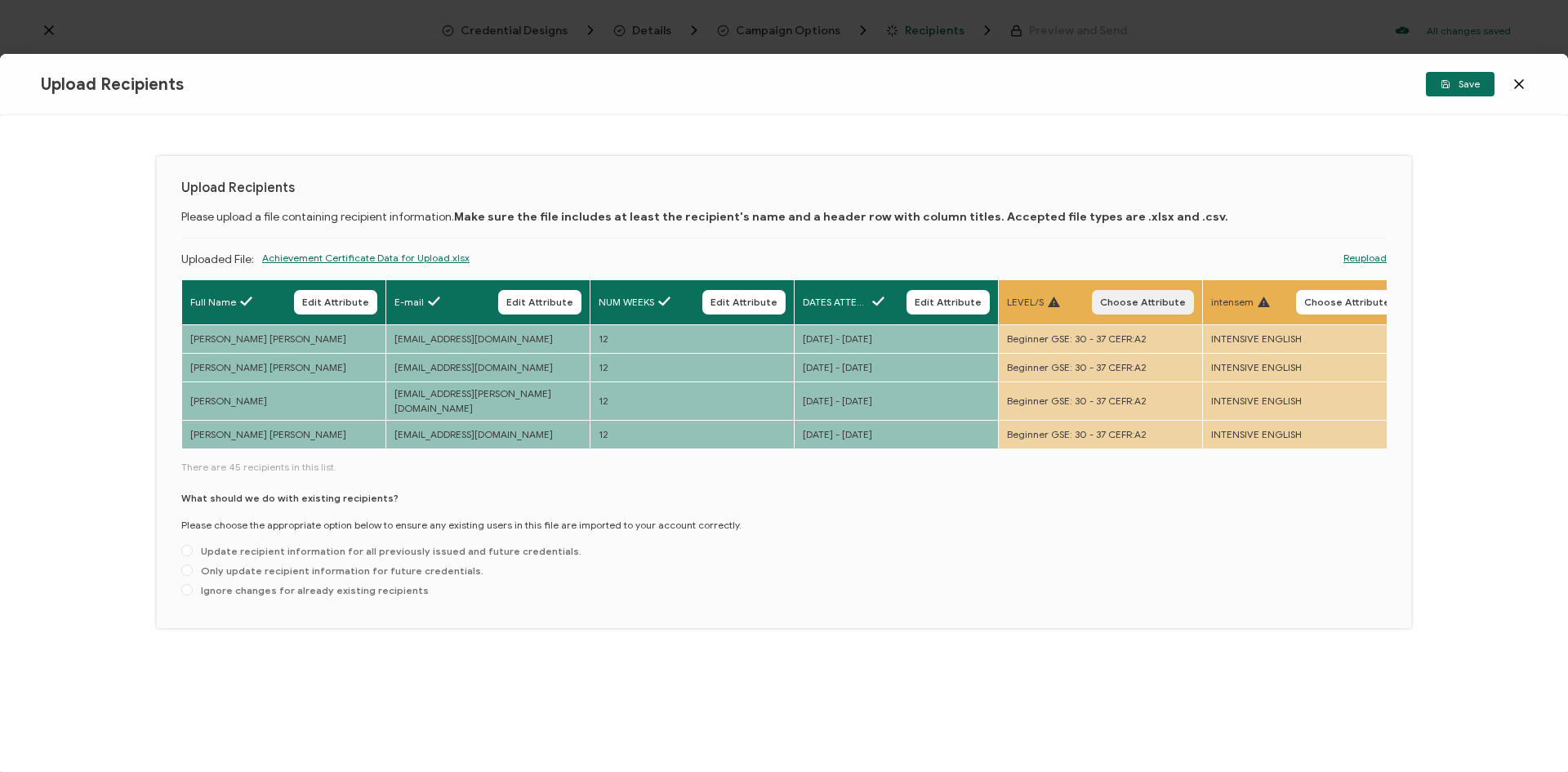
click at [1147, 299] on span "Choose Attribute" at bounding box center [1143, 302] width 86 height 10
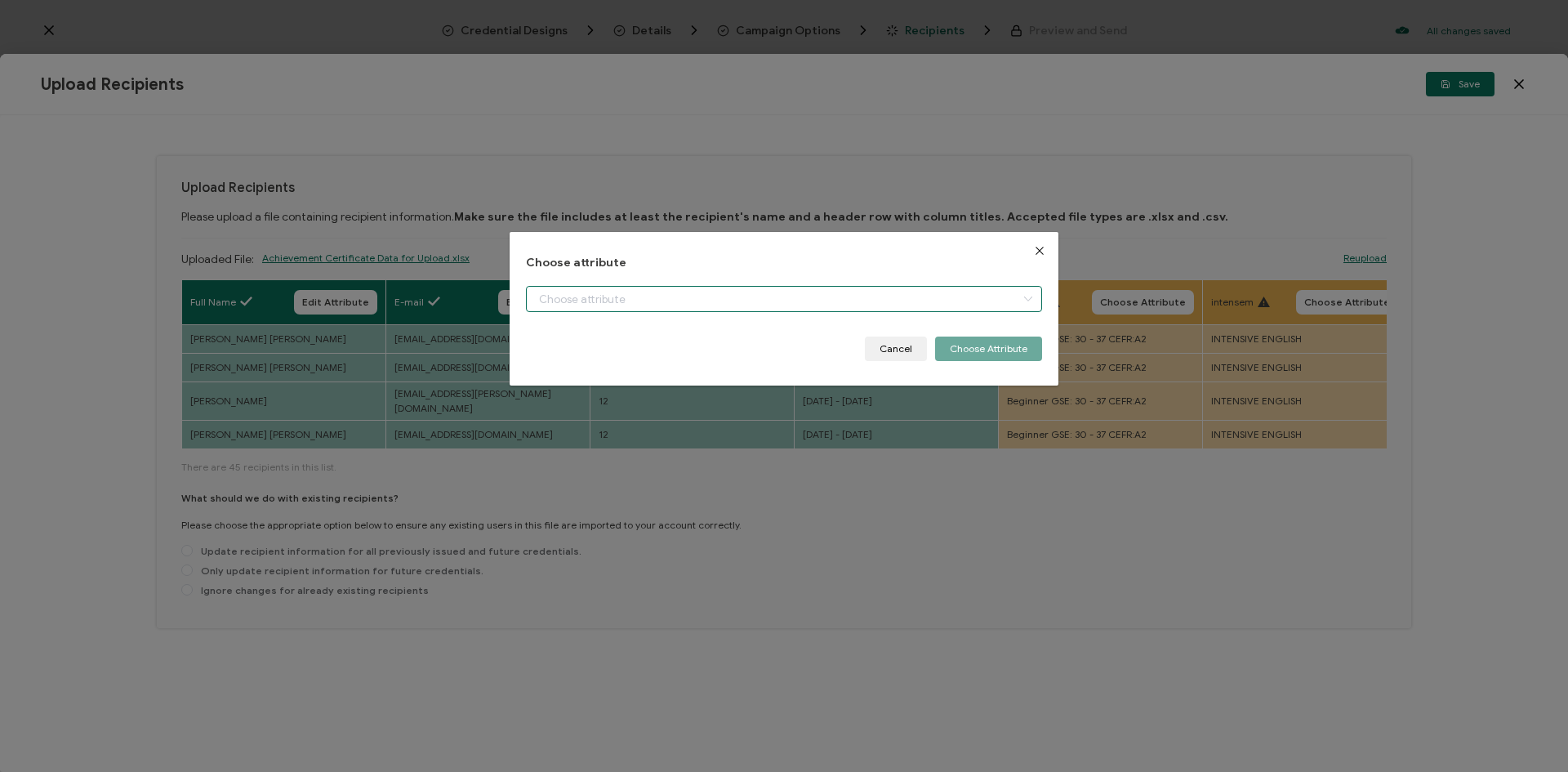
click at [980, 293] on input "dialog" at bounding box center [784, 299] width 516 height 26
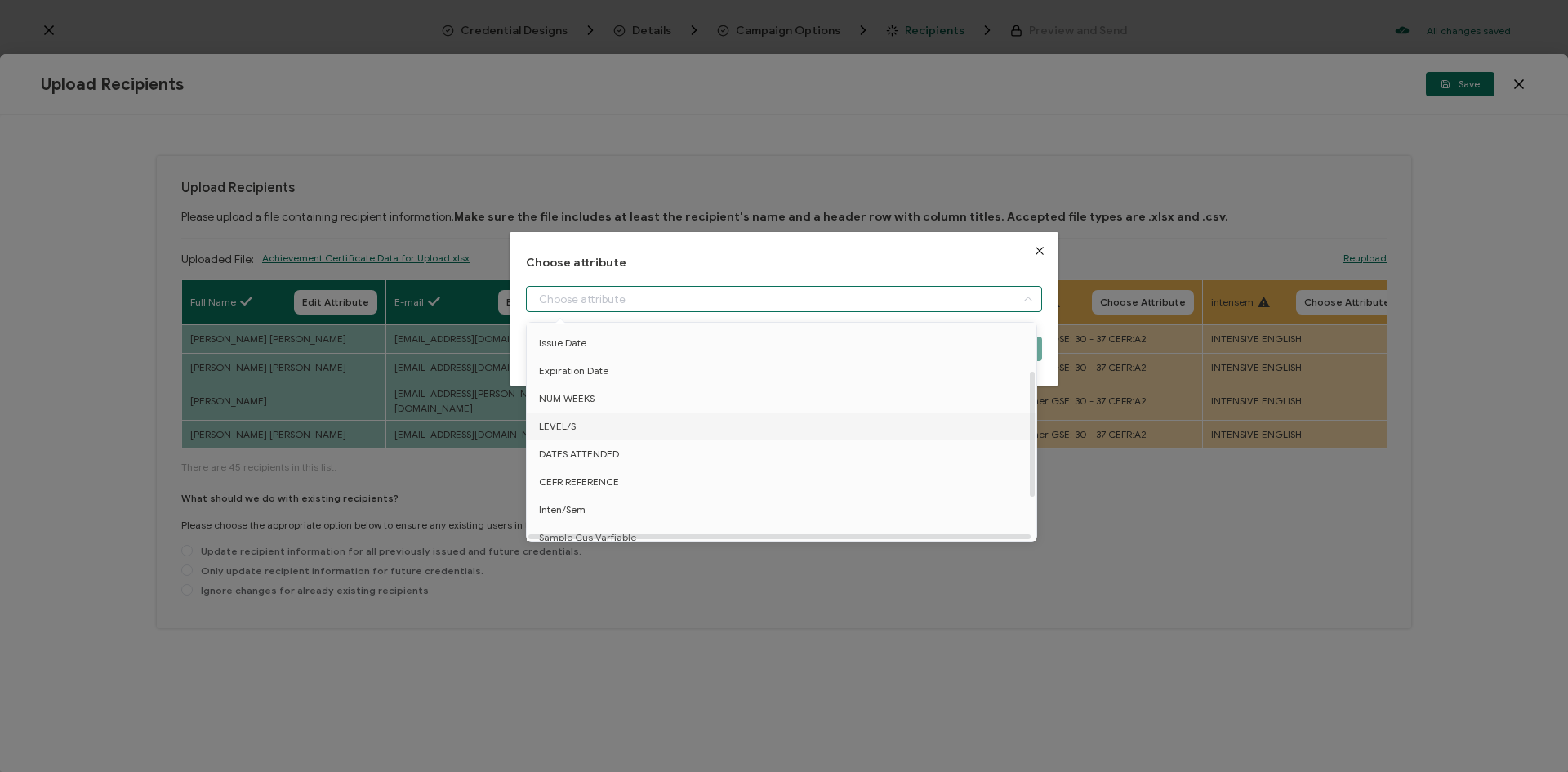
click at [585, 430] on li "LEVEL/S" at bounding box center [784, 426] width 524 height 27
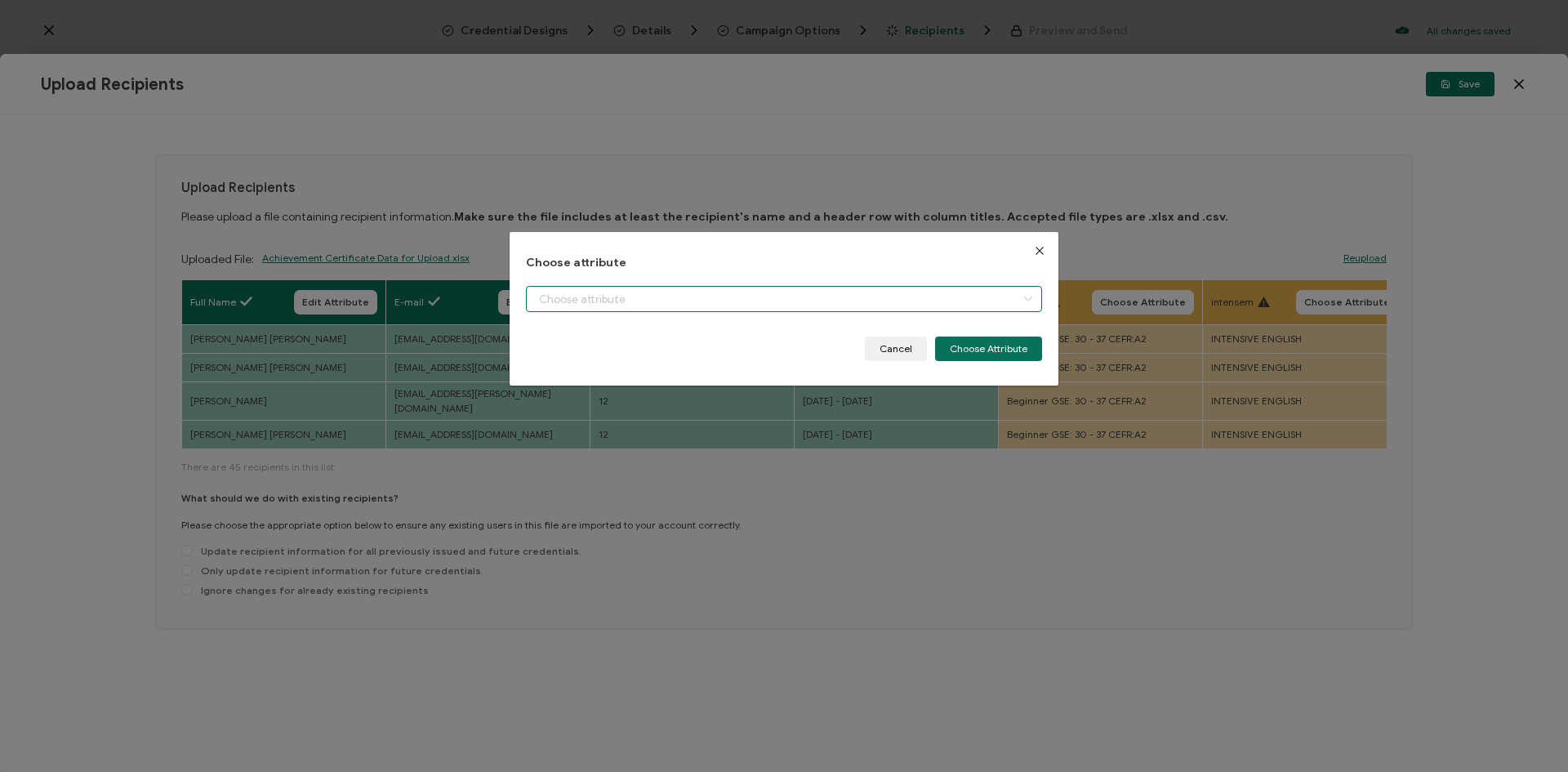
type input "LEVEL/S"
click at [1007, 342] on button "Choose Attribute" at bounding box center [989, 349] width 107 height 25
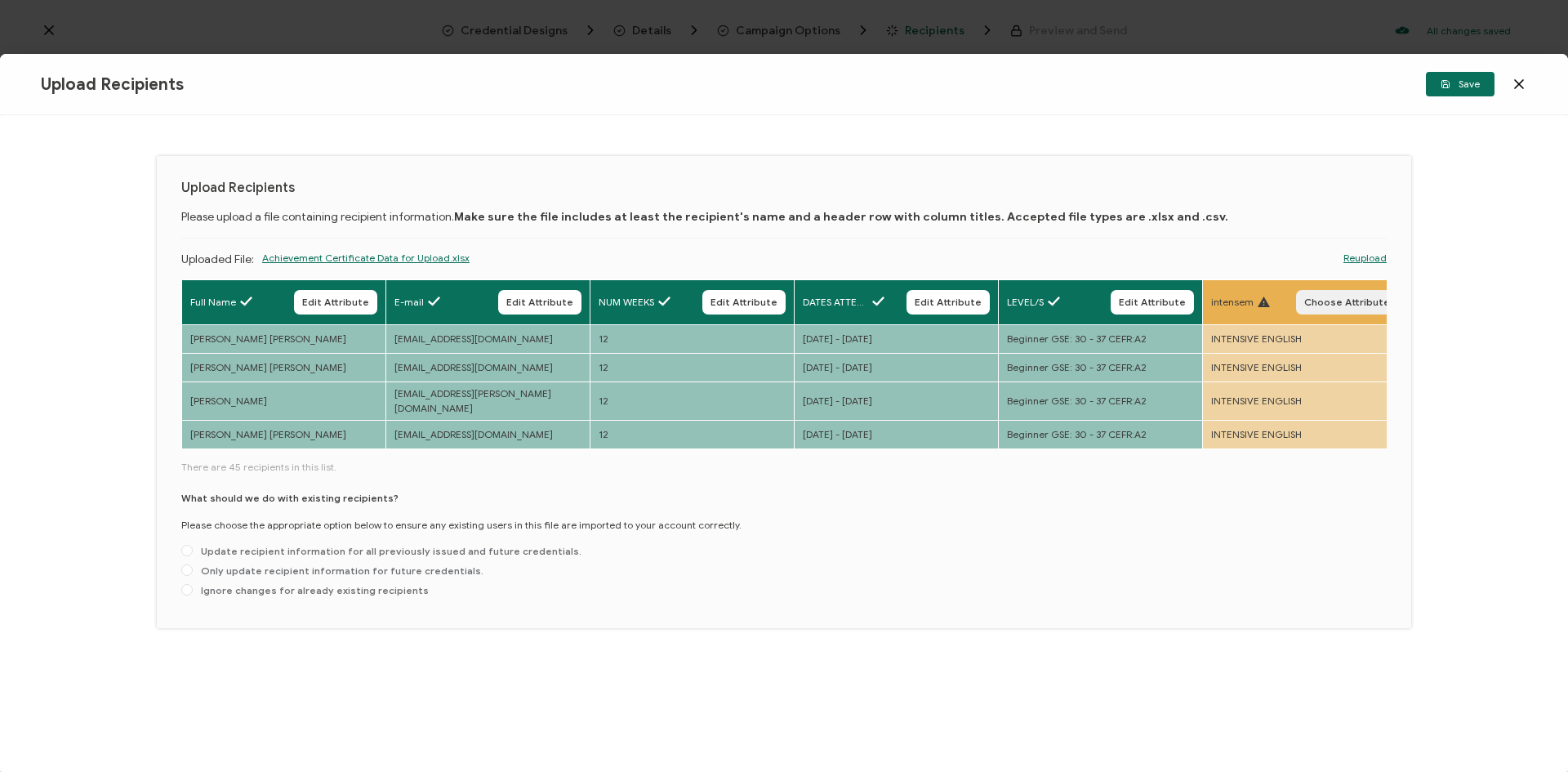
click at [1333, 300] on span "Choose Attribute" at bounding box center [1348, 302] width 86 height 10
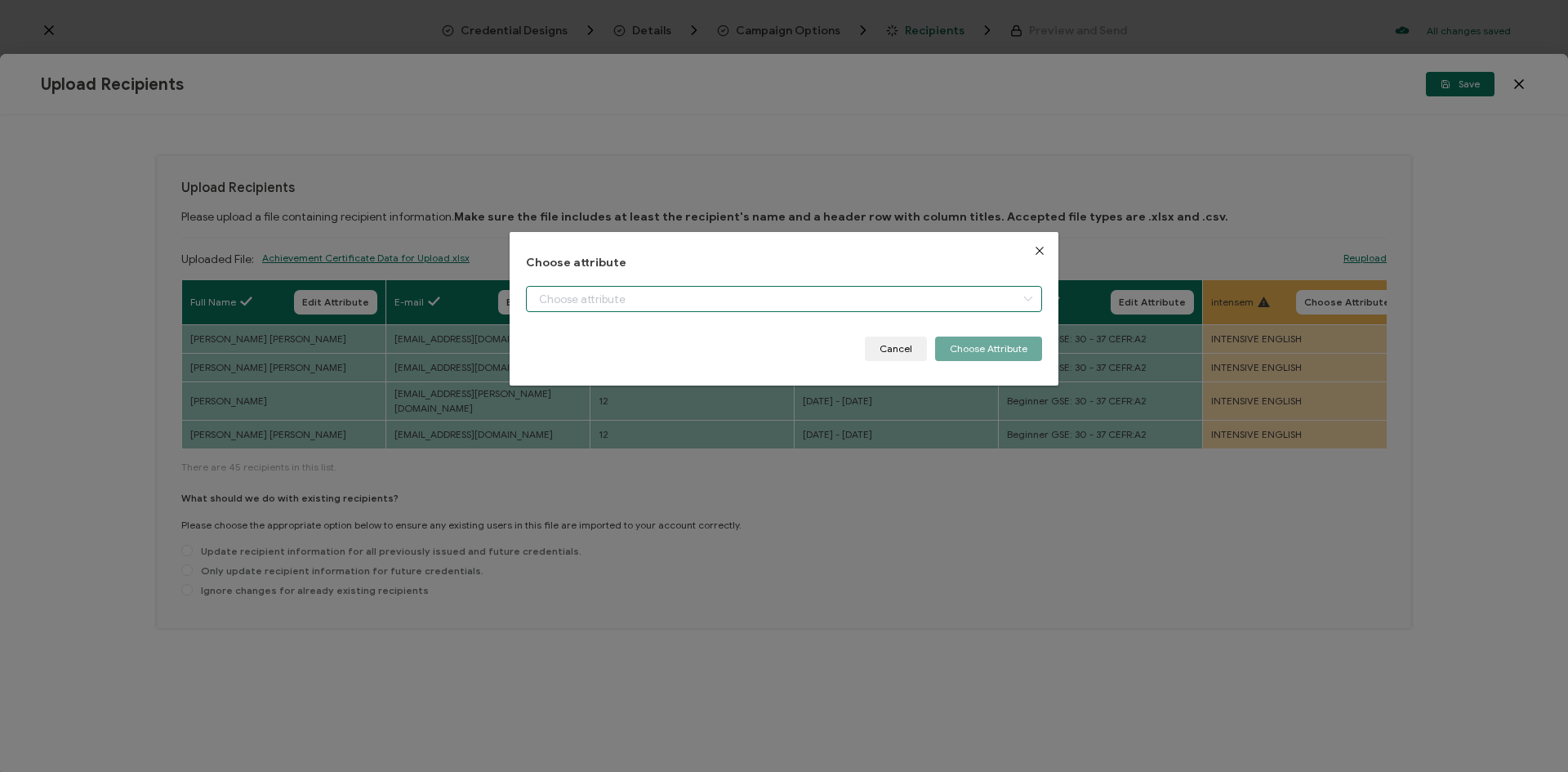
click at [926, 303] on input "dialog" at bounding box center [784, 299] width 516 height 26
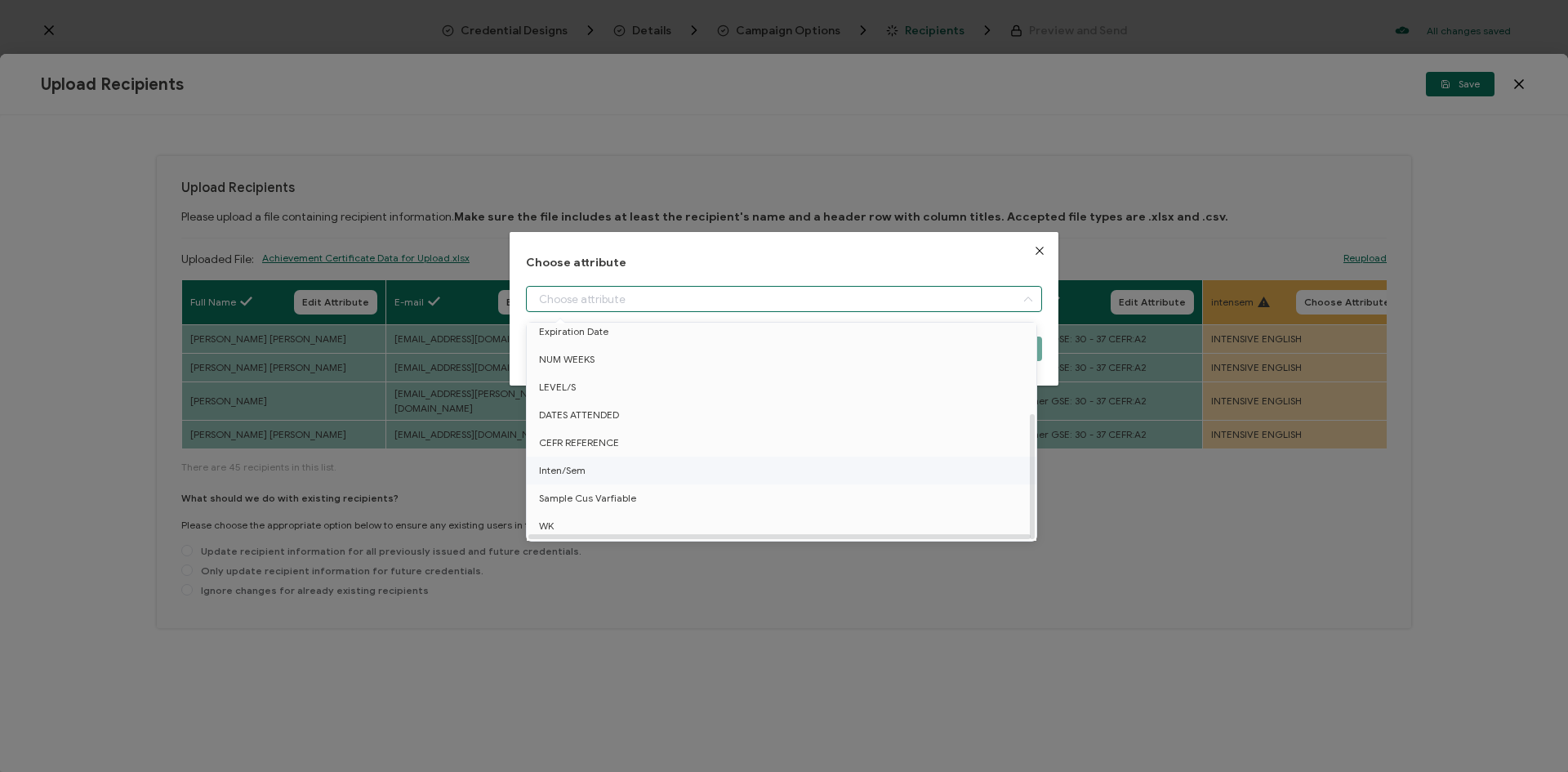
scroll to position [155, 0]
click at [612, 441] on li "Inten/Sem" at bounding box center [784, 444] width 524 height 27
type input "Inten/Sem"
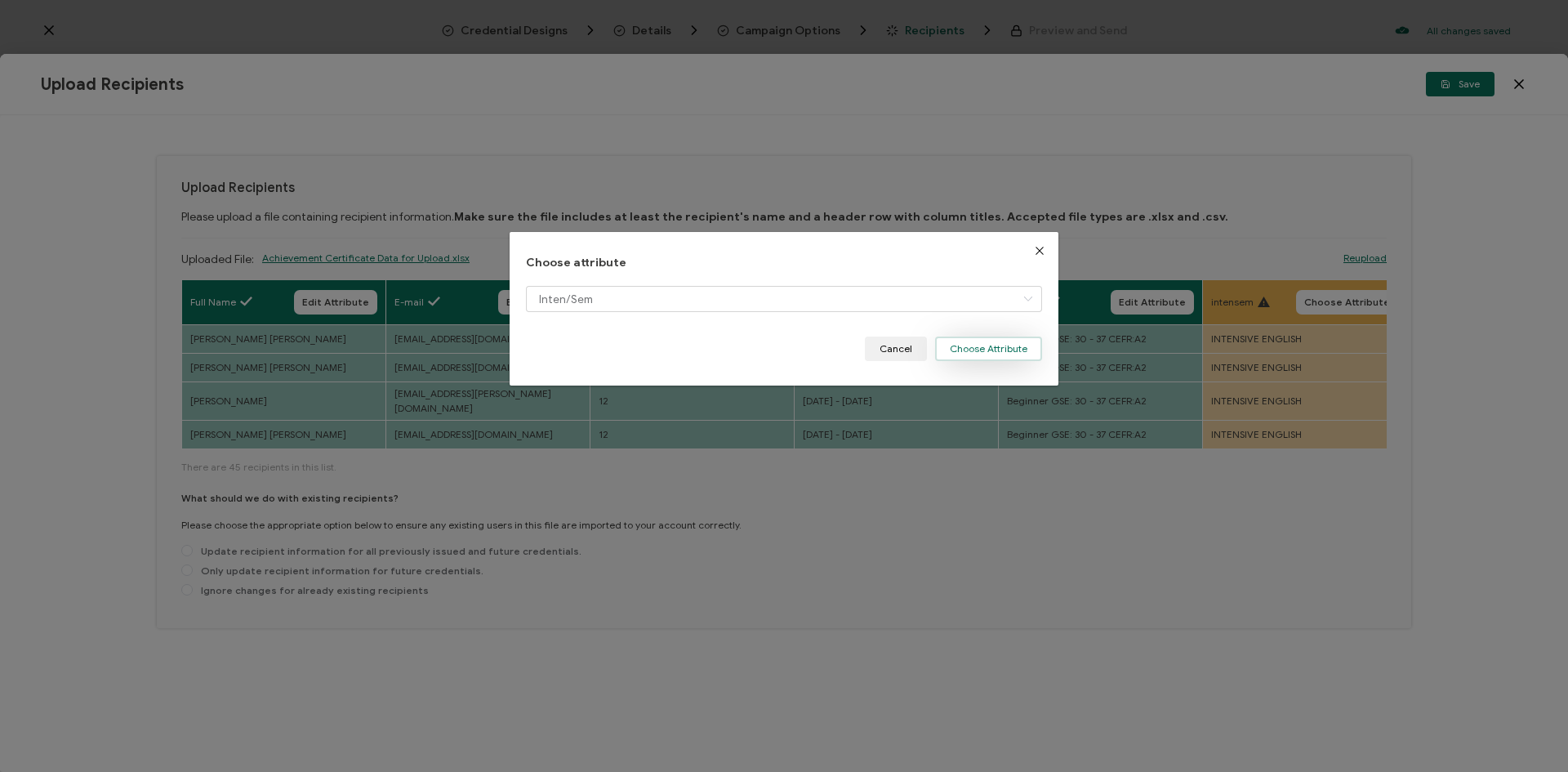
drag, startPoint x: 975, startPoint y: 345, endPoint x: 937, endPoint y: 354, distance: 39.1
click at [973, 345] on button "Choose Attribute" at bounding box center [989, 349] width 107 height 25
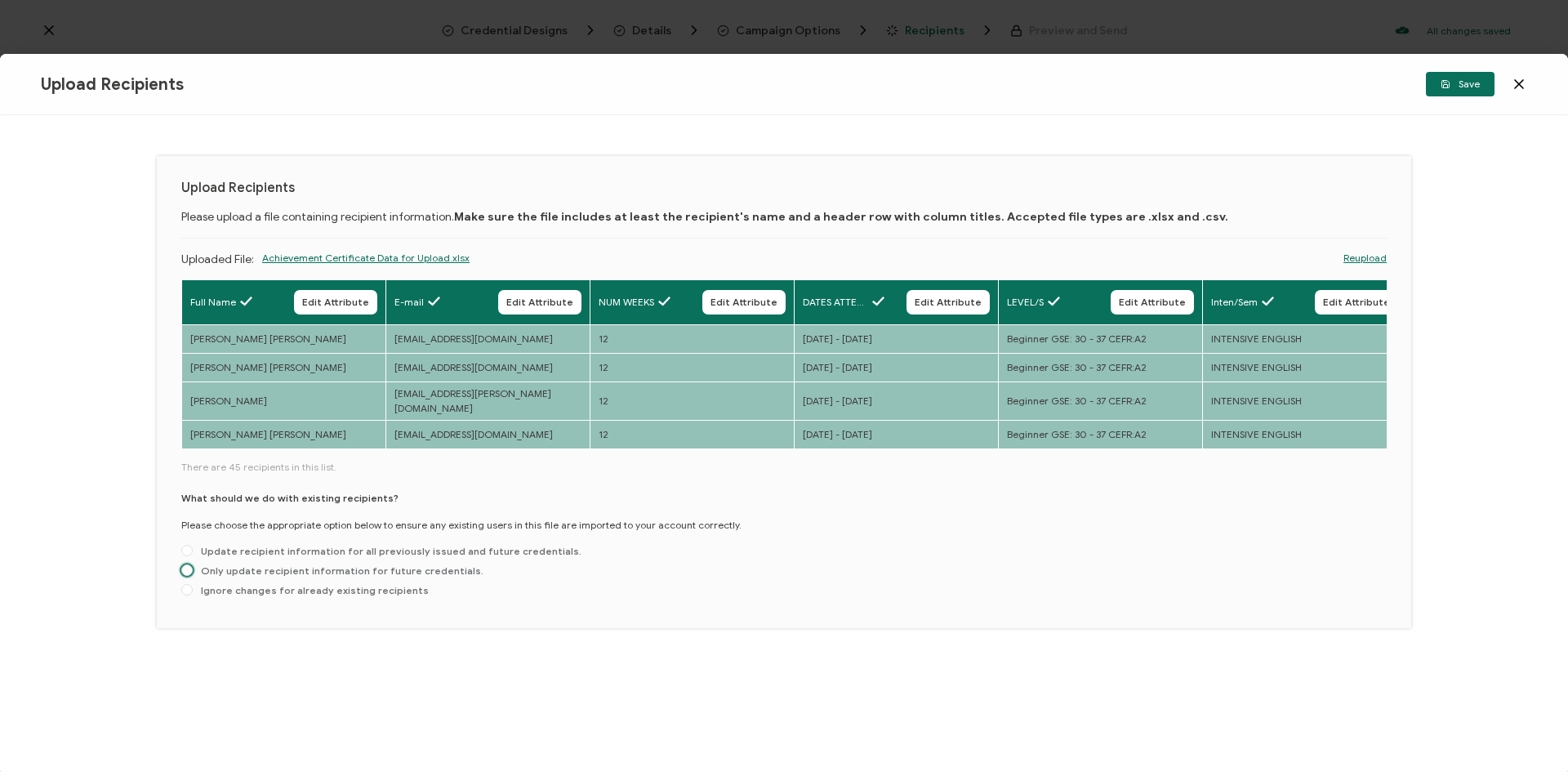
click at [231, 564] on span "Only update recipient information for future credentials." at bounding box center [338, 570] width 290 height 12
click at [193, 564] on input "Only update recipient information for future credentials." at bounding box center [187, 571] width 12 height 13
radio input "true"
click at [1441, 86] on icon "button" at bounding box center [1445, 84] width 10 height 10
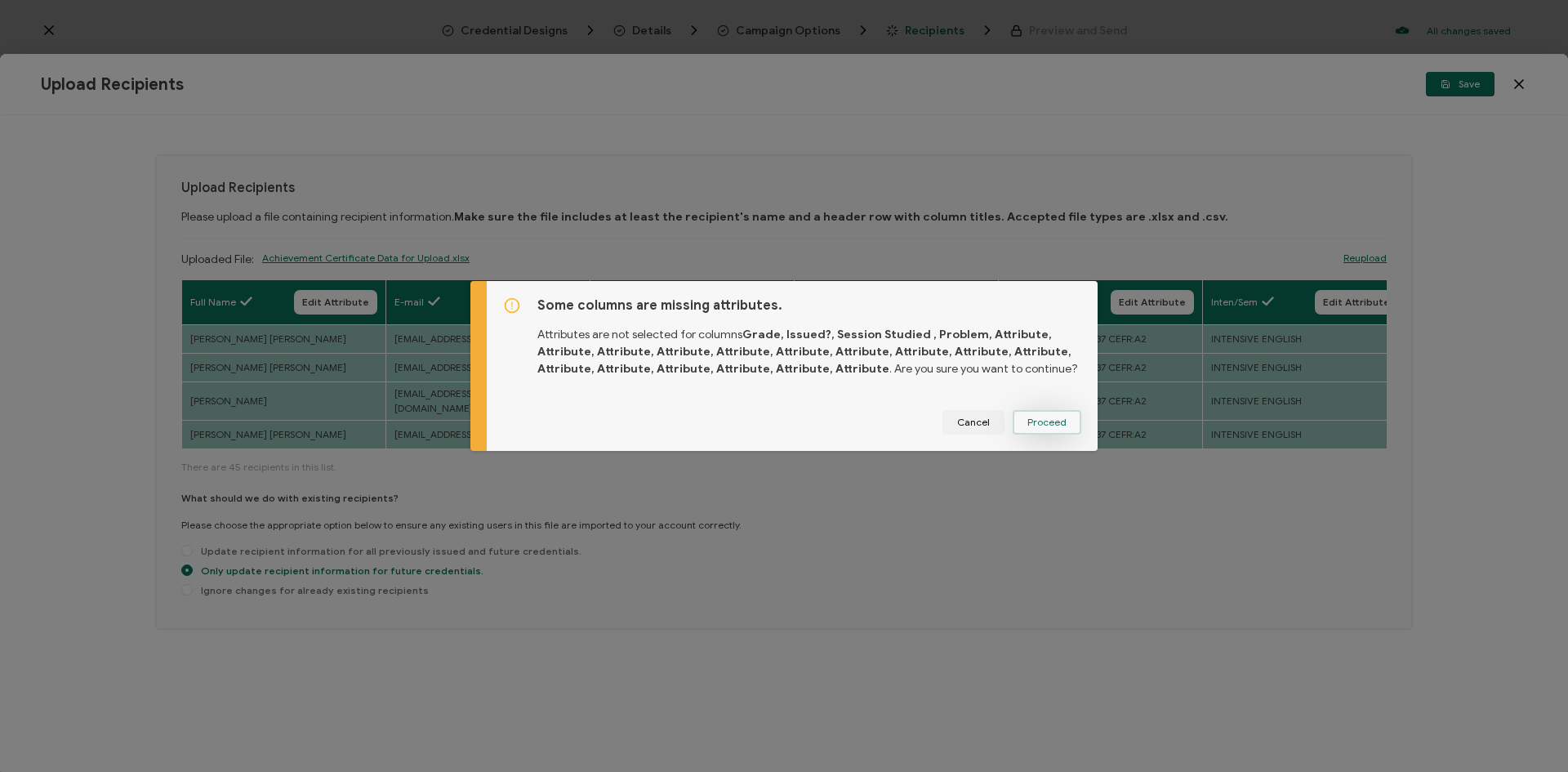
click at [1059, 423] on span "Proceed" at bounding box center [1046, 422] width 39 height 10
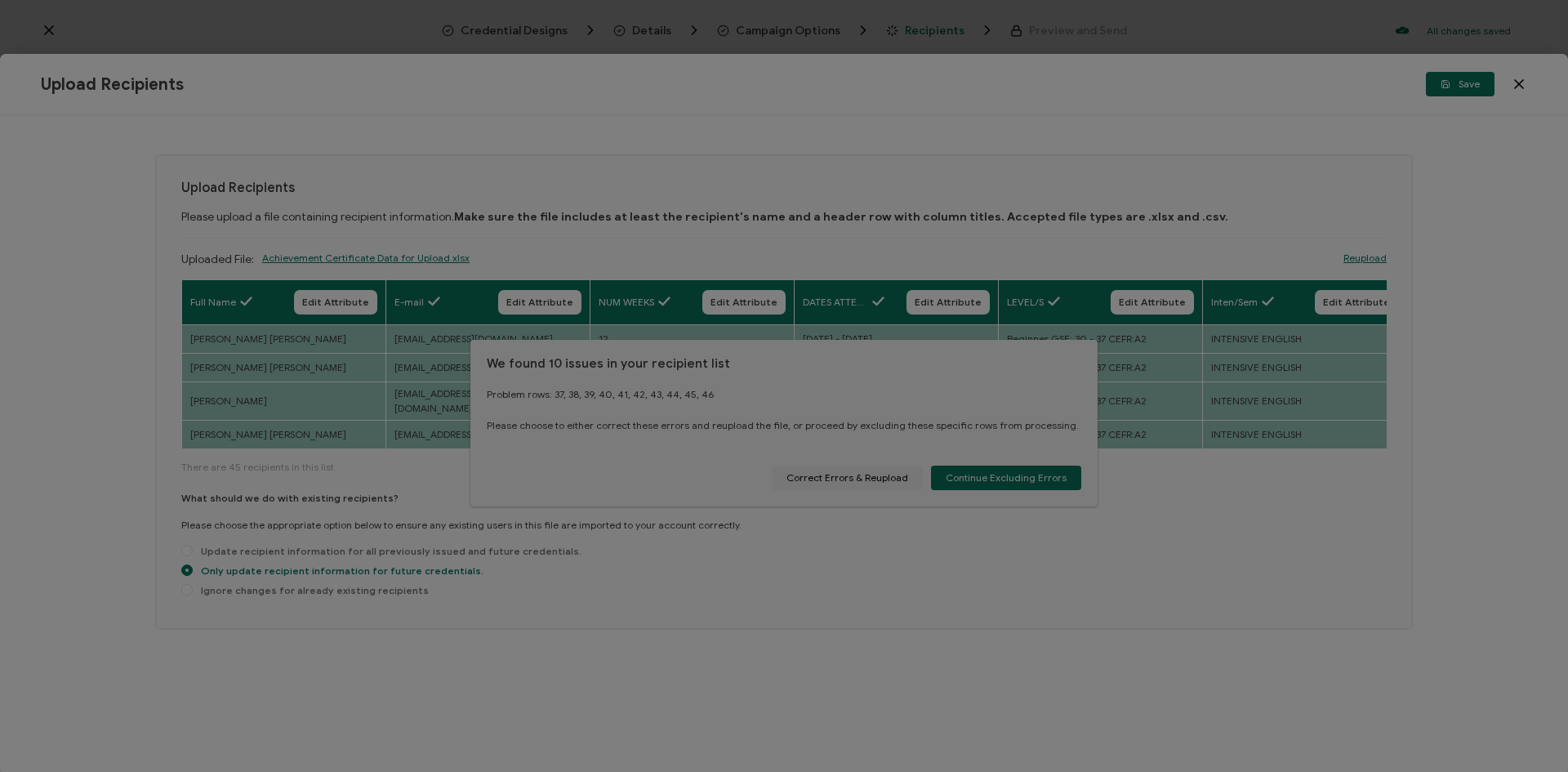
click at [871, 542] on div at bounding box center [784, 386] width 1568 height 772
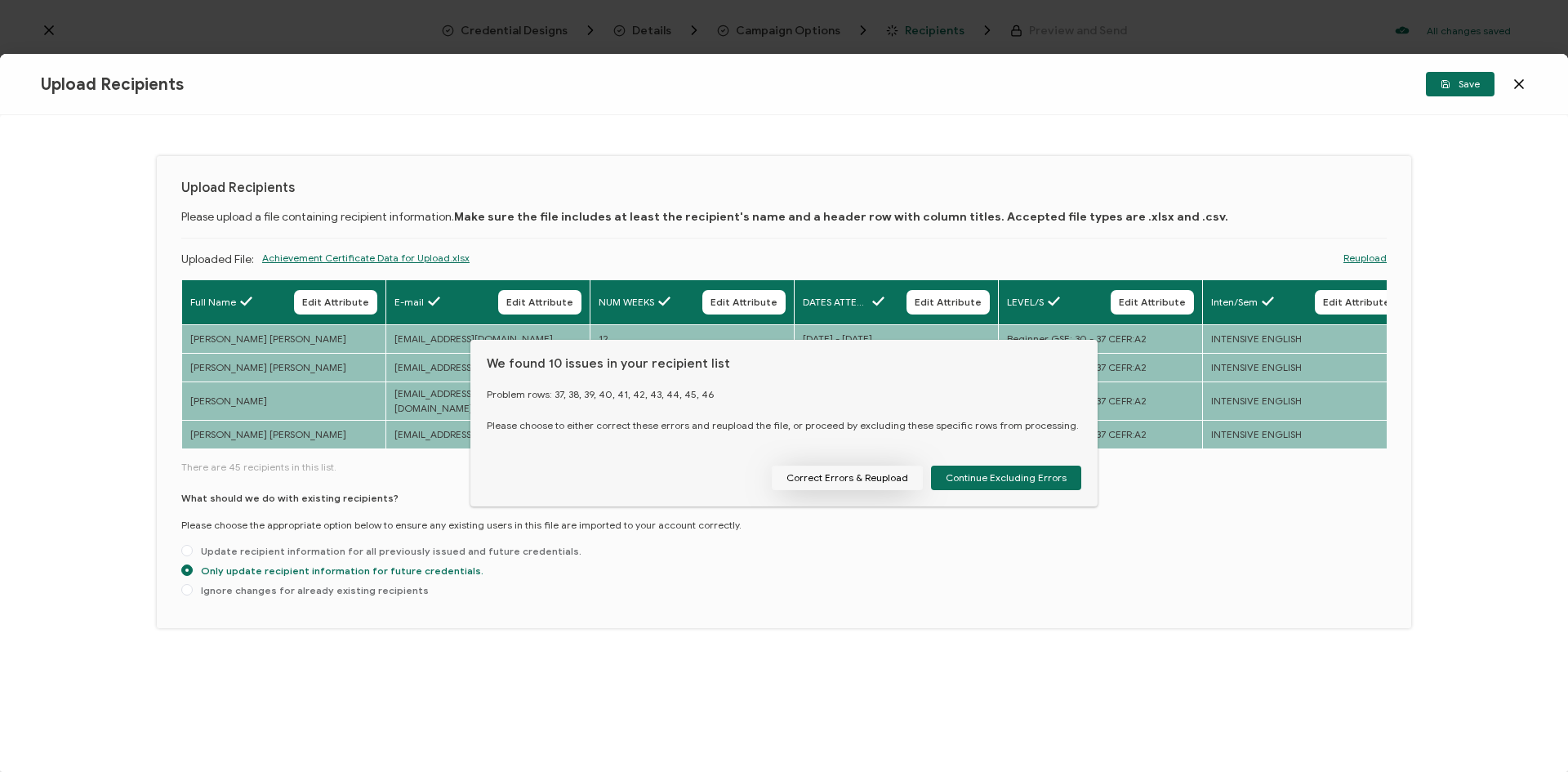
click at [896, 489] on button "Correct Errors & Reupload" at bounding box center [848, 477] width 151 height 25
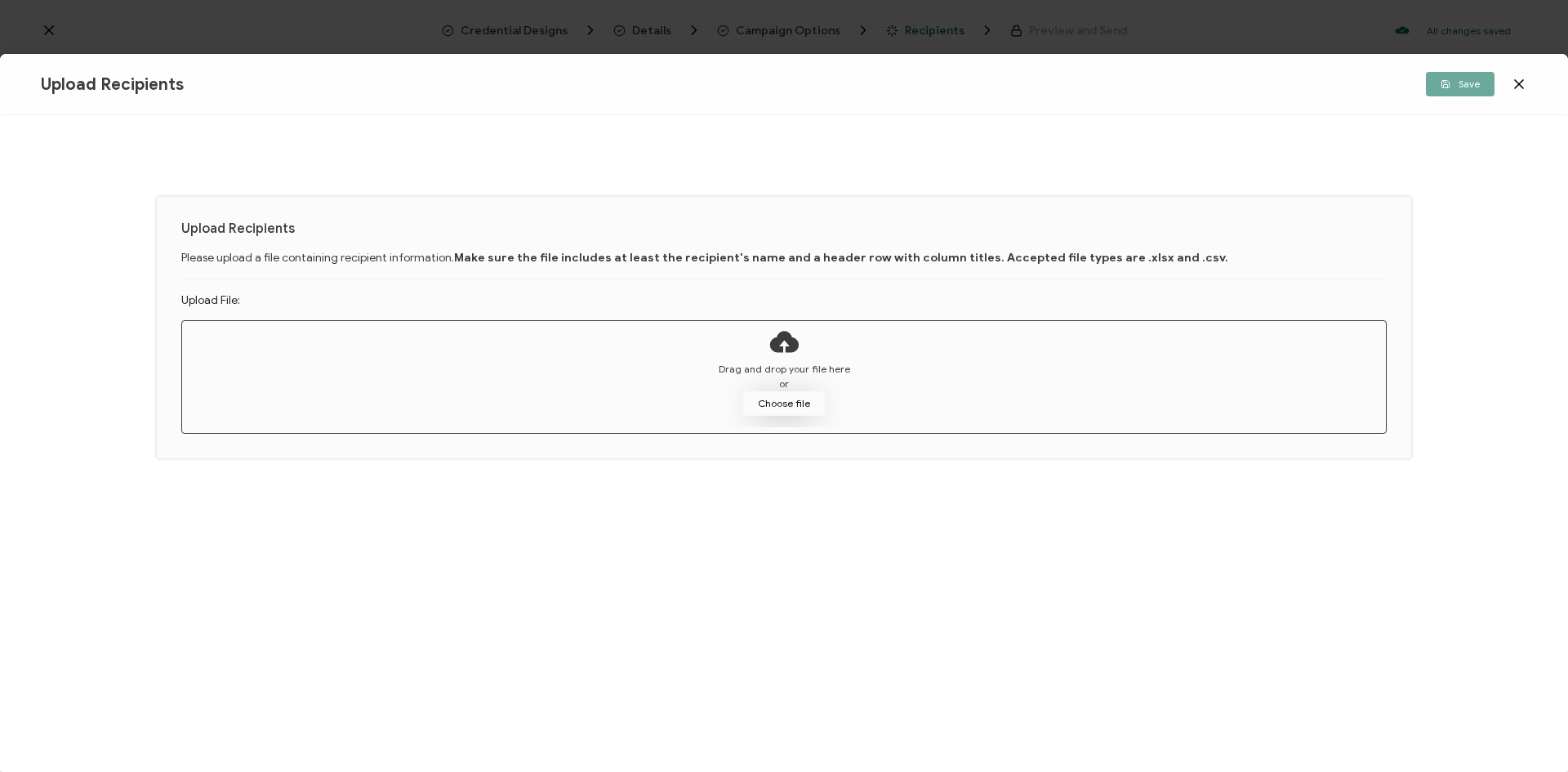
click at [799, 412] on button "Choose file" at bounding box center [784, 403] width 82 height 25
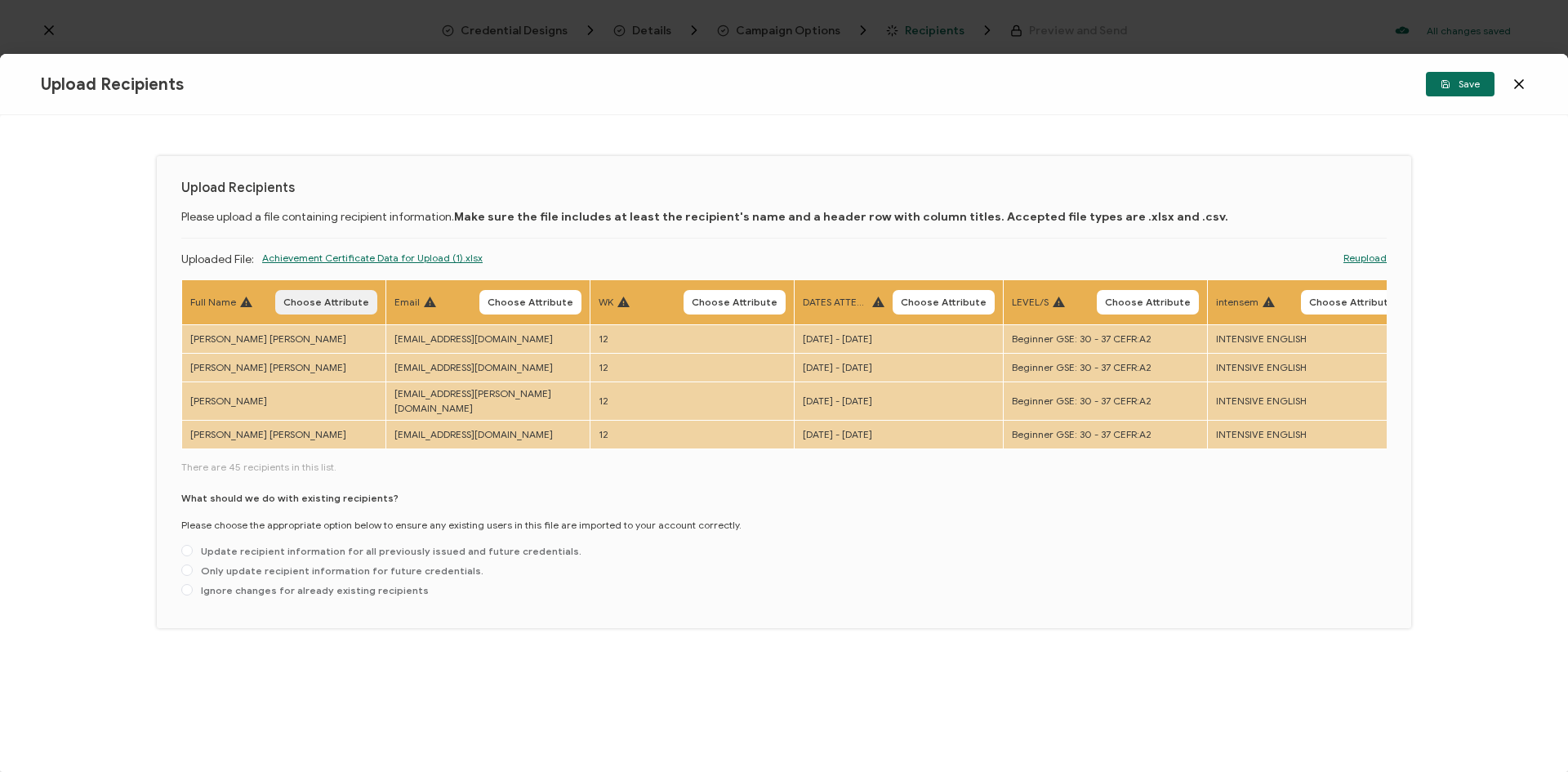
click at [341, 299] on span "Choose Attribute" at bounding box center [326, 302] width 86 height 10
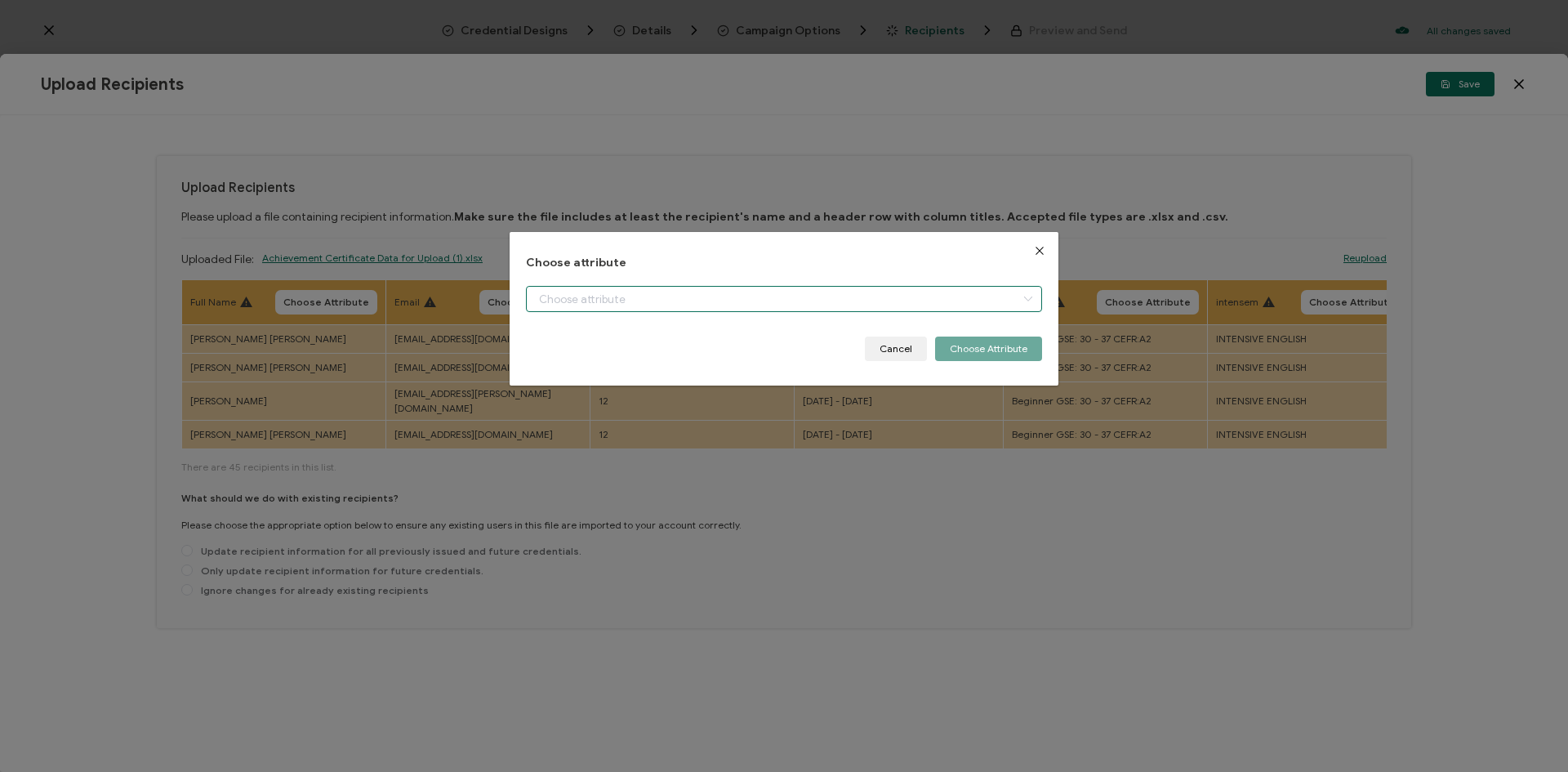
click at [574, 300] on input "dialog" at bounding box center [784, 299] width 516 height 26
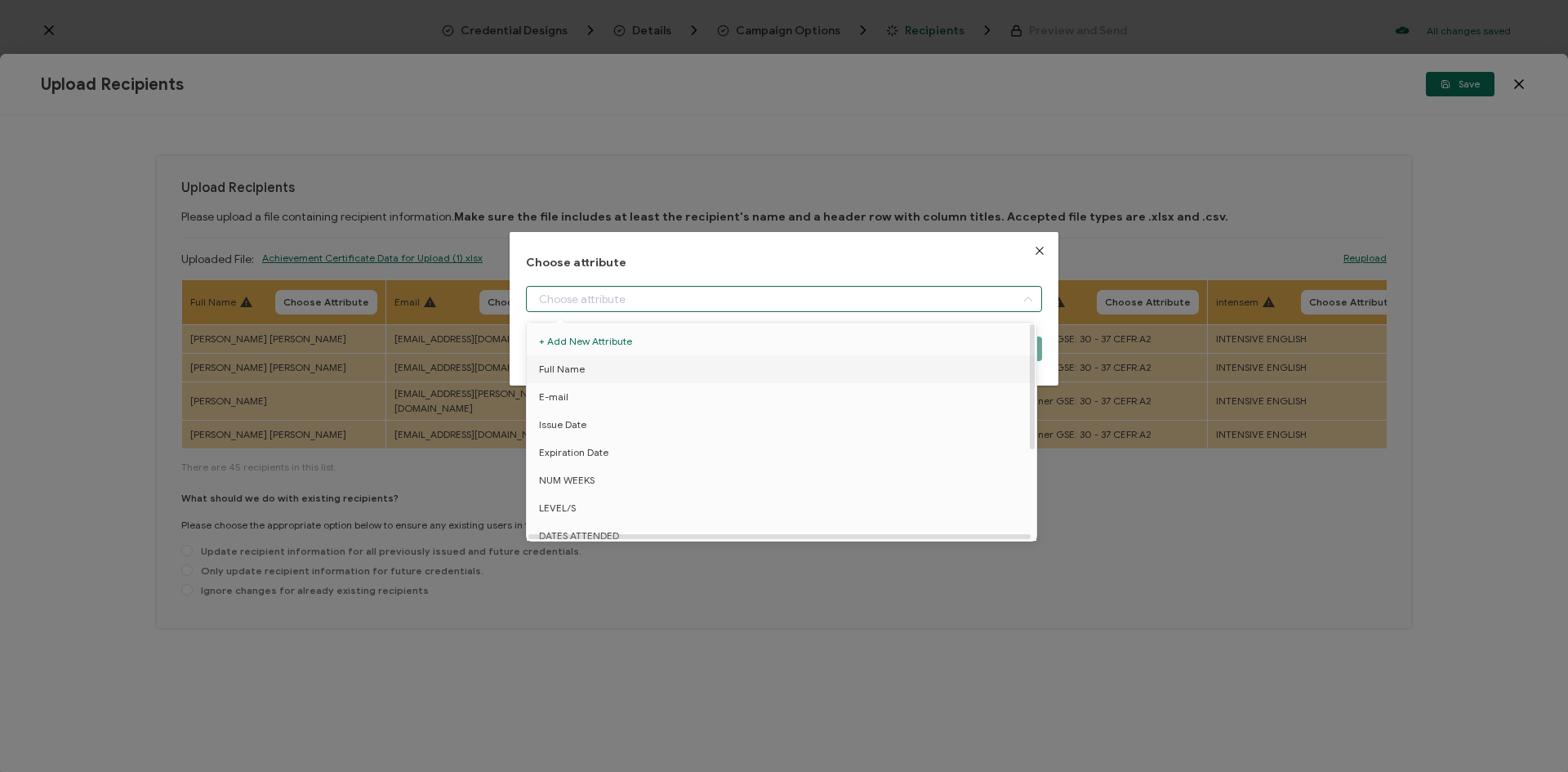
click at [575, 361] on span "Full Name" at bounding box center [562, 369] width 46 height 27
type input "Full Name"
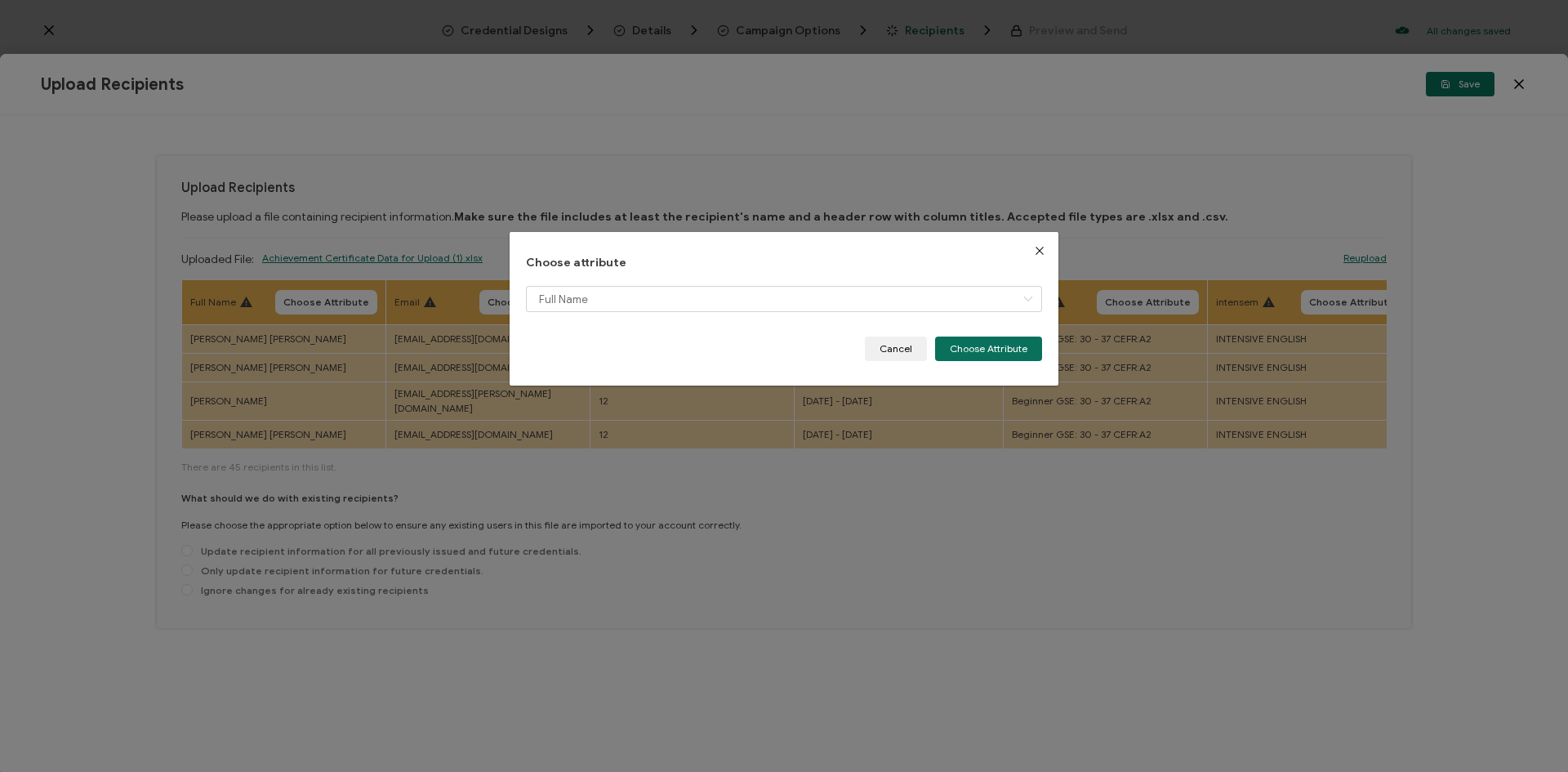
drag, startPoint x: 972, startPoint y: 349, endPoint x: 835, endPoint y: 347, distance: 137.0
click at [971, 349] on button "Choose Attribute" at bounding box center [989, 349] width 107 height 25
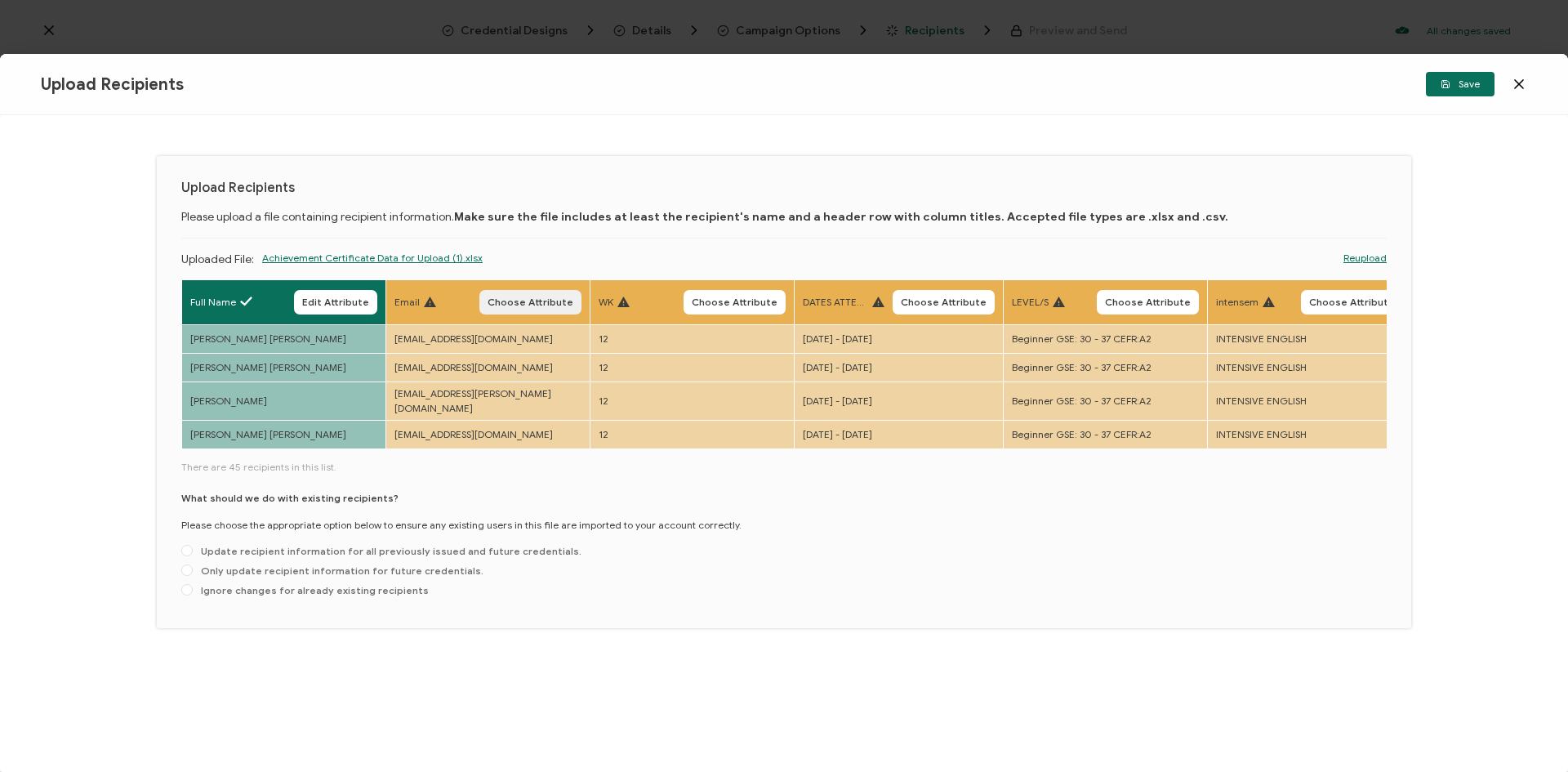
click at [547, 305] on span "Choose Attribute" at bounding box center [531, 302] width 86 height 10
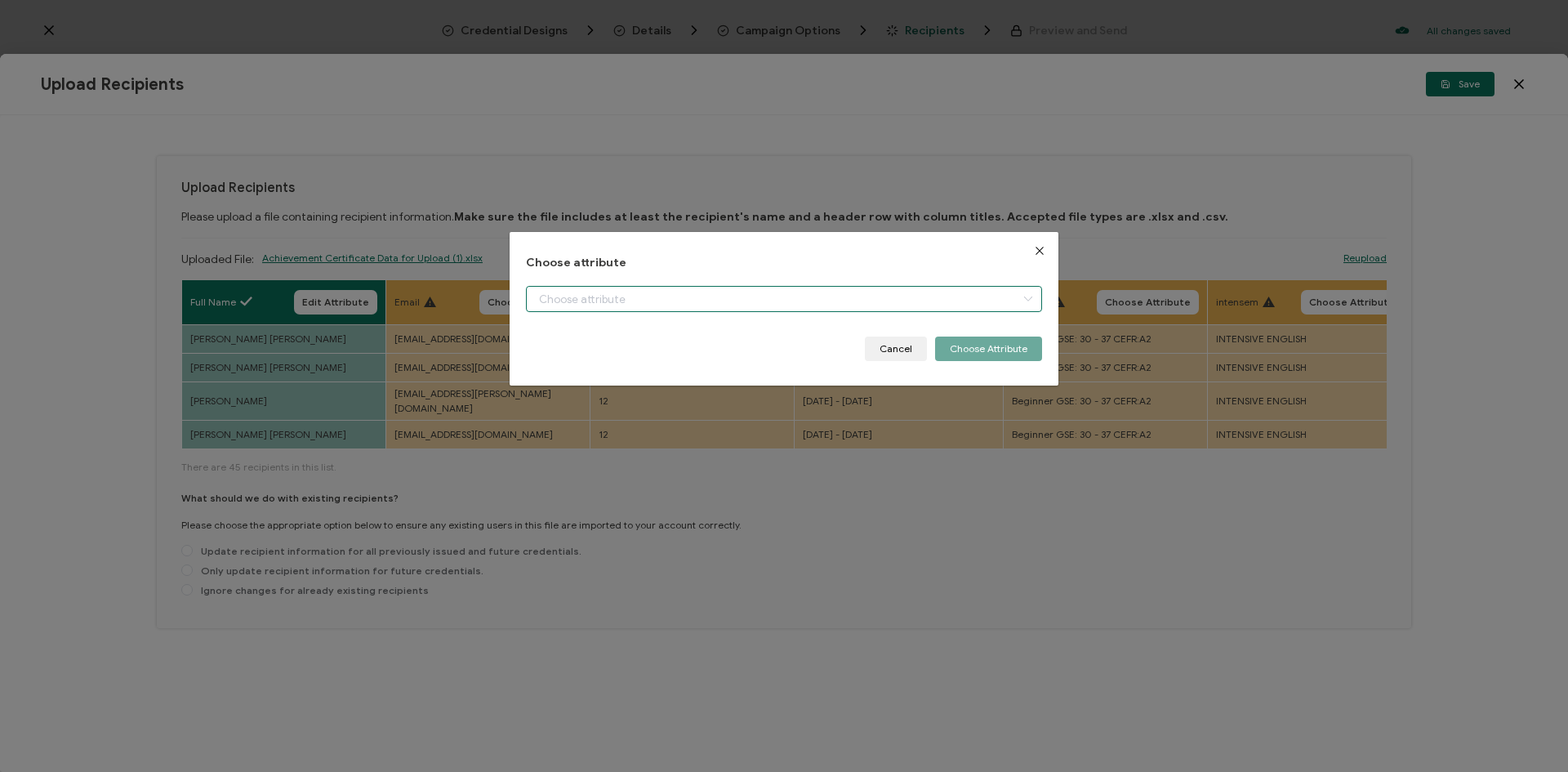
click at [574, 299] on input "dialog" at bounding box center [784, 299] width 516 height 26
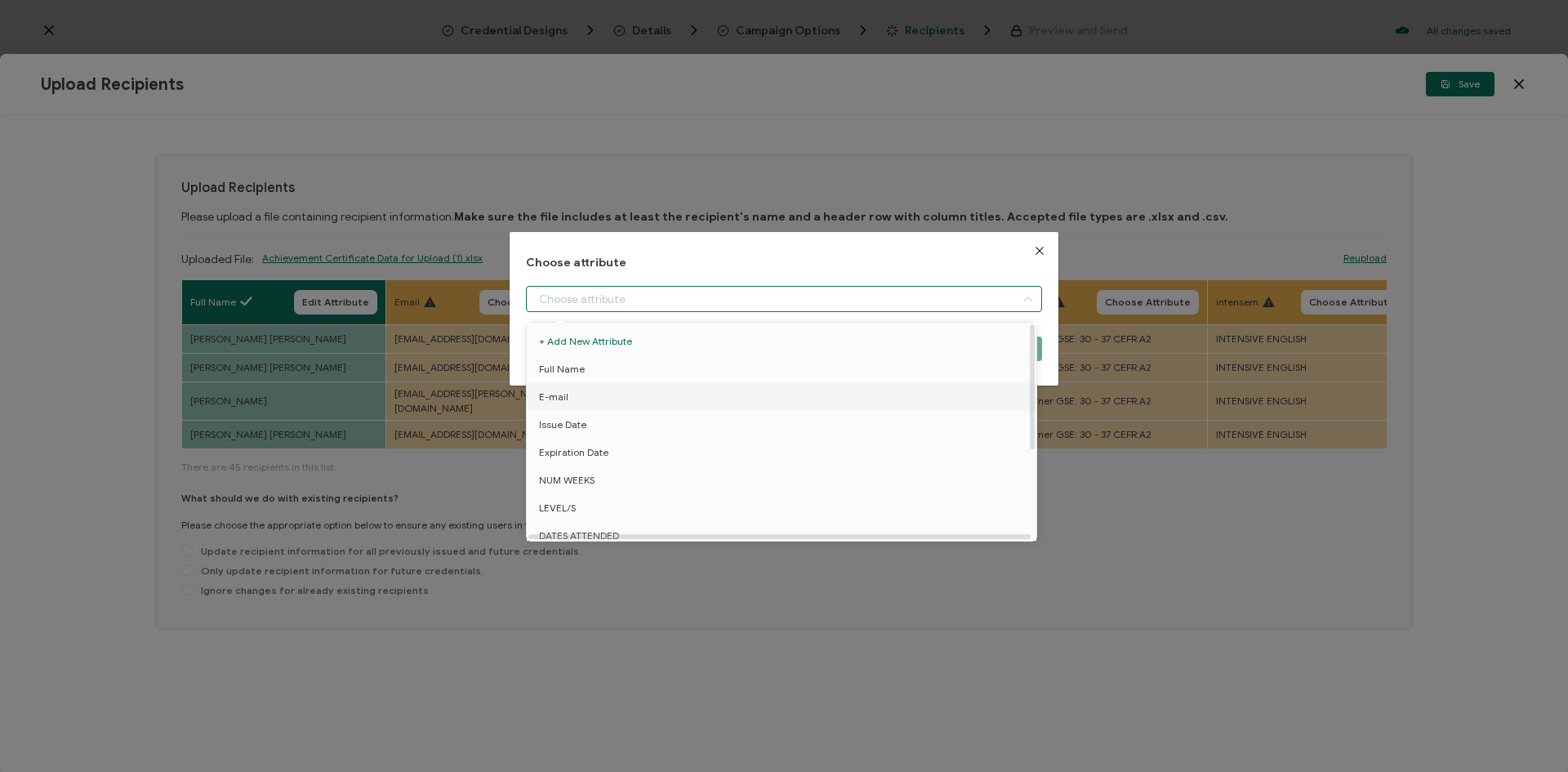
click at [563, 402] on span "E-mail" at bounding box center [554, 397] width 29 height 27
type input "E-mail"
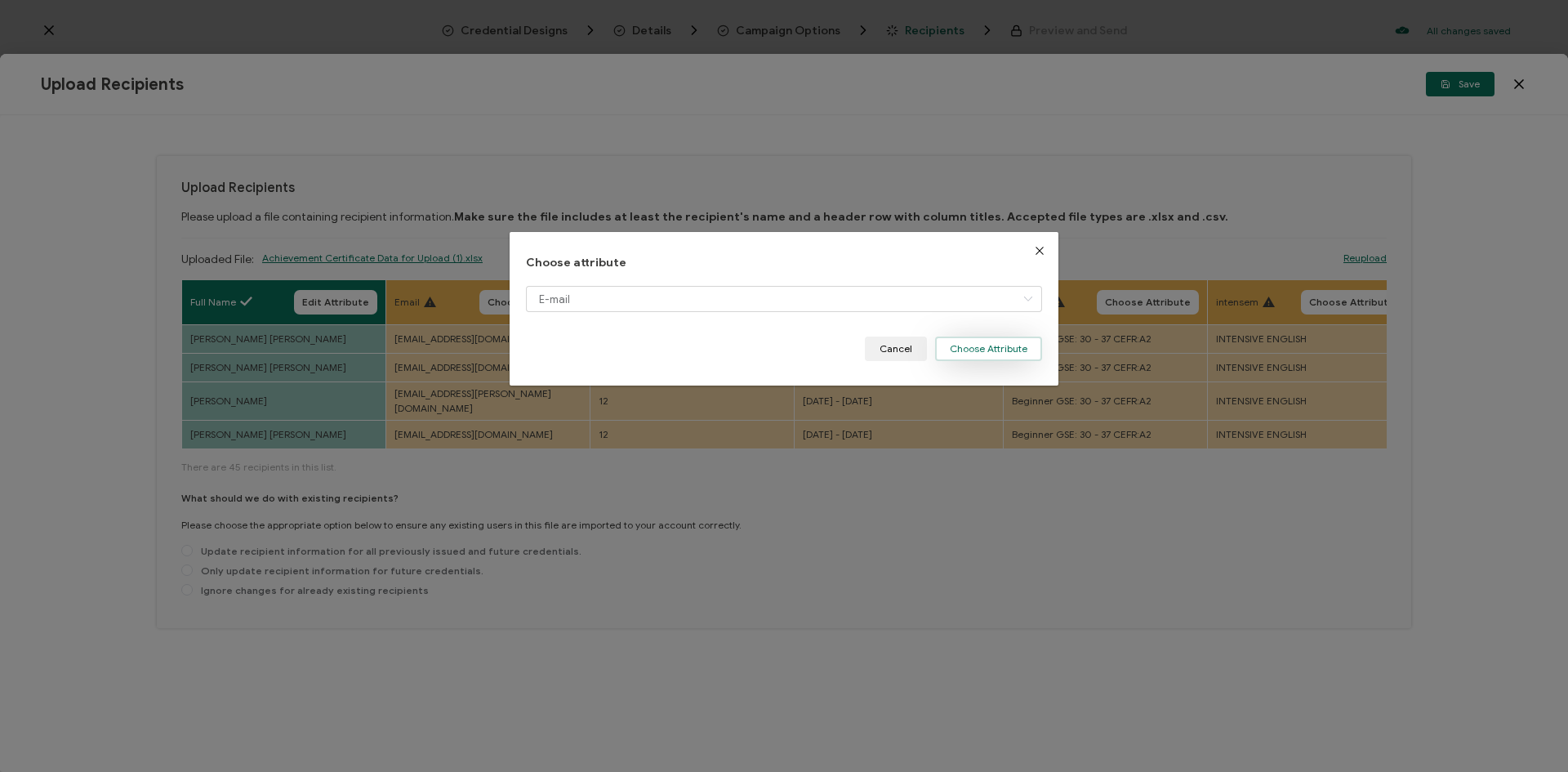
click at [963, 349] on button "Choose Attribute" at bounding box center [989, 349] width 107 height 25
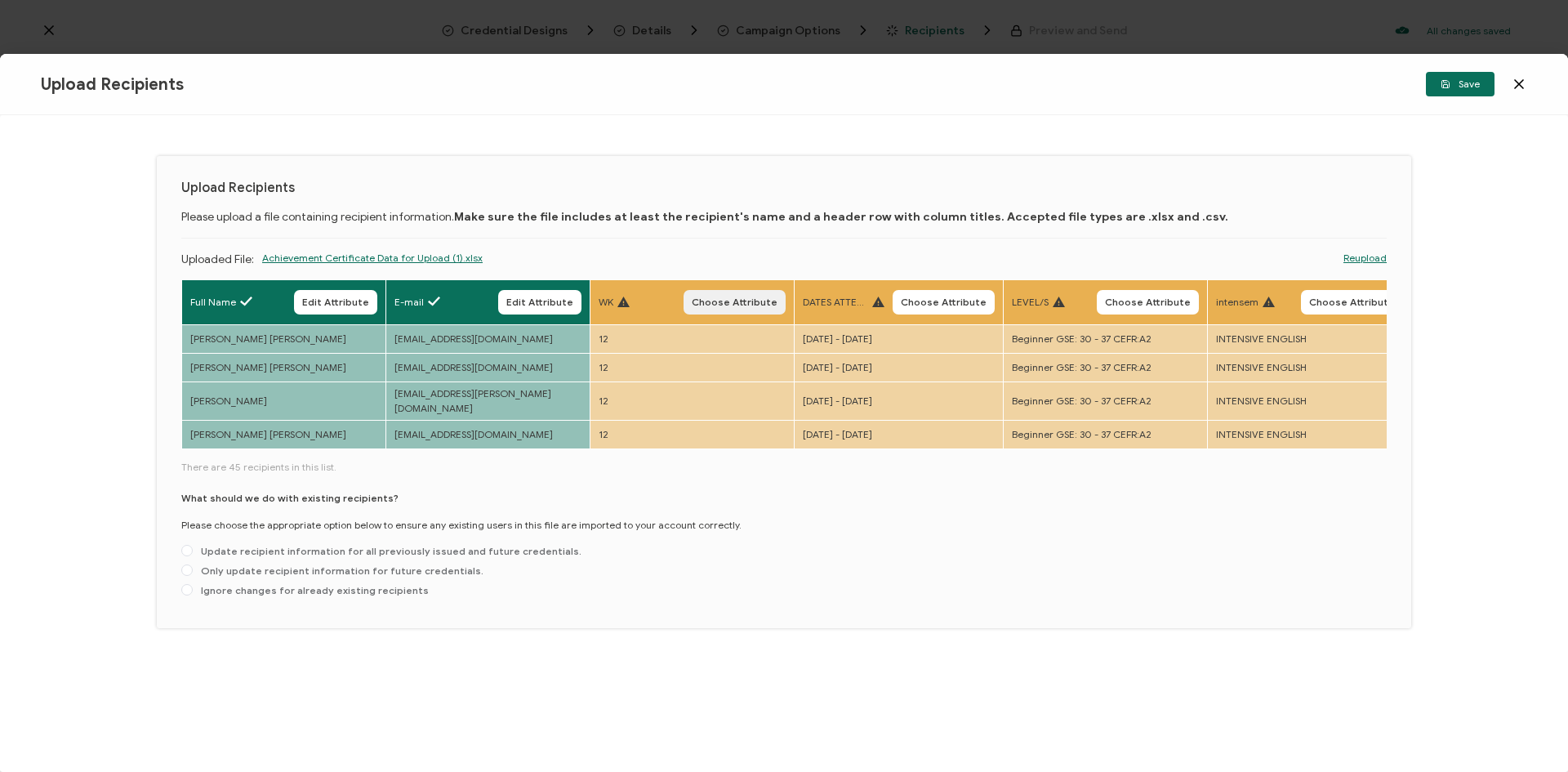
click at [736, 304] on span "Choose Attribute" at bounding box center [735, 302] width 86 height 10
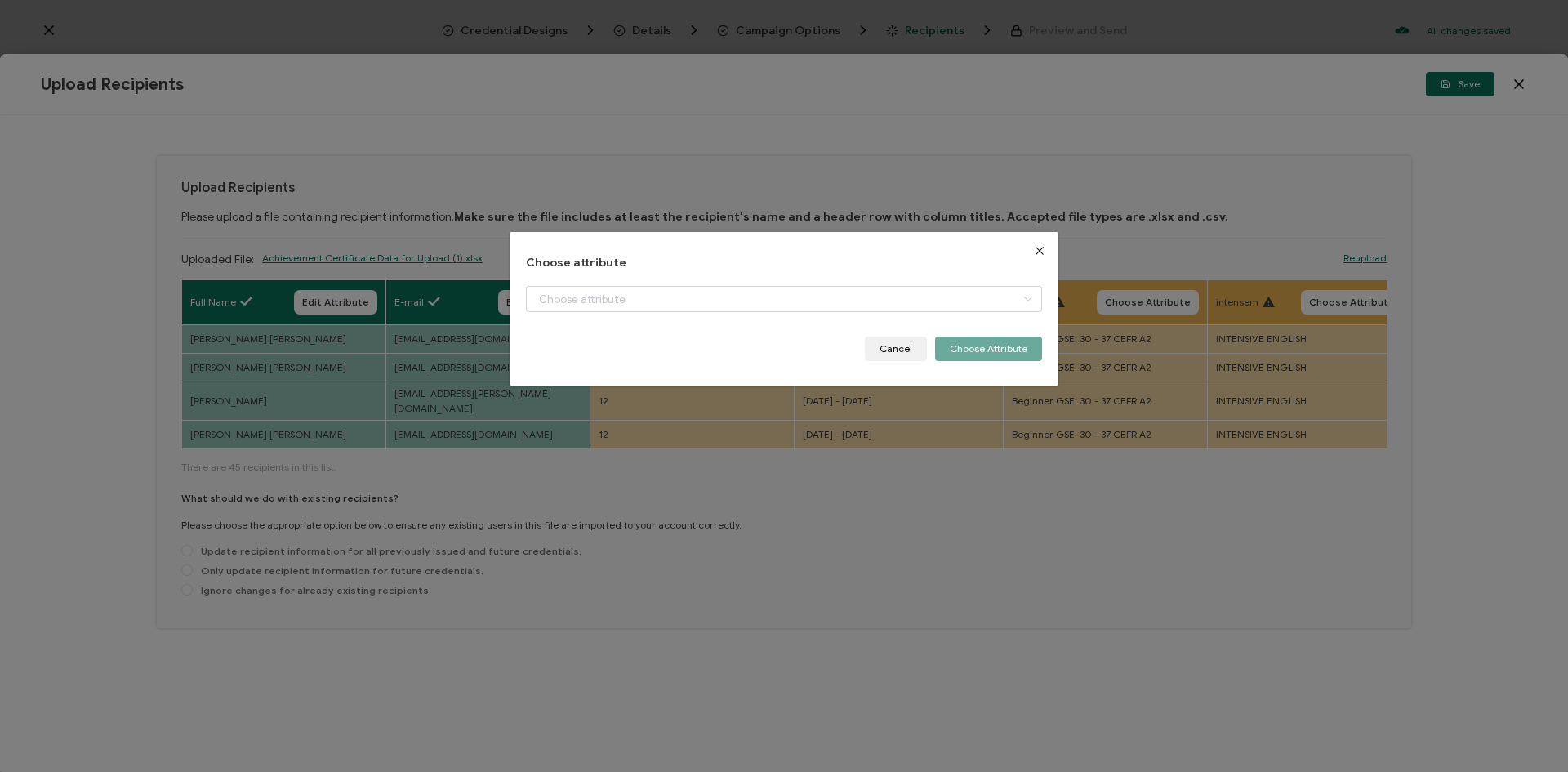
click at [718, 314] on div "dialog" at bounding box center [784, 311] width 516 height 51
click at [712, 300] on input "dialog" at bounding box center [784, 299] width 516 height 26
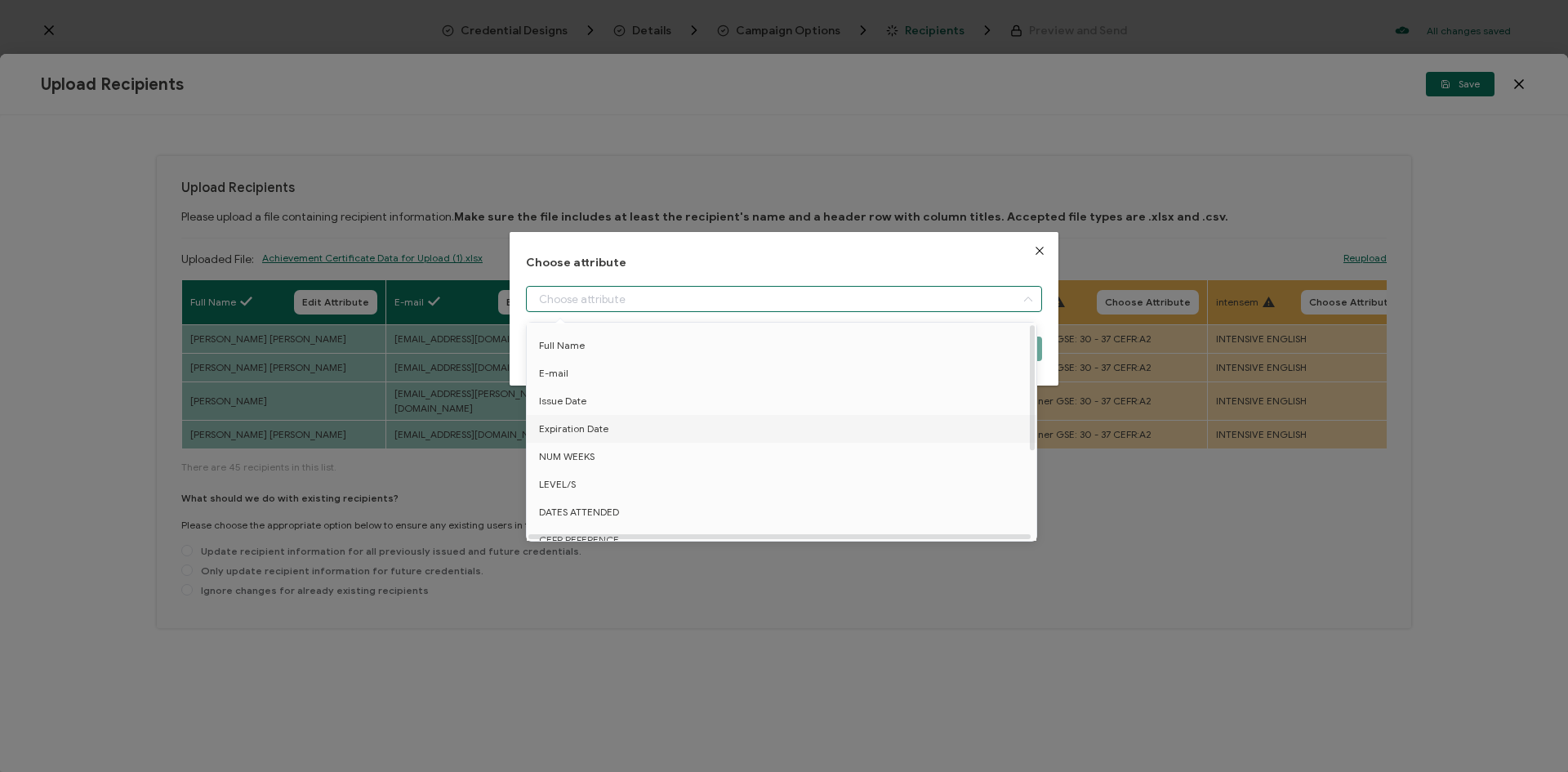
scroll to position [82, 0]
click at [659, 643] on div "Choose attribute Cancel Choose Attribute" at bounding box center [784, 386] width 1568 height 772
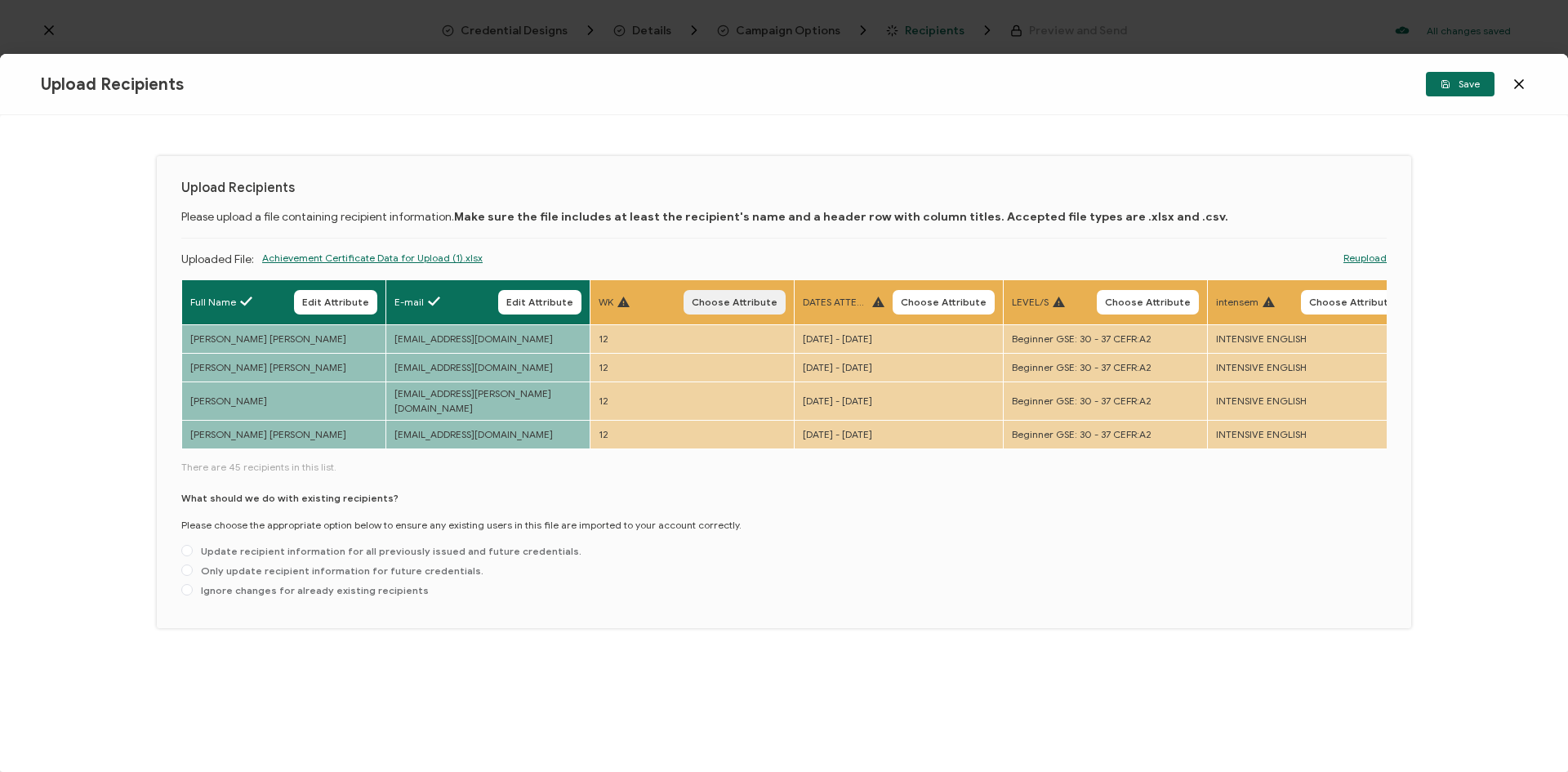
click at [747, 300] on span "Choose Attribute" at bounding box center [735, 302] width 86 height 10
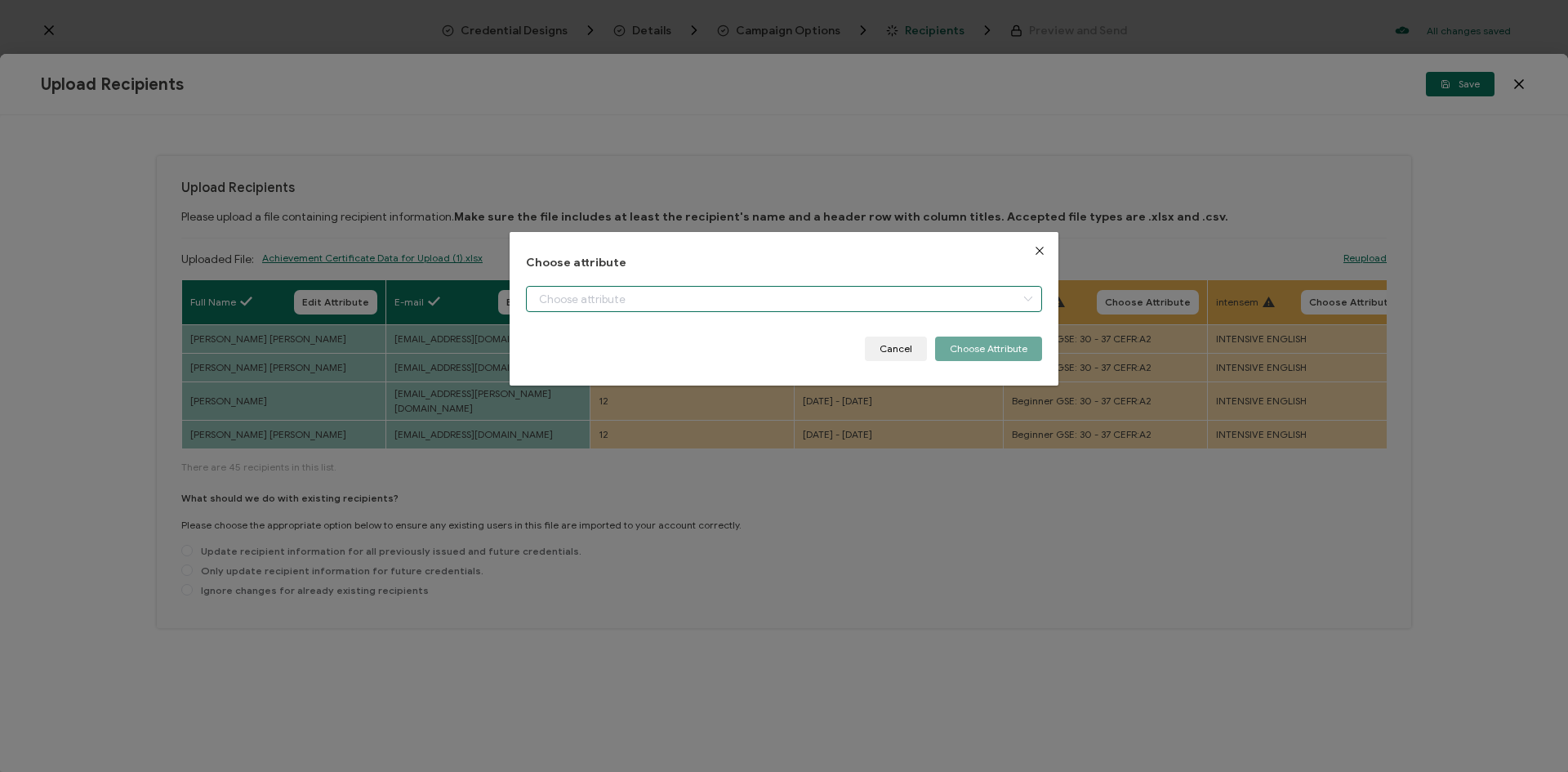
click at [679, 290] on input "dialog" at bounding box center [784, 299] width 516 height 26
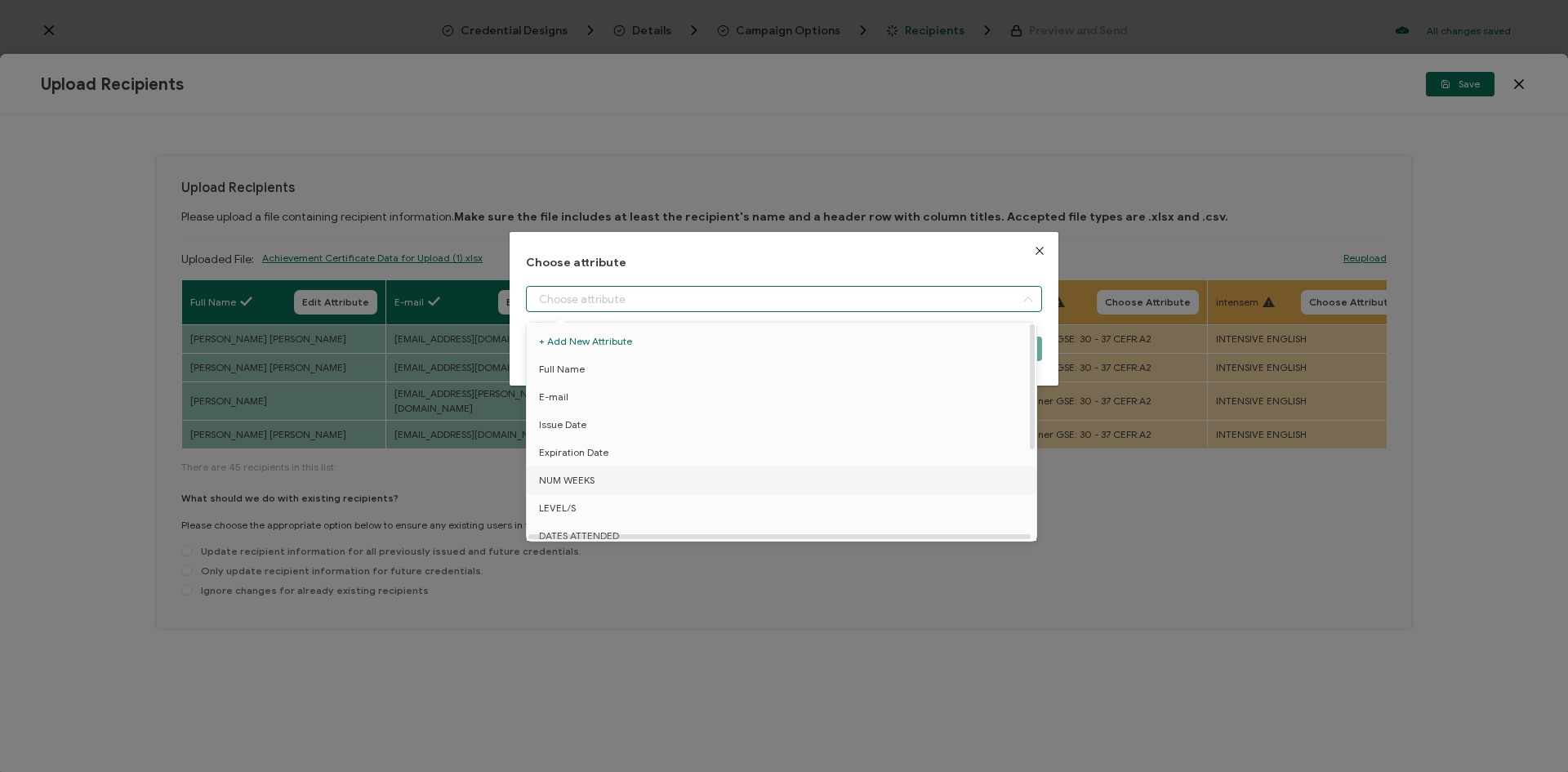
click at [617, 480] on li "NUM WEEKS" at bounding box center [784, 480] width 524 height 27
type input "NUM WEEKS"
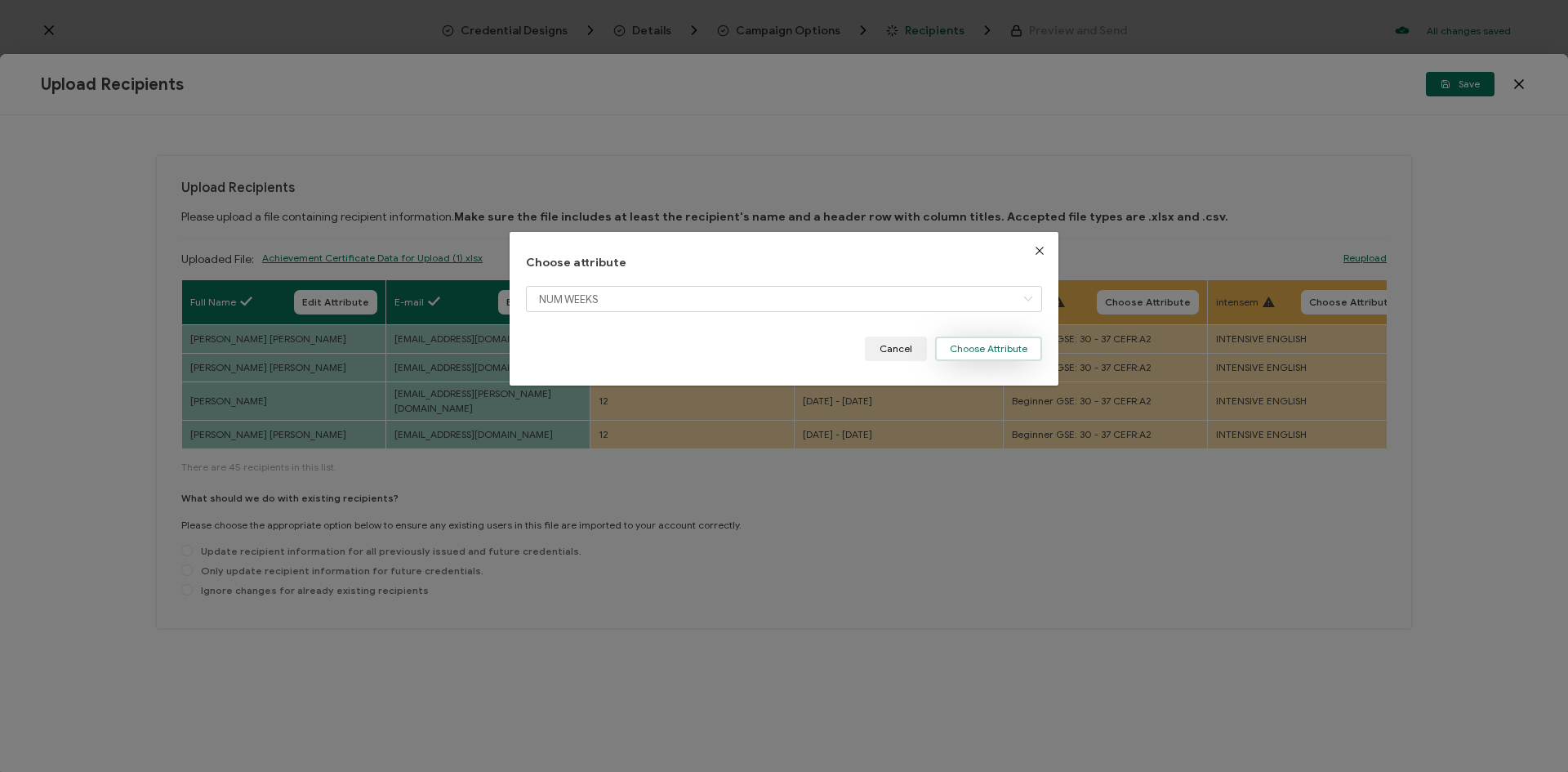
click at [945, 351] on button "Choose Attribute" at bounding box center [989, 349] width 107 height 25
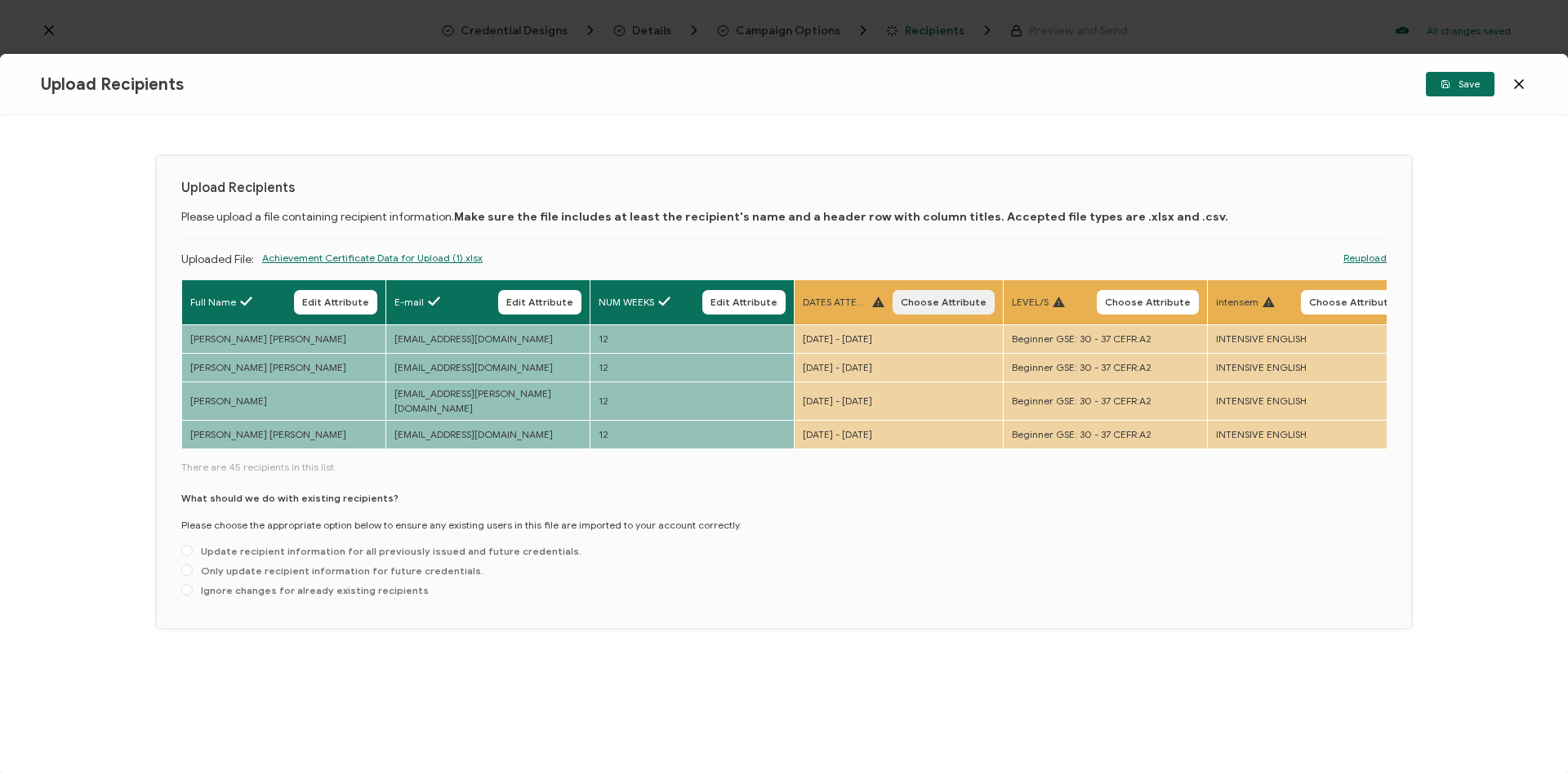
click at [924, 298] on span "Choose Attribute" at bounding box center [943, 302] width 86 height 10
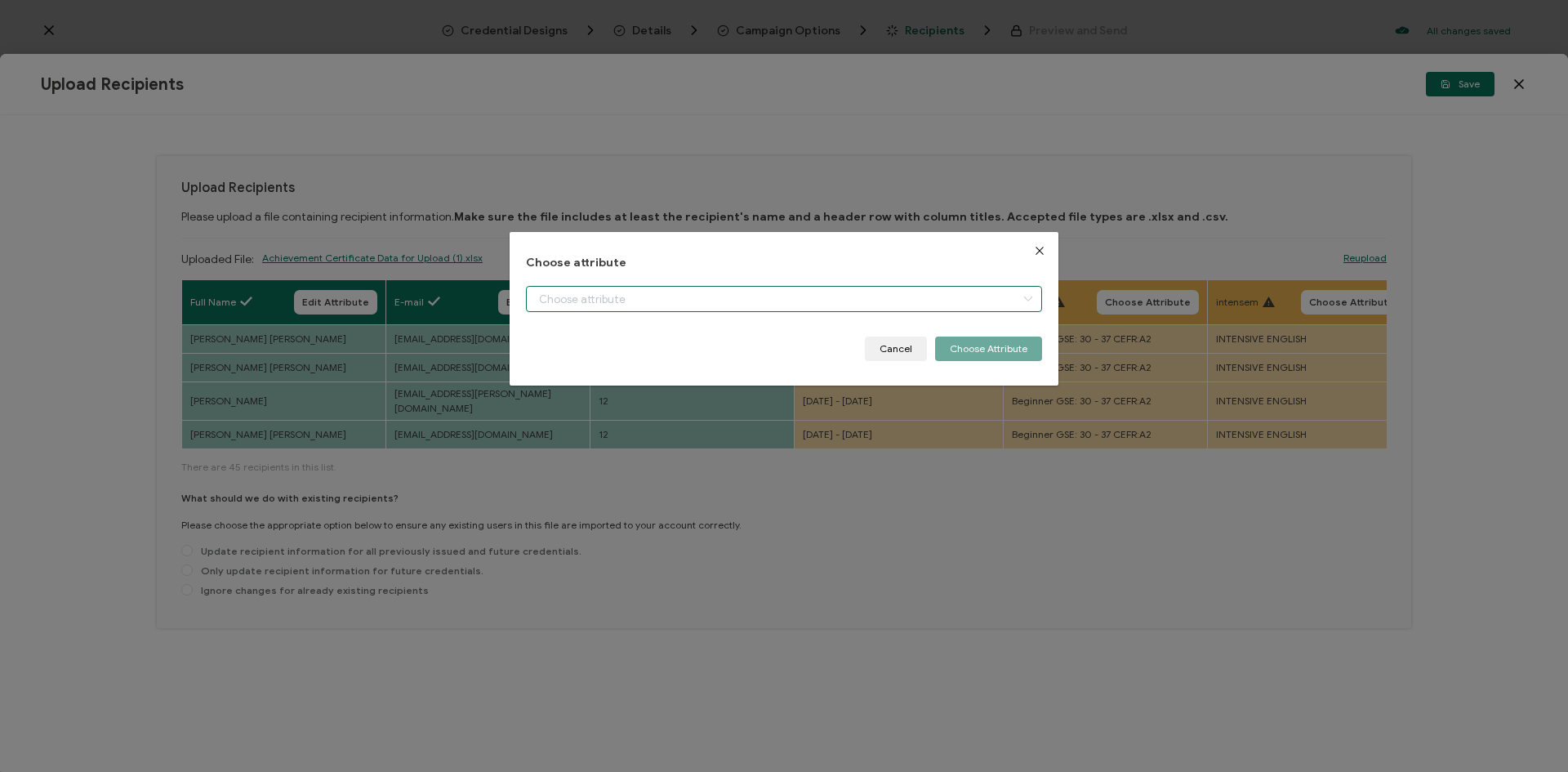
click at [759, 299] on input "dialog" at bounding box center [784, 299] width 516 height 26
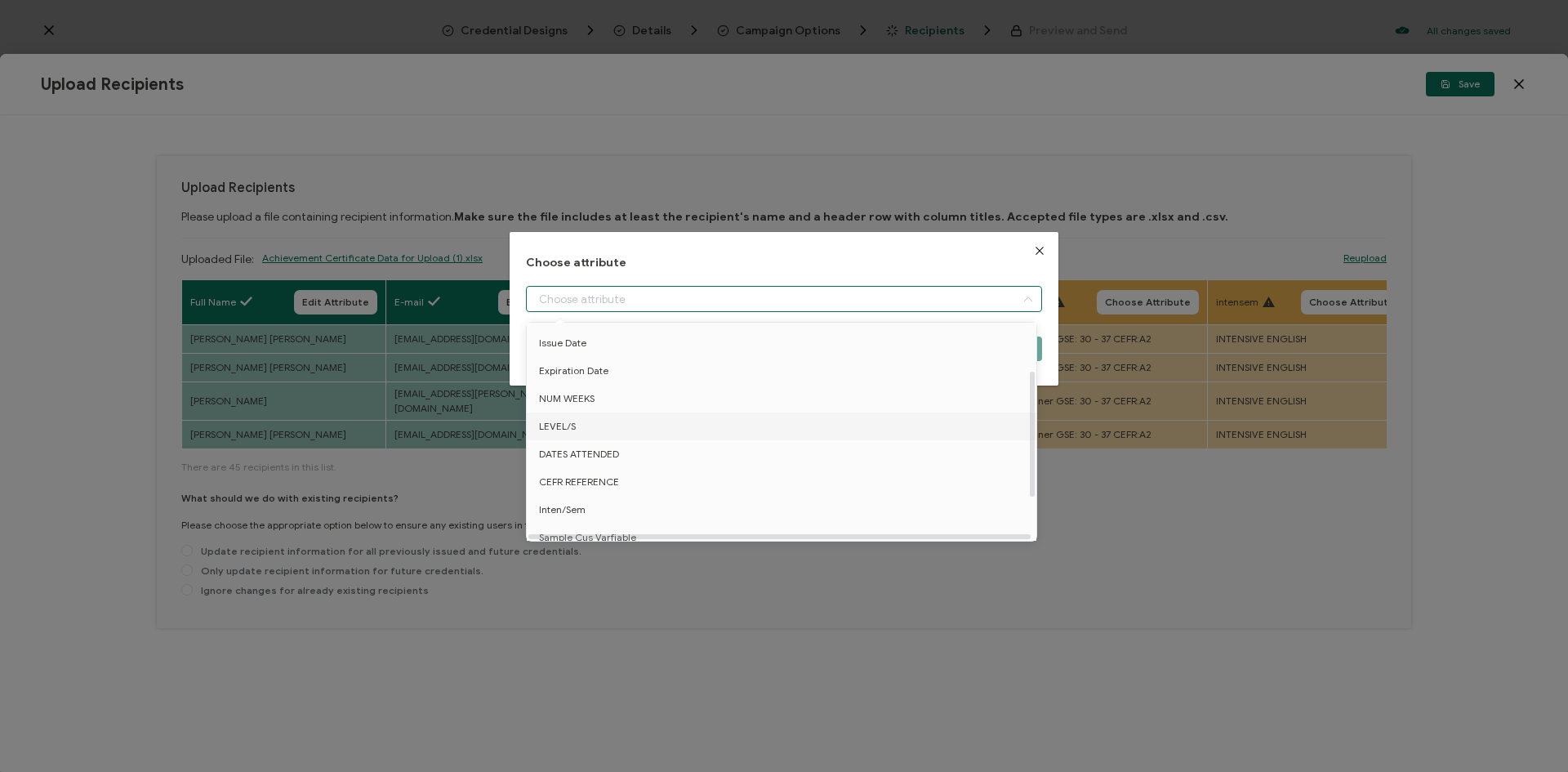
scroll to position [155, 0]
click at [623, 387] on li "DATES ATTENDED" at bounding box center [784, 389] width 524 height 27
type input "DATES ATTENDED"
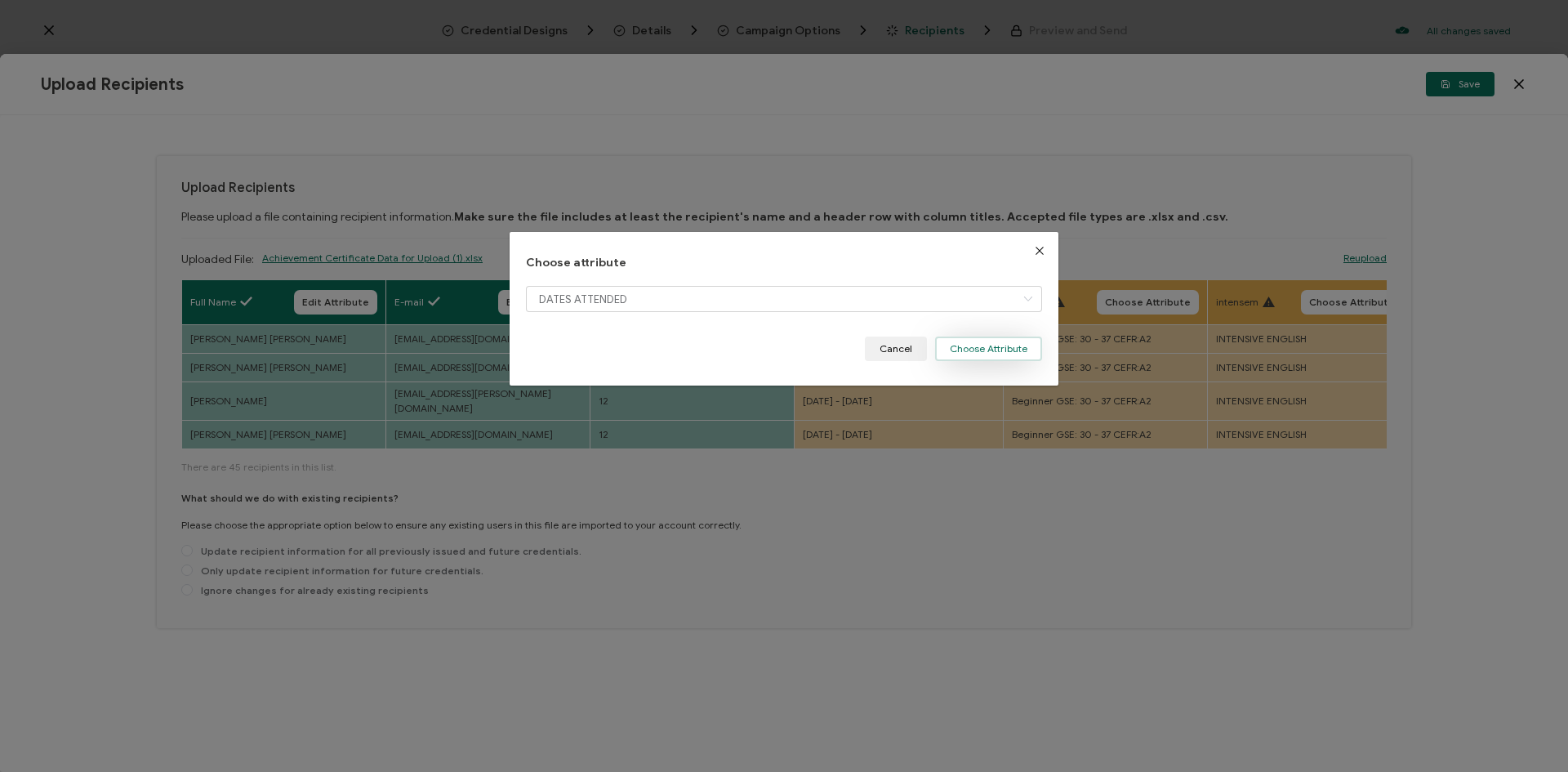
click at [968, 355] on button "Choose Attribute" at bounding box center [989, 349] width 107 height 25
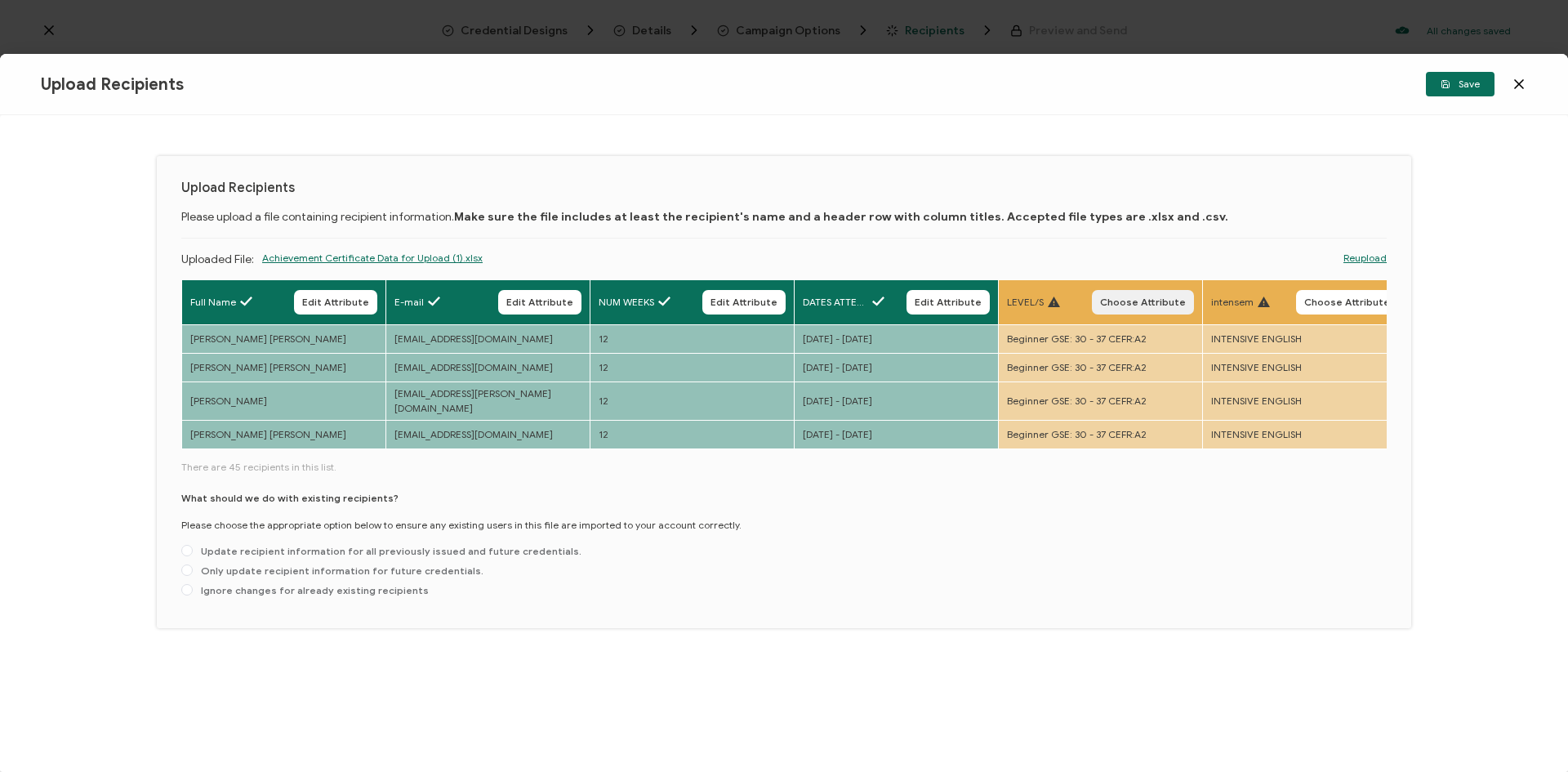
click at [1133, 304] on span "Choose Attribute" at bounding box center [1143, 302] width 86 height 10
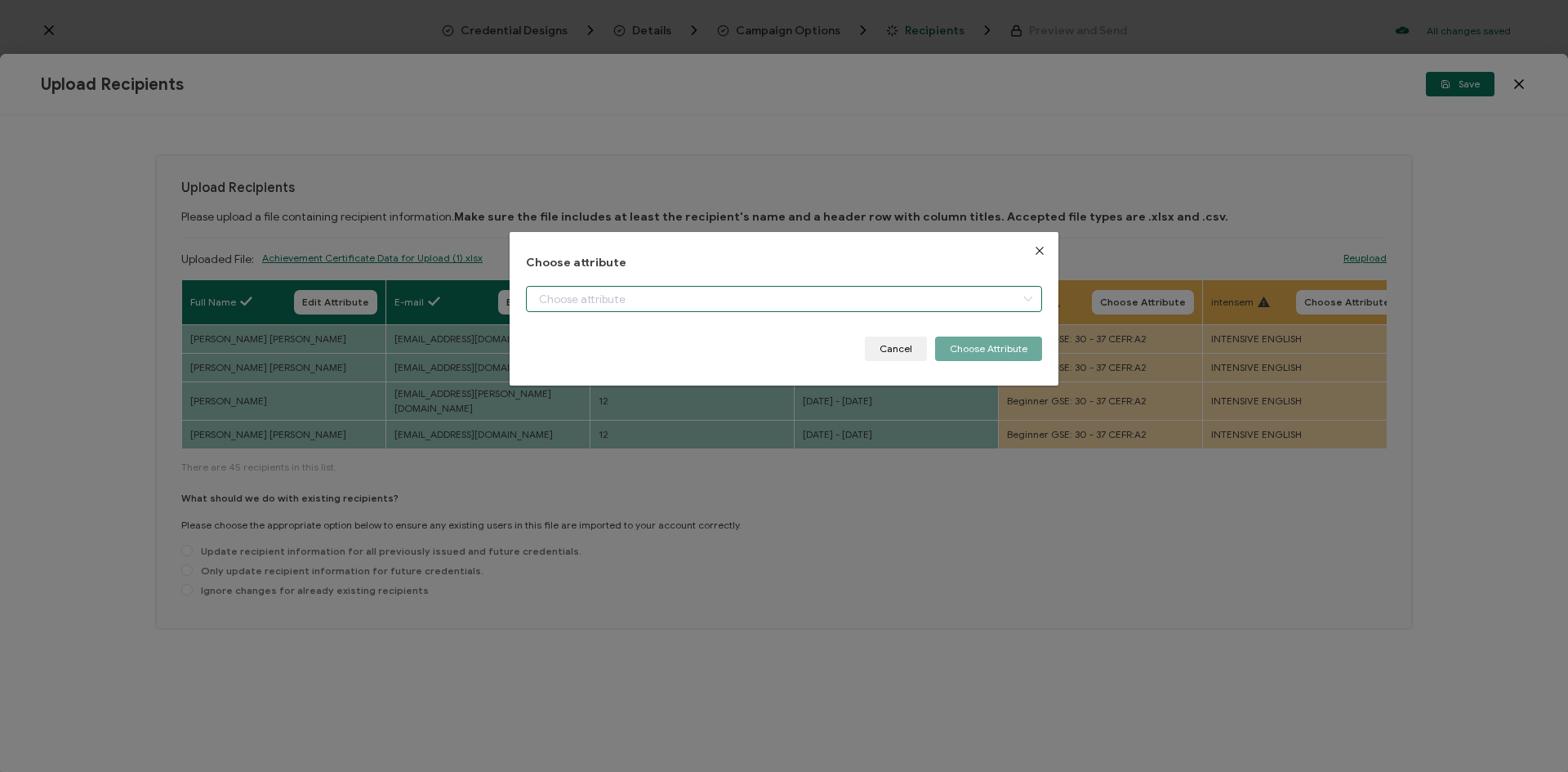
click at [929, 305] on input "dialog" at bounding box center [784, 299] width 516 height 26
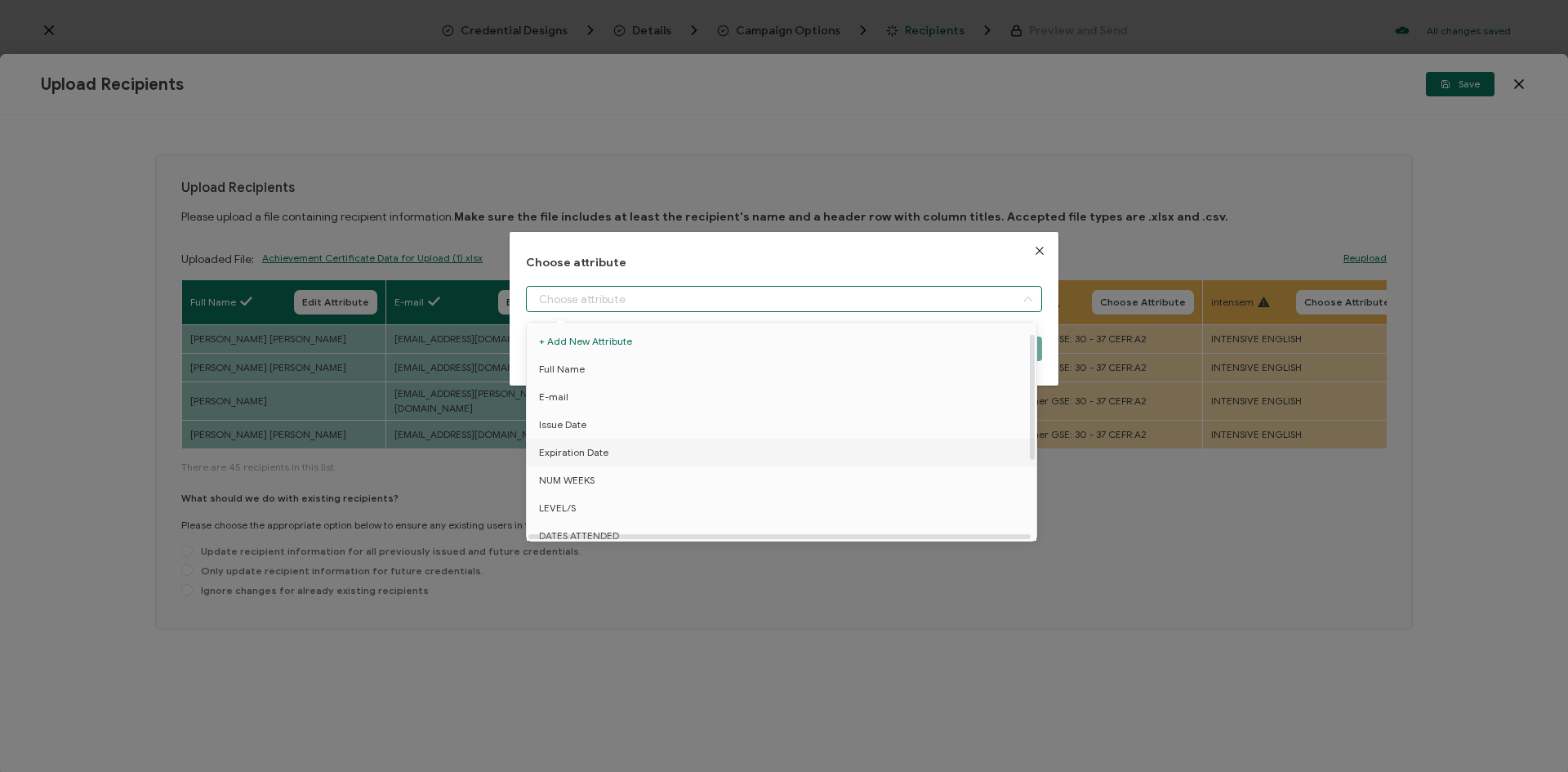
scroll to position [82, 0]
click at [591, 433] on li "LEVEL/S" at bounding box center [784, 426] width 524 height 27
type input "LEVEL/S"
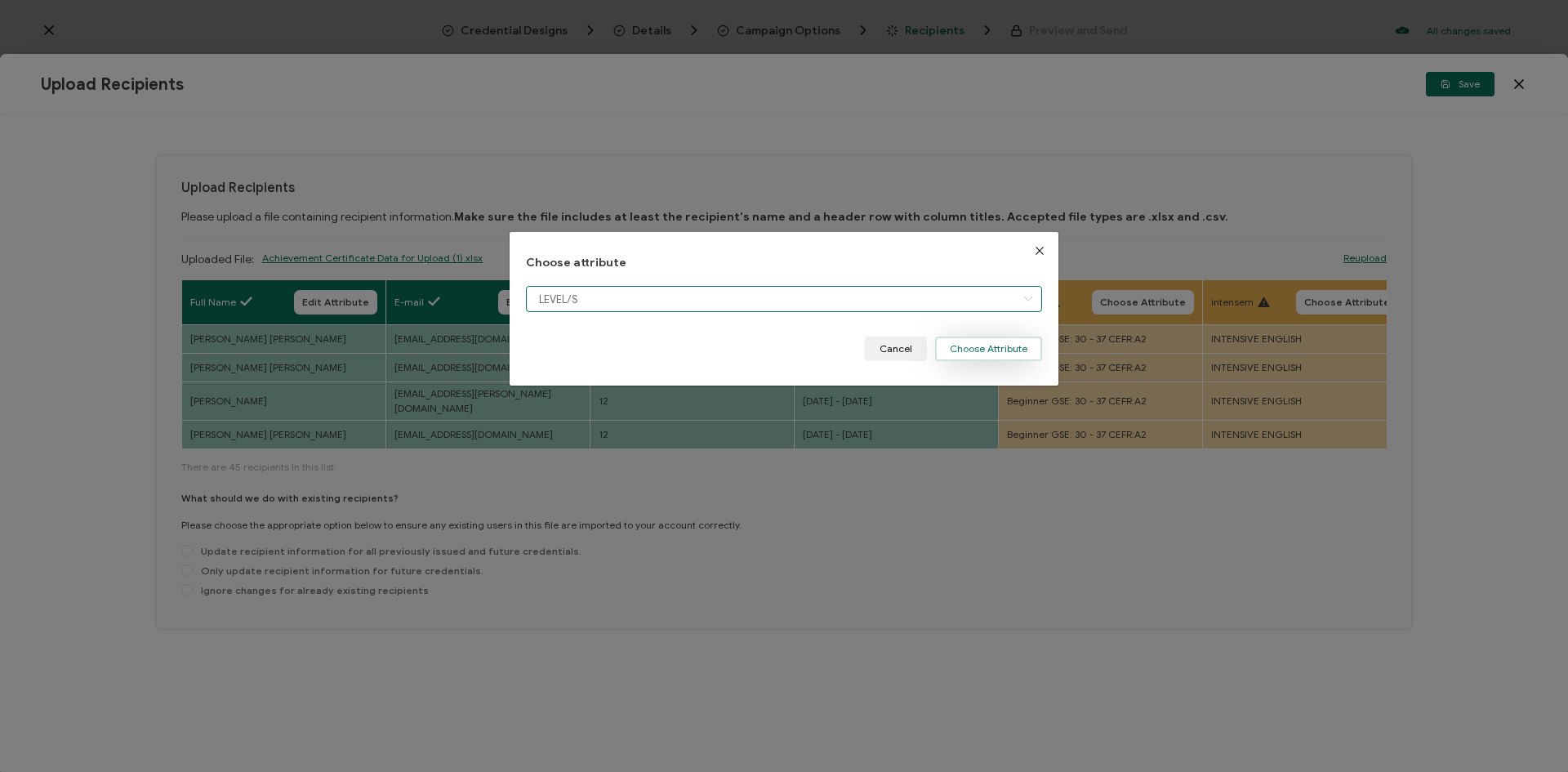
click at [990, 354] on button "Choose Attribute" at bounding box center [989, 349] width 107 height 25
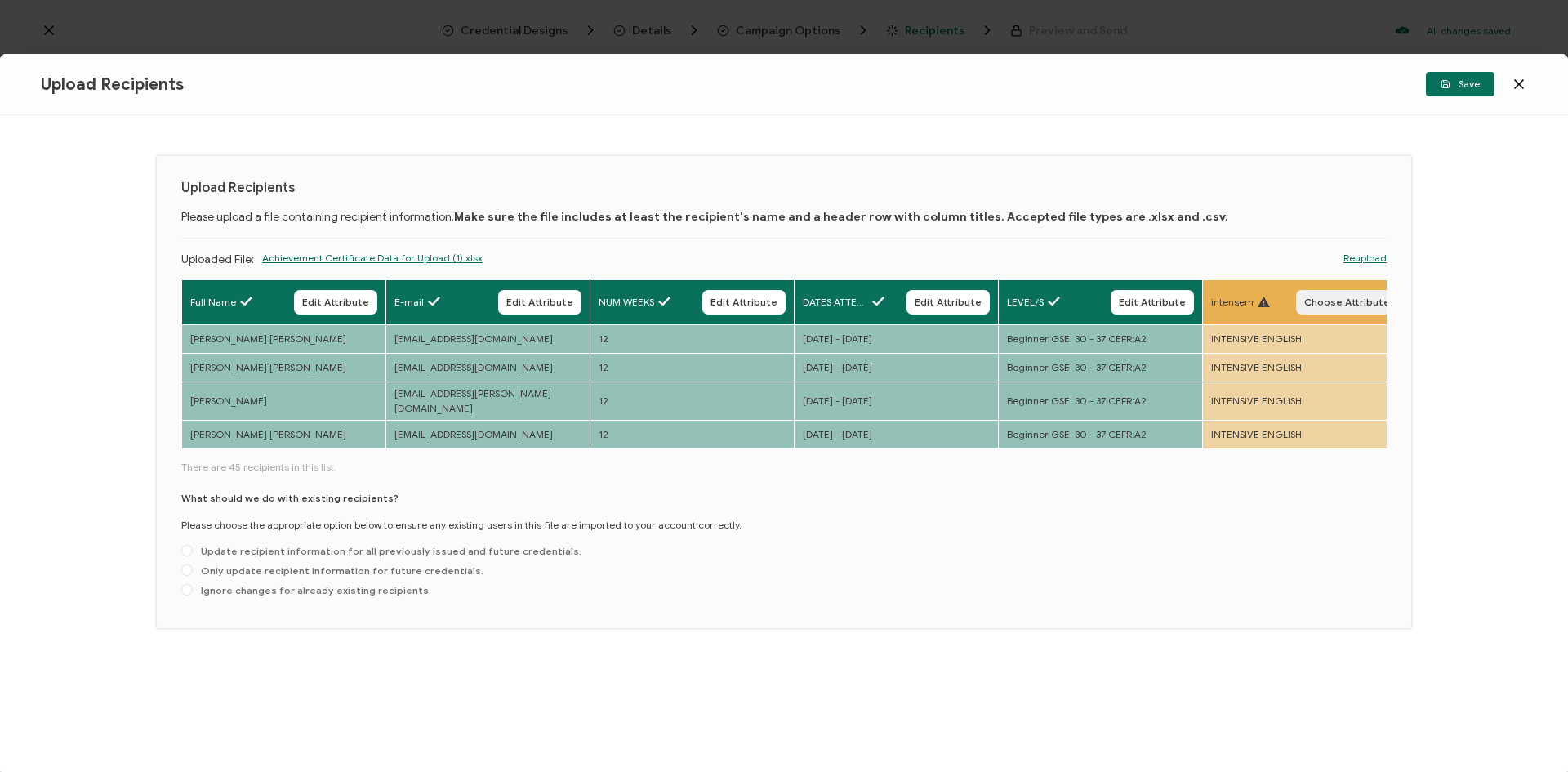
click at [1323, 307] on span "Choose Attribute" at bounding box center [1348, 302] width 86 height 10
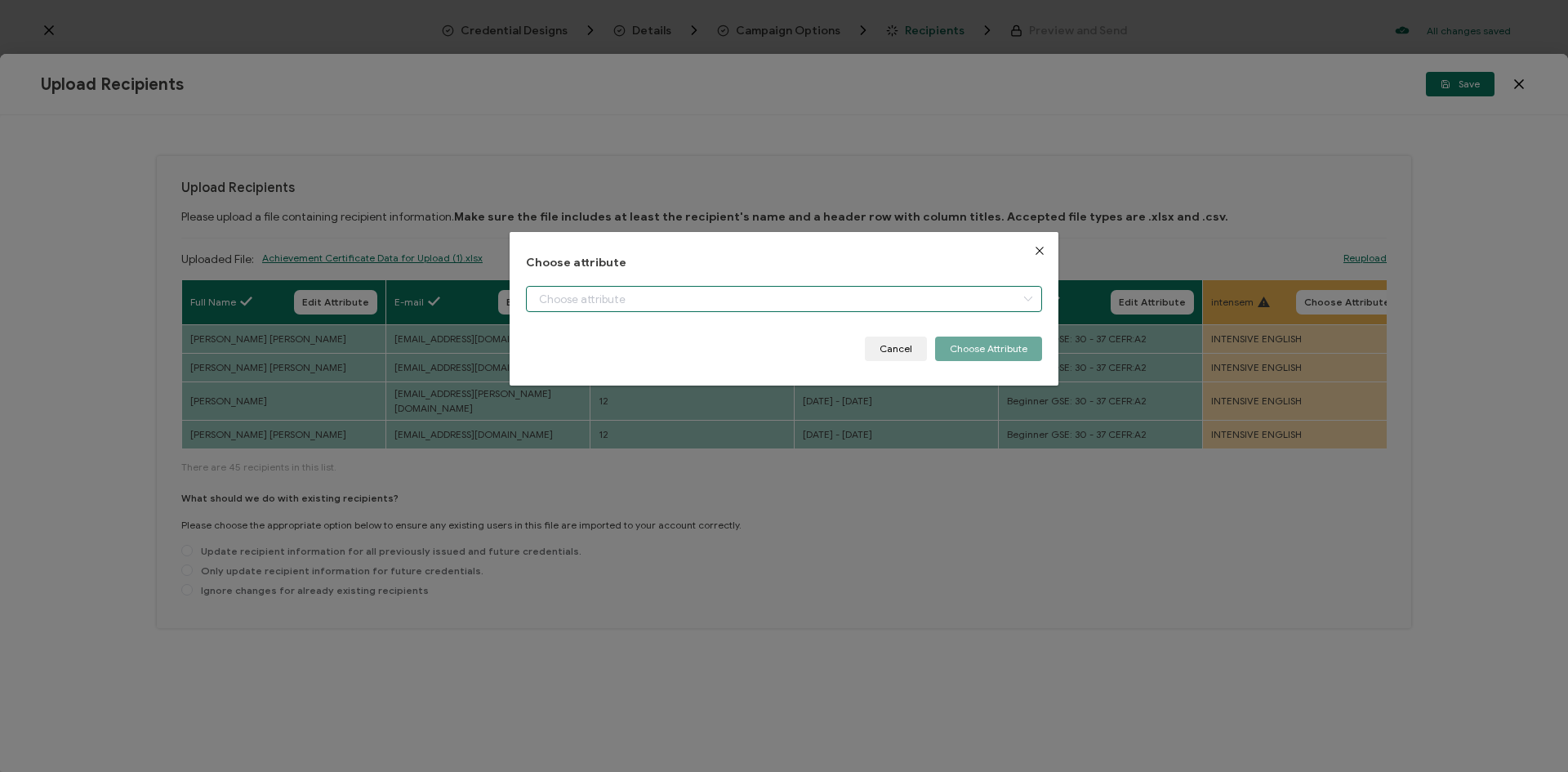
click at [883, 295] on input "dialog" at bounding box center [784, 299] width 516 height 26
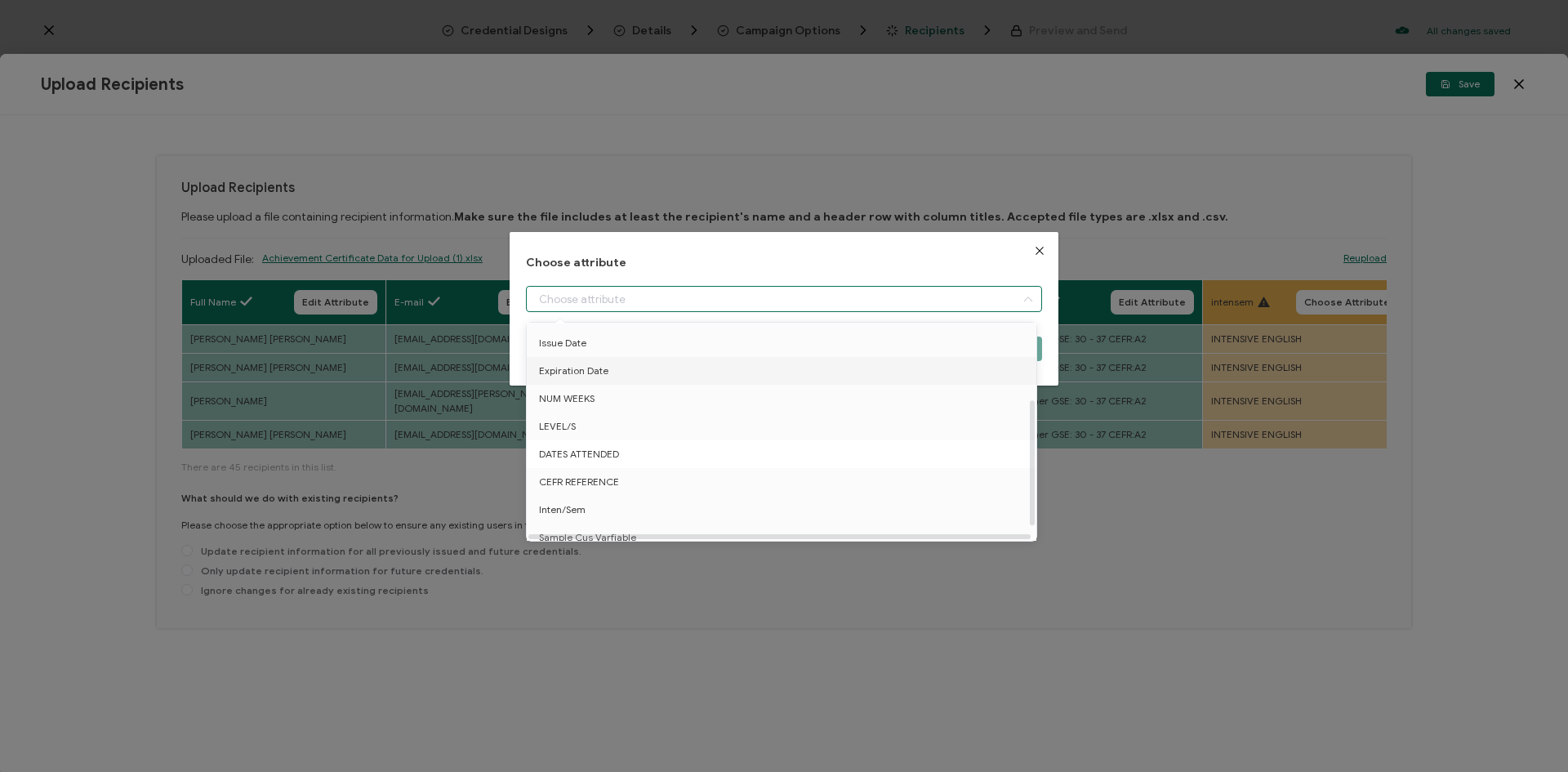
scroll to position [155, 0]
click at [605, 439] on li "Inten/Sem" at bounding box center [784, 444] width 524 height 27
type input "Inten/Sem"
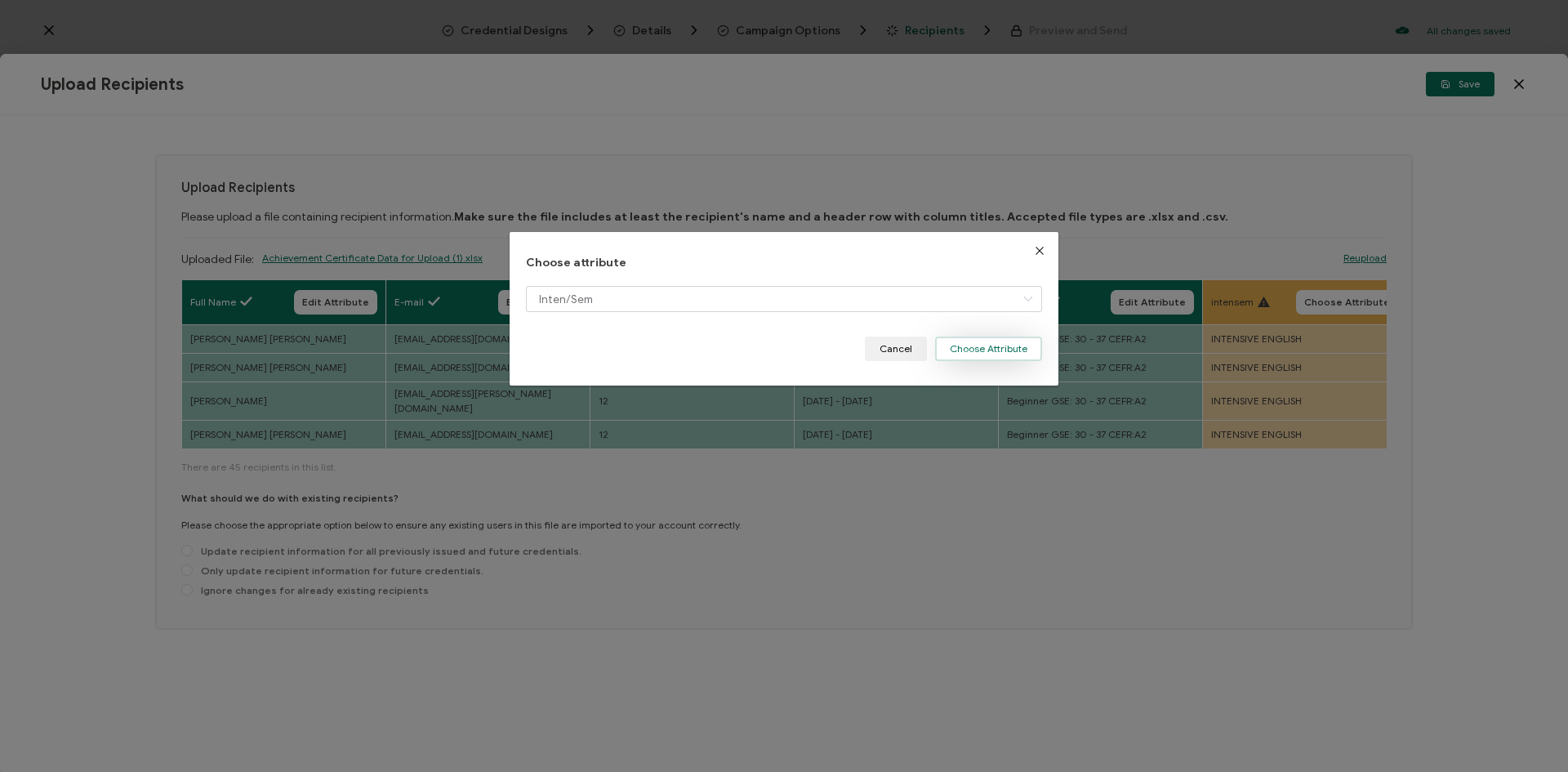
click at [1018, 351] on button "Choose Attribute" at bounding box center [989, 349] width 107 height 25
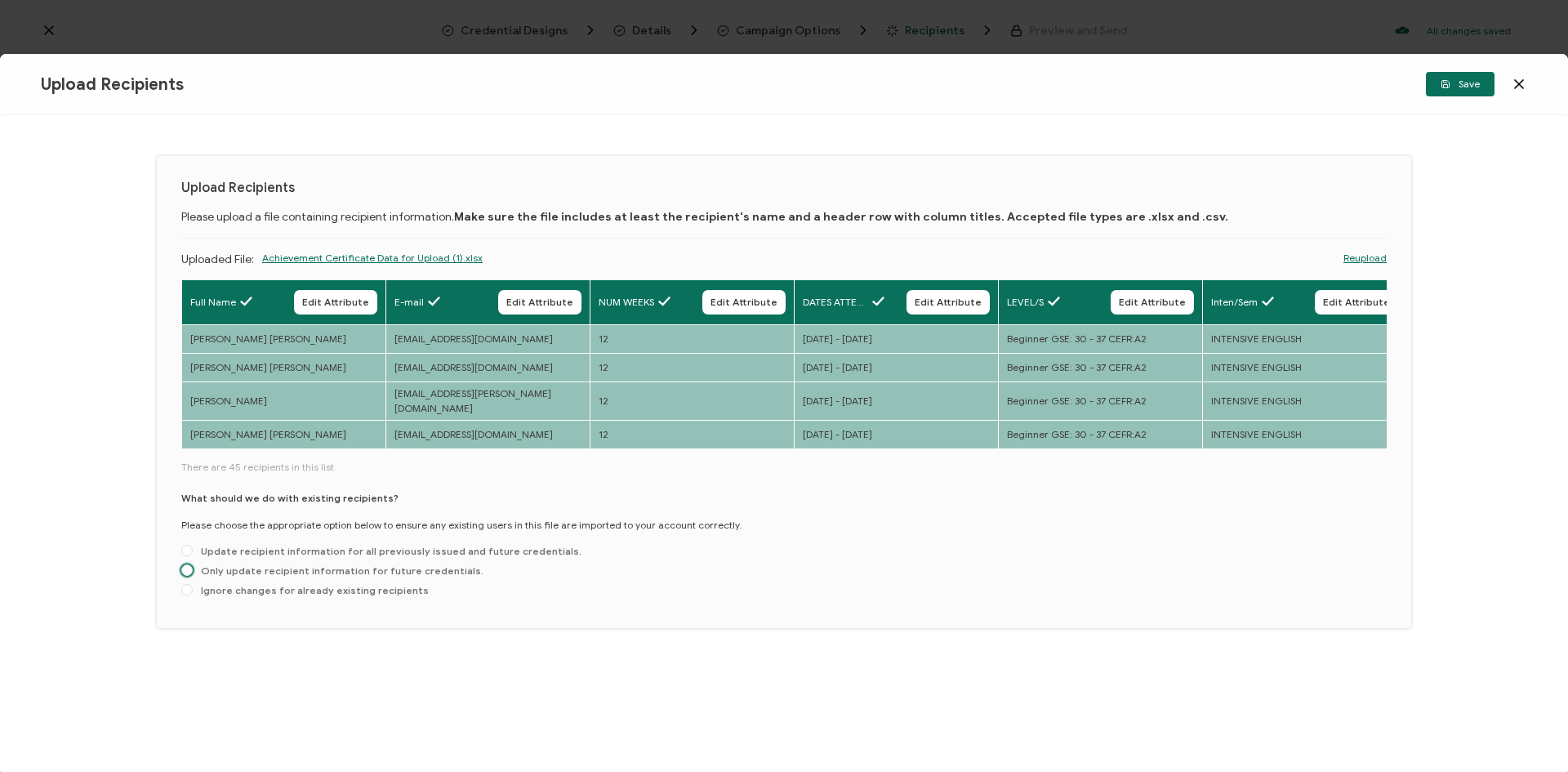
click at [372, 567] on span "Only update recipient information for future credentials." at bounding box center [338, 570] width 290 height 12
click at [193, 567] on input "Only update recipient information for future credentials." at bounding box center [187, 571] width 12 height 13
radio input "true"
click at [1457, 90] on button "Save" at bounding box center [1460, 84] width 68 height 25
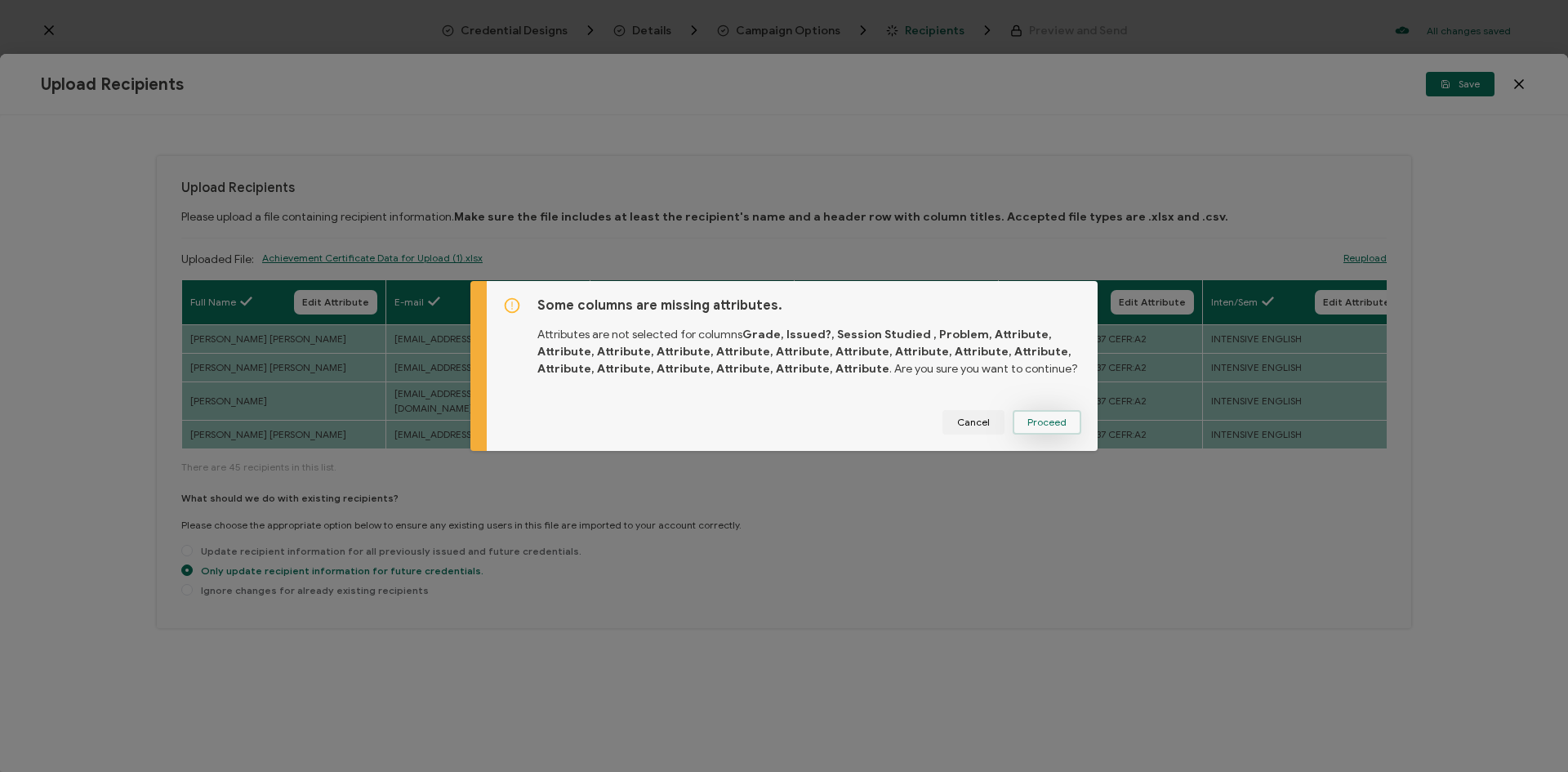
click at [1030, 423] on span "Proceed" at bounding box center [1046, 422] width 39 height 10
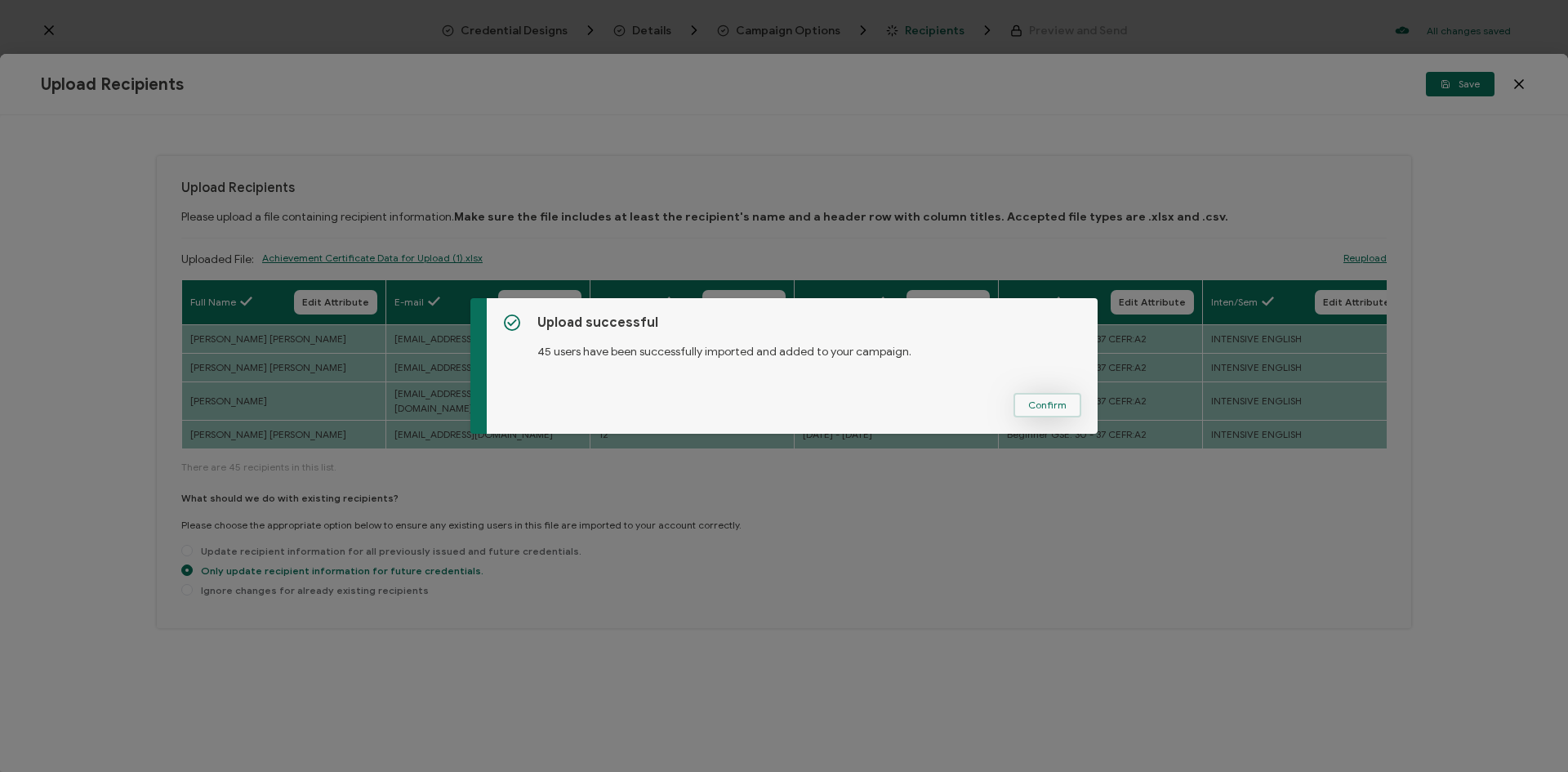
click at [1034, 402] on span "Confirm" at bounding box center [1047, 405] width 38 height 10
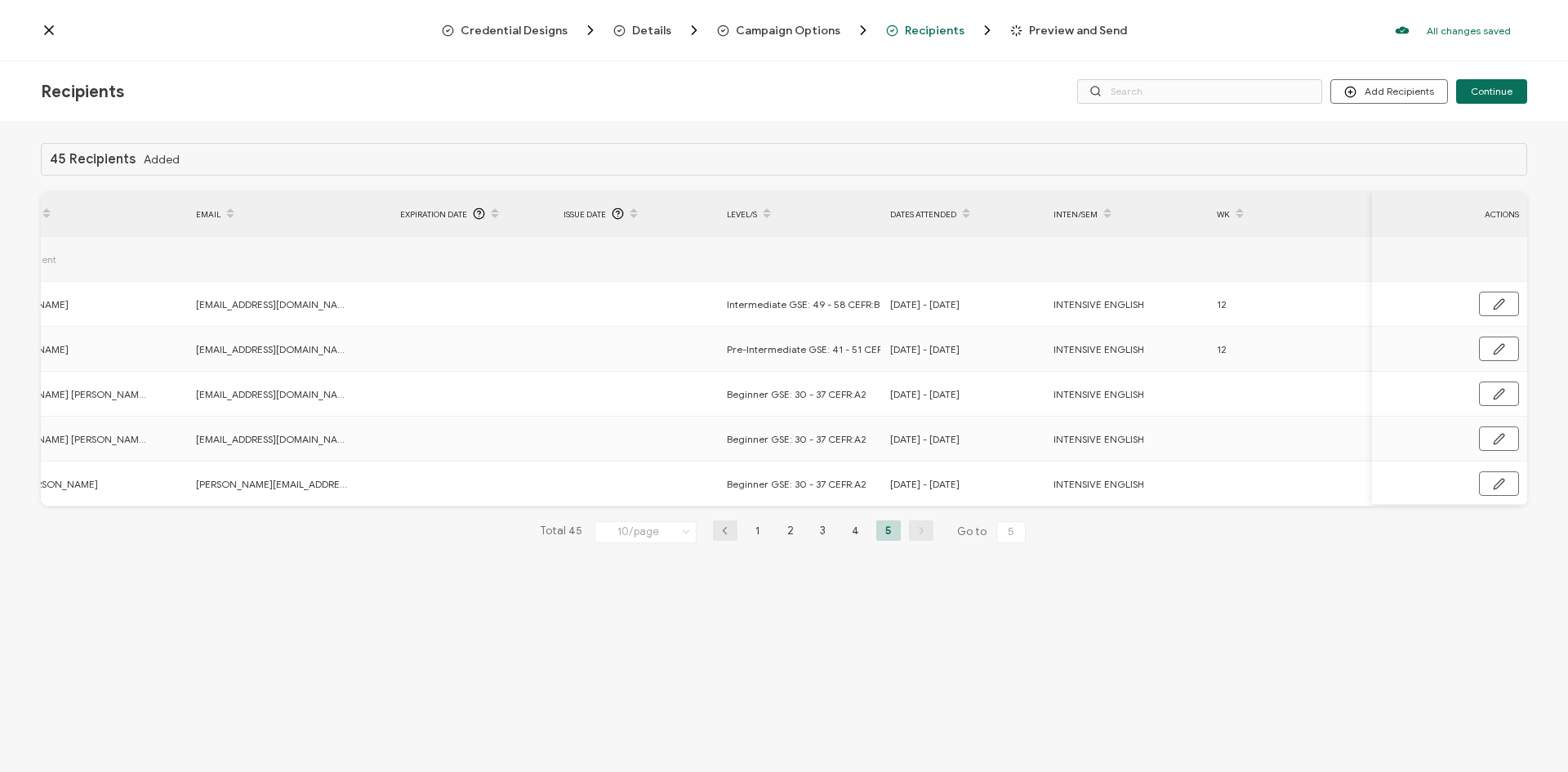
scroll to position [0, 102]
click at [762, 534] on li "1" at bounding box center [758, 530] width 25 height 20
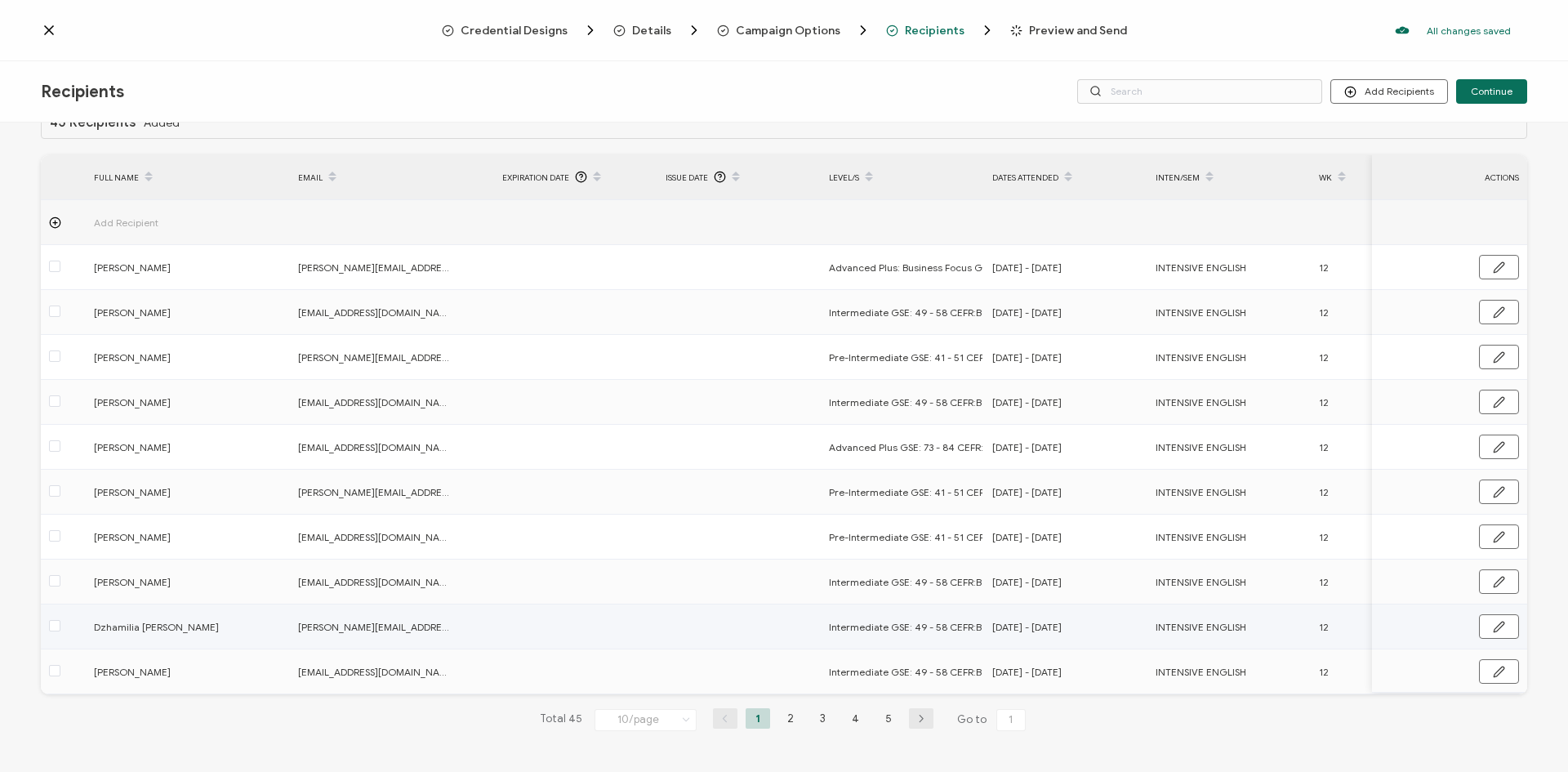
scroll to position [45, 0]
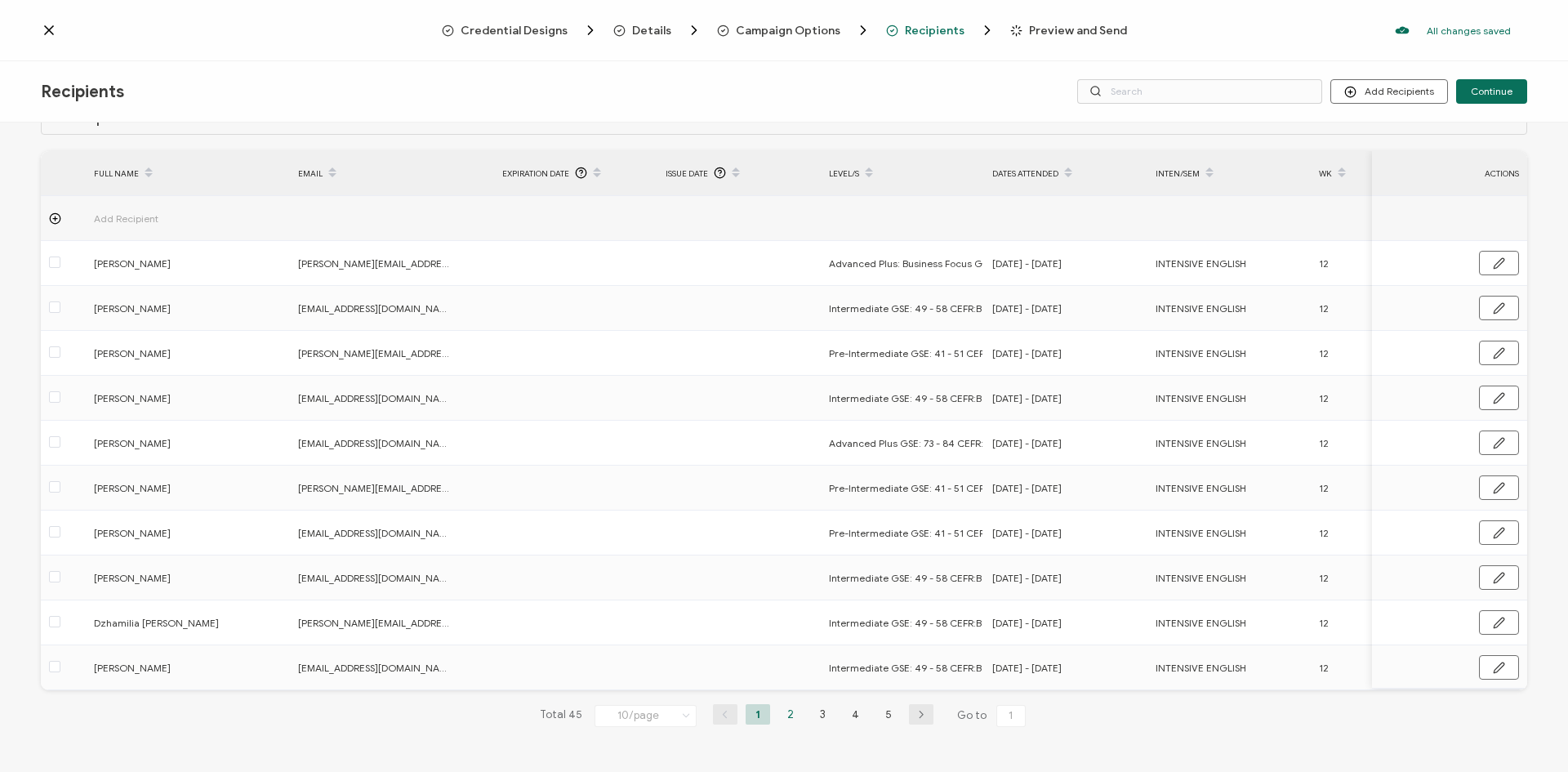
click at [779, 714] on li "2" at bounding box center [790, 714] width 25 height 20
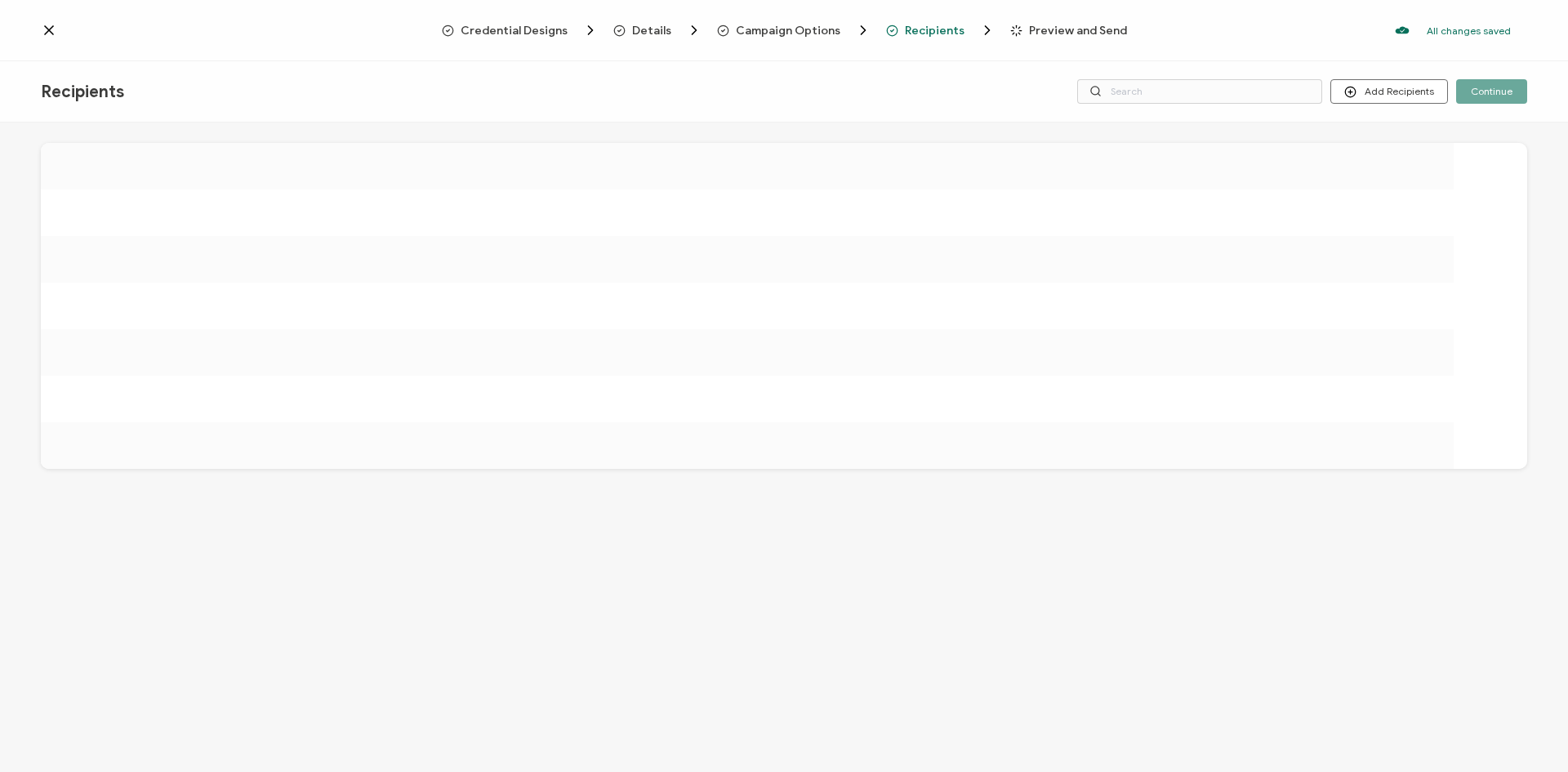
scroll to position [0, 0]
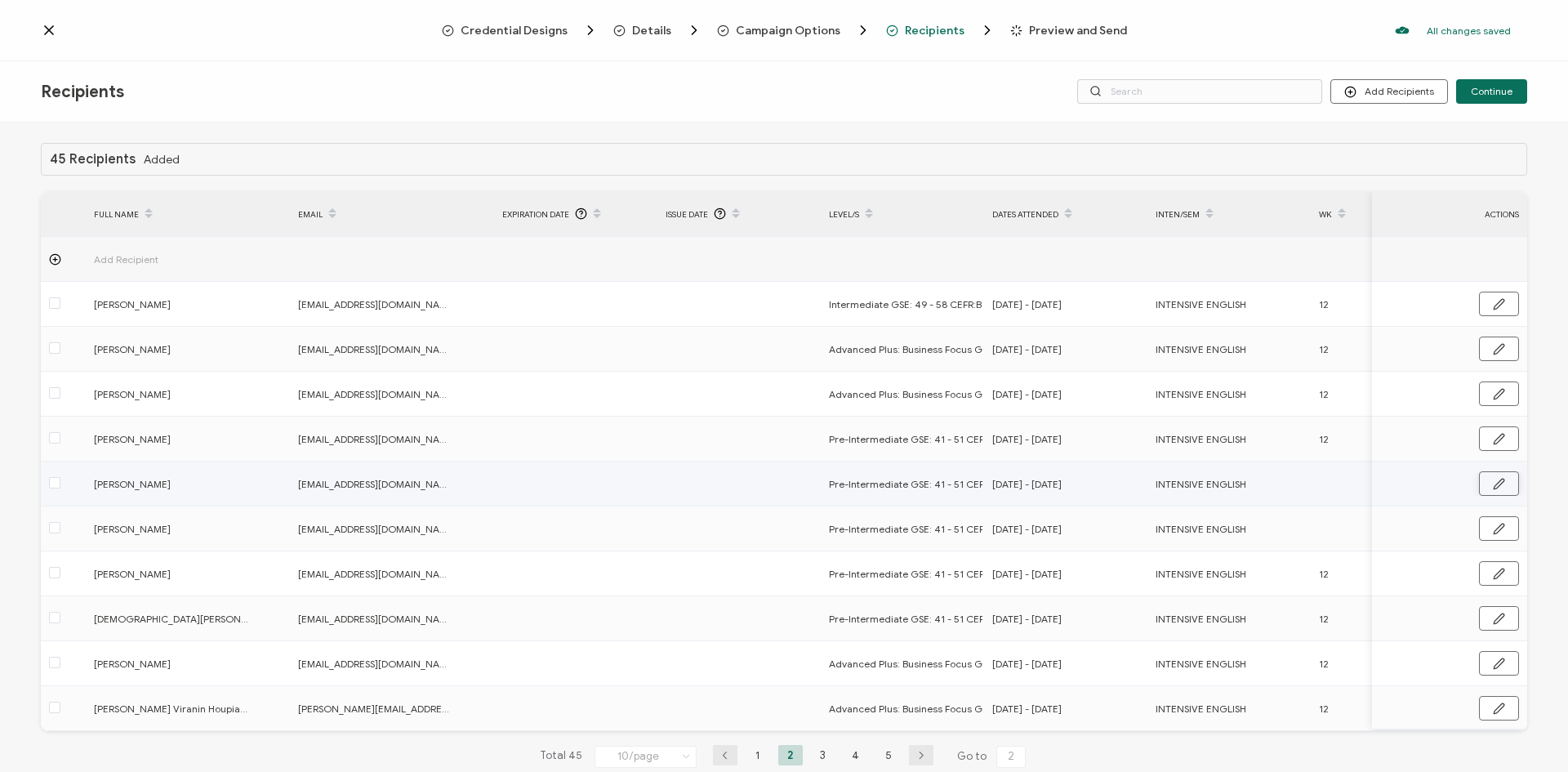
click at [1481, 480] on button "button" at bounding box center [1500, 483] width 40 height 25
click at [1356, 489] on input "text" at bounding box center [1390, 484] width 143 height 26
type input "1"
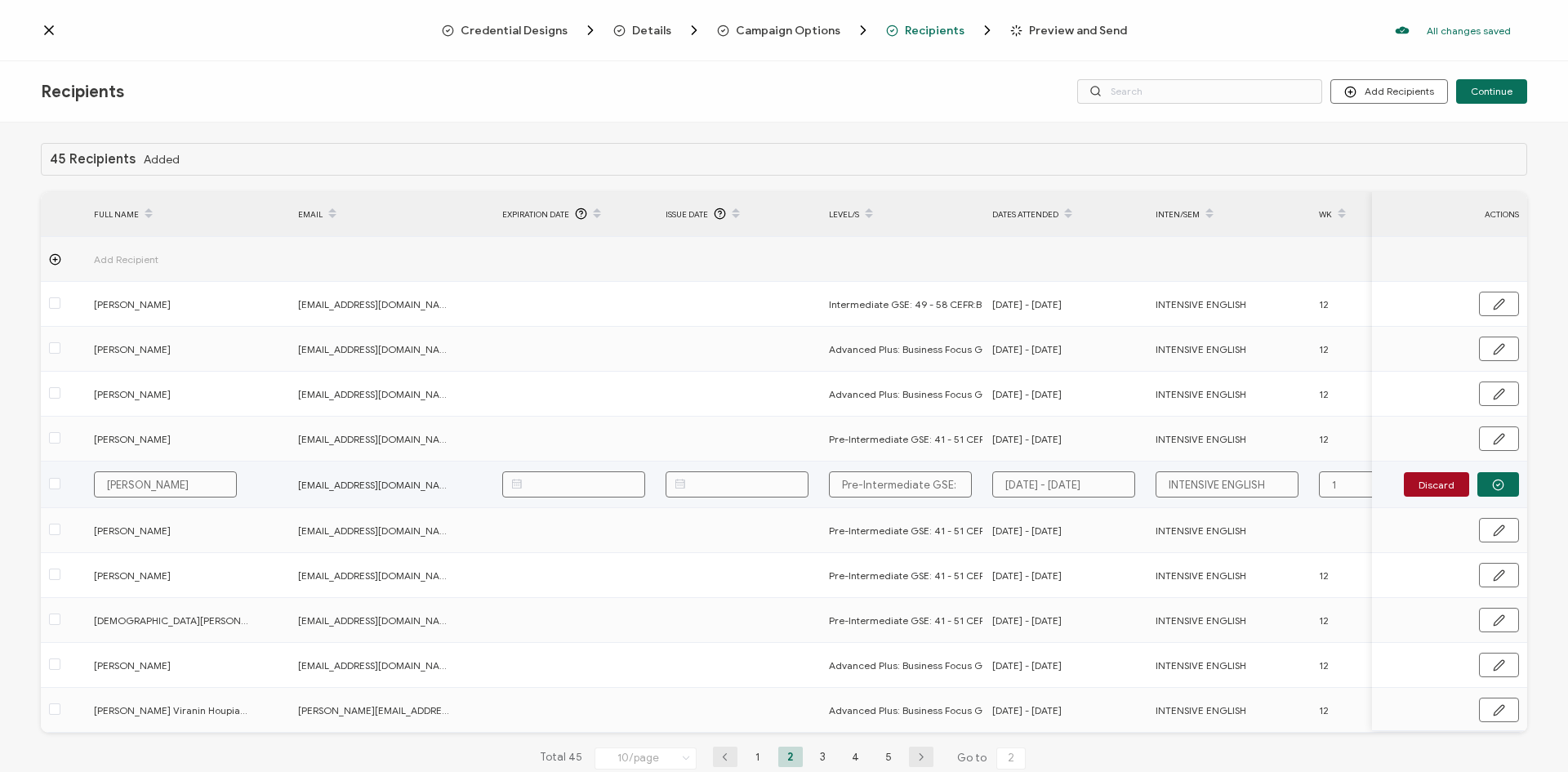
type input "12"
click at [1349, 533] on td at bounding box center [1392, 530] width 163 height 45
click at [1349, 535] on td at bounding box center [1392, 530] width 163 height 45
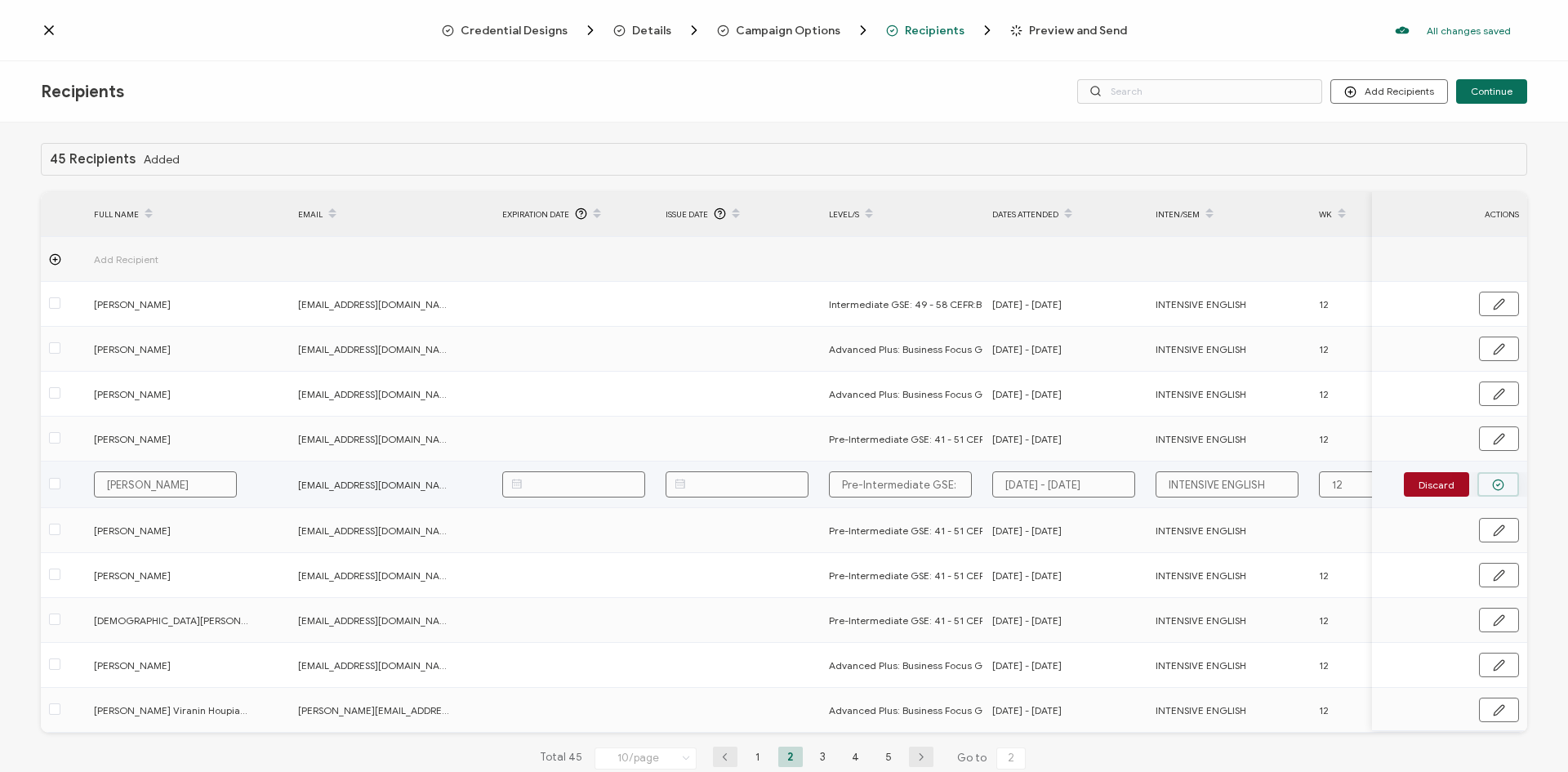
click at [1499, 486] on button "button" at bounding box center [1499, 483] width 42 height 25
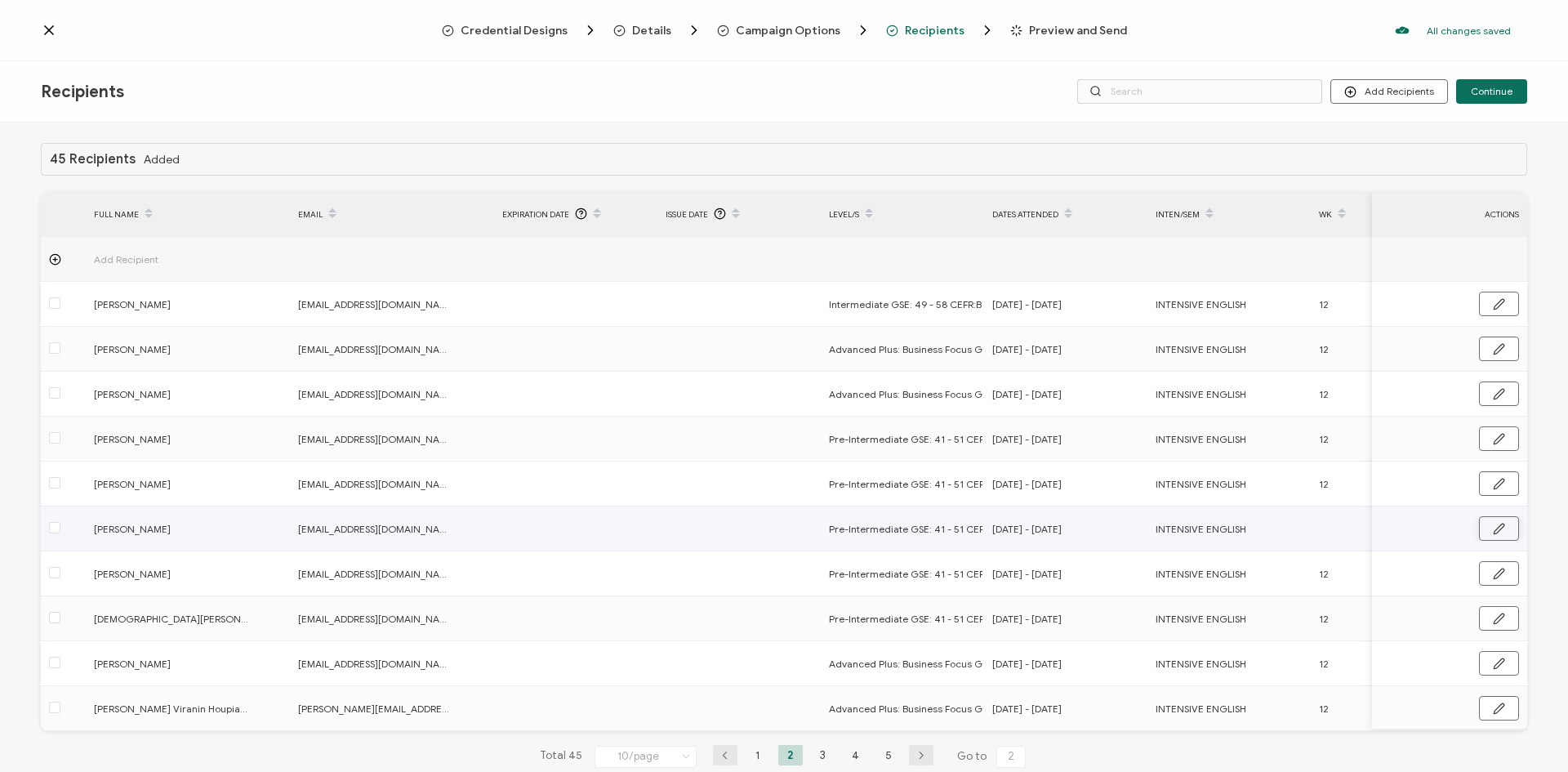
click at [1496, 530] on icon "button" at bounding box center [1499, 528] width 12 height 12
click at [1353, 528] on input "text" at bounding box center [1390, 529] width 143 height 26
type input "1"
type input "12"
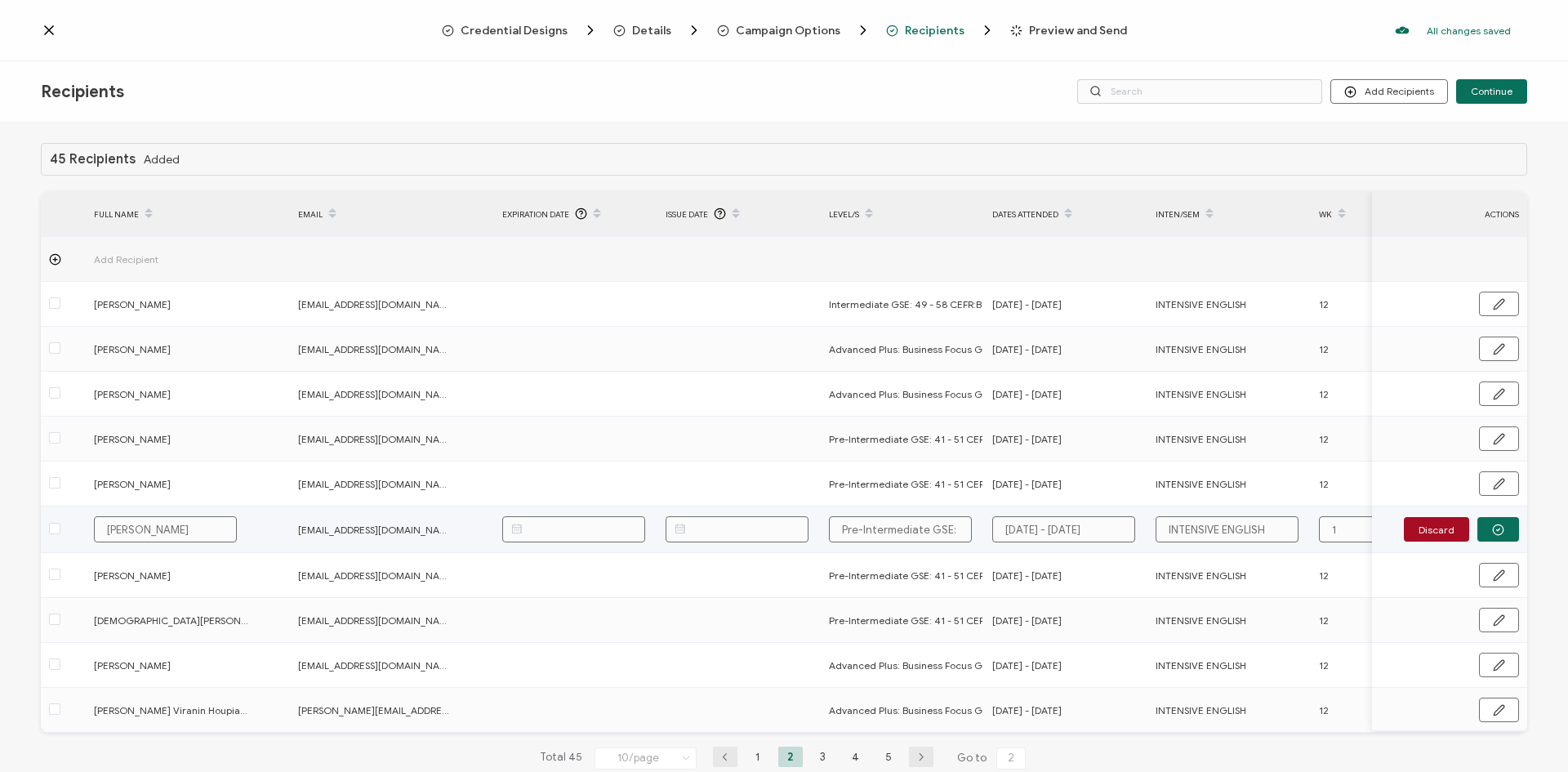
type input "12"
click at [1506, 528] on button "button" at bounding box center [1499, 529] width 42 height 25
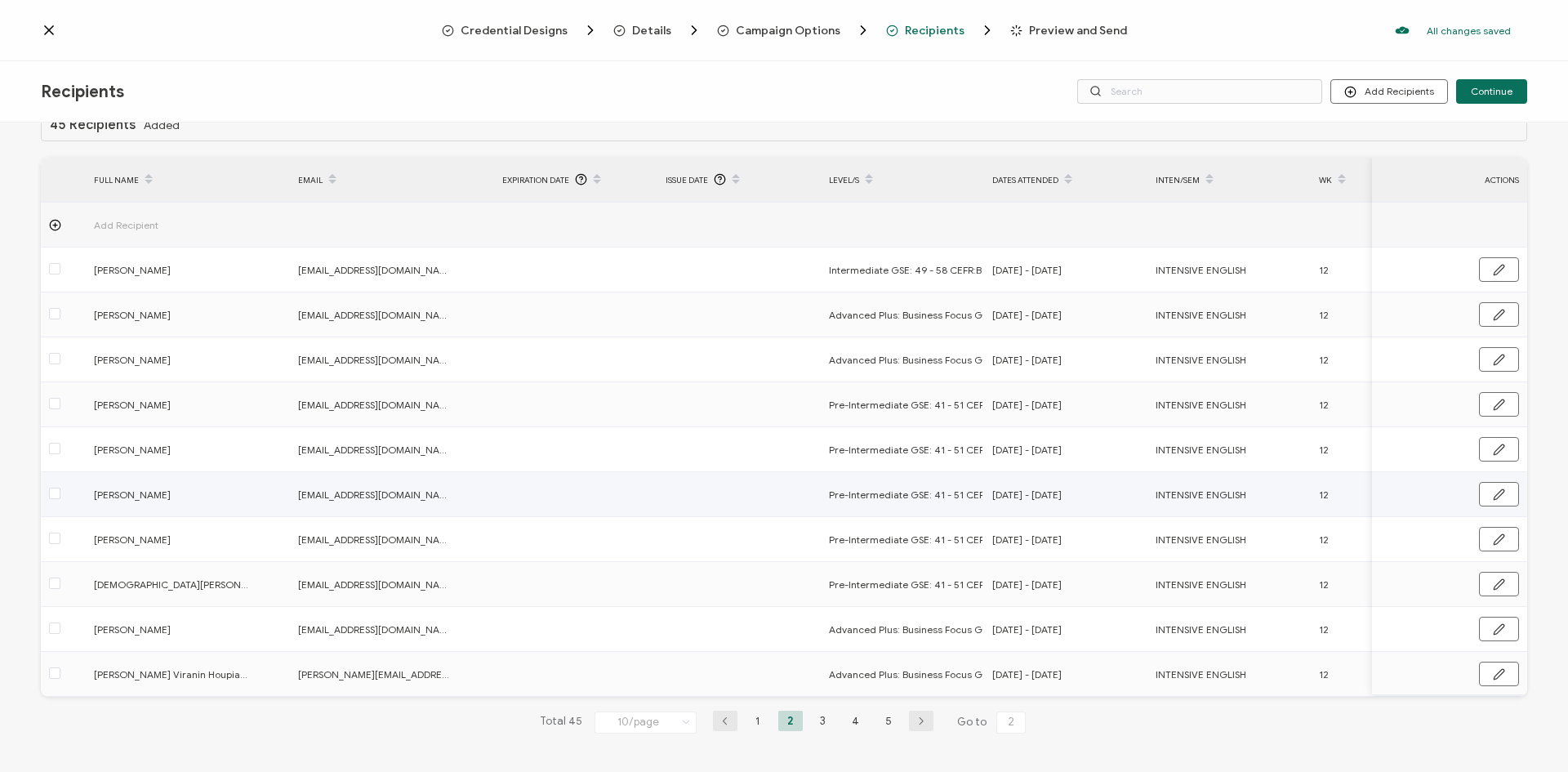
scroll to position [45, 0]
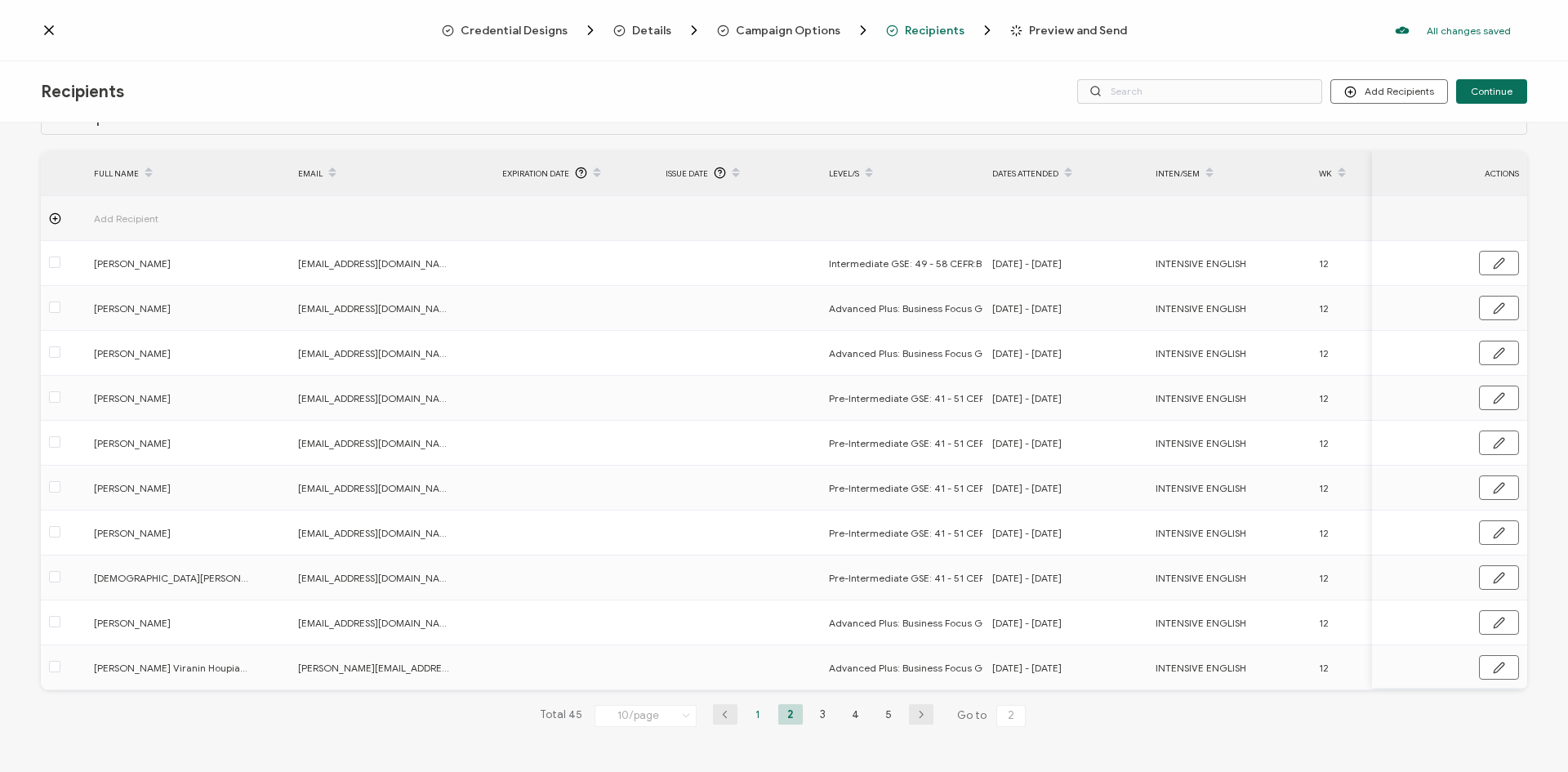
click at [759, 718] on li "1" at bounding box center [758, 714] width 25 height 20
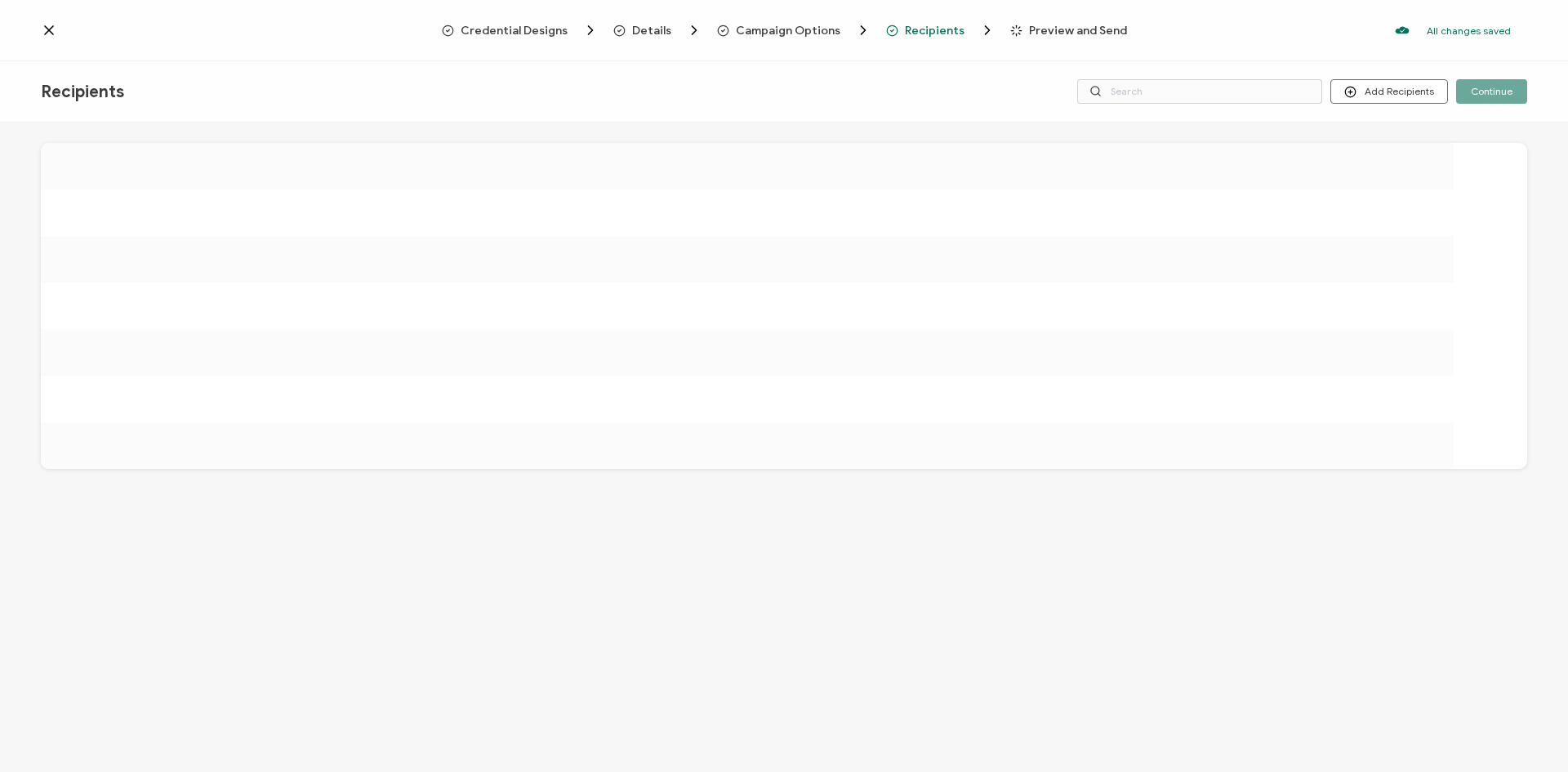
scroll to position [0, 0]
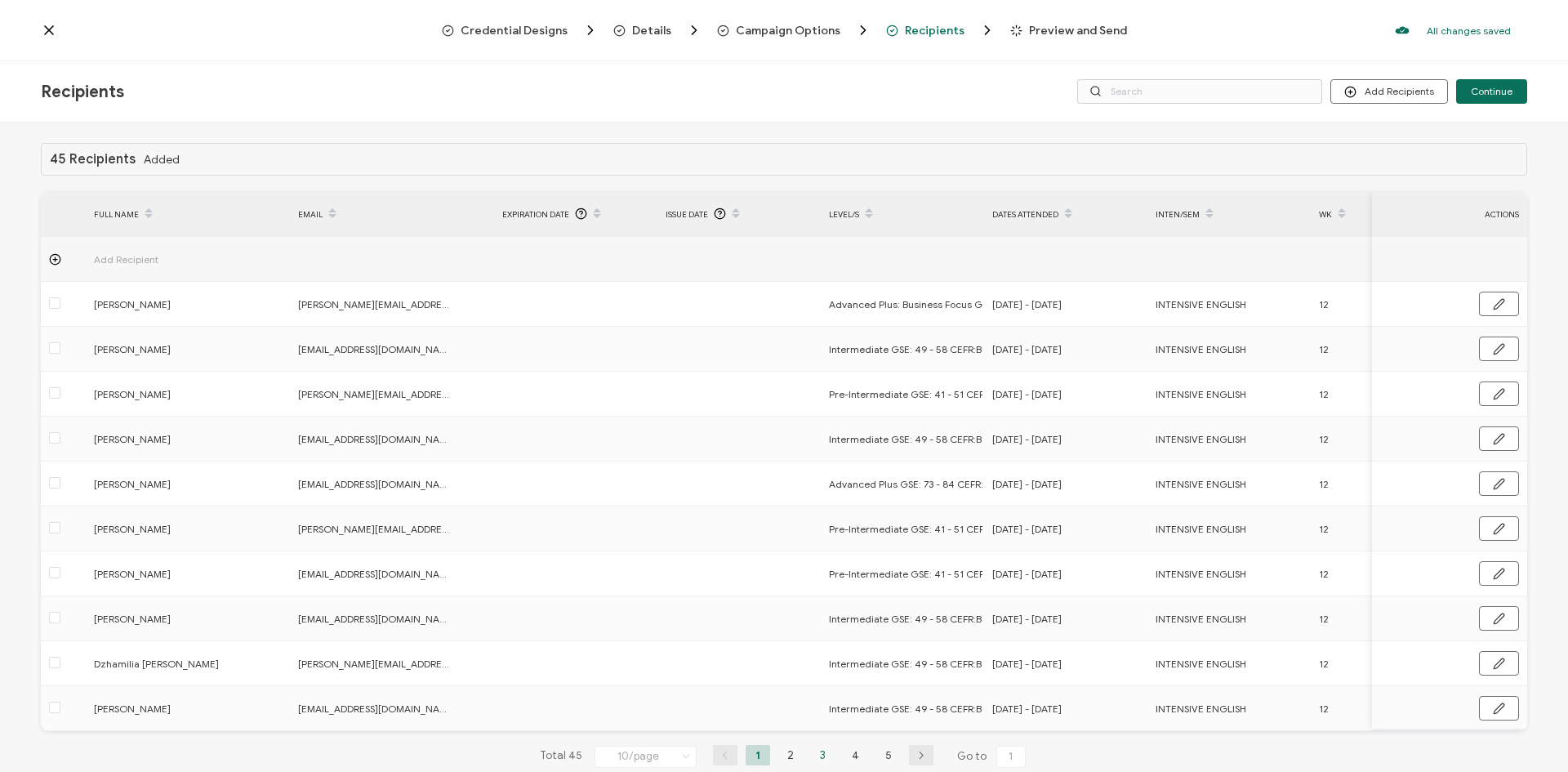
click at [824, 743] on li "3" at bounding box center [823, 755] width 25 height 20
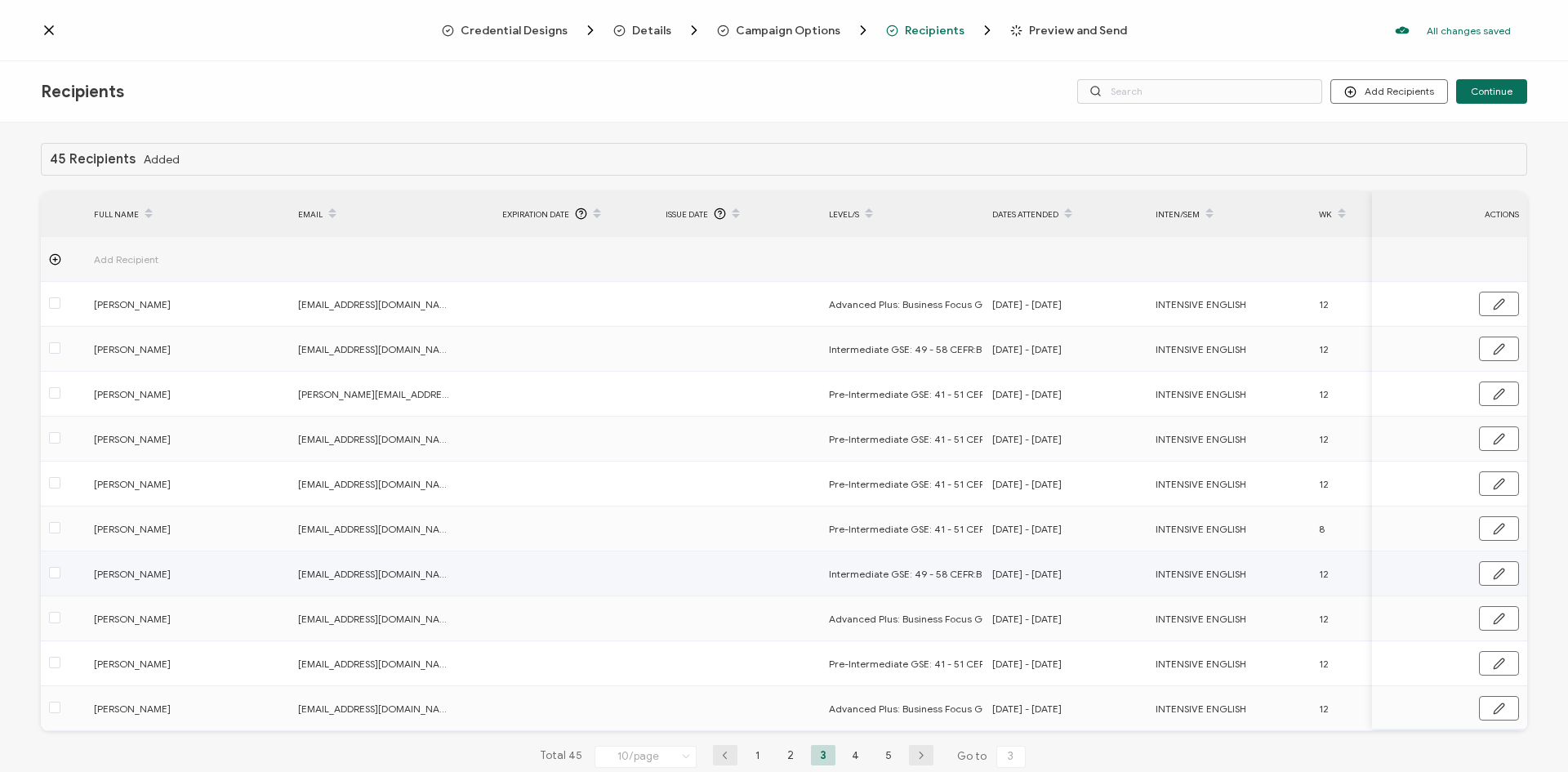
scroll to position [45, 0]
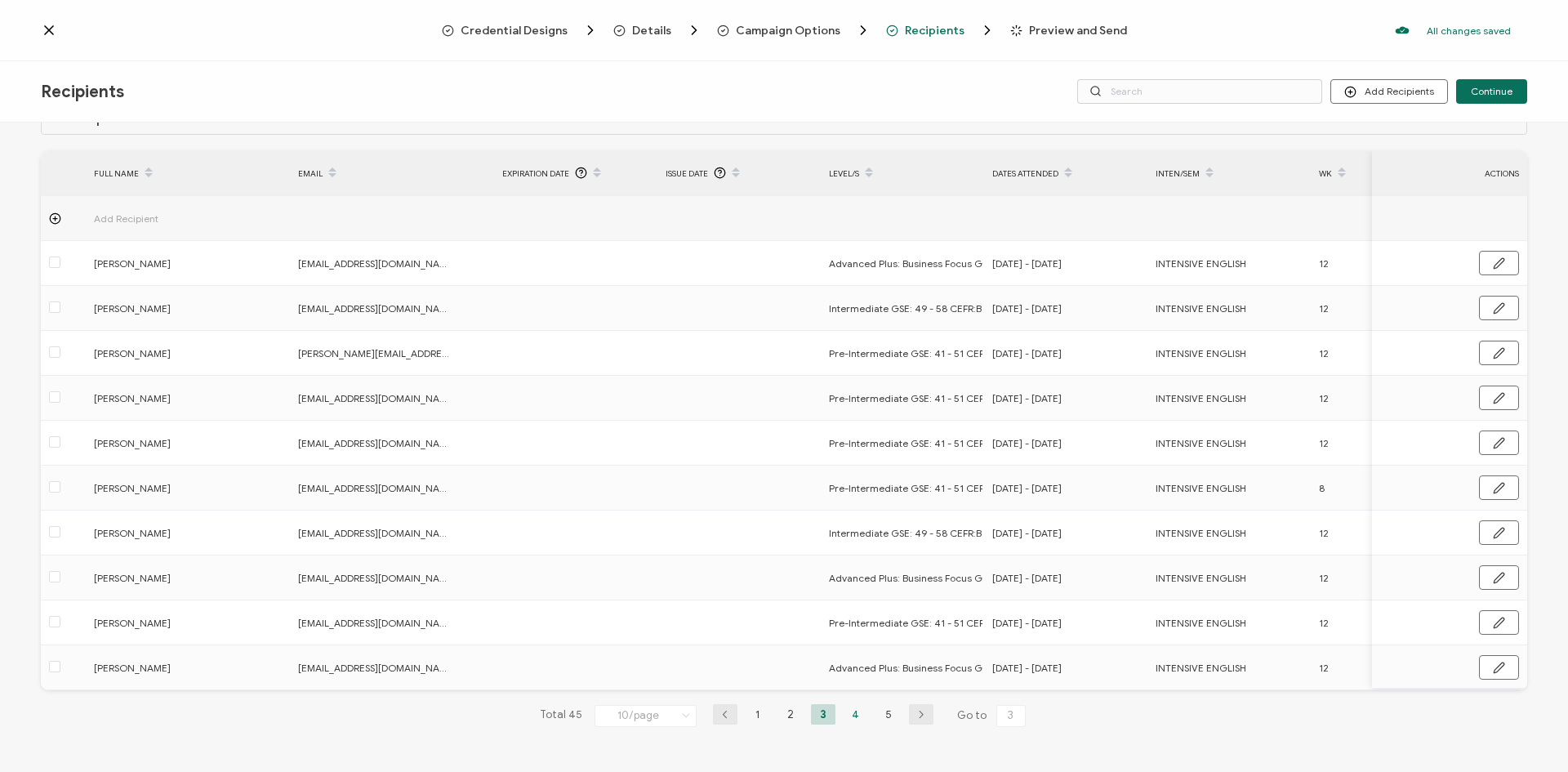
click at [845, 721] on li "4" at bounding box center [856, 714] width 25 height 20
click at [885, 720] on li "5" at bounding box center [889, 714] width 25 height 20
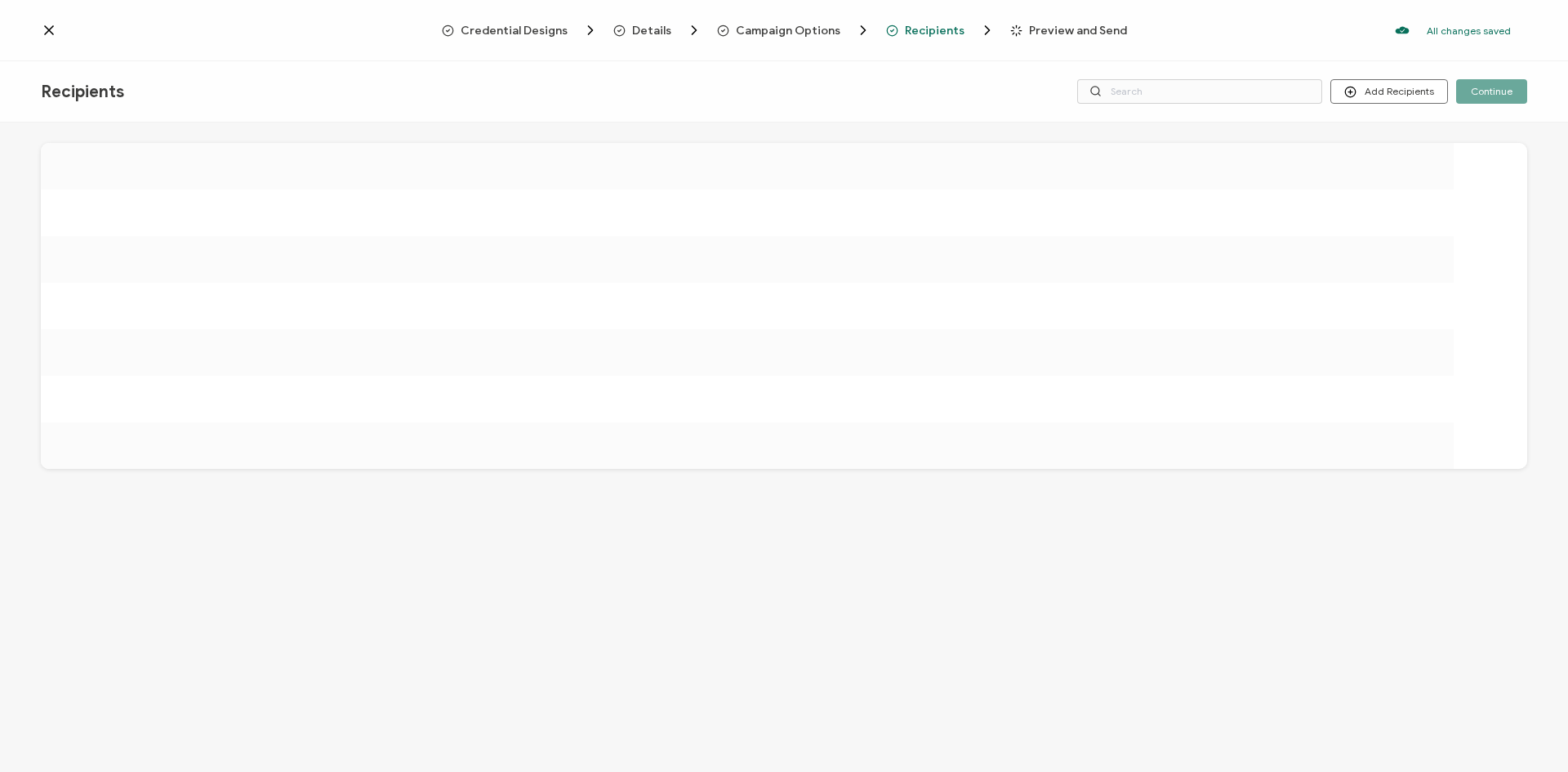
scroll to position [0, 0]
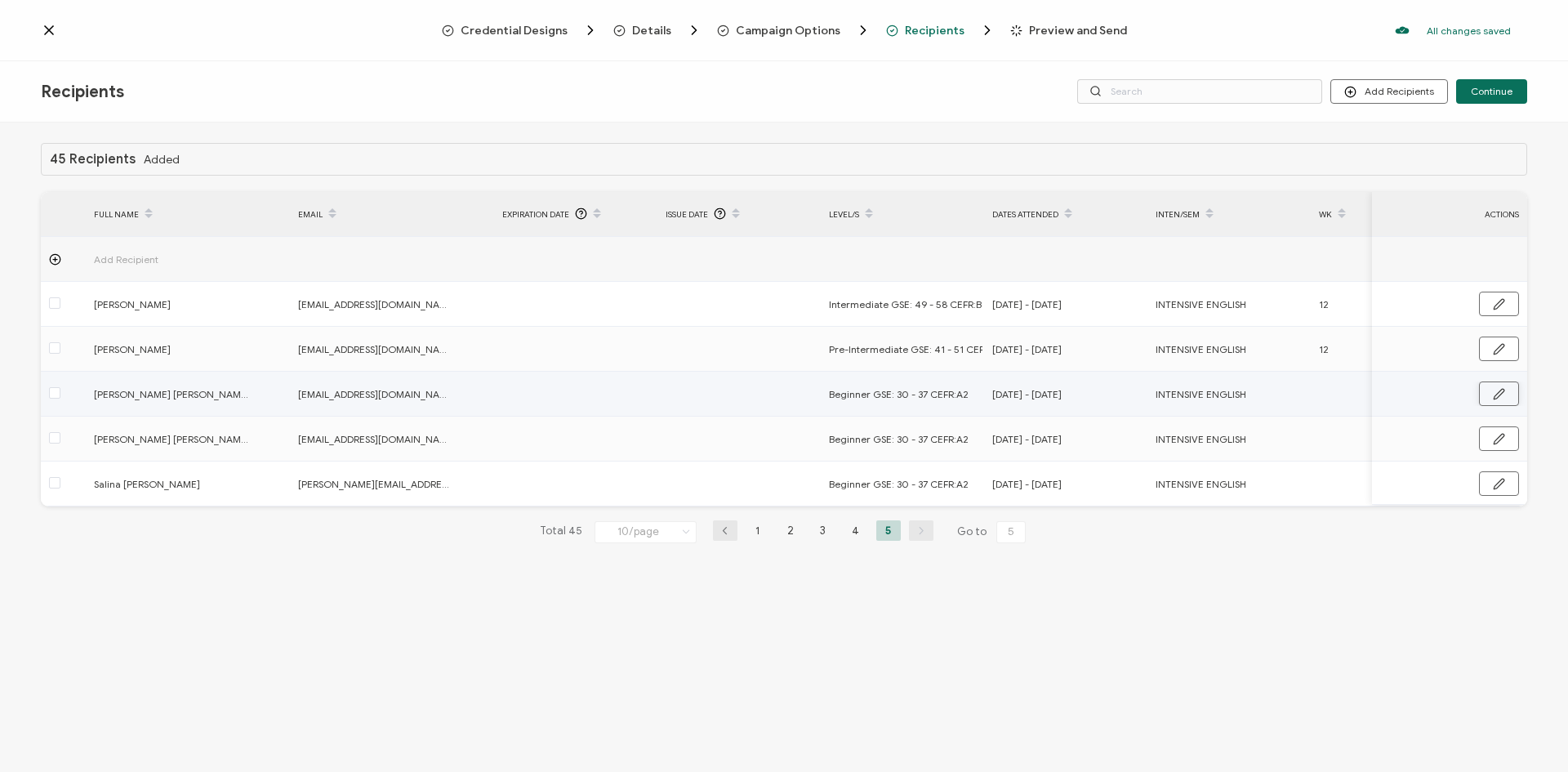
click at [1499, 392] on icon "button" at bounding box center [1499, 393] width 12 height 12
click at [1348, 392] on input "text" at bounding box center [1390, 394] width 143 height 26
type input "8"
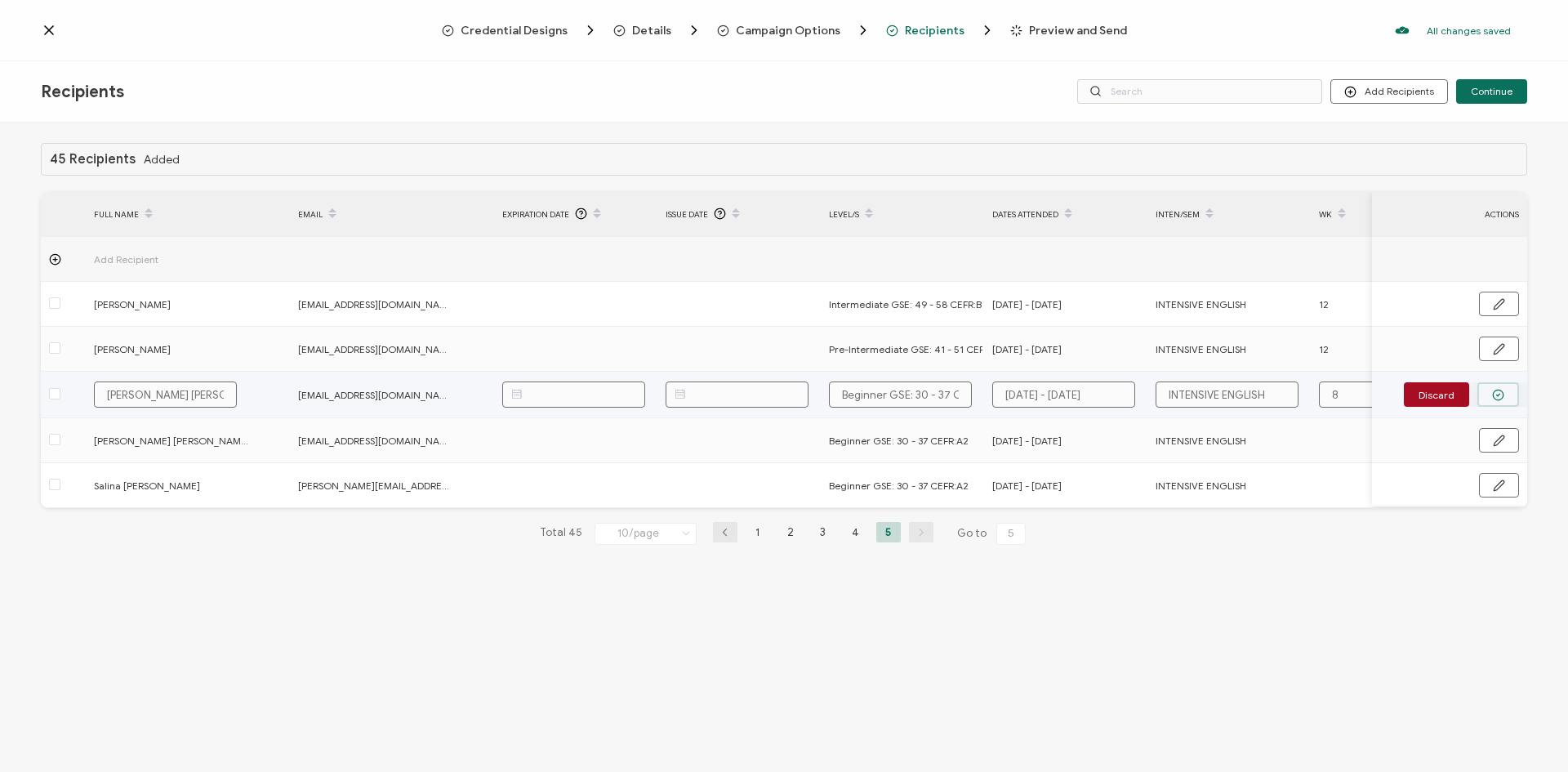
click at [1499, 395] on icon "button" at bounding box center [1499, 394] width 4 height 3
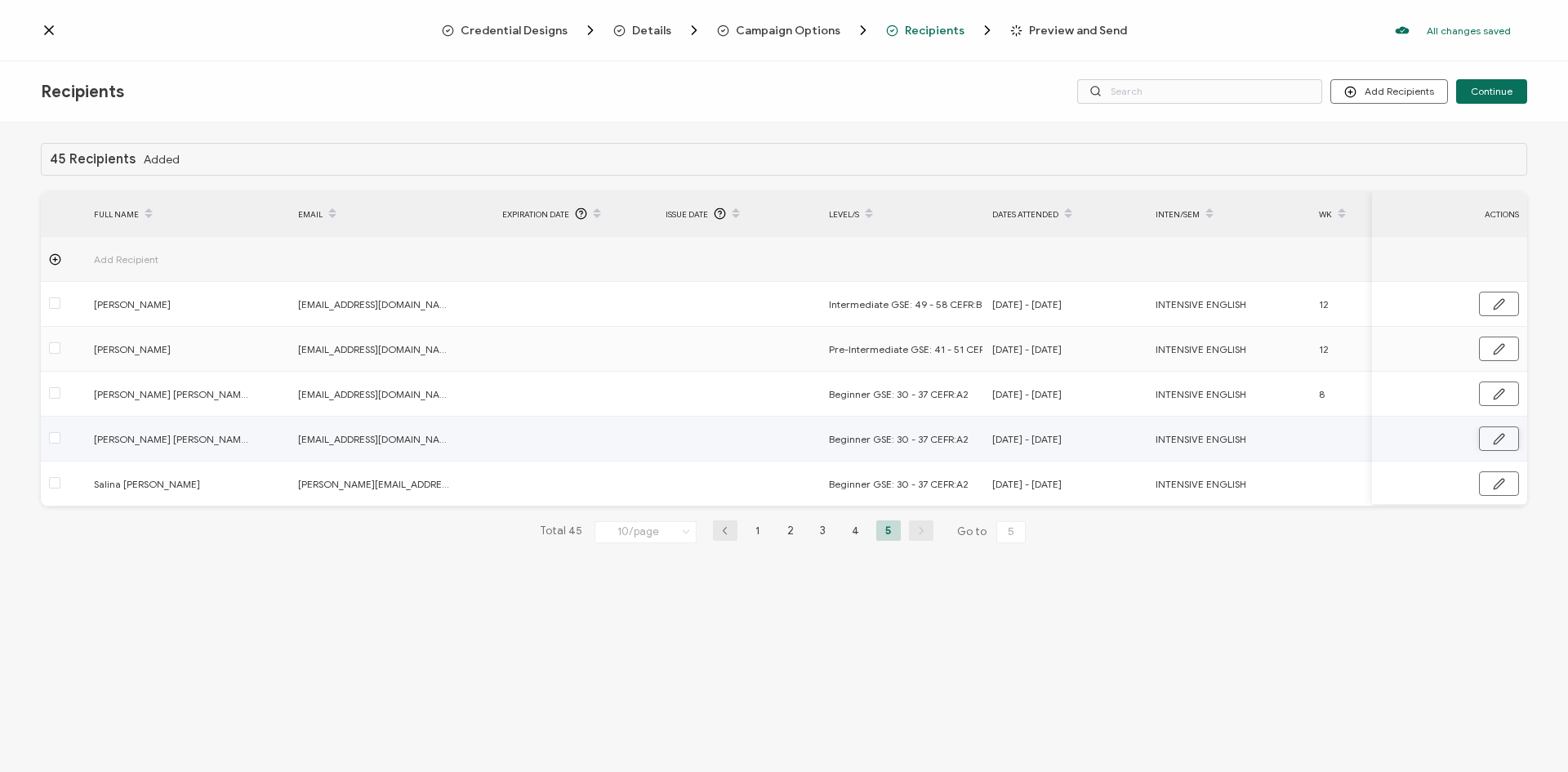
click at [1491, 437] on button "button" at bounding box center [1500, 438] width 40 height 25
click at [1350, 449] on input "text" at bounding box center [1390, 439] width 143 height 26
type input "1"
type input "12"
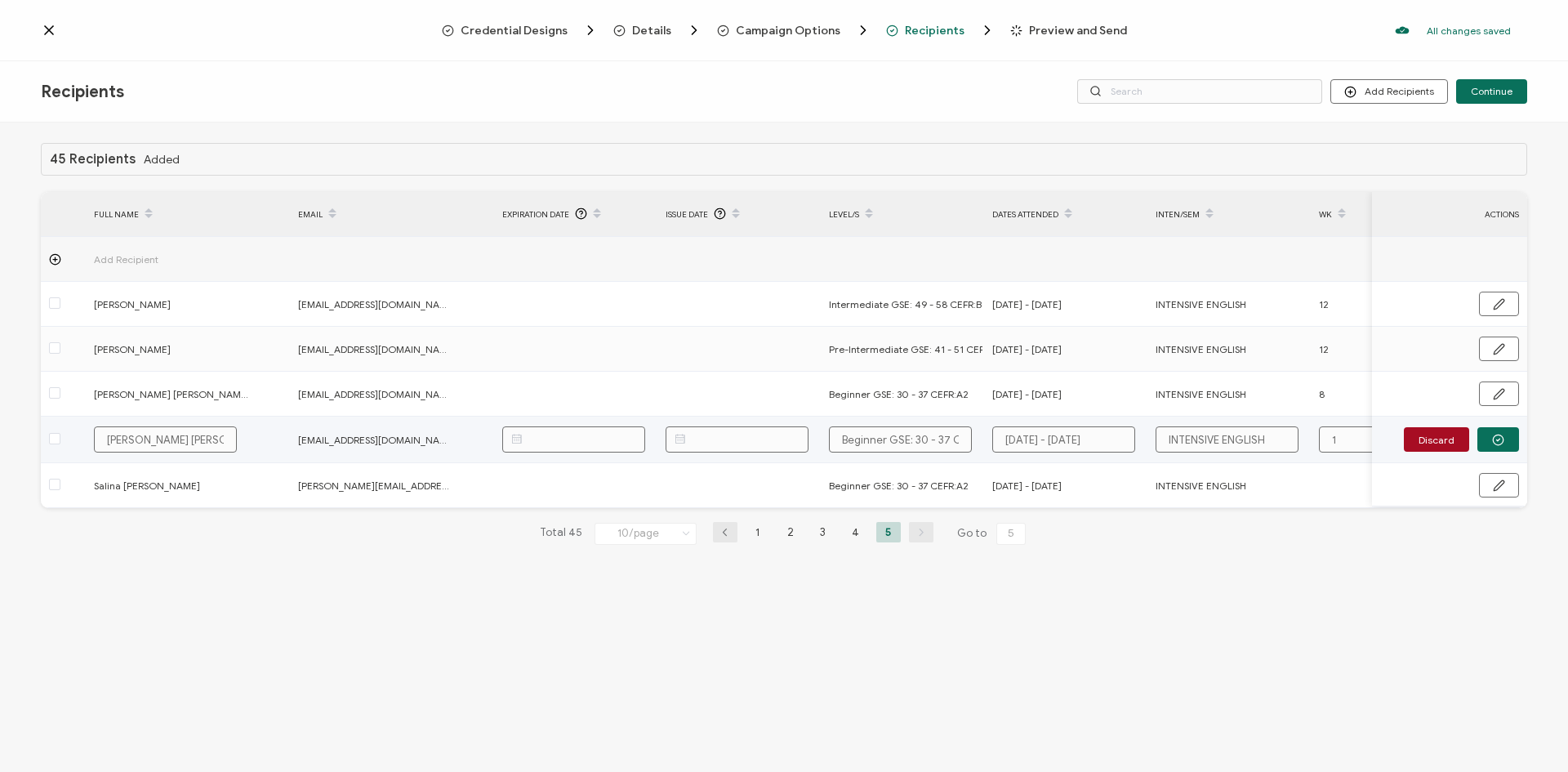
type input "12"
click at [1483, 442] on button "button" at bounding box center [1499, 439] width 42 height 25
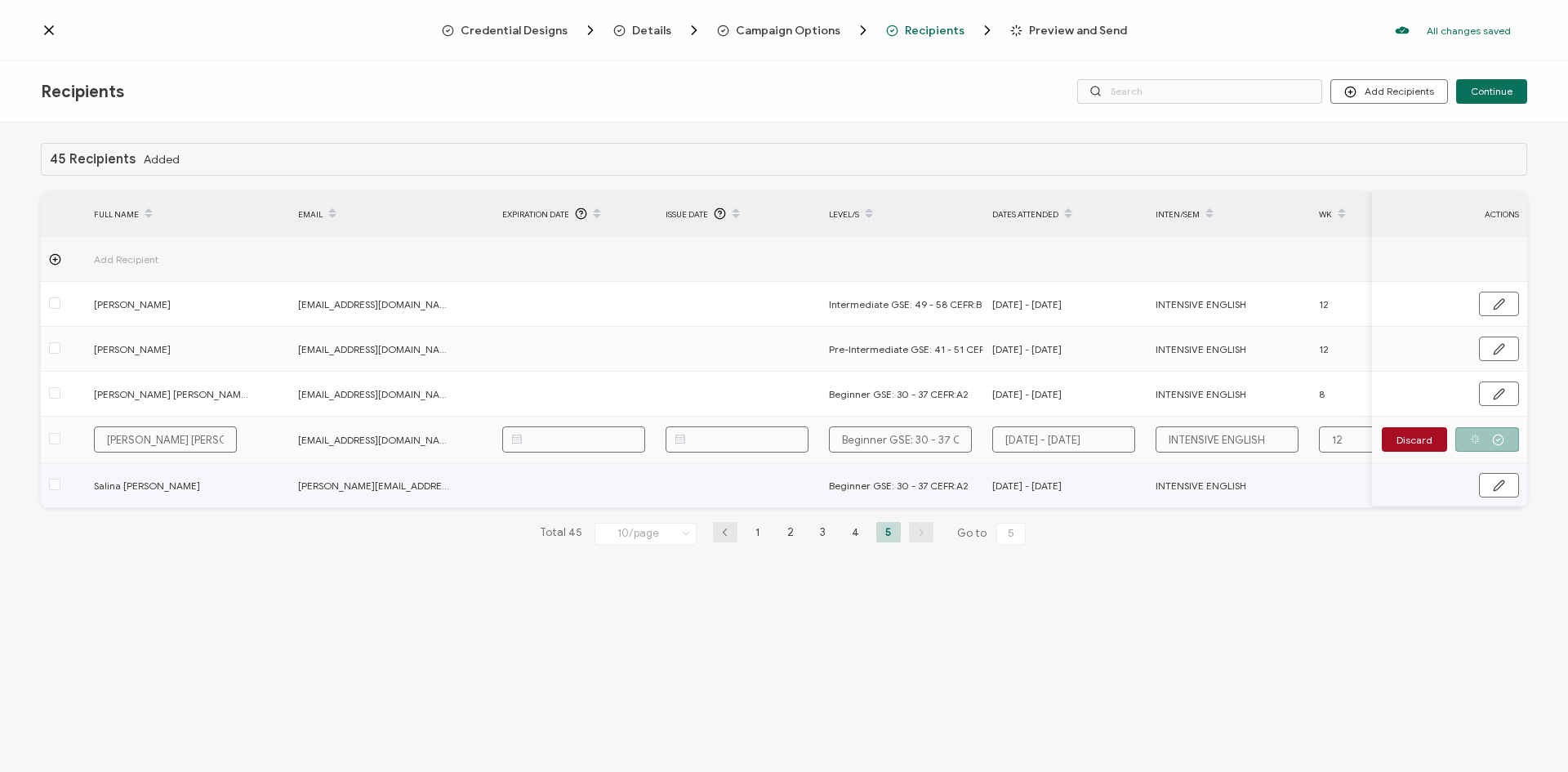
click at [1502, 483] on icon "button" at bounding box center [1499, 485] width 12 height 12
click at [1495, 482] on icon "button" at bounding box center [1499, 483] width 12 height 12
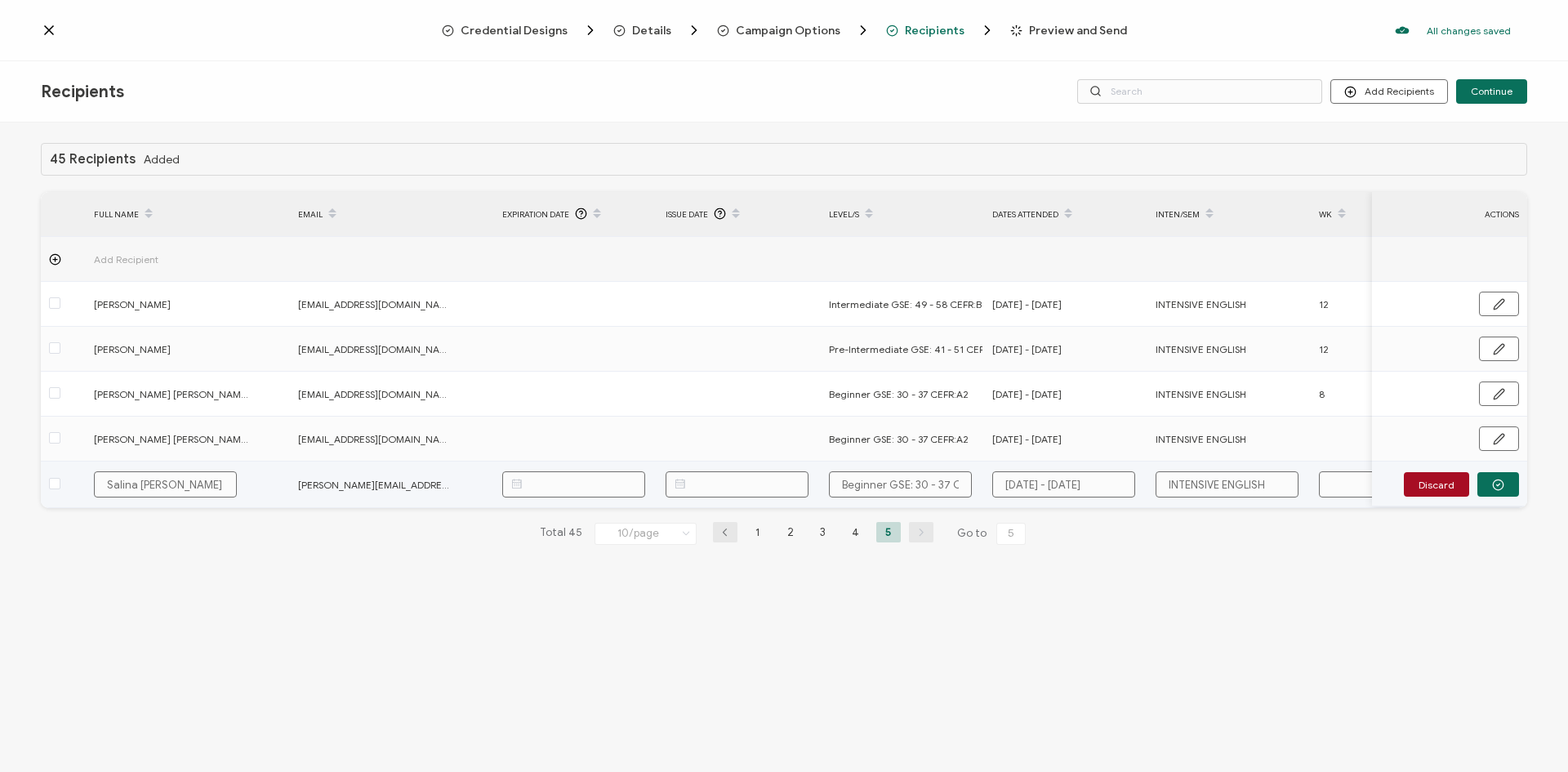
click at [1357, 487] on input "text" at bounding box center [1390, 484] width 143 height 26
type input "1"
type input "12"
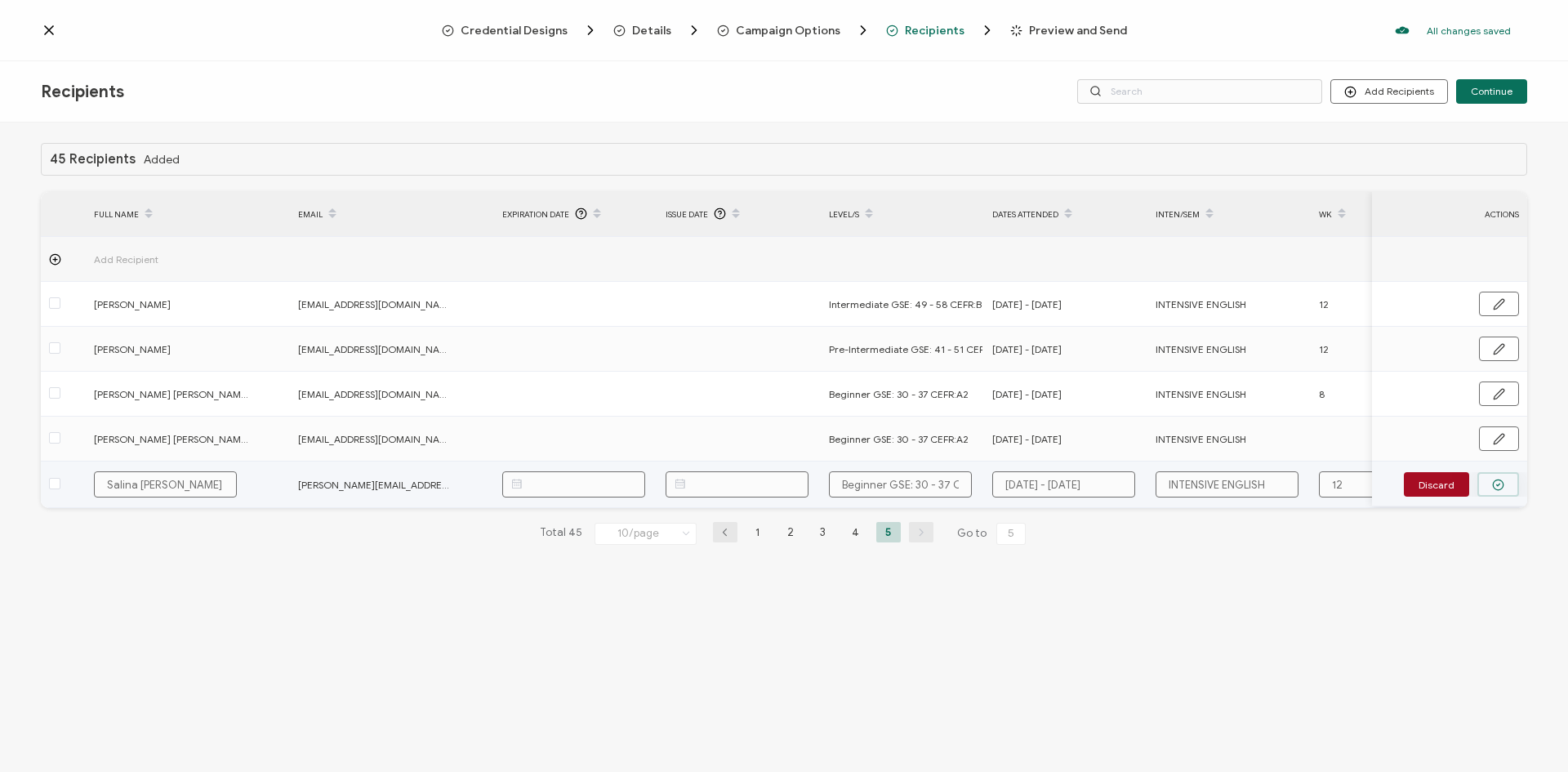
type input "12"
click at [1490, 488] on button "button" at bounding box center [1499, 483] width 42 height 25
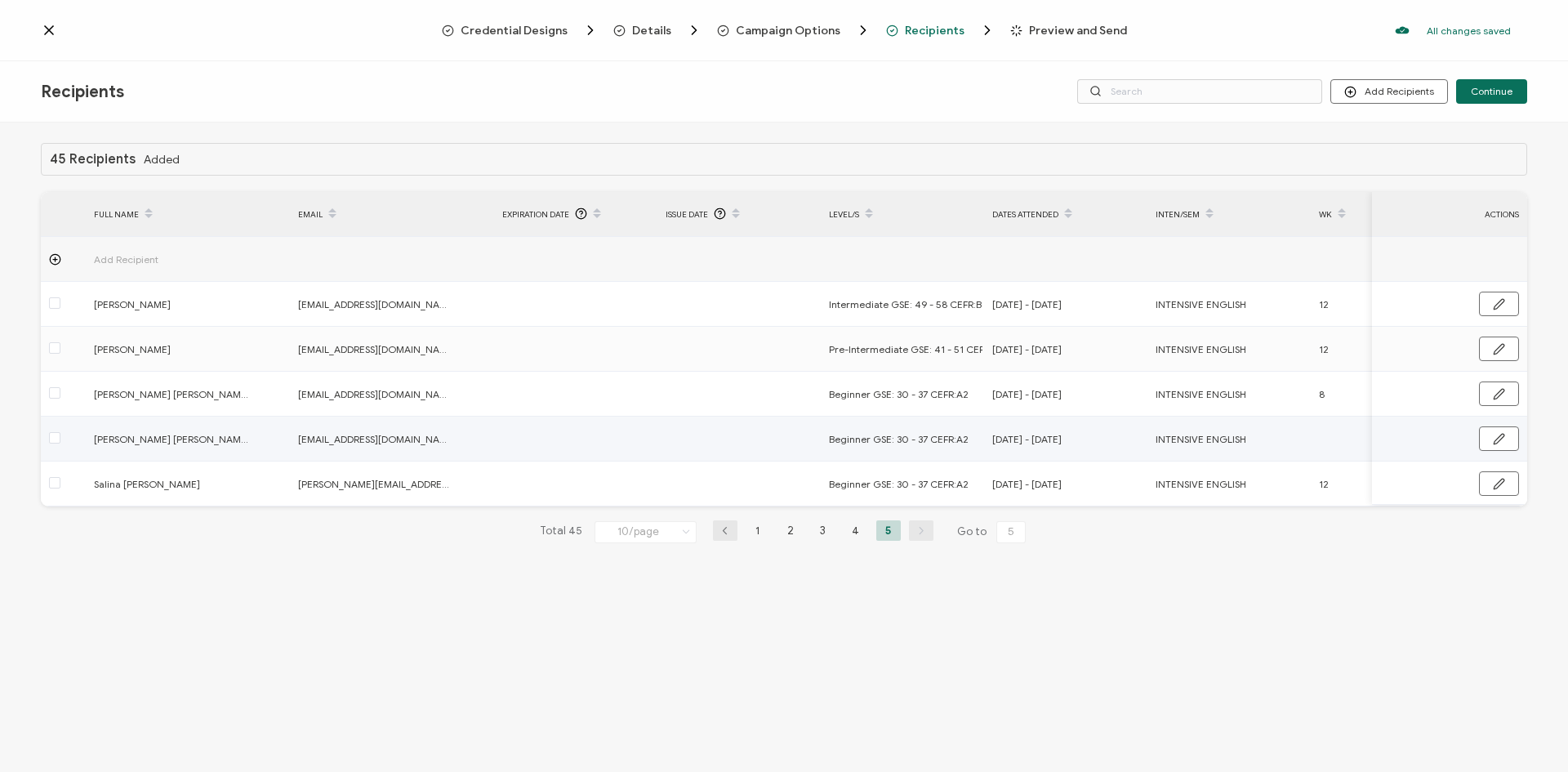
drag, startPoint x: 1488, startPoint y: 444, endPoint x: 1471, endPoint y: 444, distance: 17.0
click at [1487, 444] on button "button" at bounding box center [1500, 438] width 40 height 25
click at [1359, 442] on input "text" at bounding box center [1390, 439] width 143 height 26
type input "1"
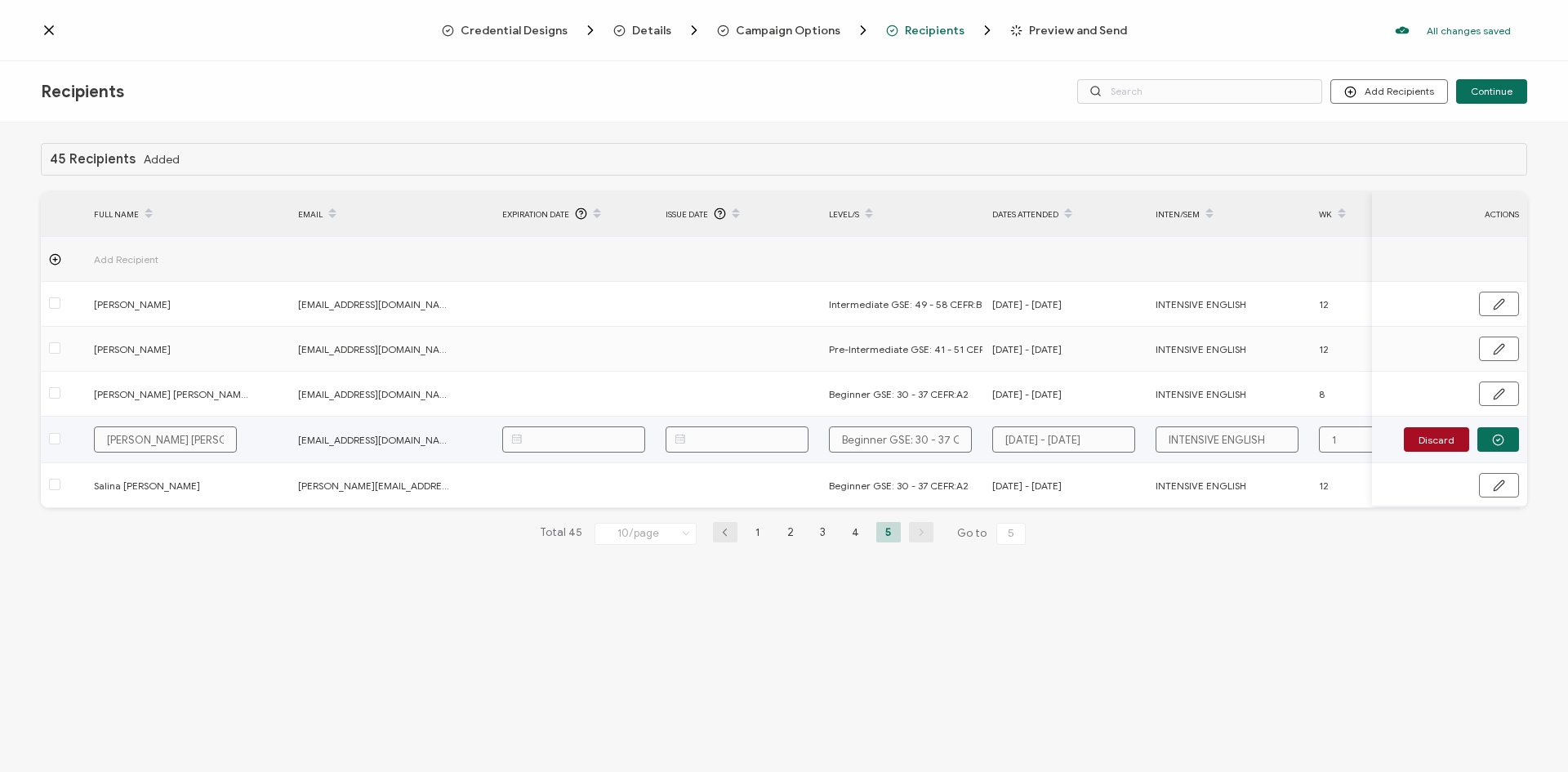
type input "12"
click at [1493, 445] on icon "button" at bounding box center [1498, 439] width 12 height 12
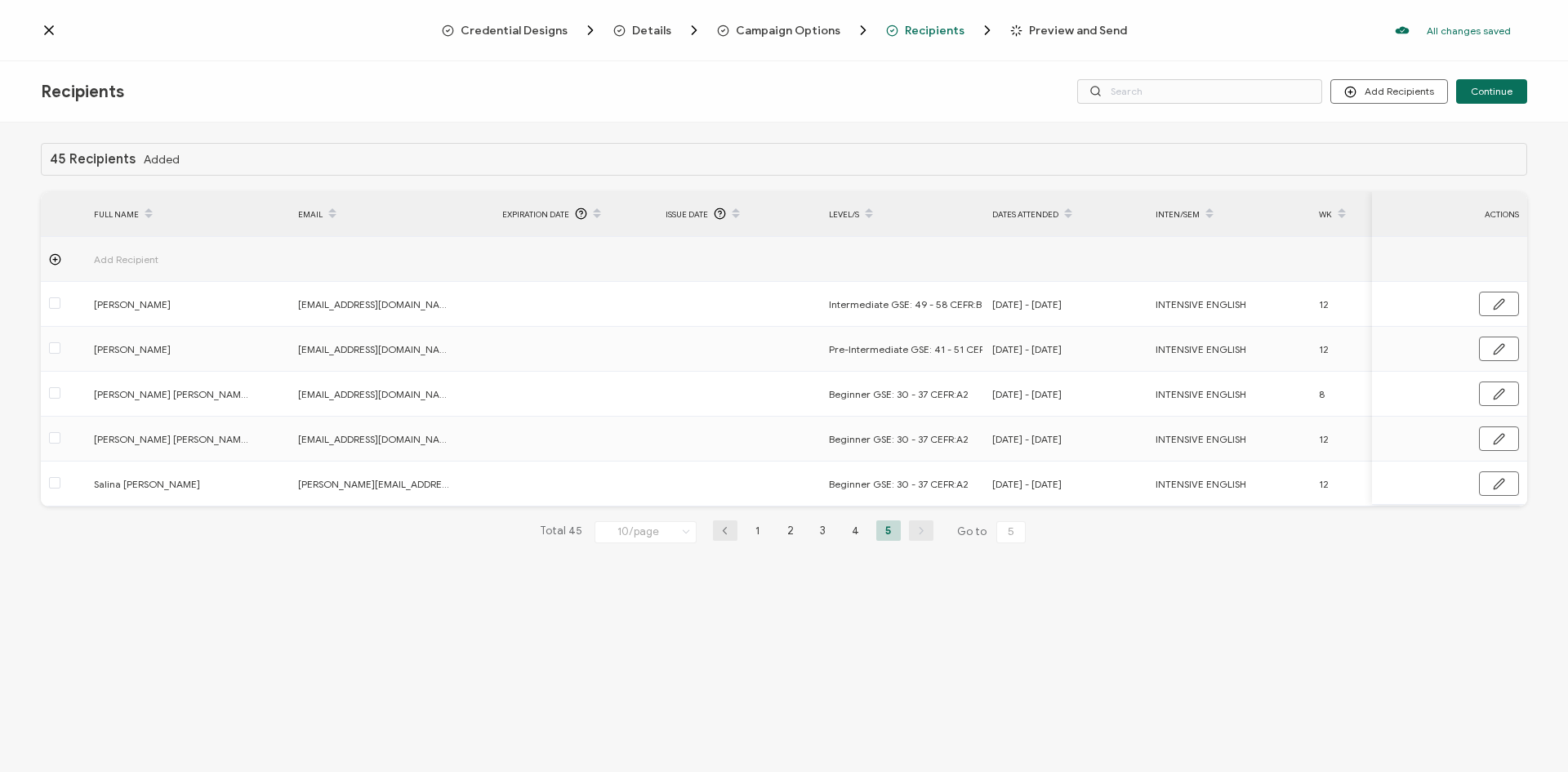
click at [1282, 608] on div "45 Recipients Added FULL NAME EMAIL Expiration Date Issue Date LEVEL/S DATES AT…" at bounding box center [784, 450] width 1568 height 654
click at [1496, 97] on button "Continue" at bounding box center [1492, 91] width 71 height 25
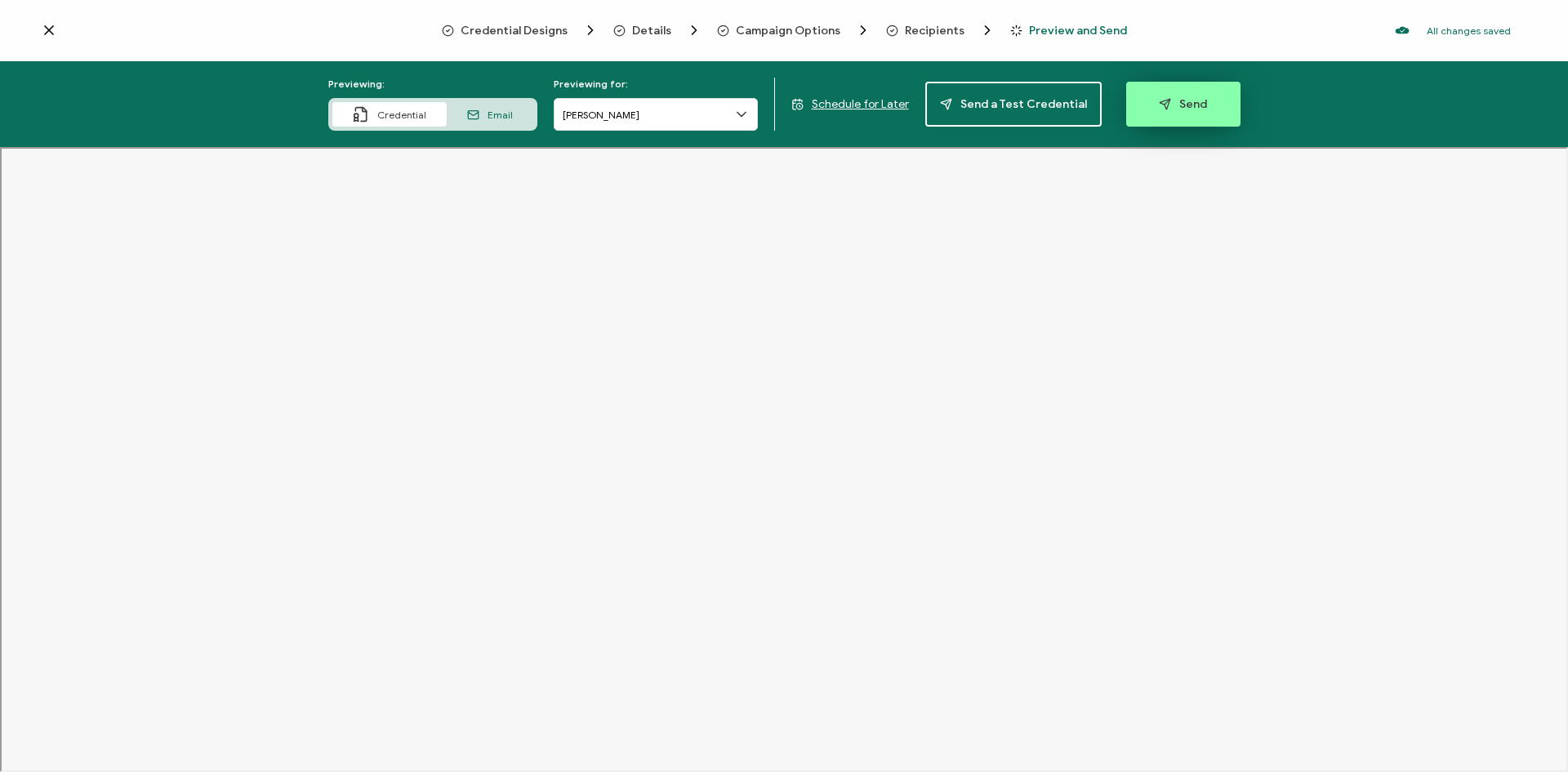
click at [1163, 102] on icon "button" at bounding box center [1165, 104] width 12 height 12
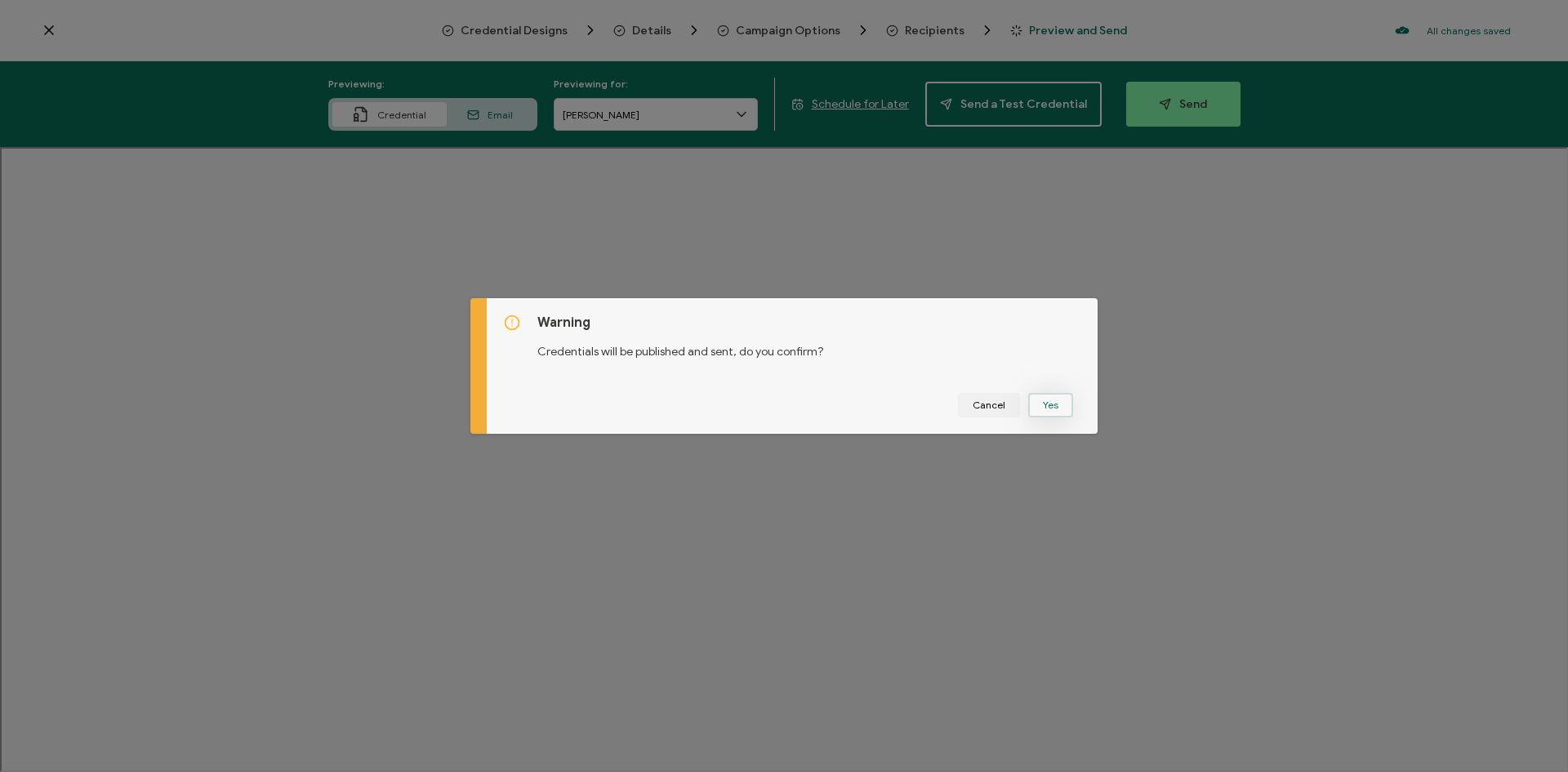
click at [1044, 410] on button "Yes" at bounding box center [1050, 404] width 45 height 25
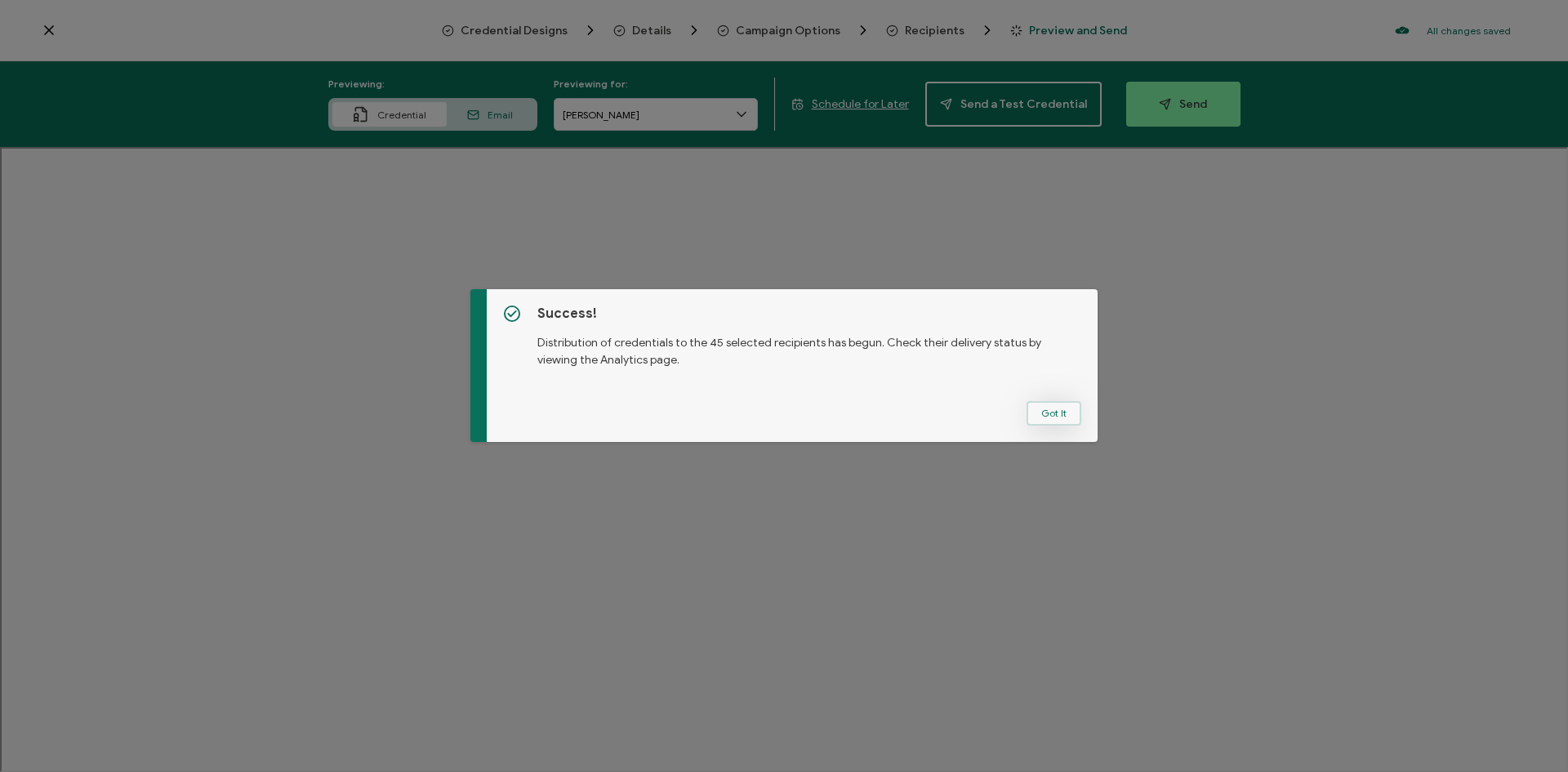
click at [1045, 417] on button "Got It" at bounding box center [1054, 412] width 55 height 25
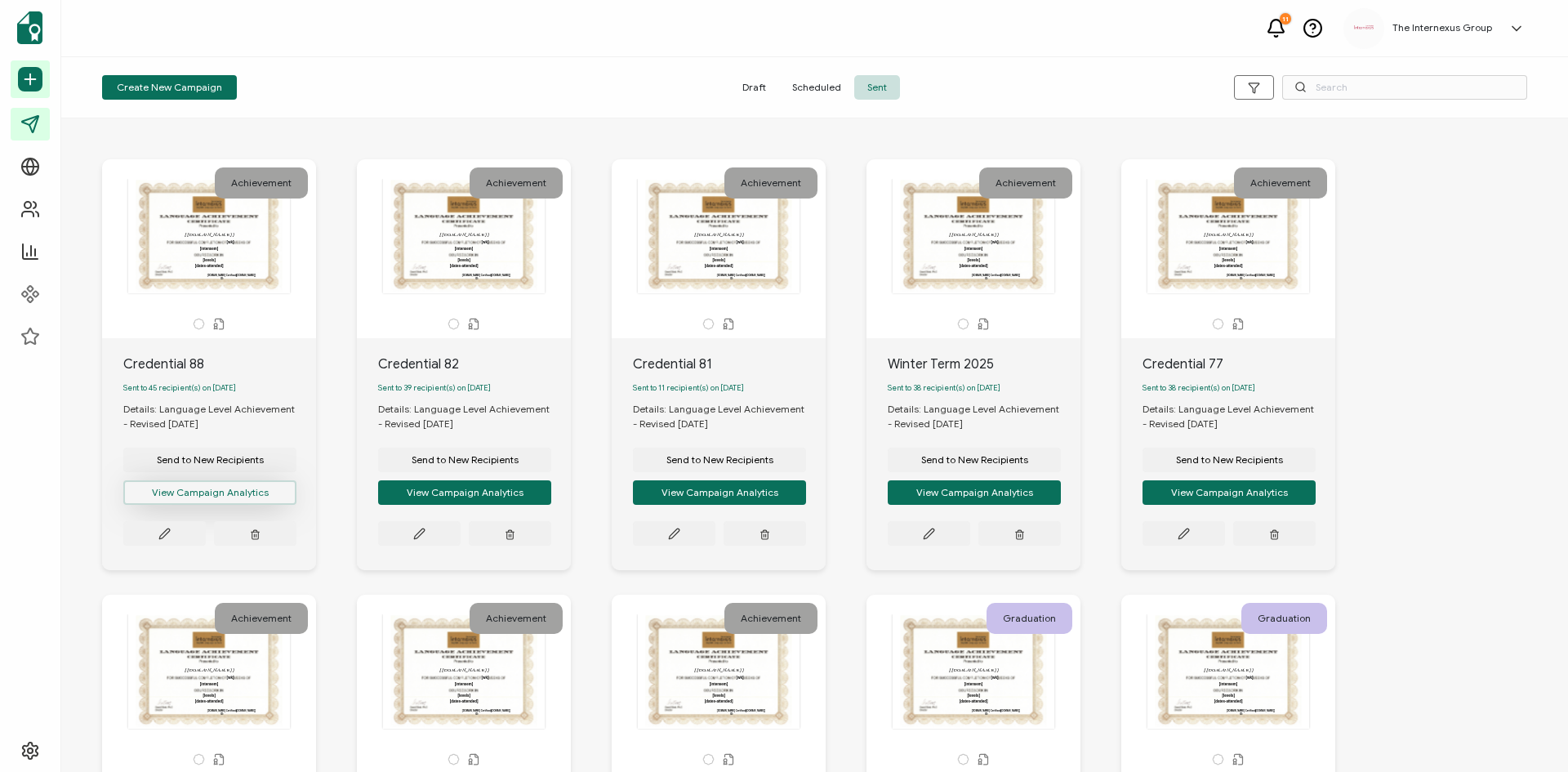
click at [251, 500] on button "View Campaign Analytics" at bounding box center [209, 492] width 173 height 25
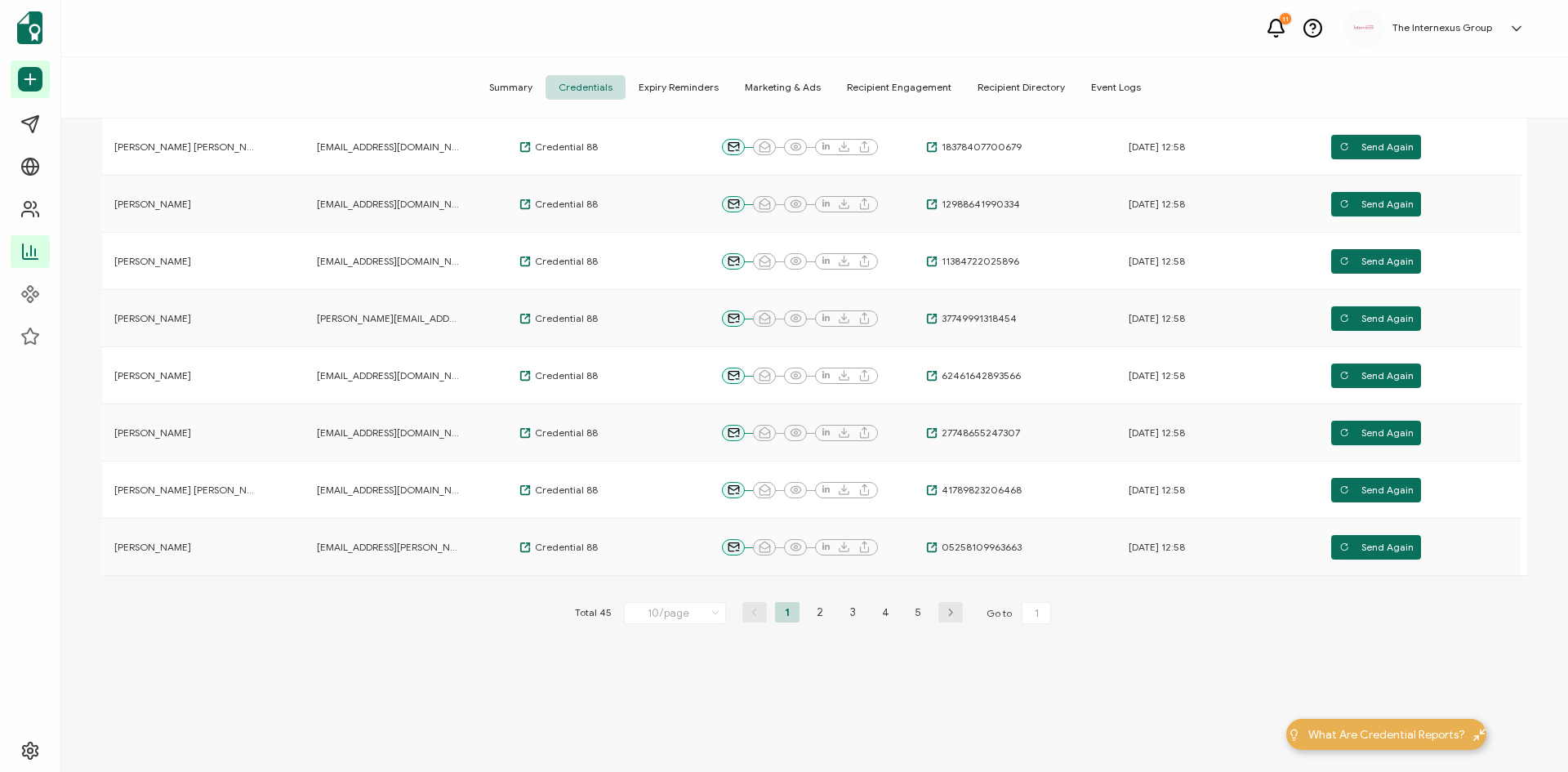
scroll to position [361, 0]
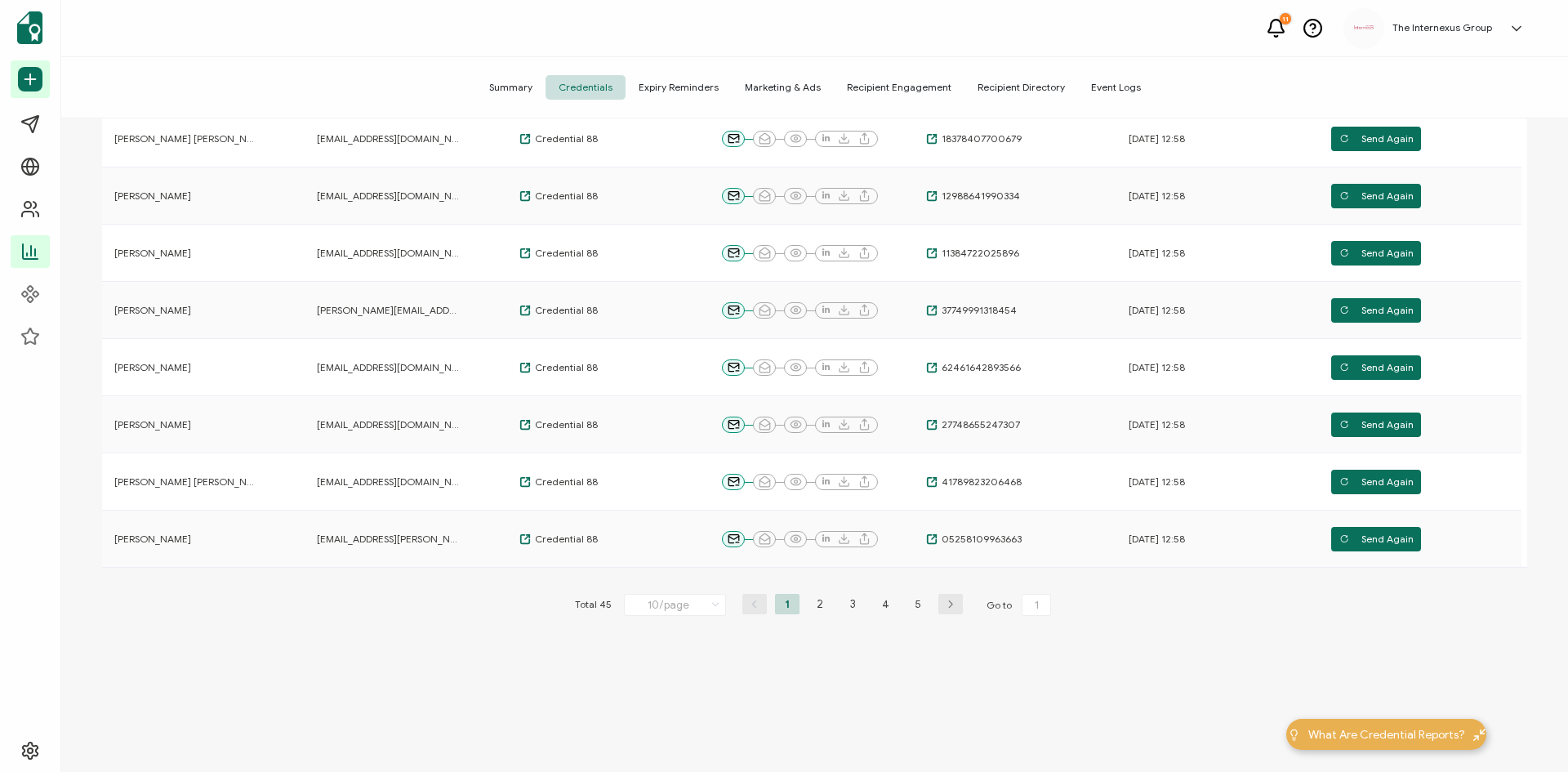
click at [820, 605] on li "2" at bounding box center [820, 604] width 25 height 20
type input "2"
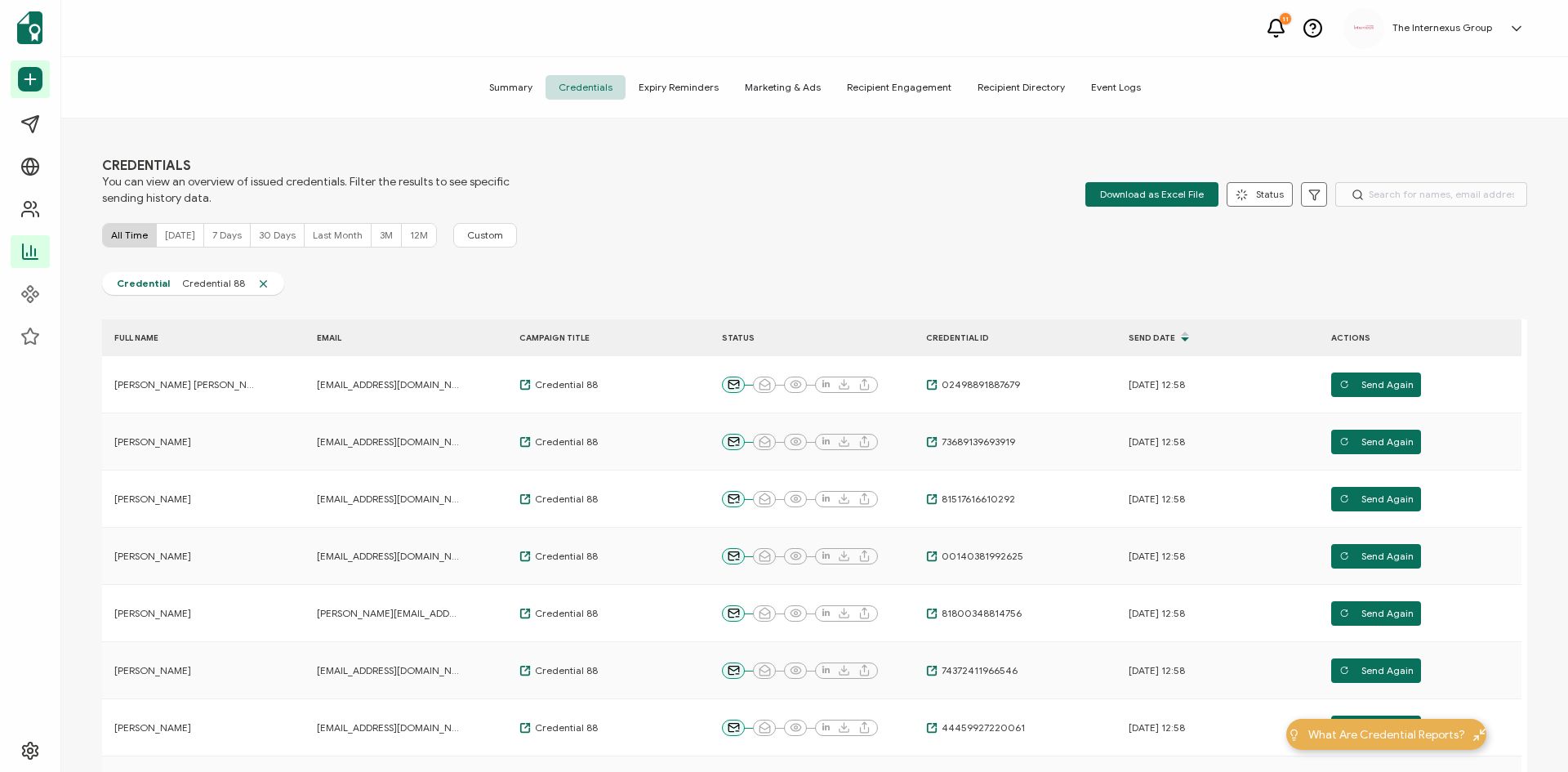
scroll to position [0, 0]
